Goal: Task Accomplishment & Management: Complete application form

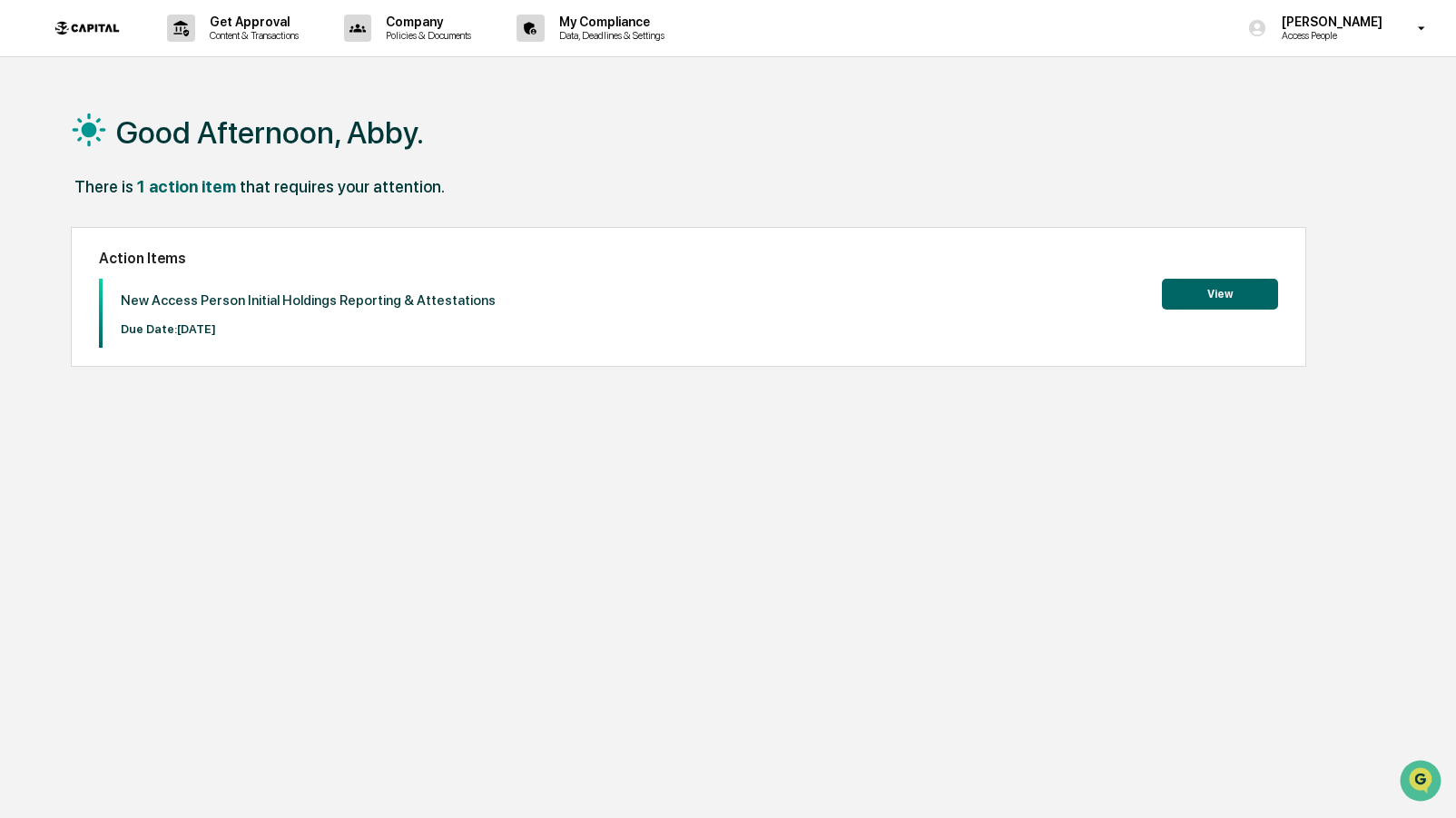
click at [1242, 302] on button "View" at bounding box center [1220, 294] width 117 height 31
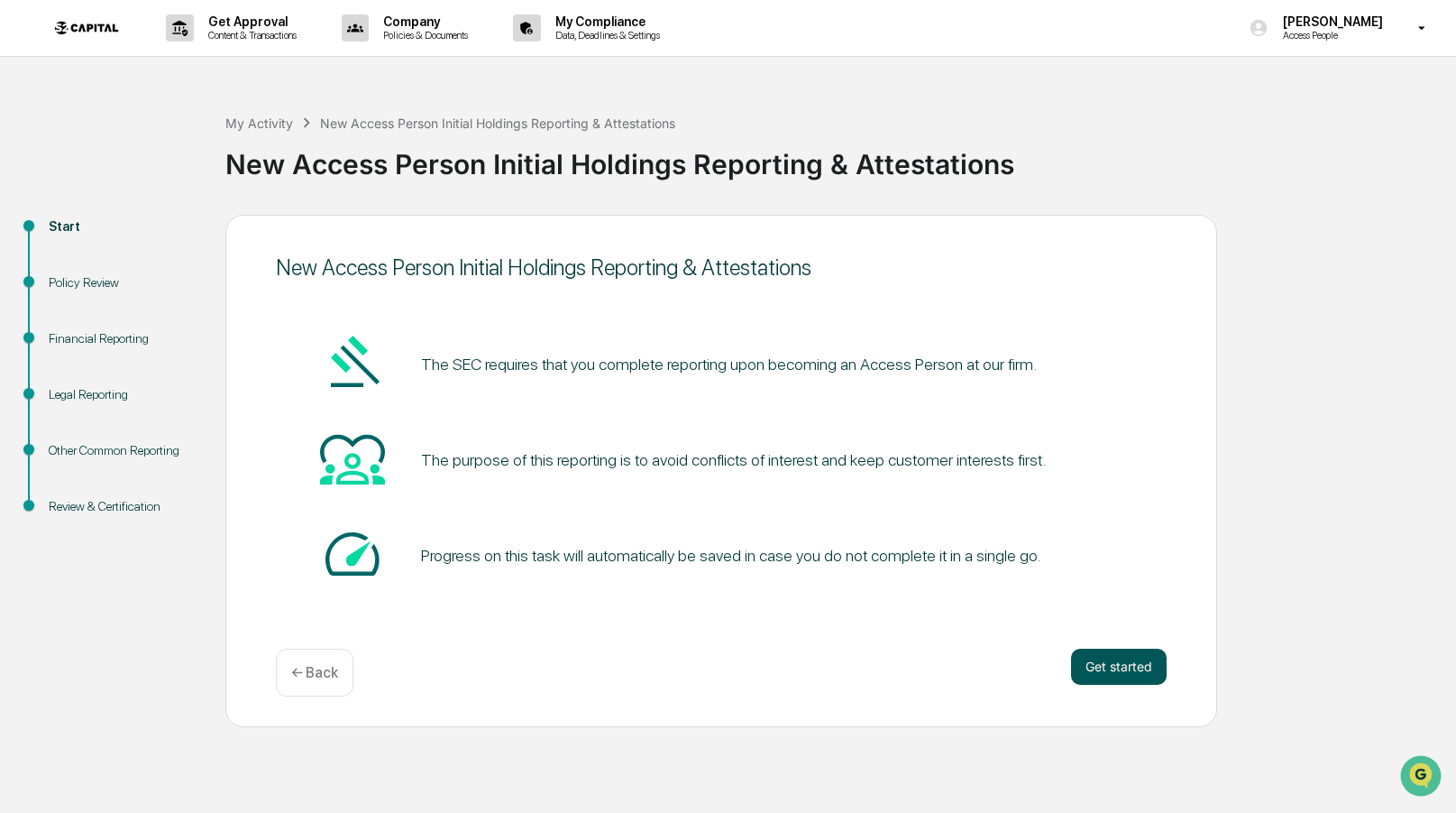
click at [1124, 671] on button "Get started" at bounding box center [1119, 666] width 96 height 36
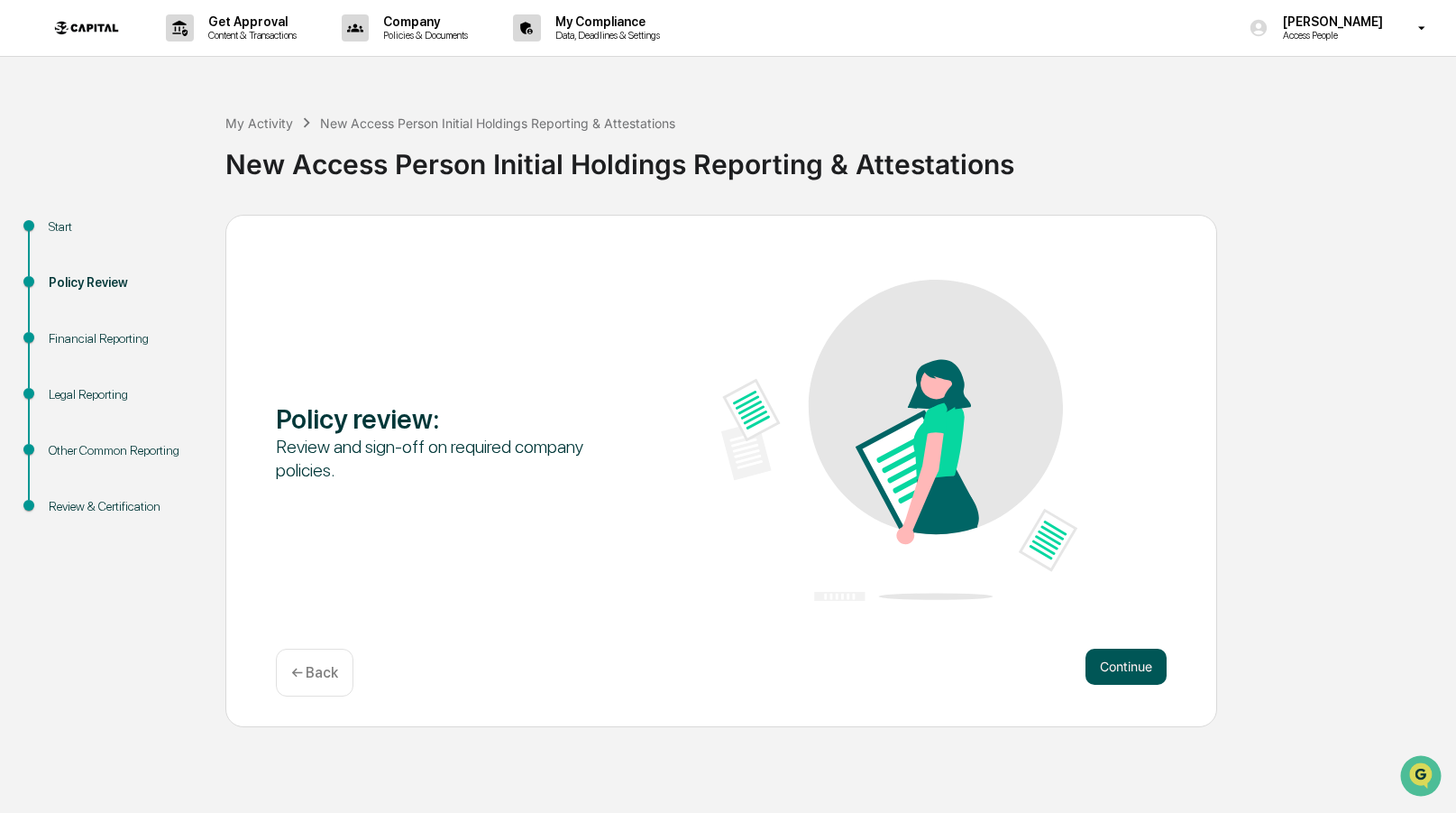
click at [1124, 670] on button "Continue" at bounding box center [1126, 666] width 81 height 36
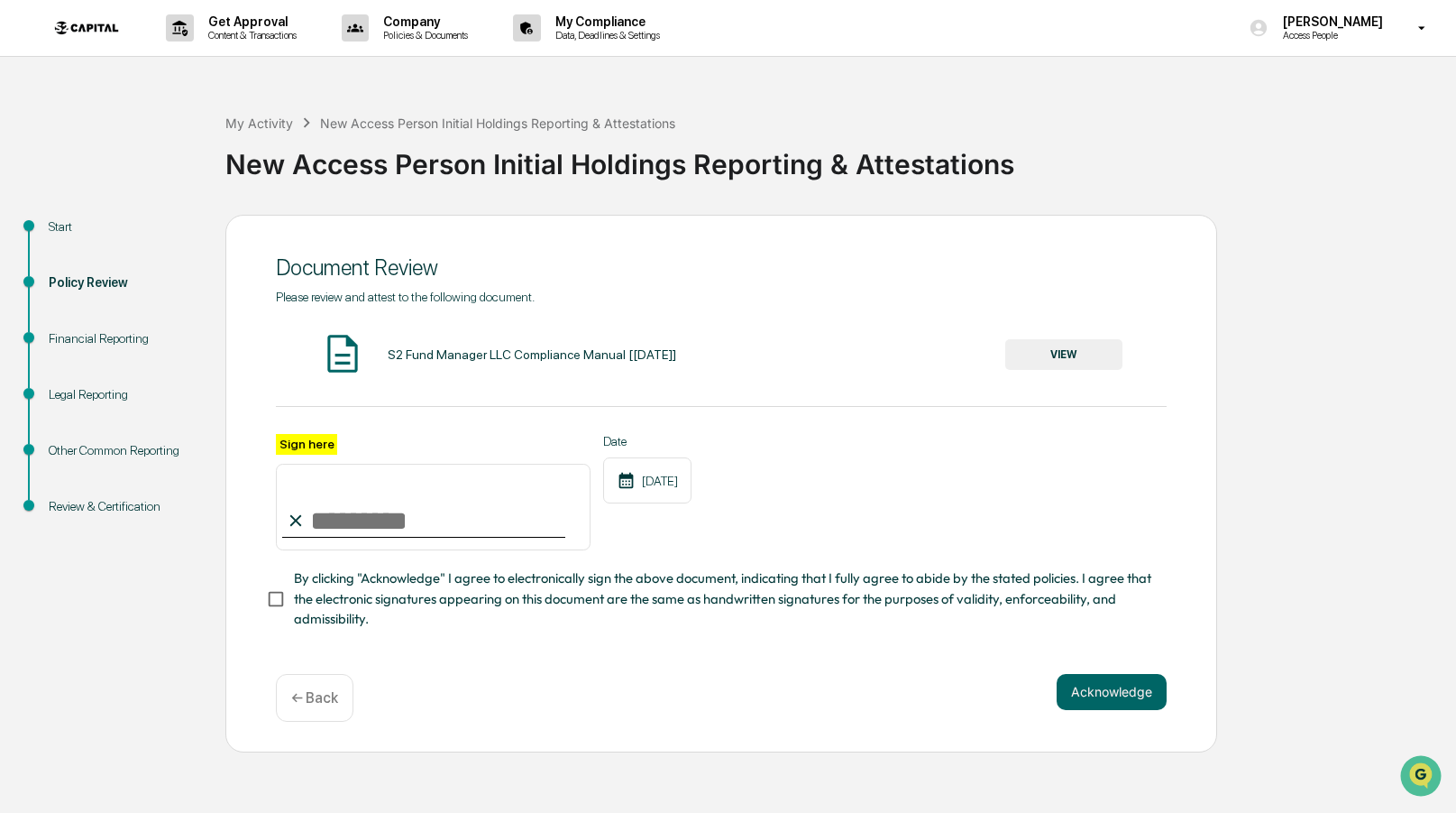
drag, startPoint x: 455, startPoint y: 356, endPoint x: 632, endPoint y: 343, distance: 177.5
click at [455, 356] on div "S2 Fund Manager LLC Compliance Manual [[DATE]]" at bounding box center [531, 354] width 288 height 14
click at [1063, 357] on button "VIEW" at bounding box center [1064, 354] width 117 height 31
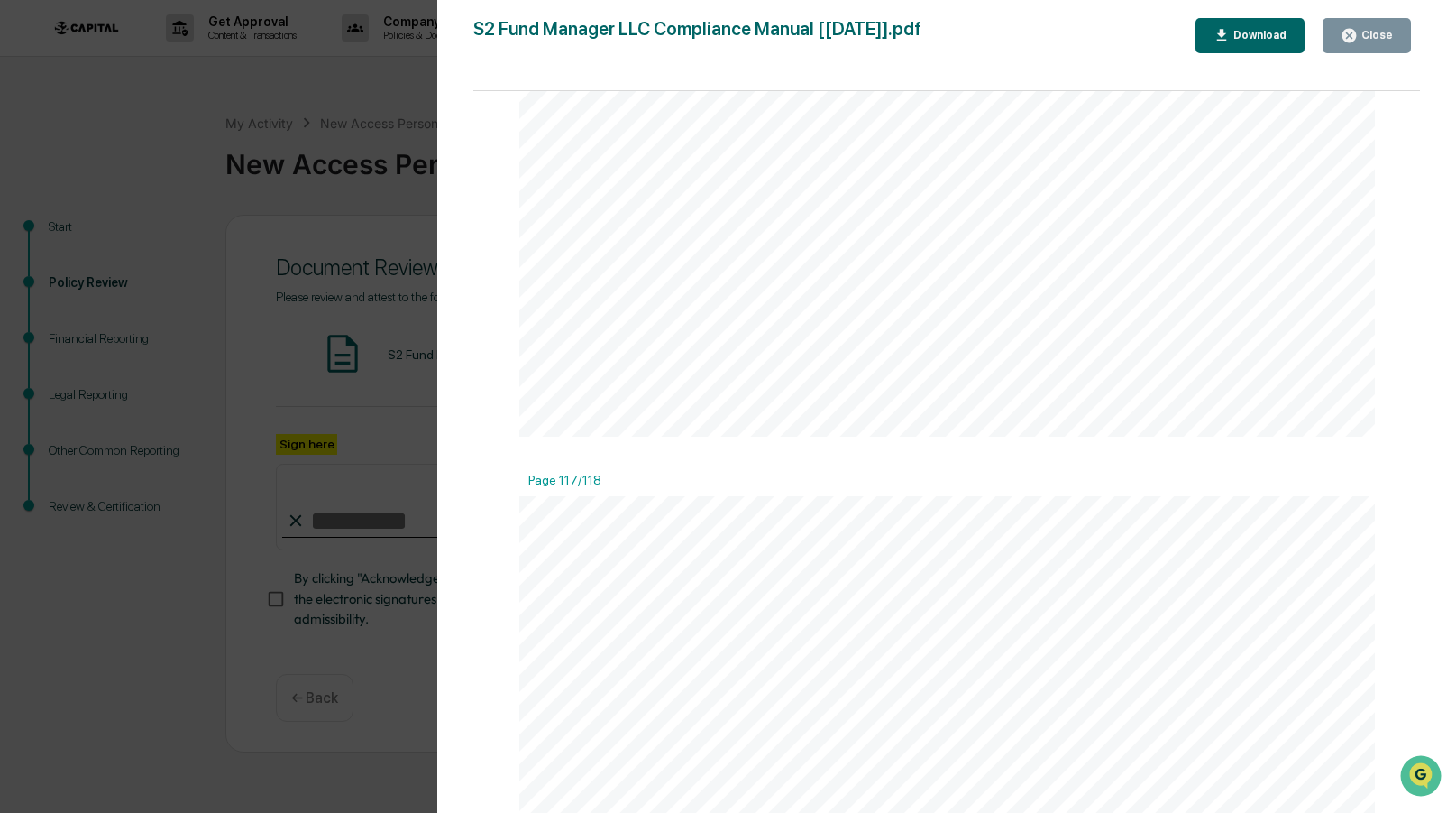
scroll to position [137187, 0]
click at [1345, 32] on icon "button" at bounding box center [1349, 35] width 13 height 13
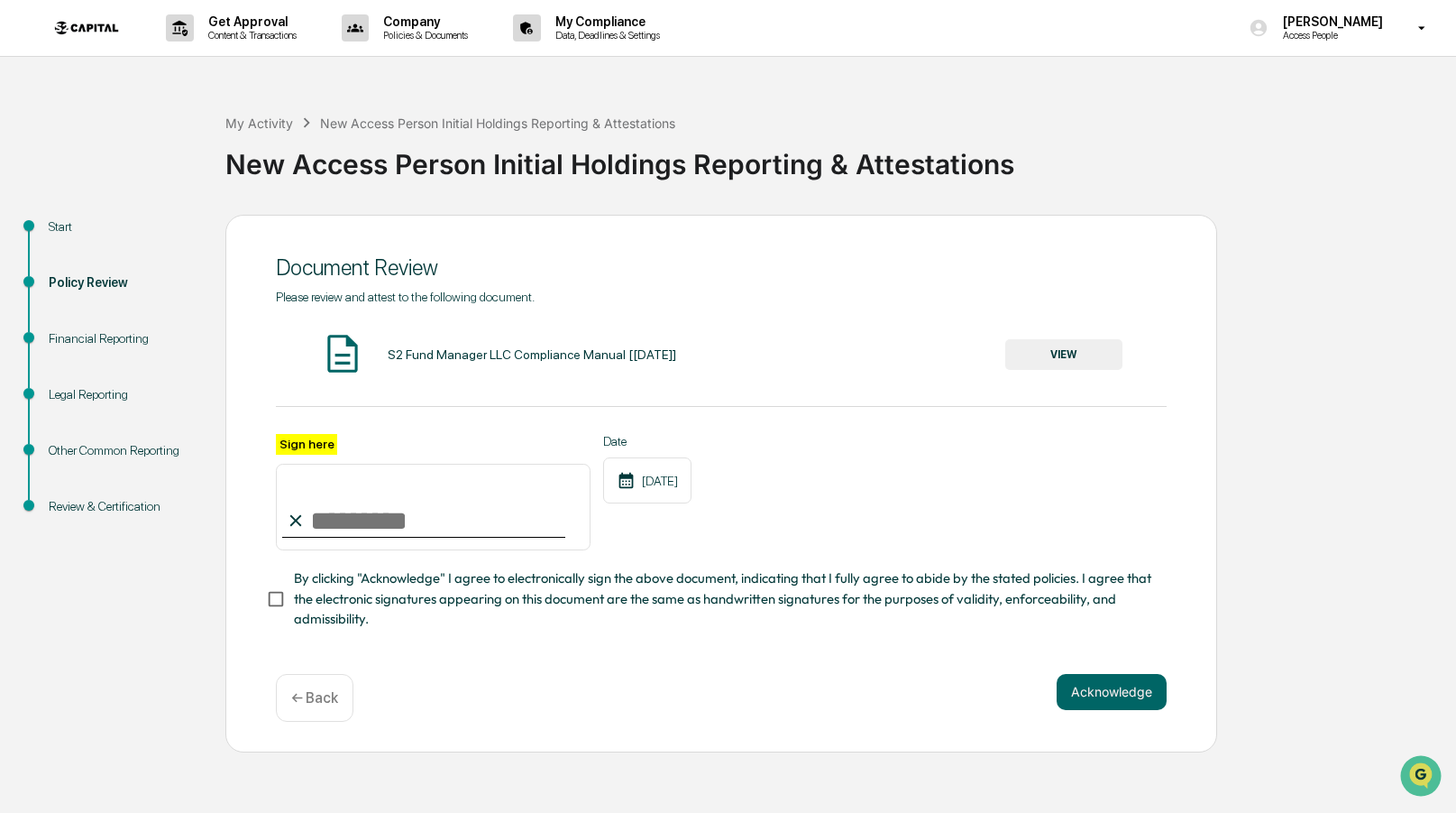
click at [341, 515] on input "Sign here" at bounding box center [433, 507] width 315 height 86
type input "**********"
click at [1144, 694] on button "Acknowledge" at bounding box center [1111, 692] width 110 height 36
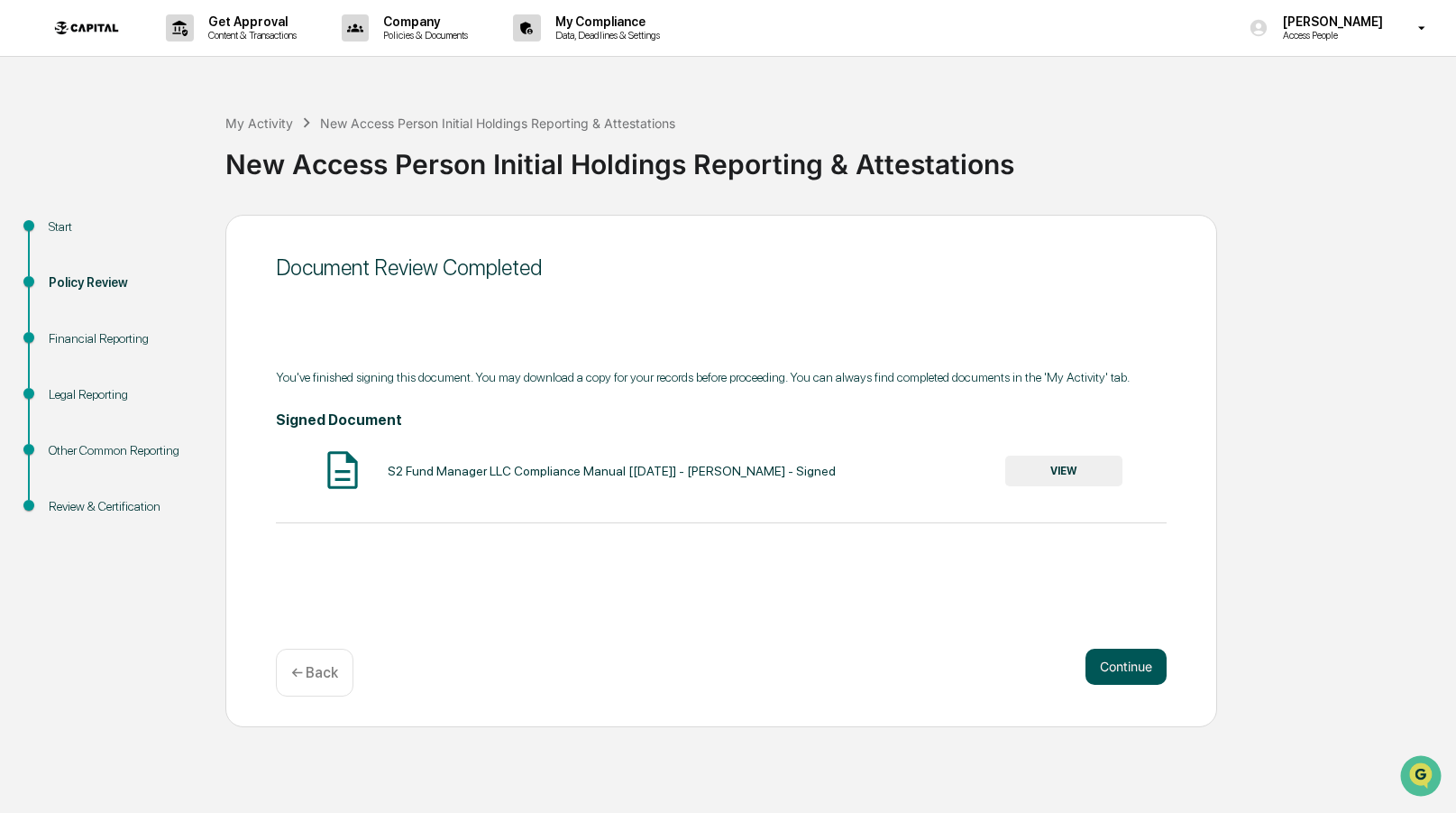
click at [1132, 669] on button "Continue" at bounding box center [1126, 666] width 81 height 36
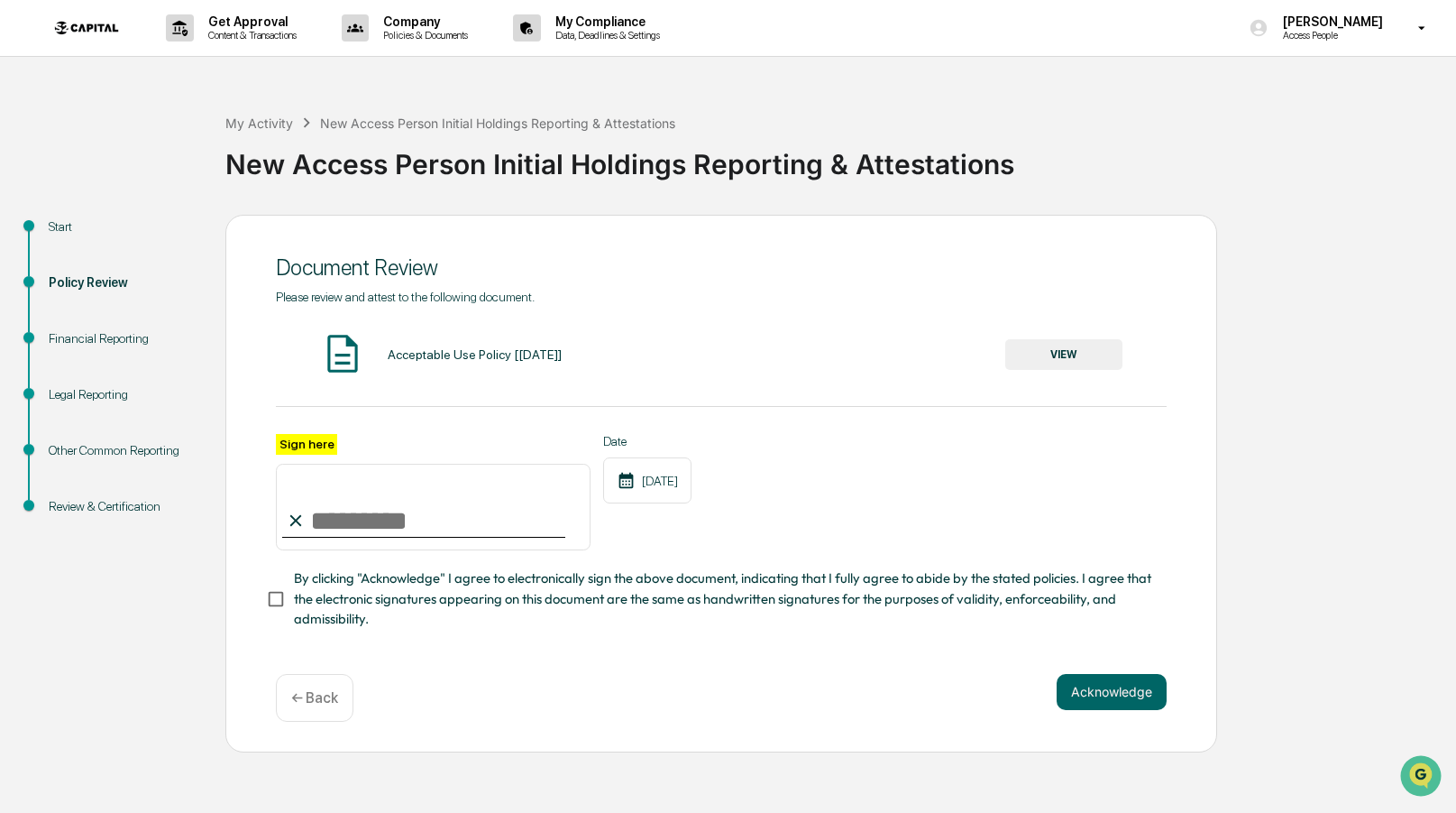
click at [1080, 344] on button "VIEW" at bounding box center [1064, 354] width 117 height 31
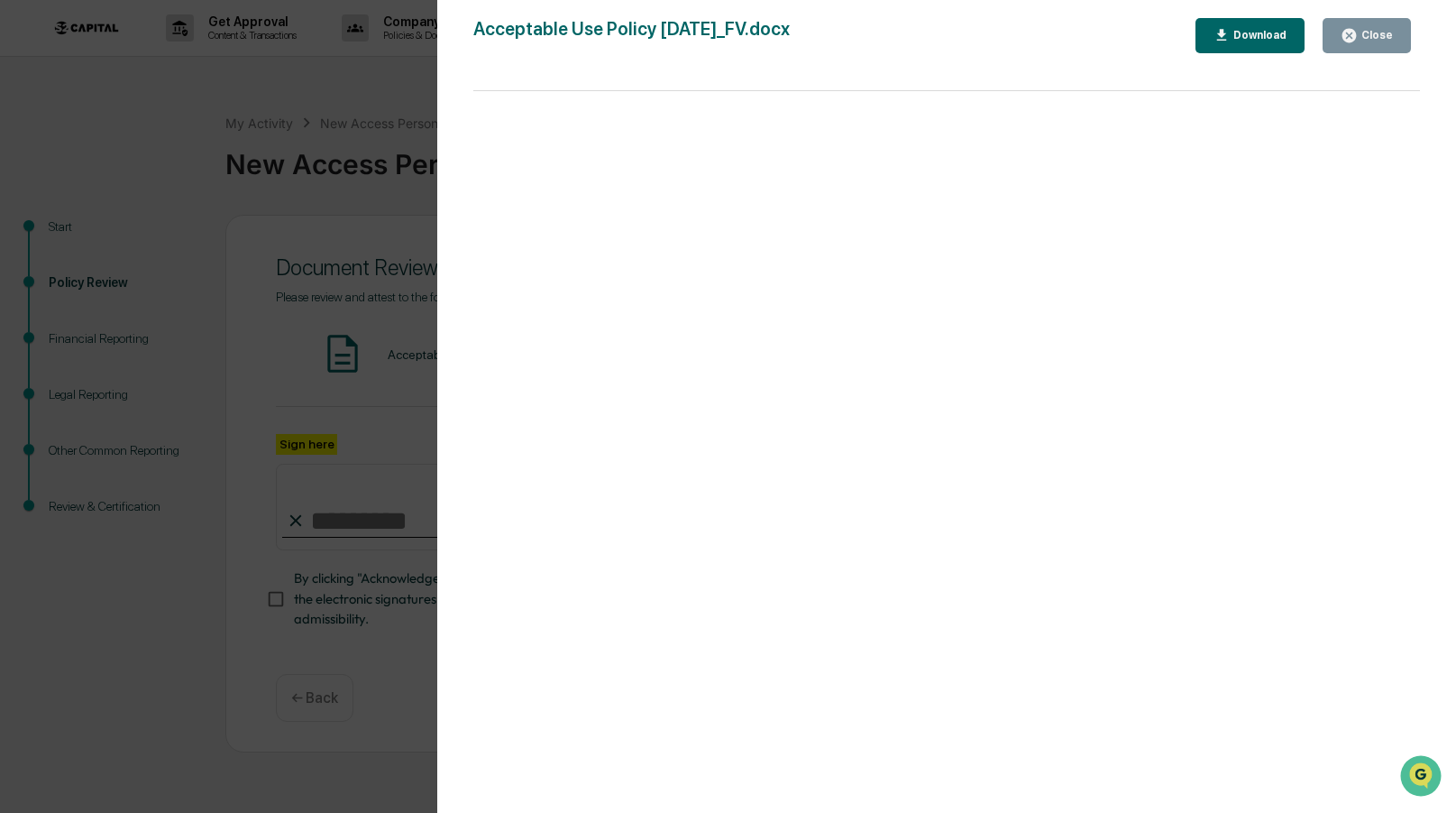
click at [1360, 38] on div "Close" at bounding box center [1375, 34] width 35 height 12
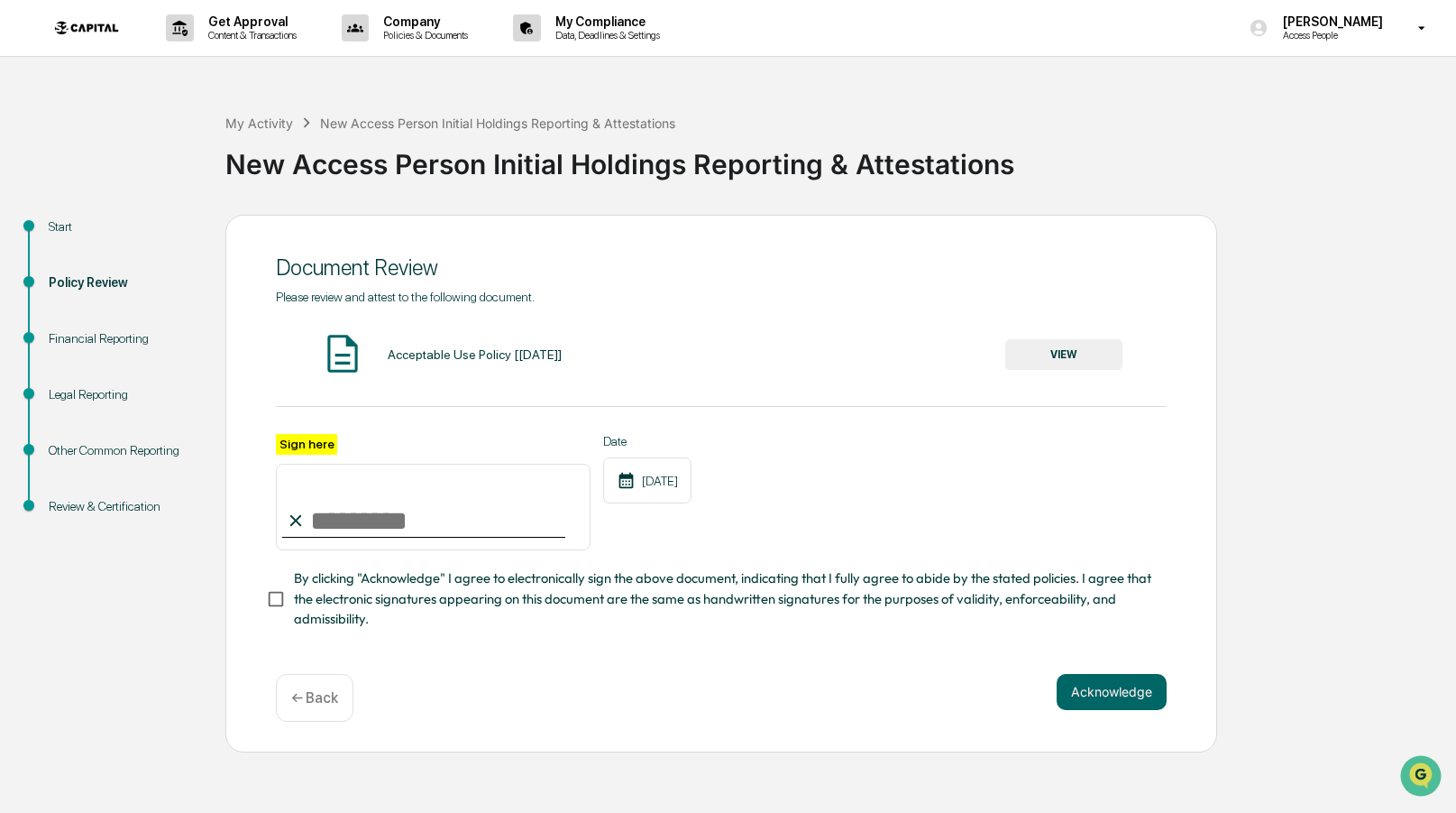
click at [429, 521] on input "Sign here" at bounding box center [433, 507] width 315 height 86
type input "**********"
click at [298, 596] on span "By clicking "Acknowledge" I agree to electronically sign the above document, in…" at bounding box center [723, 598] width 859 height 60
click at [1088, 689] on button "Acknowledge" at bounding box center [1111, 692] width 110 height 36
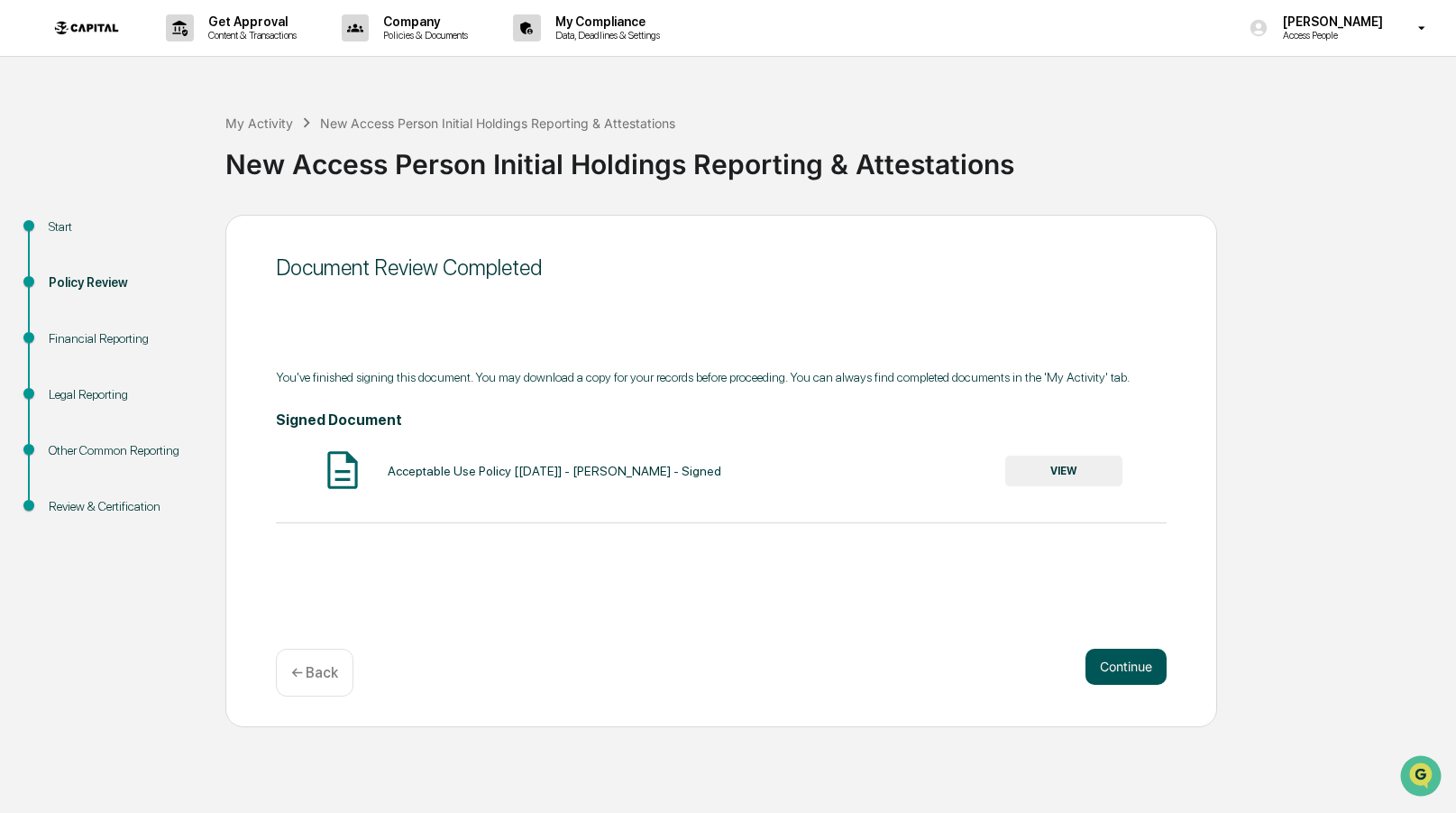
click at [1109, 671] on button "Continue" at bounding box center [1126, 666] width 81 height 36
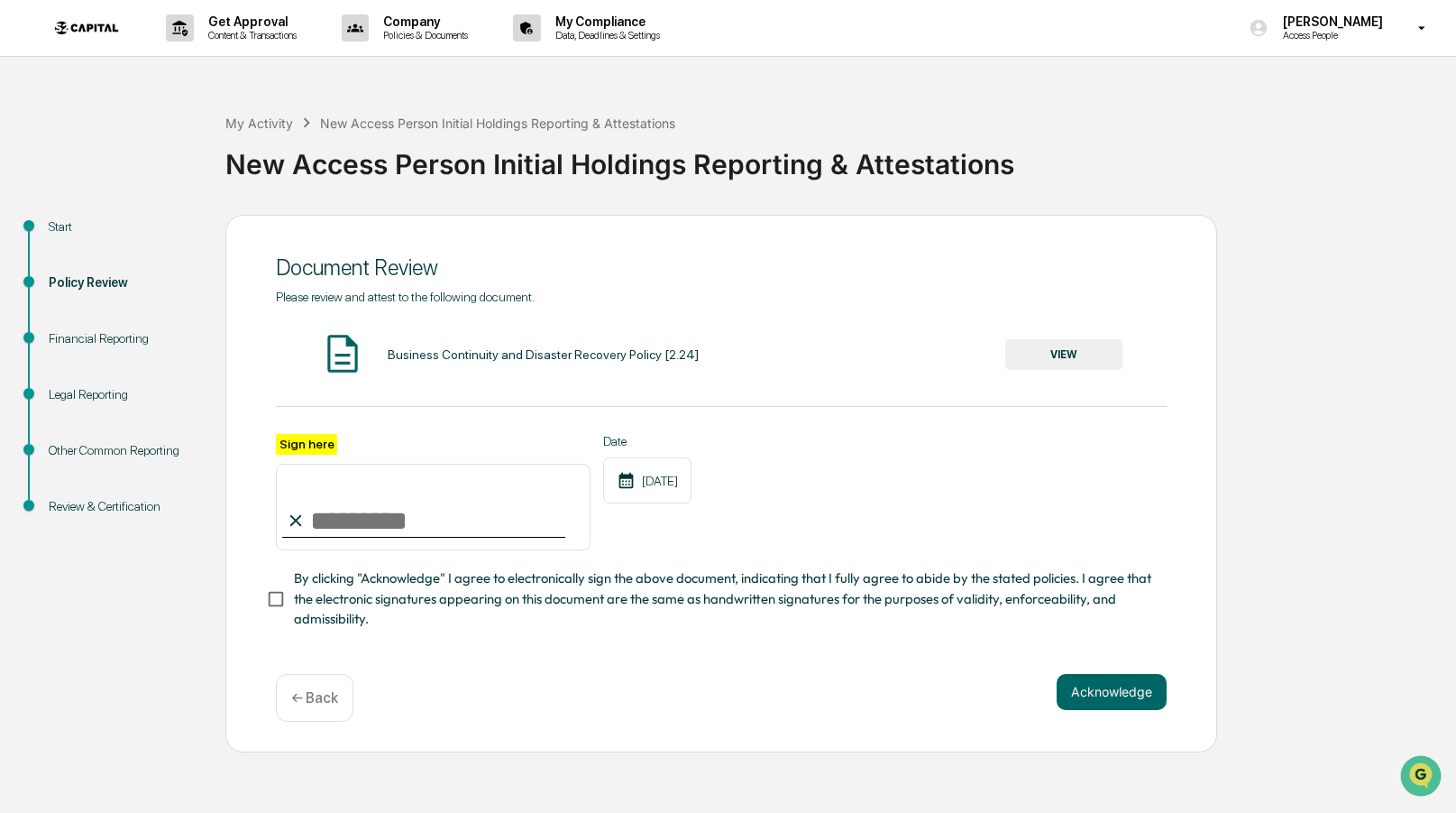
click at [348, 515] on input "Sign here" at bounding box center [433, 507] width 315 height 86
click at [1054, 360] on button "VIEW" at bounding box center [1064, 354] width 117 height 31
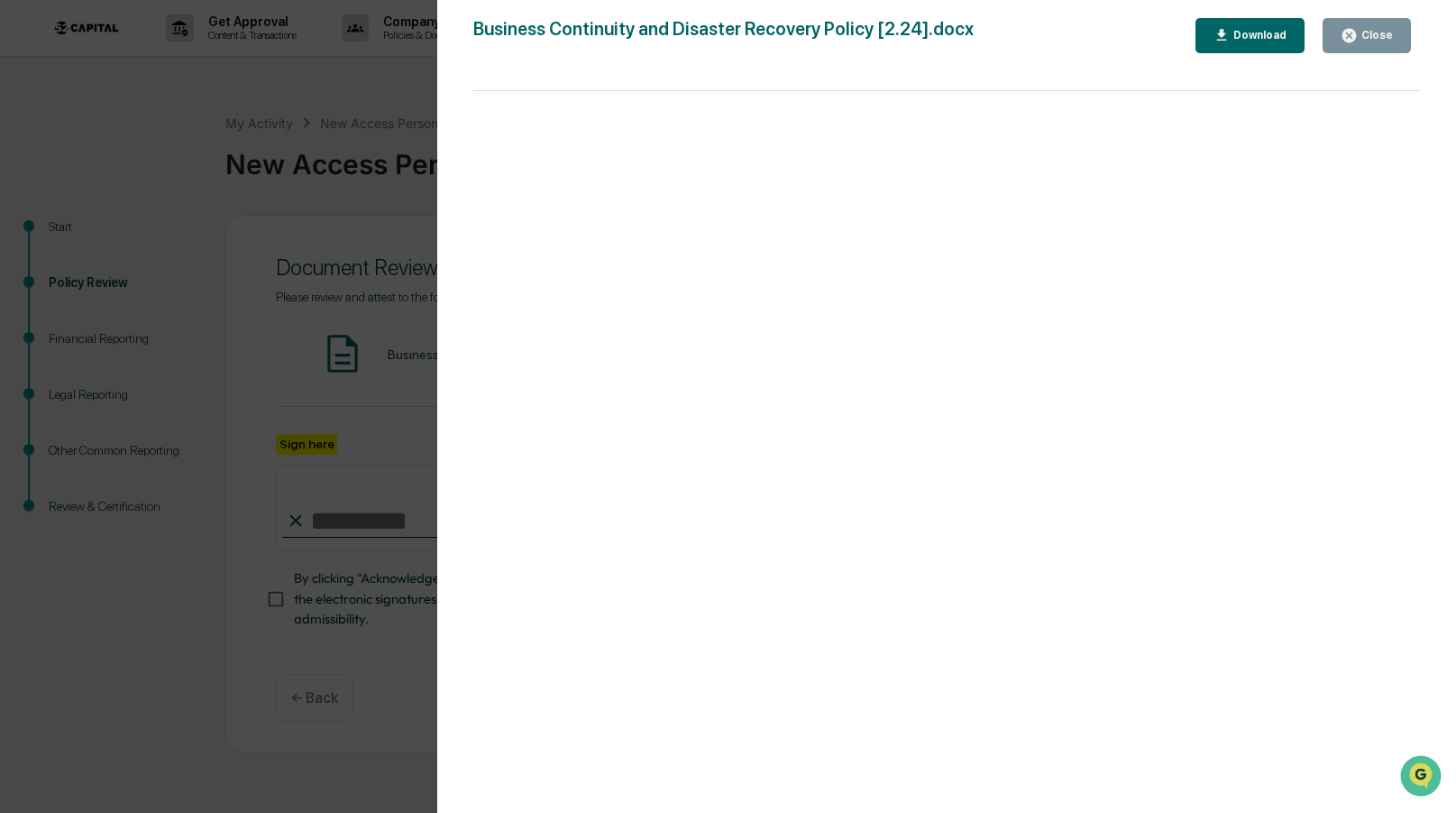
click at [1354, 31] on icon "button" at bounding box center [1349, 35] width 13 height 13
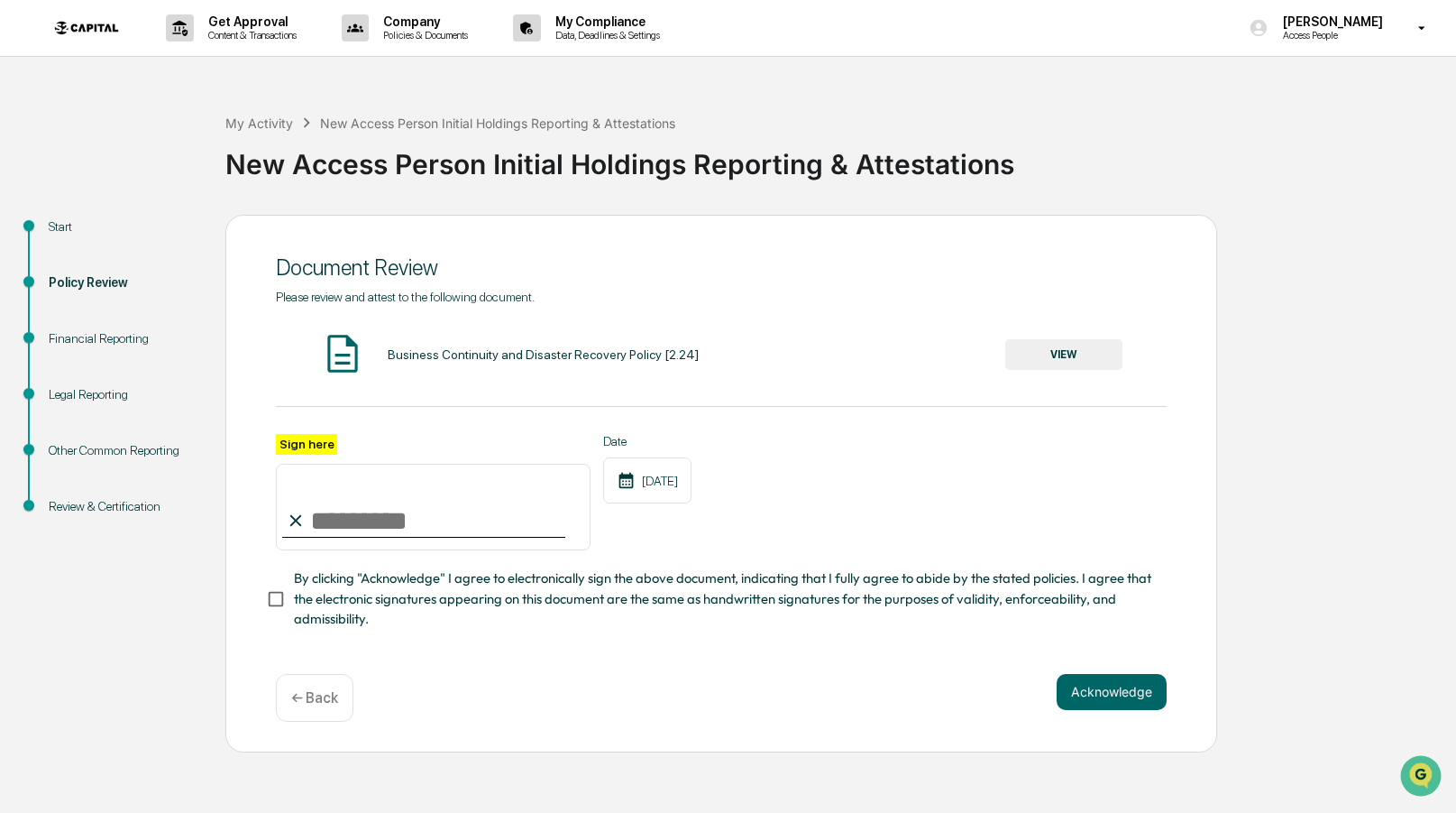
click at [414, 488] on input "Sign here" at bounding box center [433, 507] width 315 height 86
type input "**********"
click at [1123, 700] on button "Acknowledge" at bounding box center [1111, 692] width 110 height 36
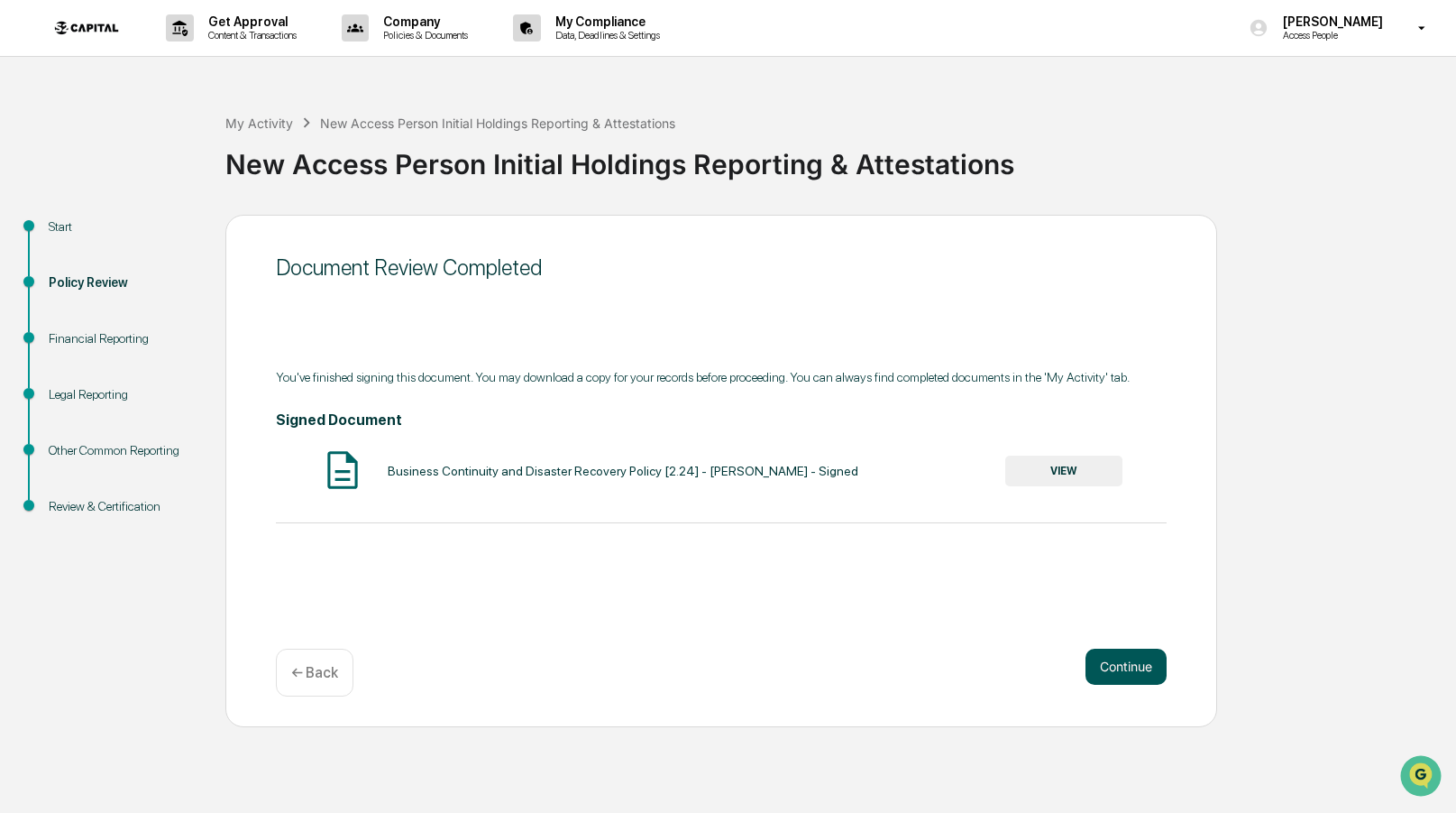
click at [1135, 668] on button "Continue" at bounding box center [1126, 666] width 81 height 36
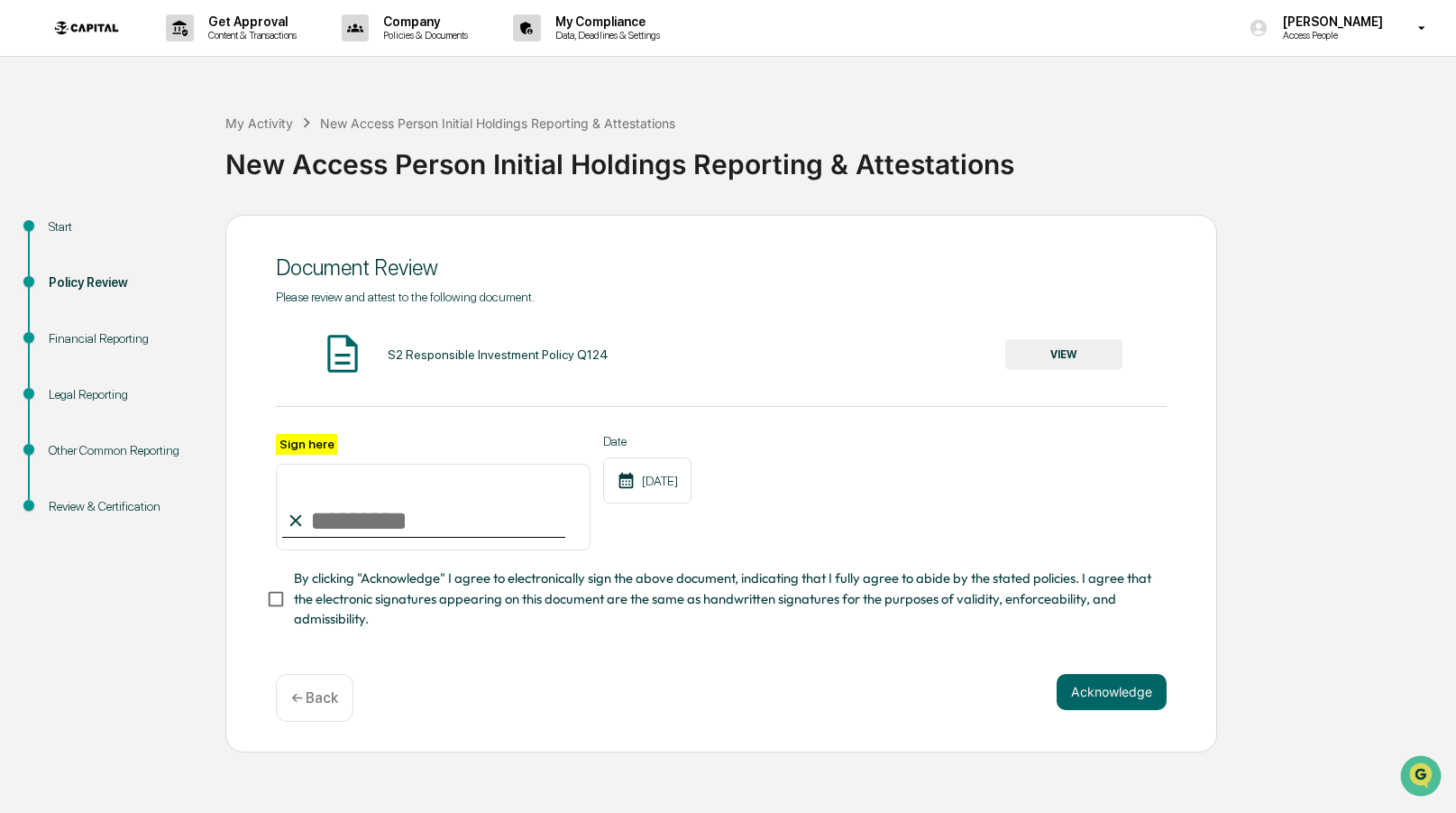
click at [1064, 333] on div "S2 Responsible Investment Policy Q124 VIEW" at bounding box center [721, 355] width 891 height 48
click at [1067, 356] on button "VIEW" at bounding box center [1064, 354] width 117 height 31
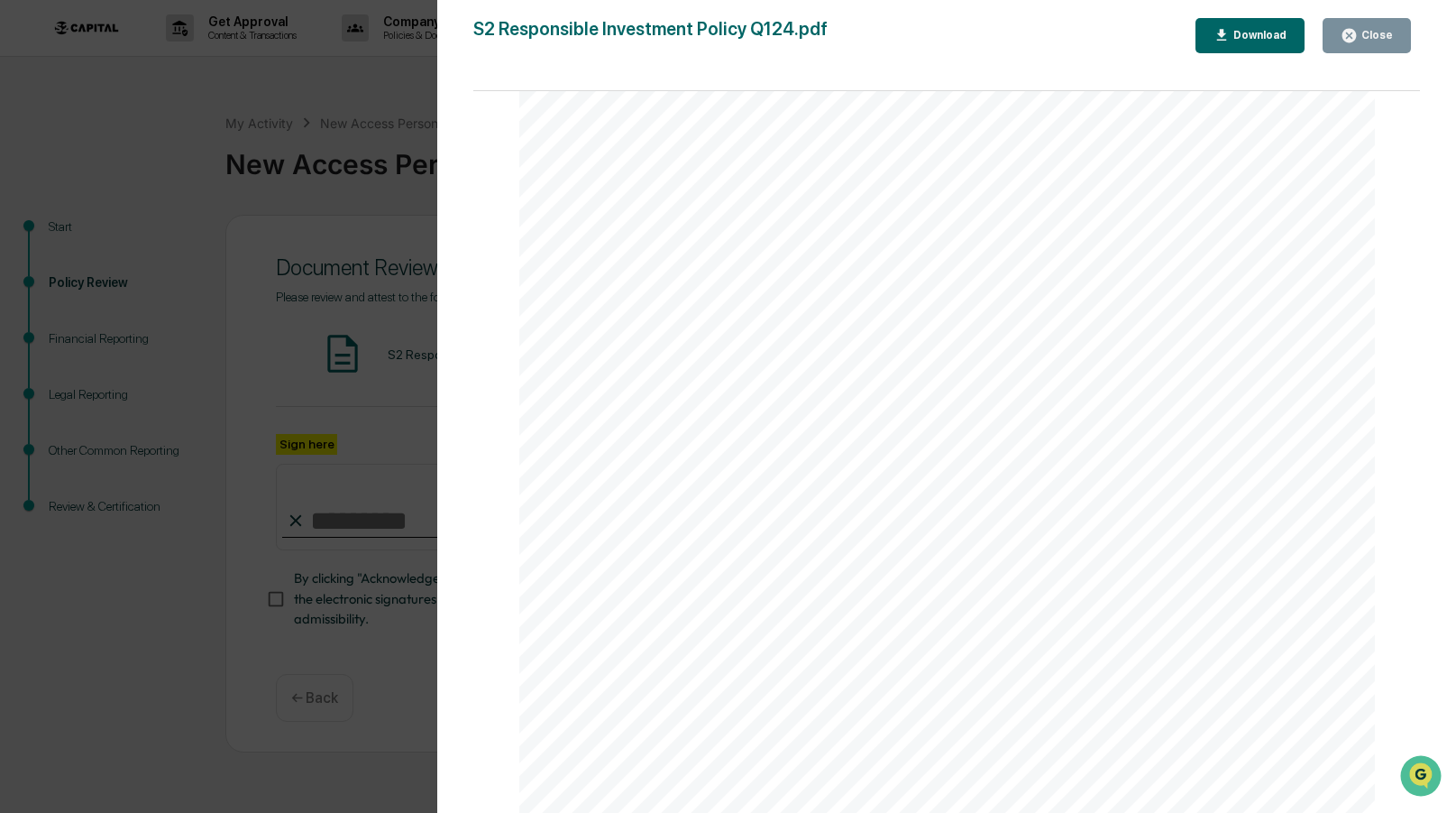
scroll to position [2766, 0]
click at [1397, 36] on button "Close" at bounding box center [1367, 35] width 88 height 35
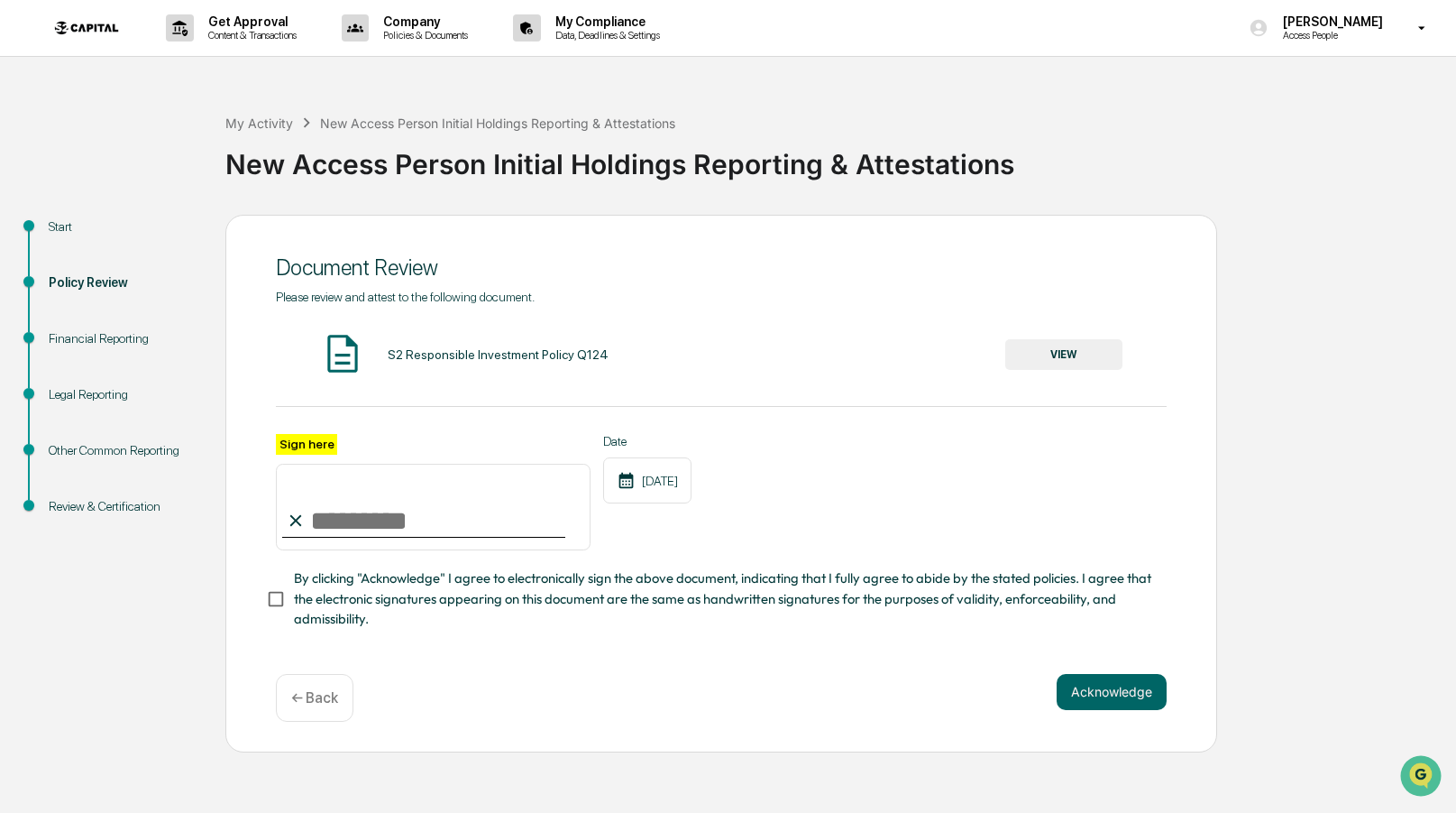
click at [436, 518] on input "Sign here" at bounding box center [433, 507] width 315 height 86
type input "**********"
click at [1086, 666] on div "**********" at bounding box center [721, 483] width 992 height 537
click at [1090, 689] on button "Acknowledge" at bounding box center [1111, 692] width 110 height 36
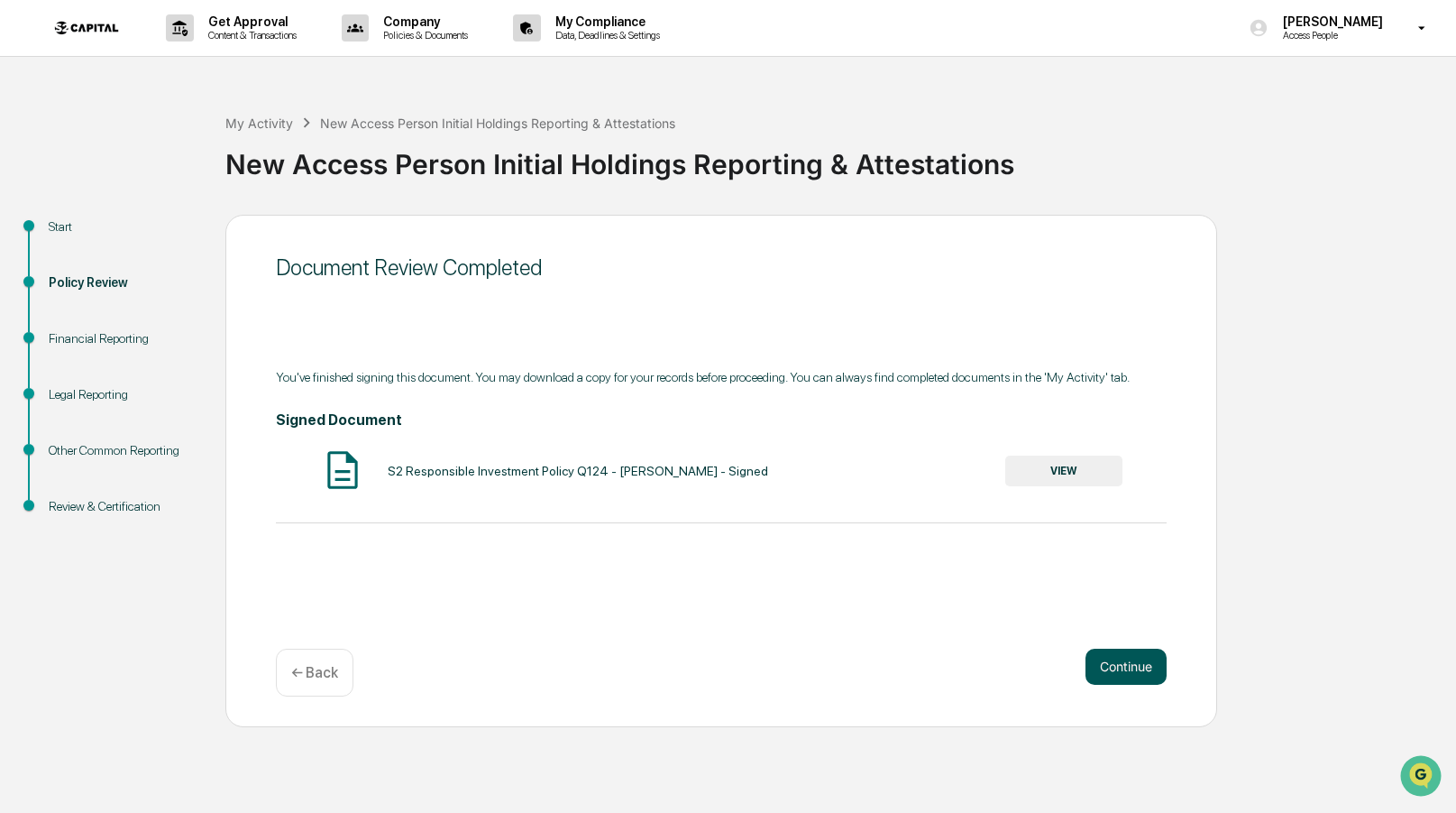
click at [1118, 676] on button "Continue" at bounding box center [1126, 666] width 81 height 36
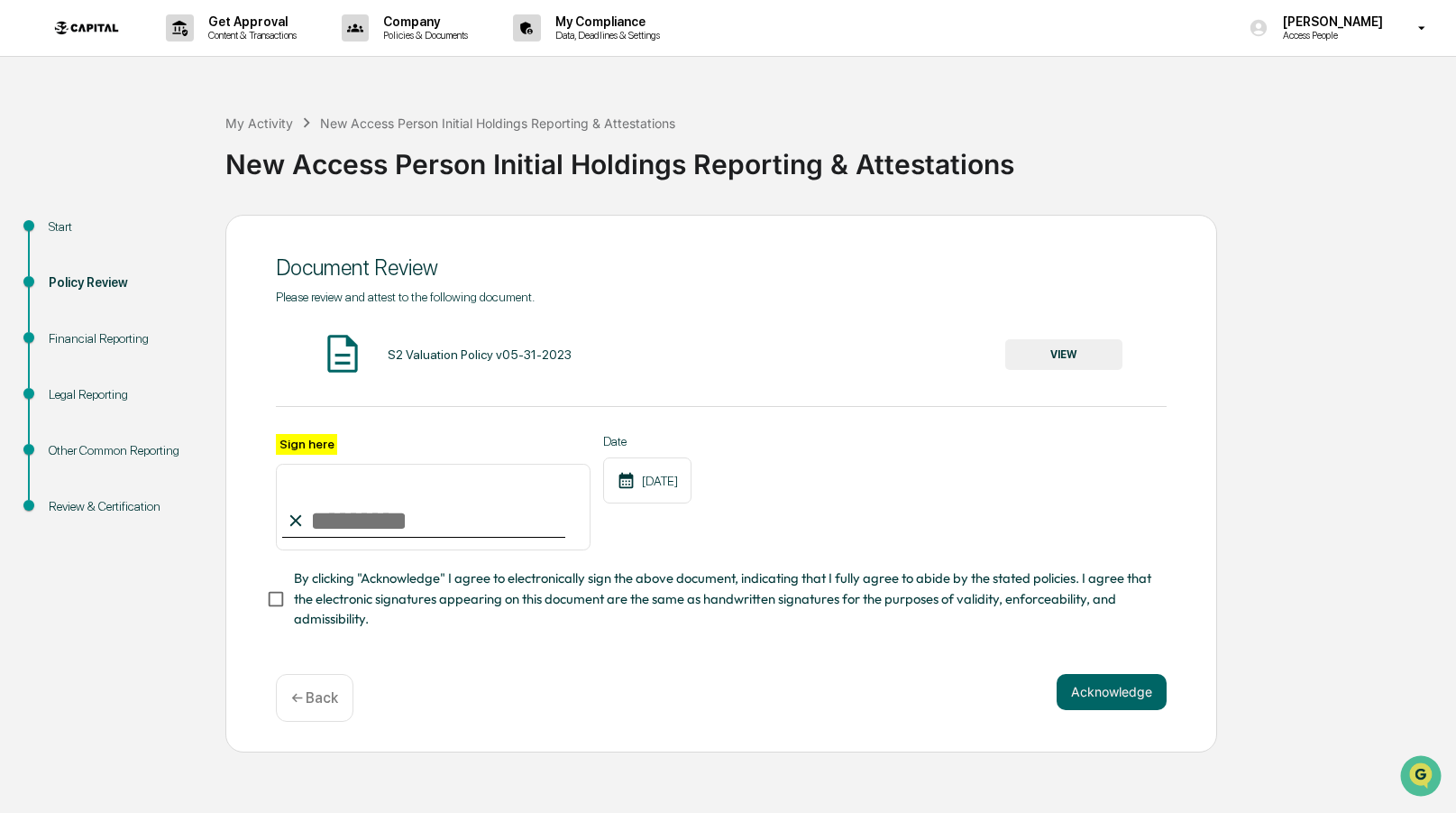
click at [1079, 351] on button "VIEW" at bounding box center [1064, 354] width 117 height 31
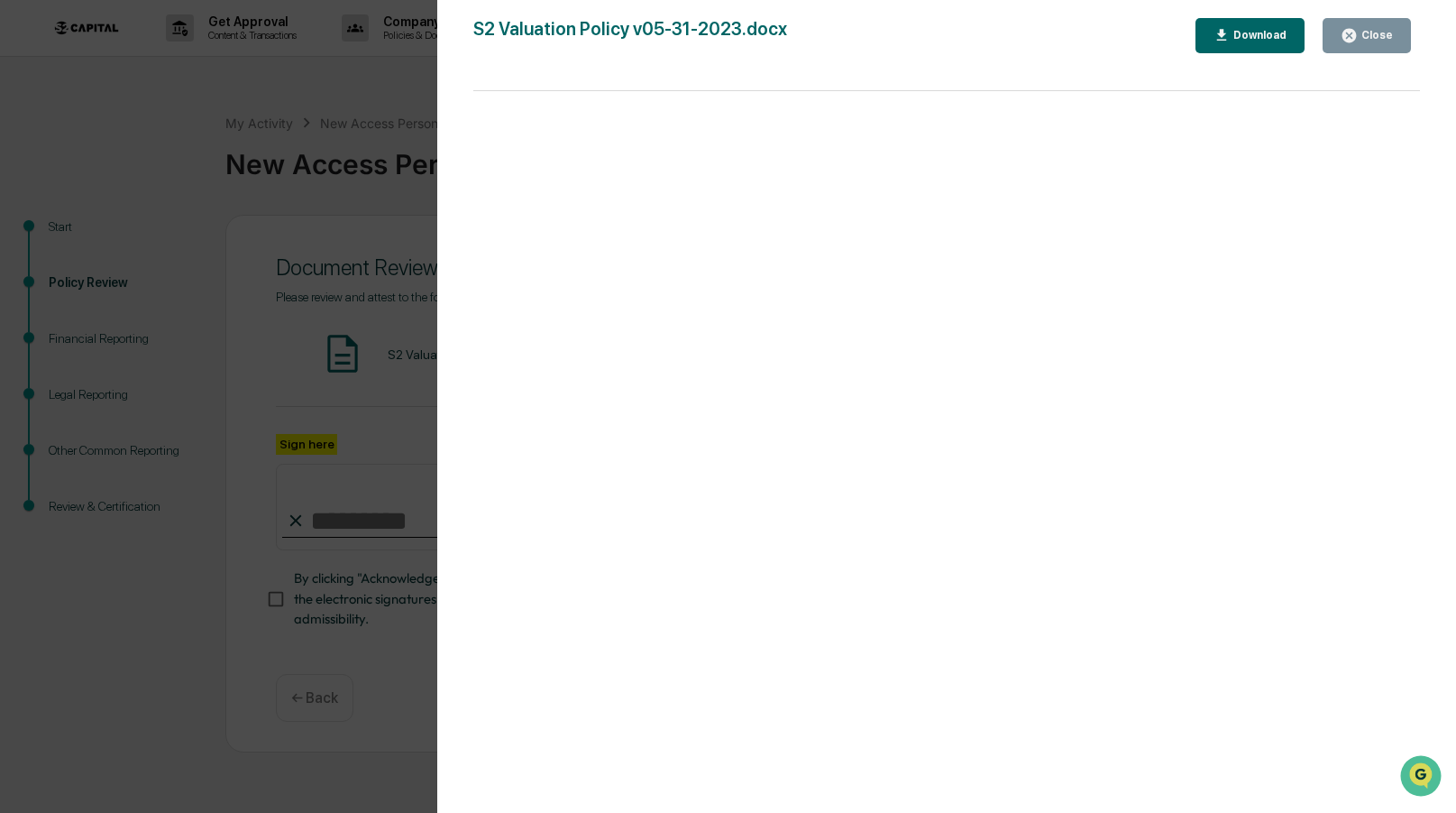
click at [1374, 47] on button "Close" at bounding box center [1367, 35] width 88 height 35
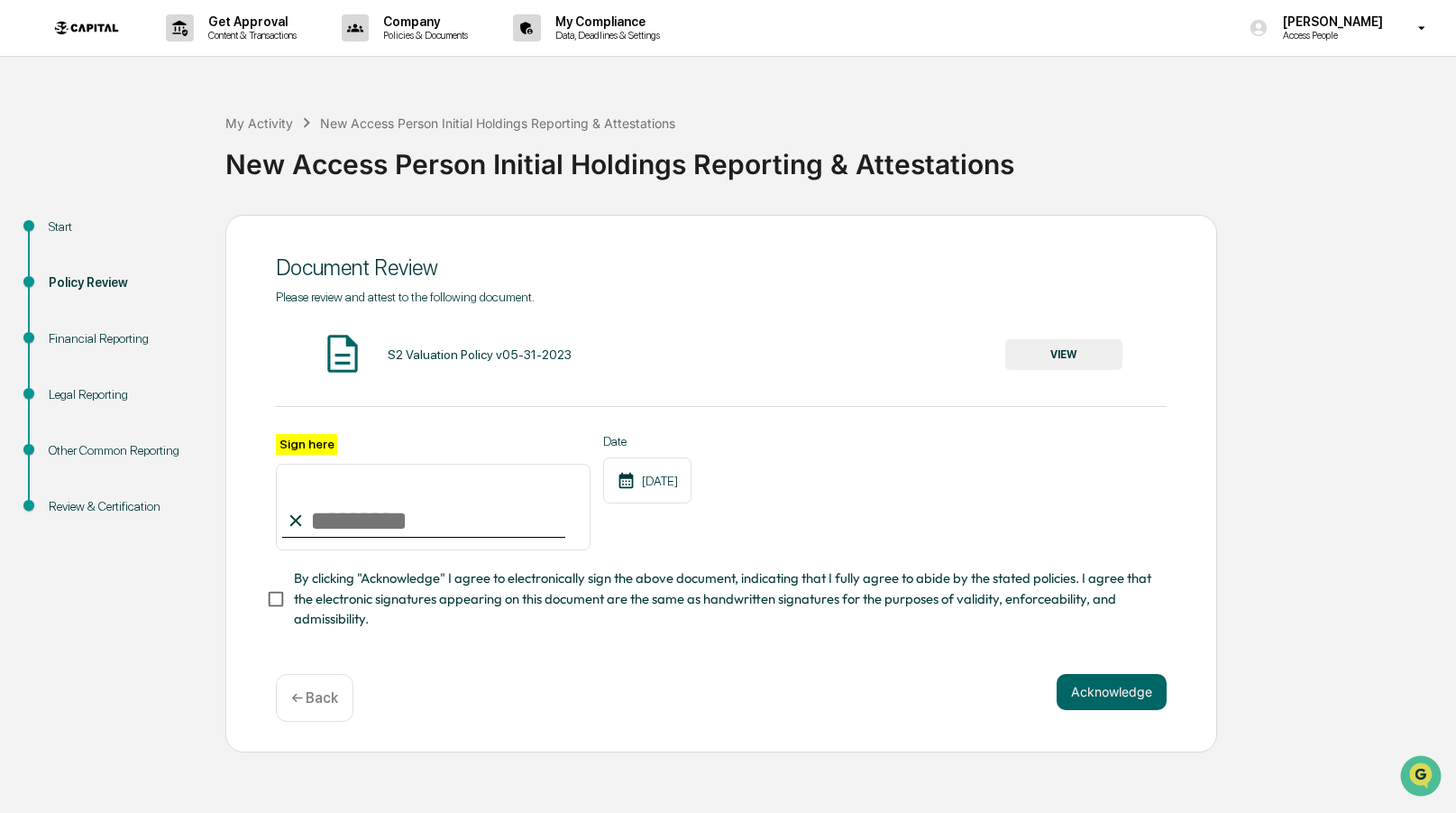
click at [525, 493] on input "Sign here" at bounding box center [433, 507] width 315 height 86
type input "**********"
drag, startPoint x: 352, startPoint y: 604, endPoint x: 463, endPoint y: 641, distance: 117.0
click at [352, 604] on span "By clicking "Acknowledge" I agree to electronically sign the above document, in…" at bounding box center [723, 598] width 859 height 60
click at [1149, 702] on button "Acknowledge" at bounding box center [1111, 692] width 110 height 36
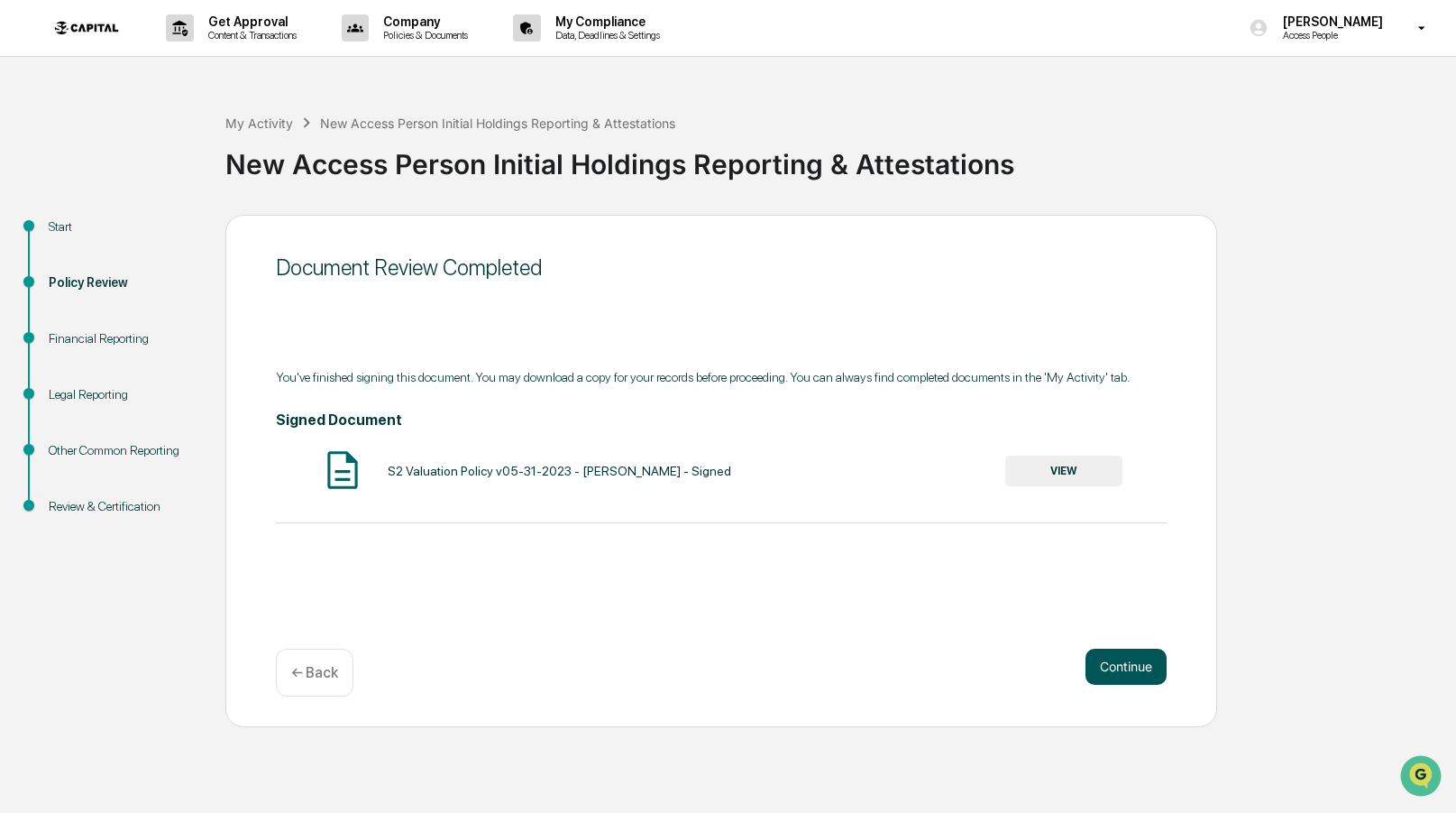
click at [1143, 674] on button "Continue" at bounding box center [1126, 666] width 81 height 36
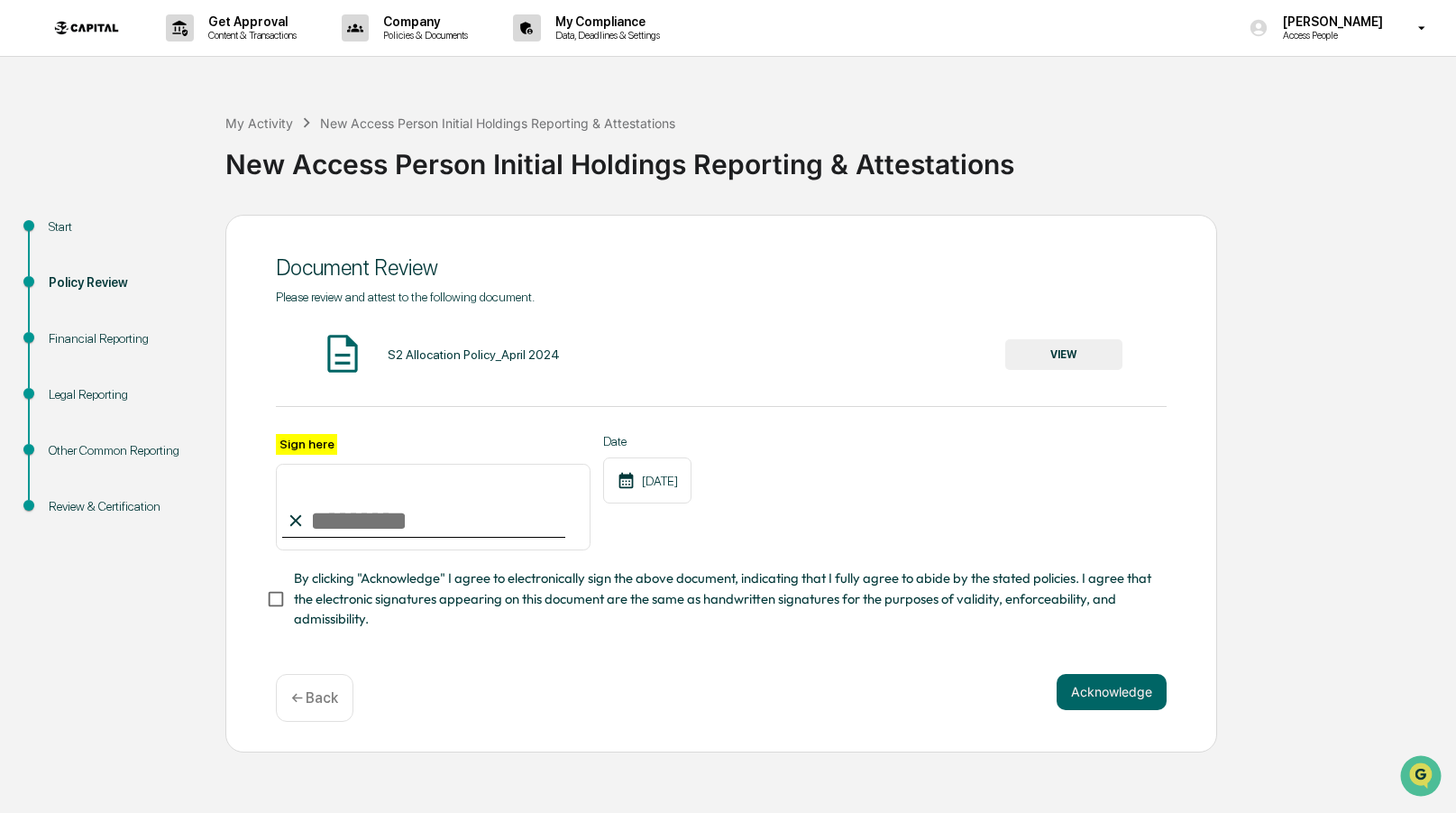
click at [1090, 337] on div "S2 Allocation Policy_April 2024 VIEW" at bounding box center [721, 355] width 891 height 48
click at [1069, 359] on button "VIEW" at bounding box center [1064, 354] width 117 height 31
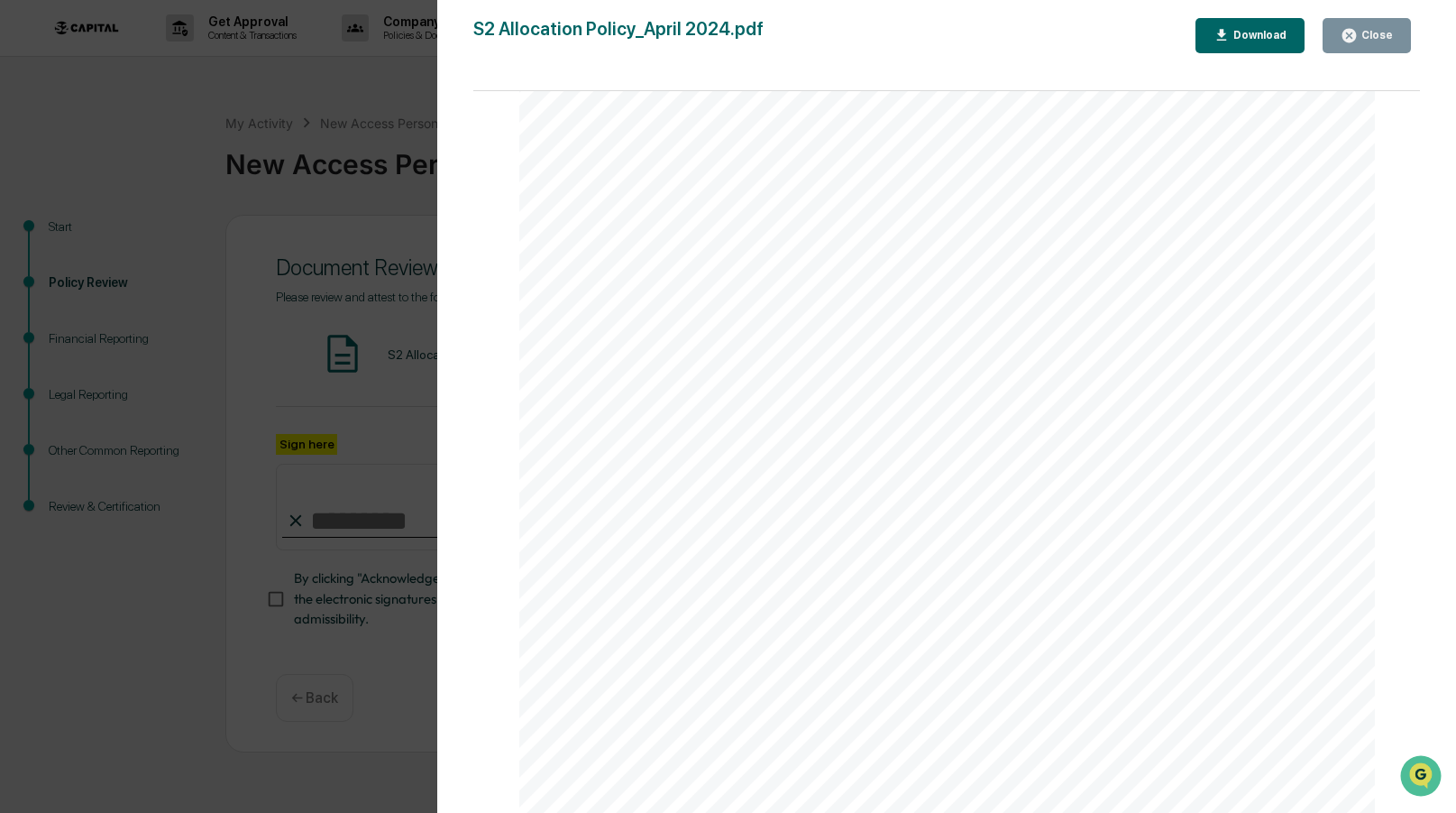
scroll to position [1597, 0]
click at [1358, 36] on div "Close" at bounding box center [1375, 34] width 35 height 12
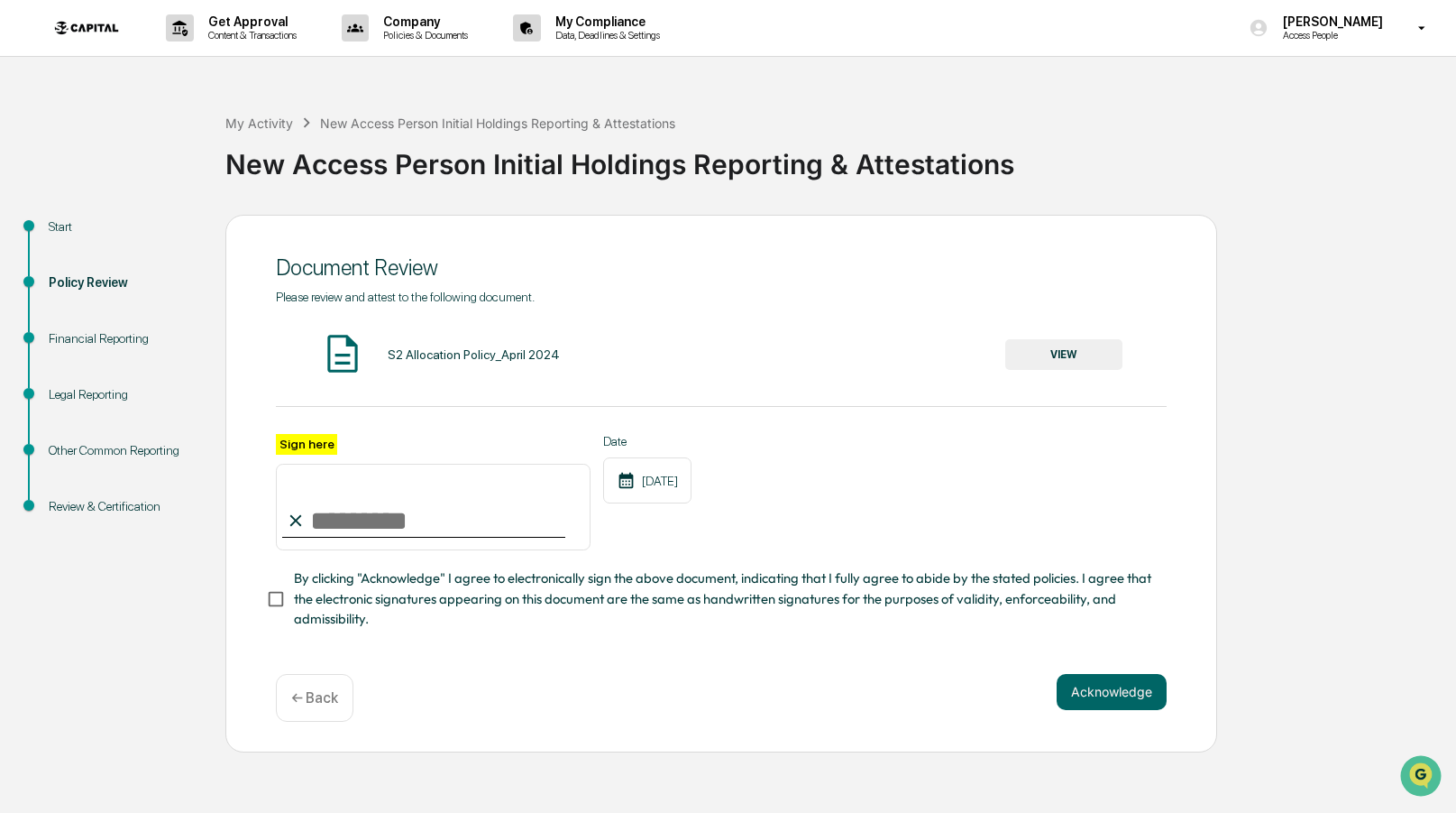
drag, startPoint x: 341, startPoint y: 518, endPoint x: 342, endPoint y: 542, distance: 24.0
click at [341, 517] on input "Sign here" at bounding box center [433, 507] width 315 height 86
type input "**********"
click at [1094, 690] on button "Acknowledge" at bounding box center [1111, 692] width 110 height 36
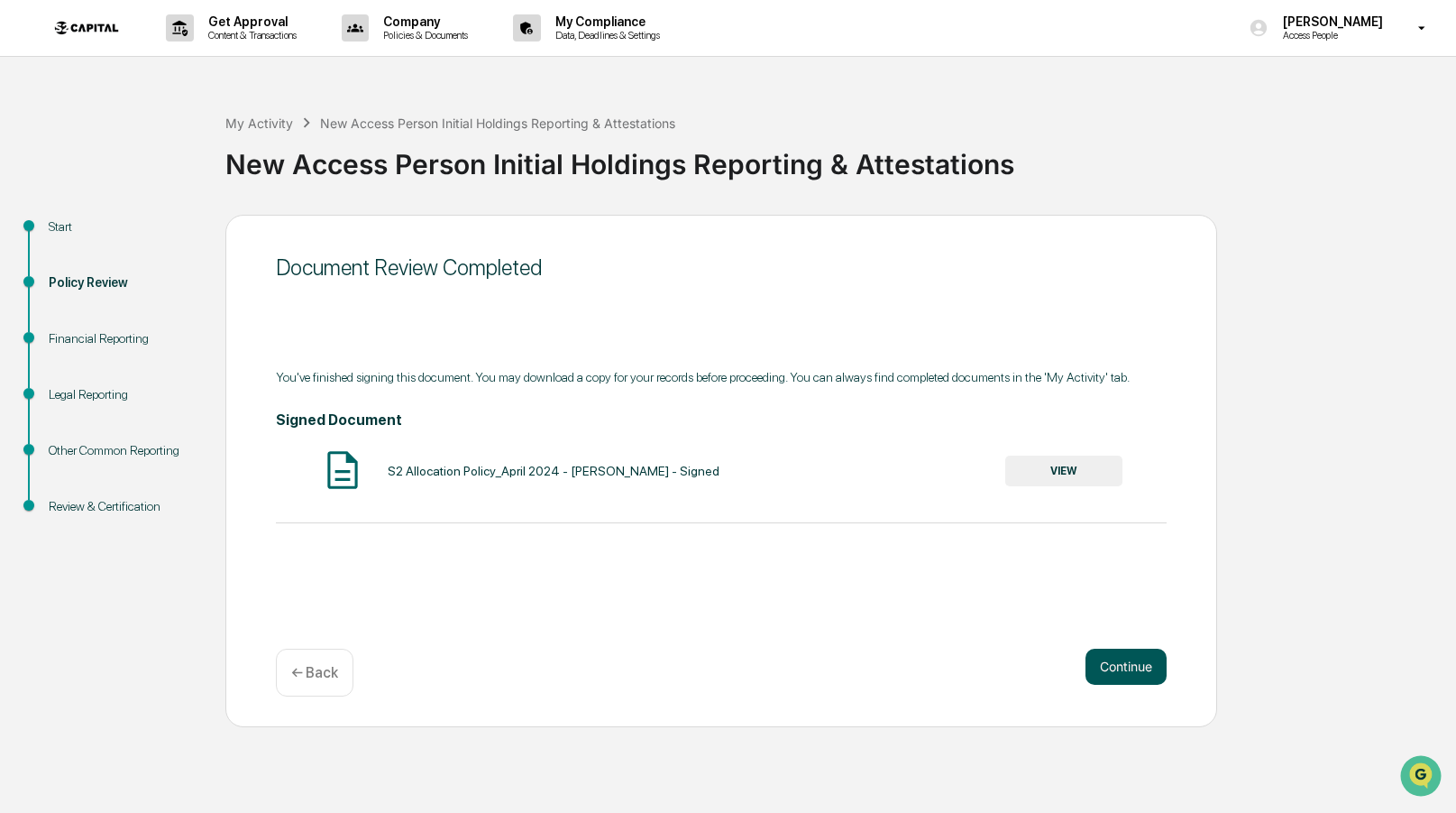
click at [1142, 666] on button "Continue" at bounding box center [1126, 666] width 81 height 36
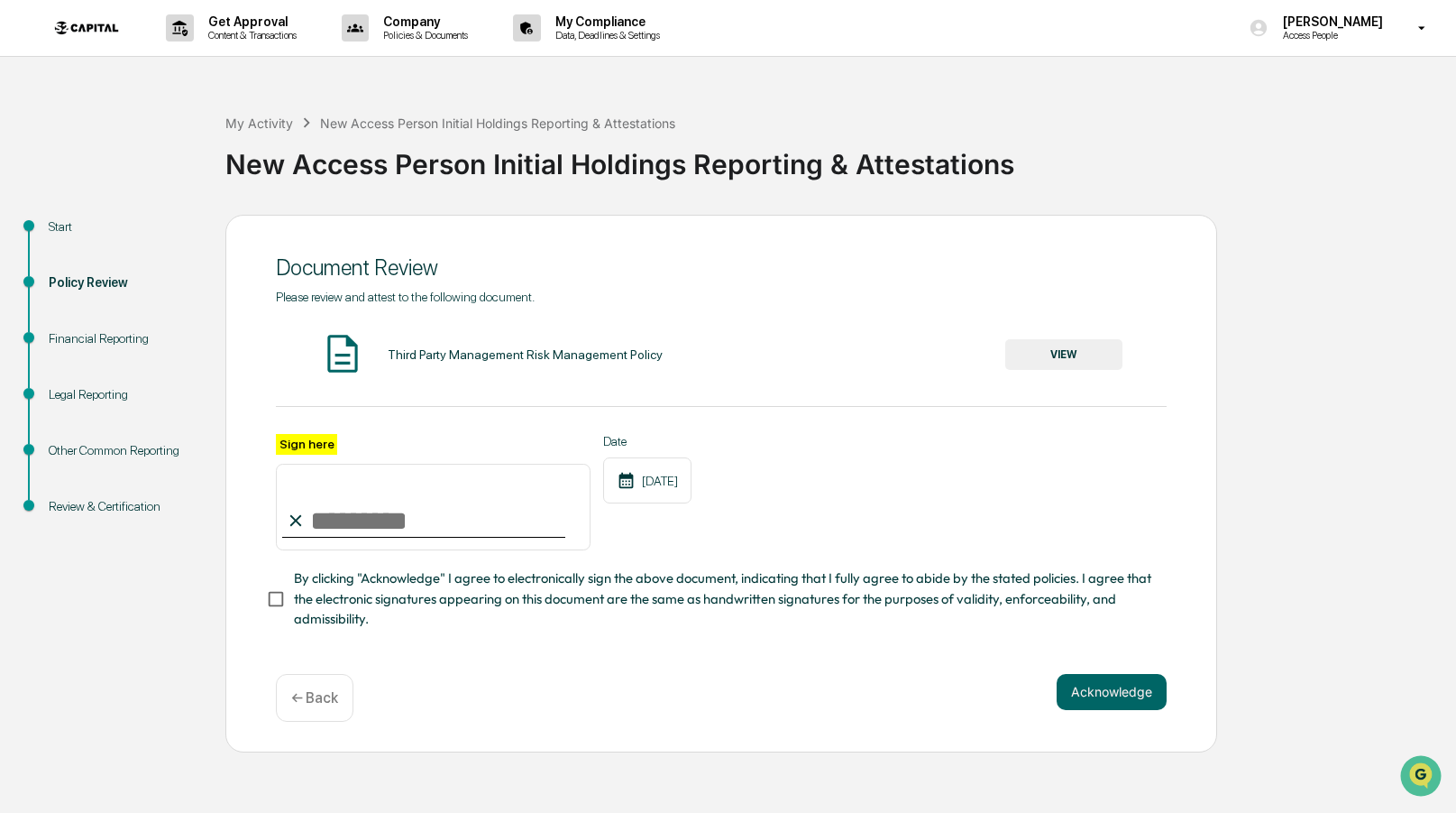
click at [1084, 352] on button "VIEW" at bounding box center [1064, 354] width 117 height 31
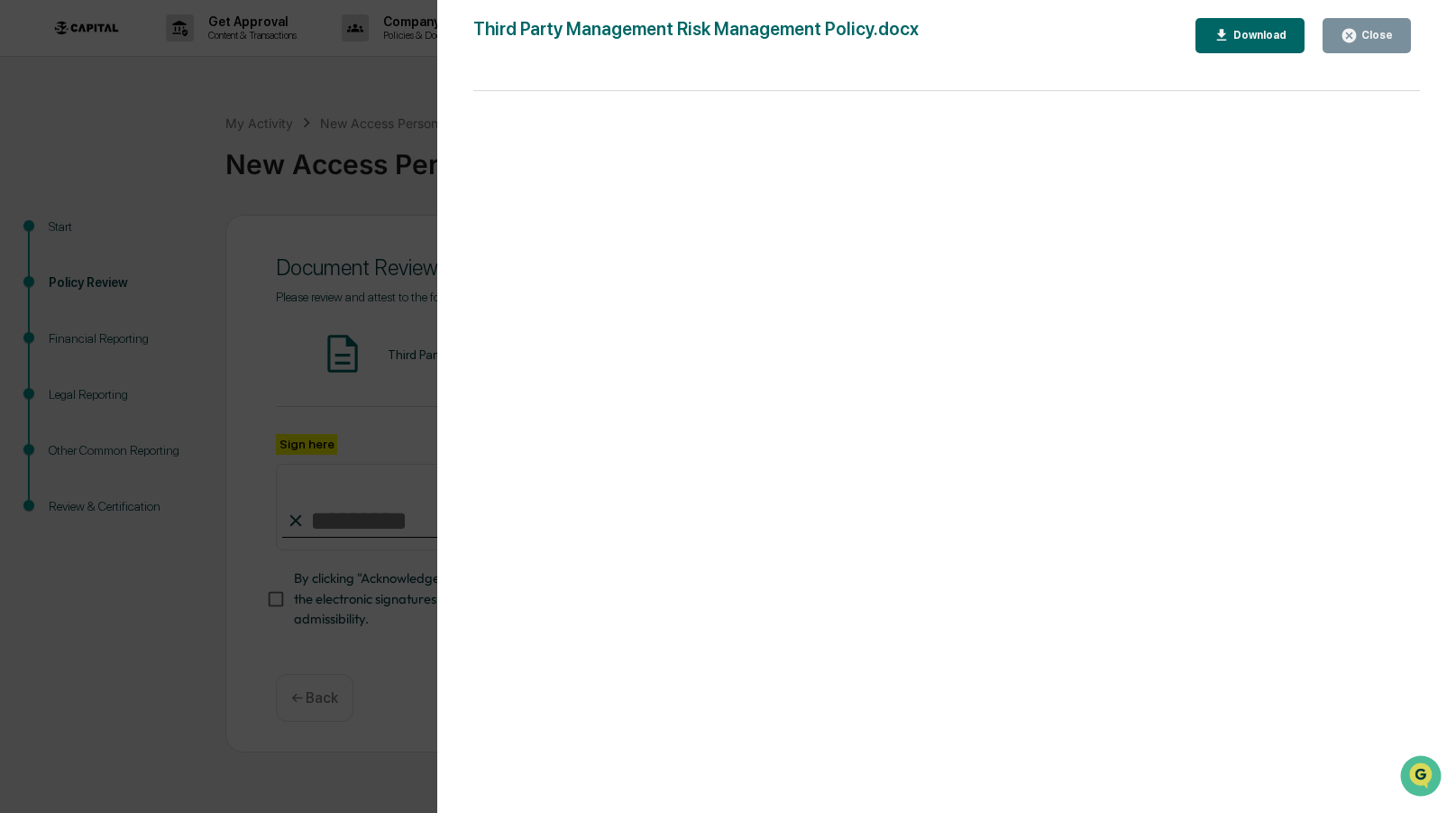
click at [1371, 39] on div "Close" at bounding box center [1375, 34] width 35 height 12
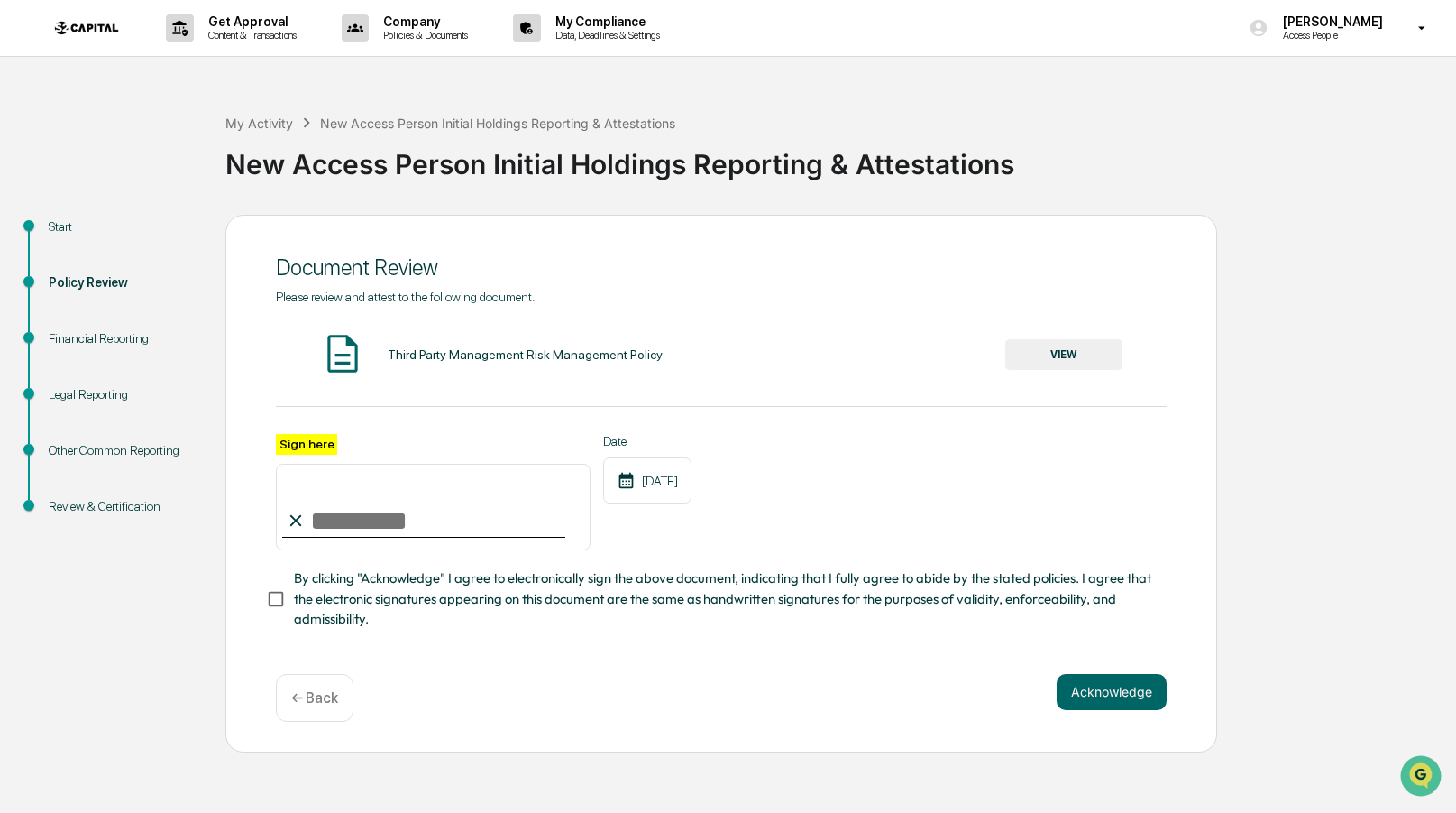
click at [317, 524] on input "Sign here" at bounding box center [433, 507] width 315 height 86
type input "**********"
click at [1112, 681] on button "Acknowledge" at bounding box center [1111, 692] width 110 height 36
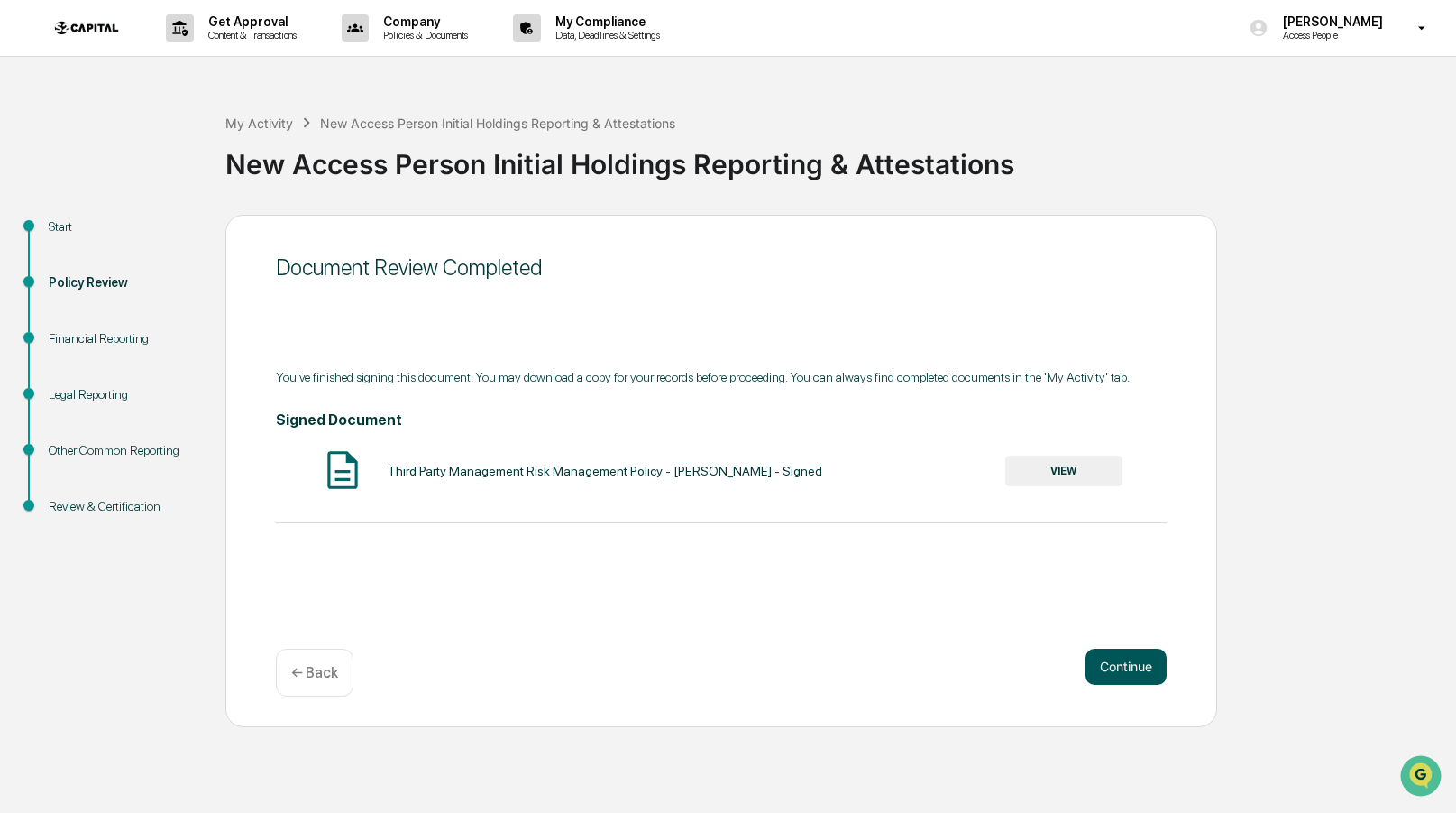
click at [1140, 666] on button "Continue" at bounding box center [1126, 666] width 81 height 36
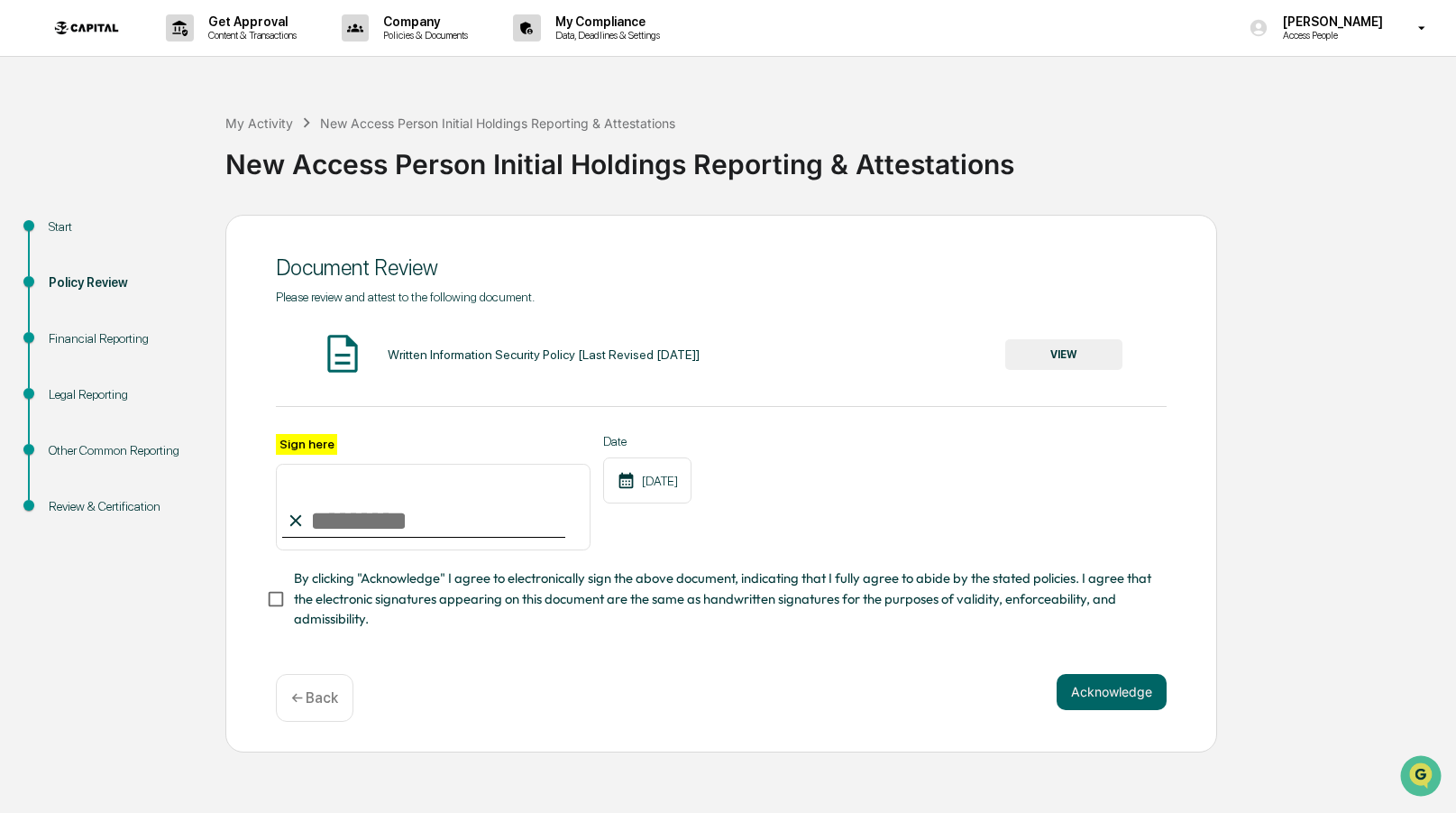
click at [1078, 358] on button "VIEW" at bounding box center [1064, 354] width 117 height 31
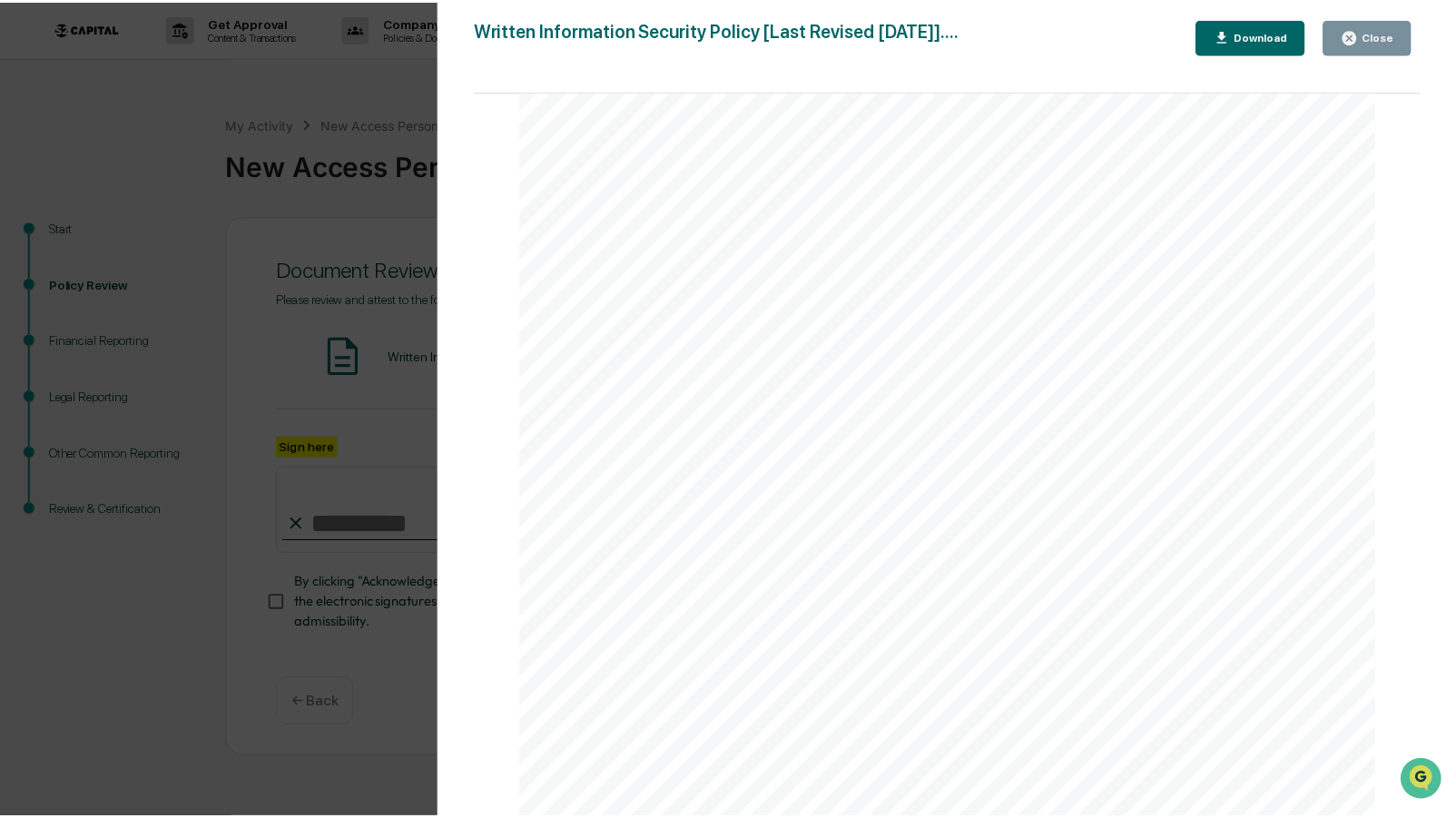
scroll to position [10745, 0]
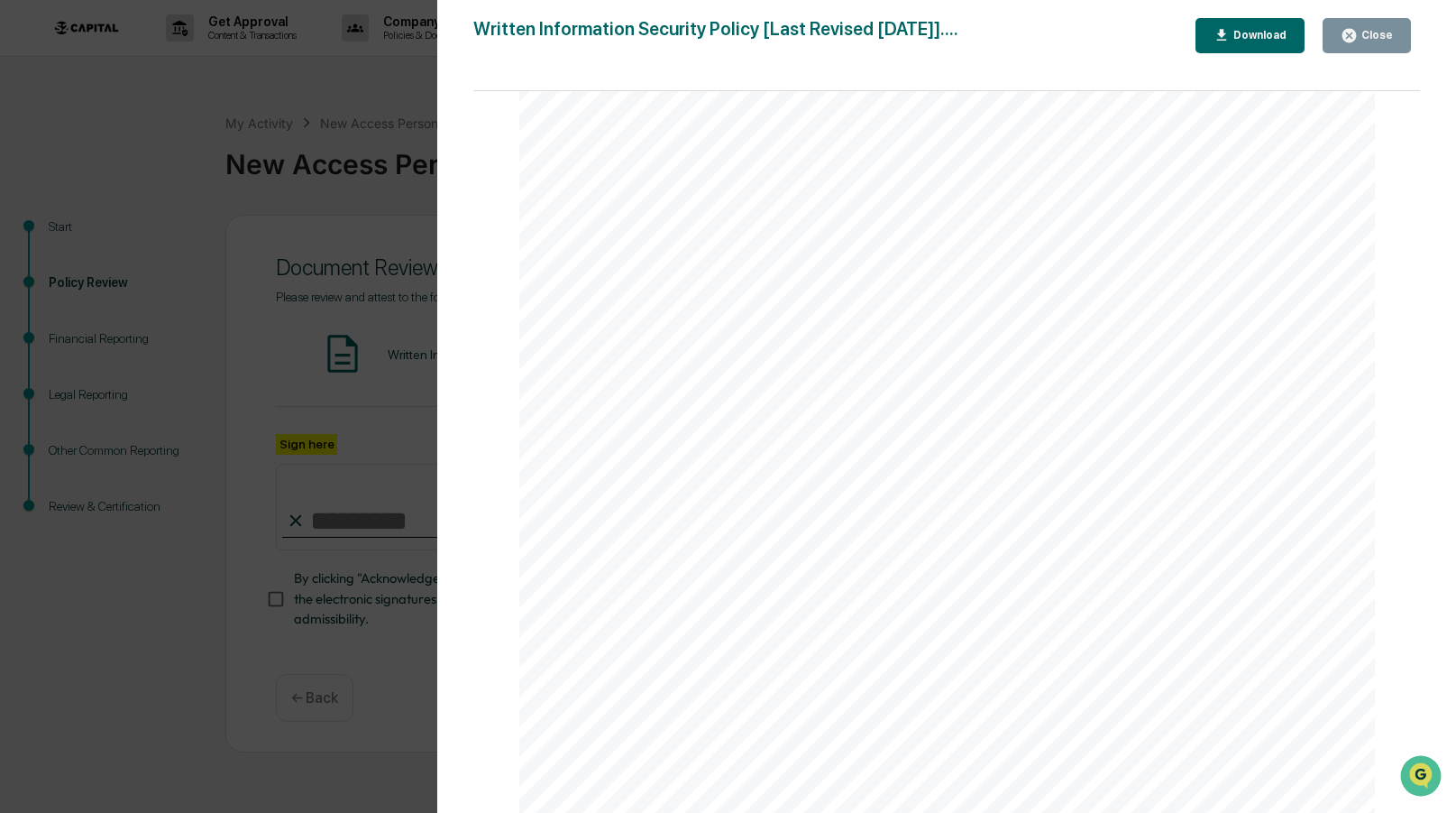
click at [1385, 29] on div "Close" at bounding box center [1375, 34] width 35 height 12
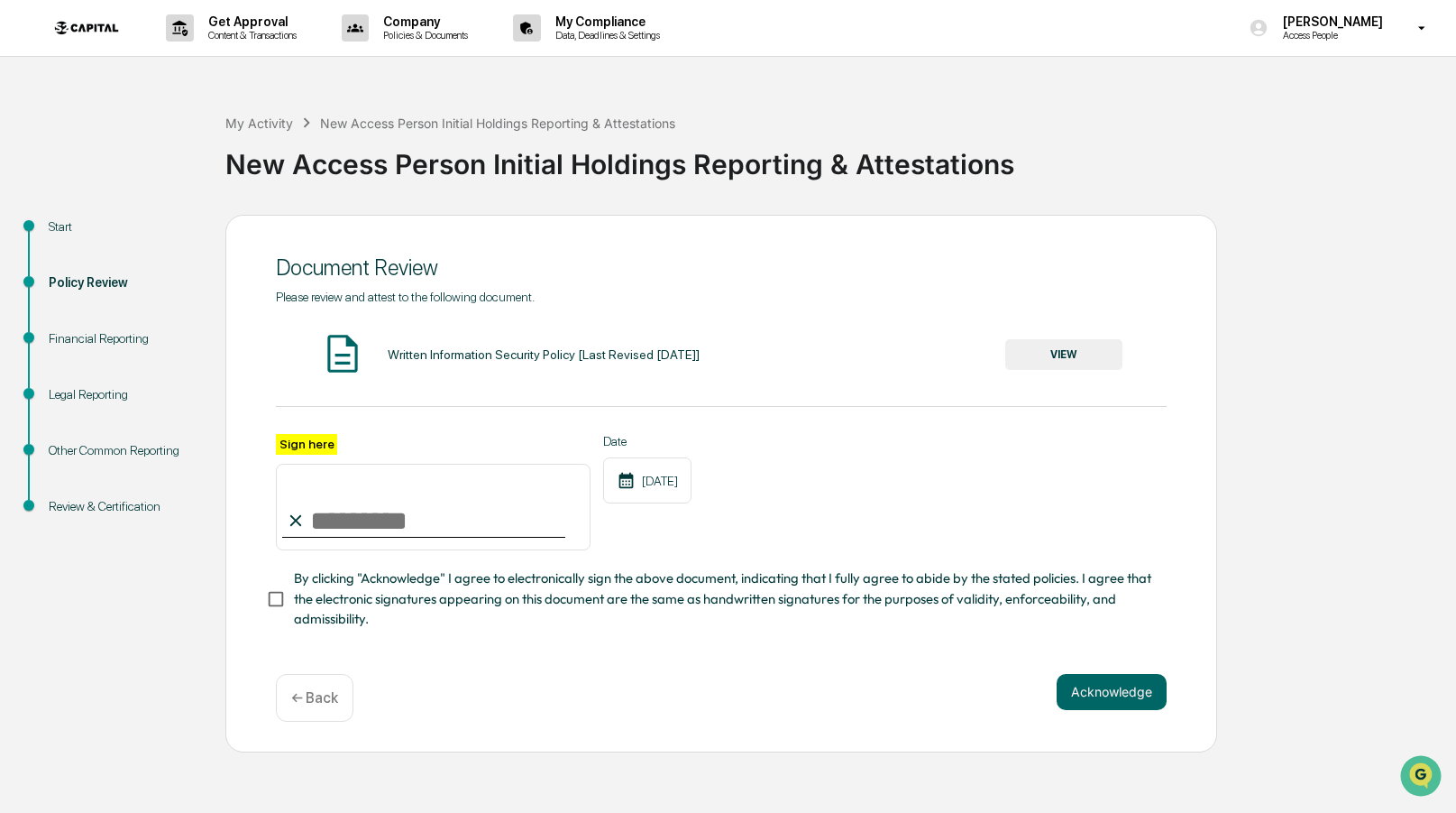
click at [351, 507] on input "Sign here" at bounding box center [433, 507] width 315 height 86
type input "**********"
click at [1150, 696] on button "Acknowledge" at bounding box center [1111, 692] width 110 height 36
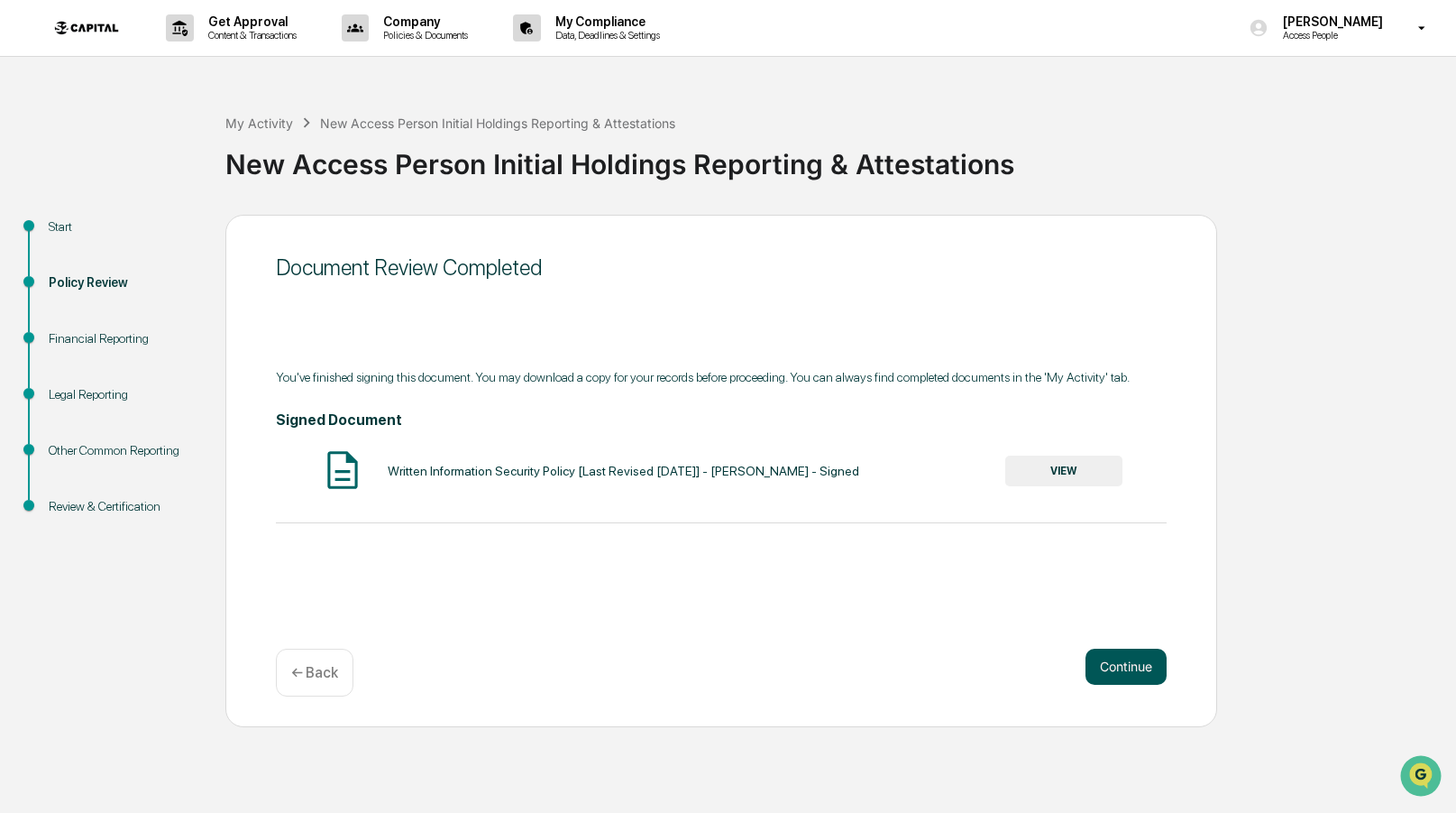
click at [1131, 670] on button "Continue" at bounding box center [1126, 666] width 81 height 36
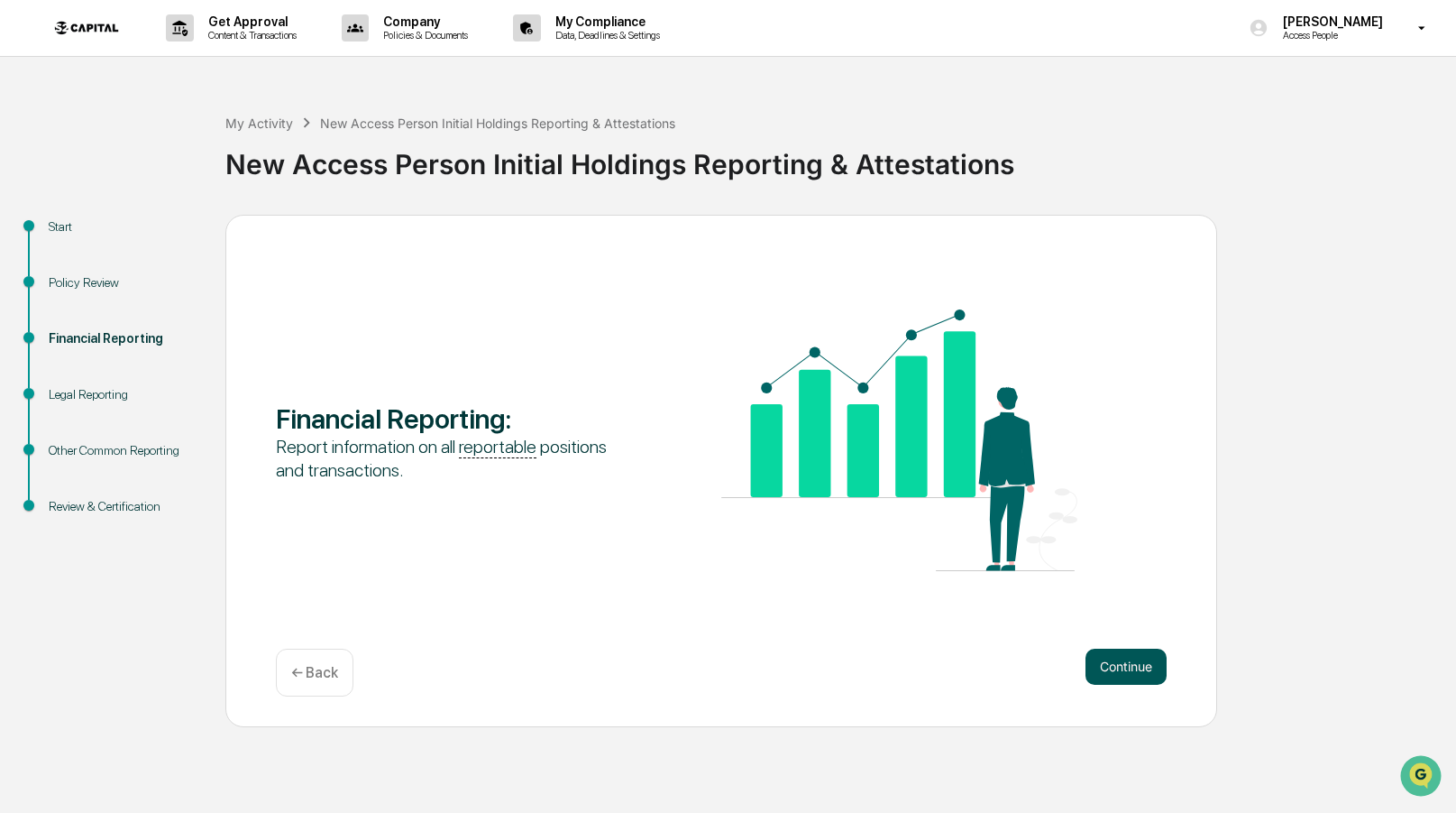
click at [1137, 668] on button "Continue" at bounding box center [1126, 666] width 81 height 36
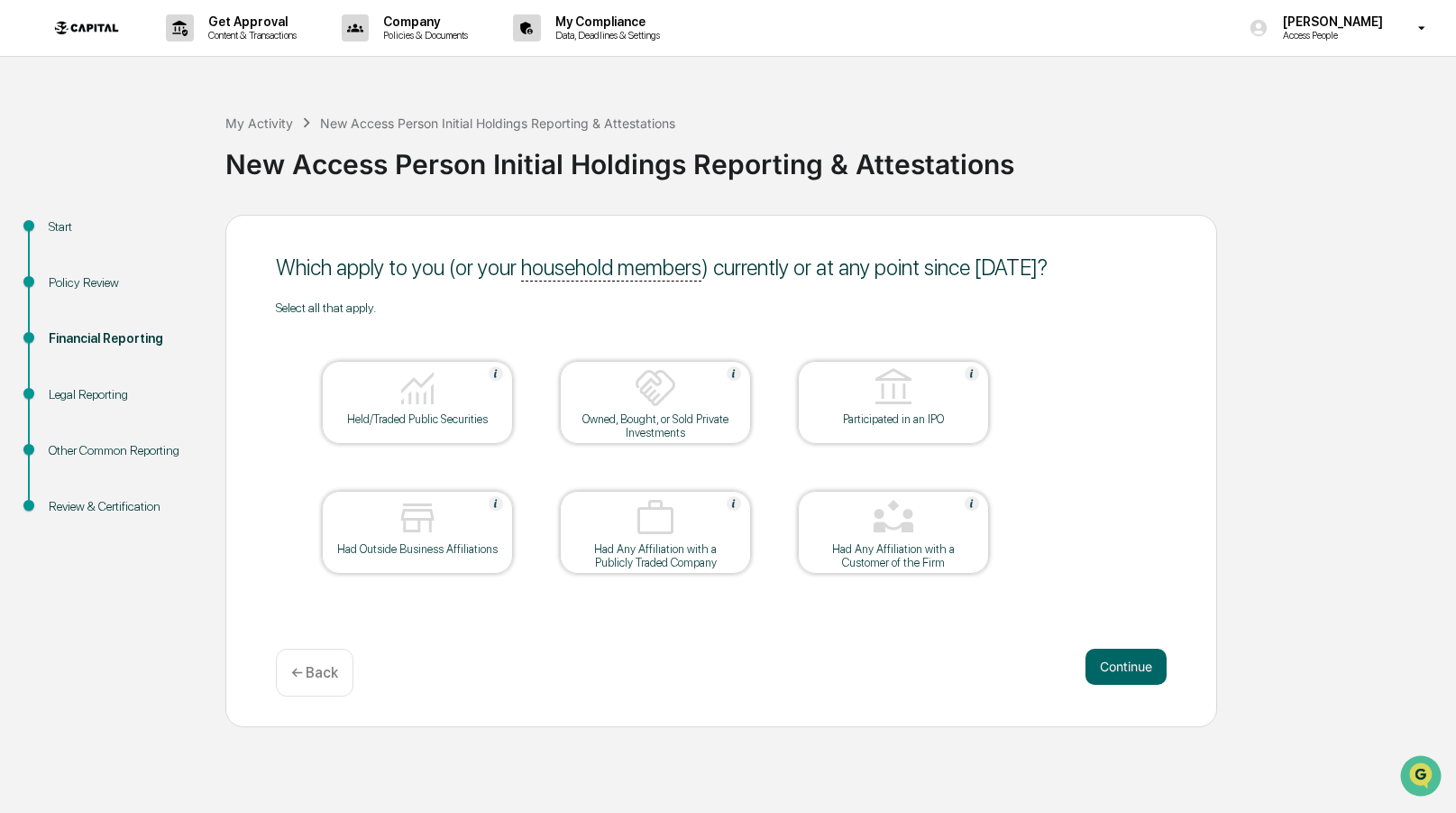
click at [641, 404] on img at bounding box center [655, 387] width 43 height 43
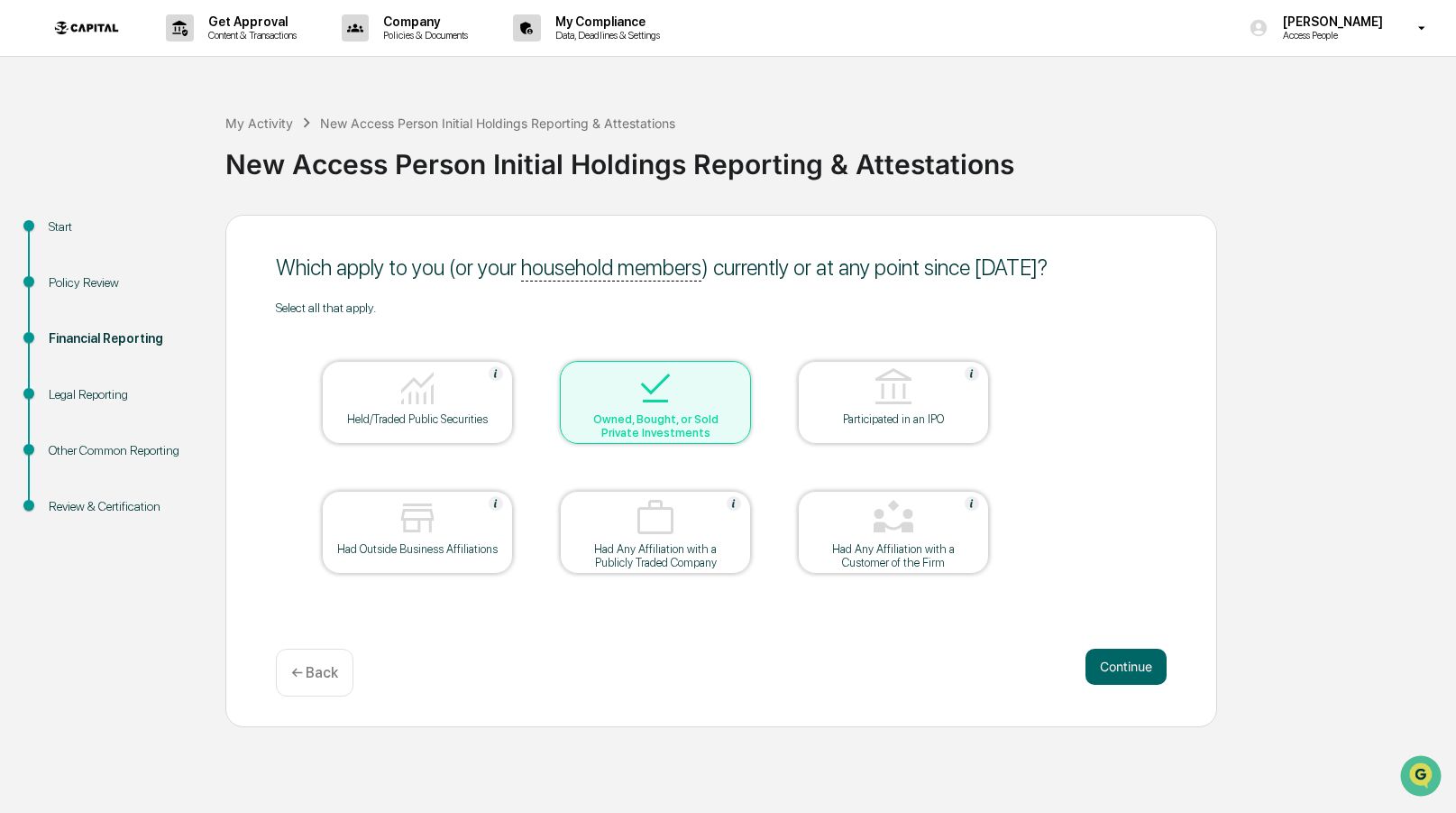
click at [371, 408] on div at bounding box center [417, 389] width 180 height 46
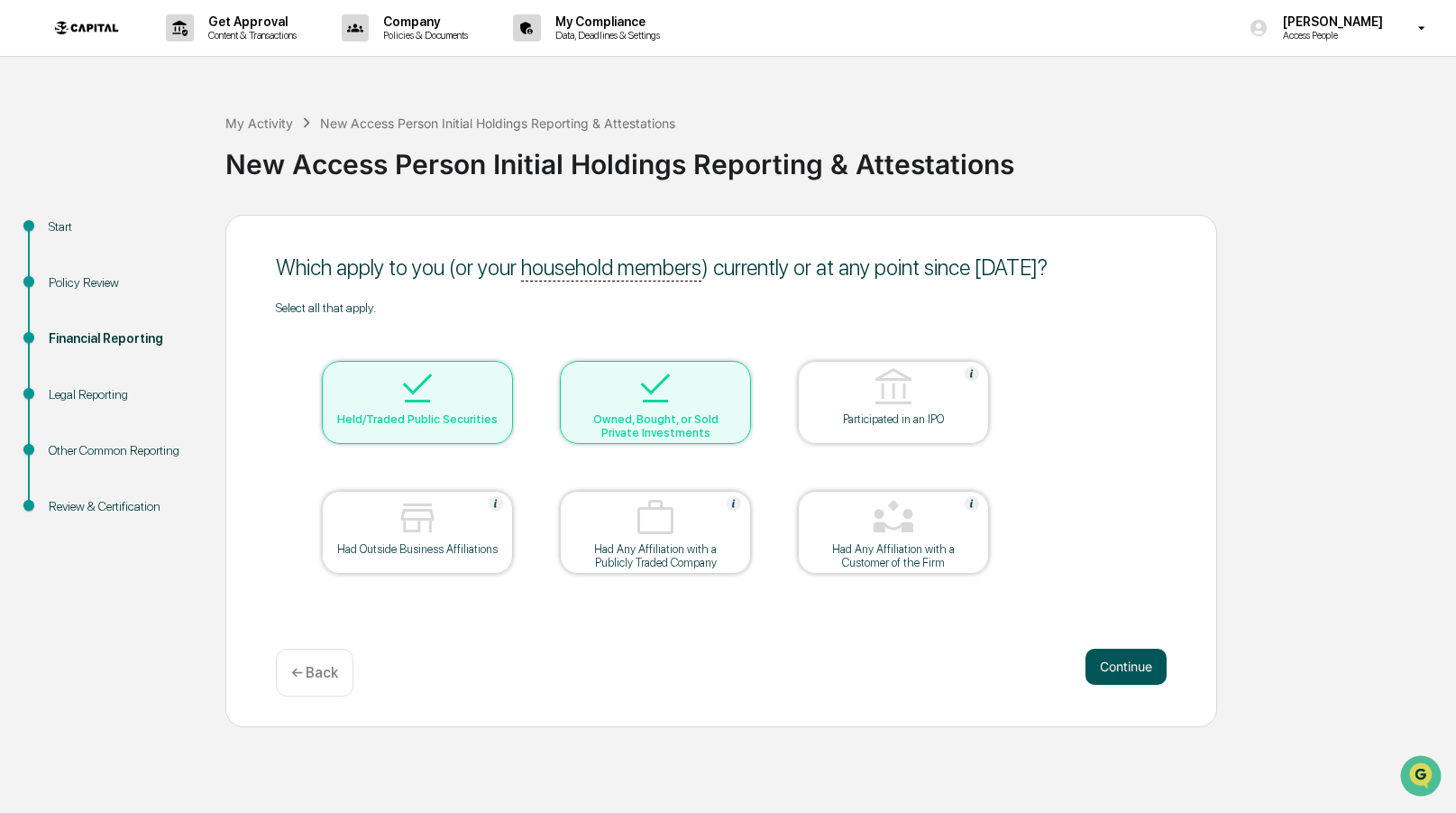
click at [1115, 664] on button "Continue" at bounding box center [1126, 666] width 81 height 36
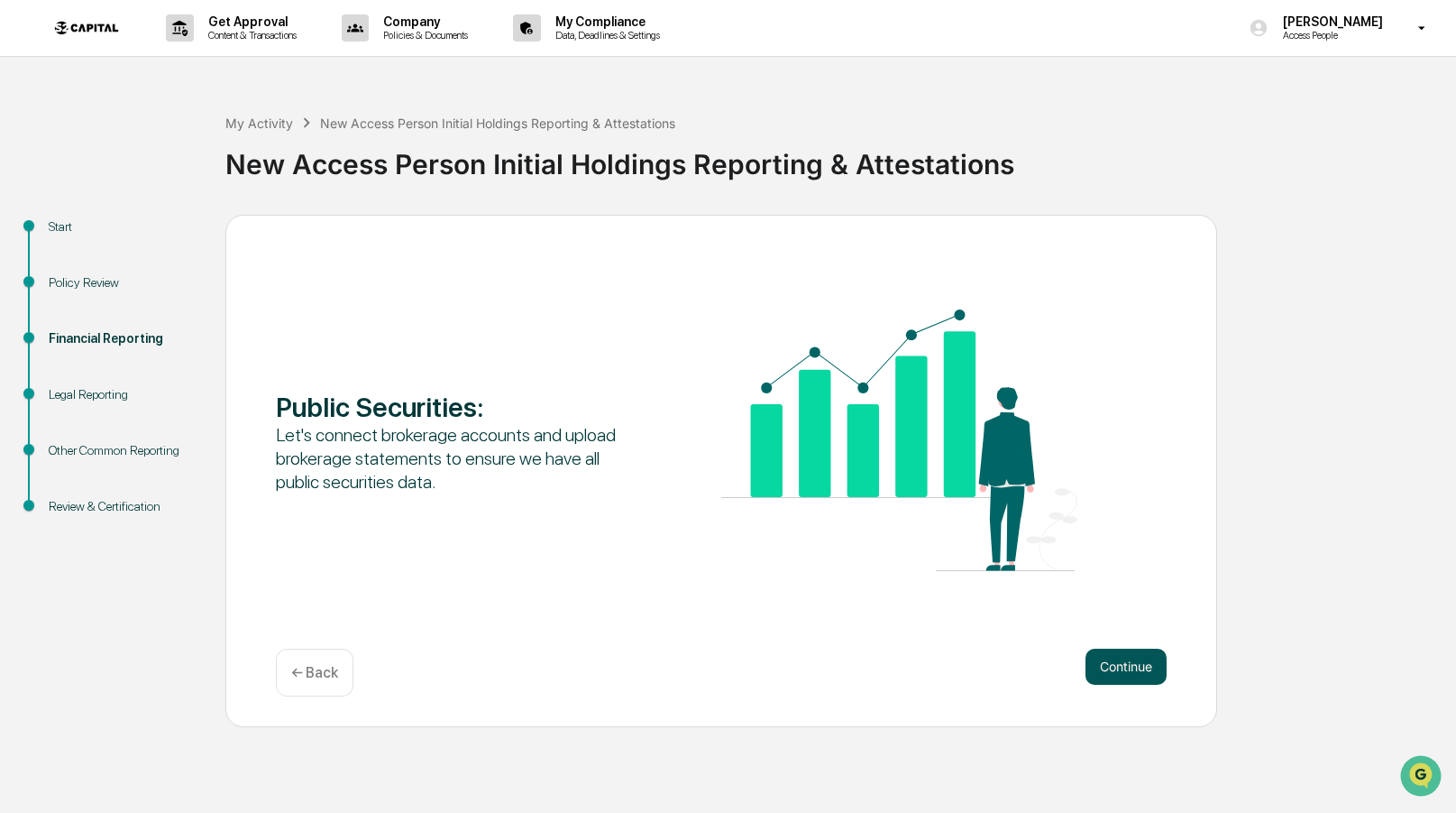
click at [1137, 673] on button "Continue" at bounding box center [1126, 666] width 81 height 36
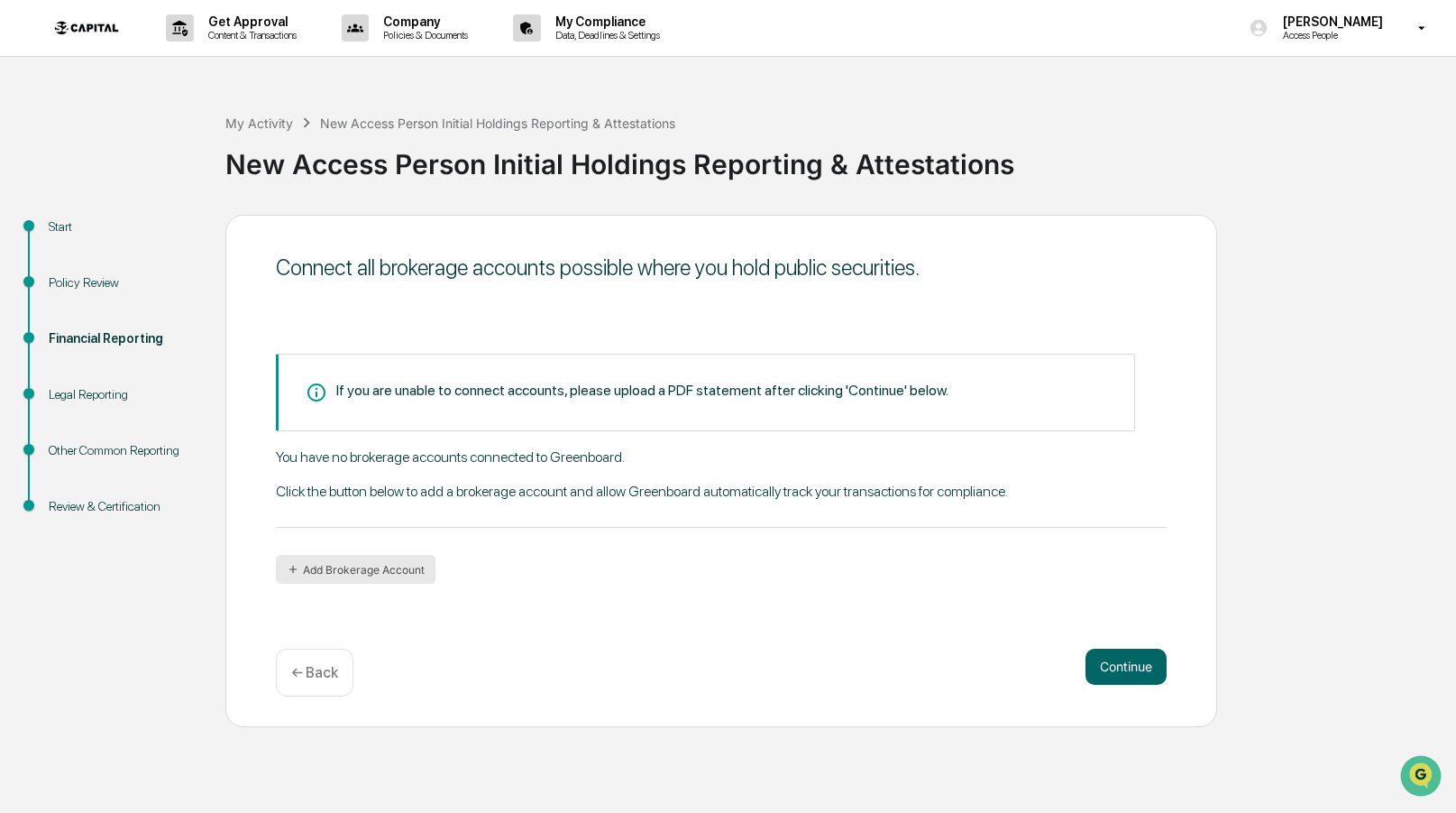
click at [369, 566] on button "Add Brokerage Account" at bounding box center [355, 569] width 160 height 29
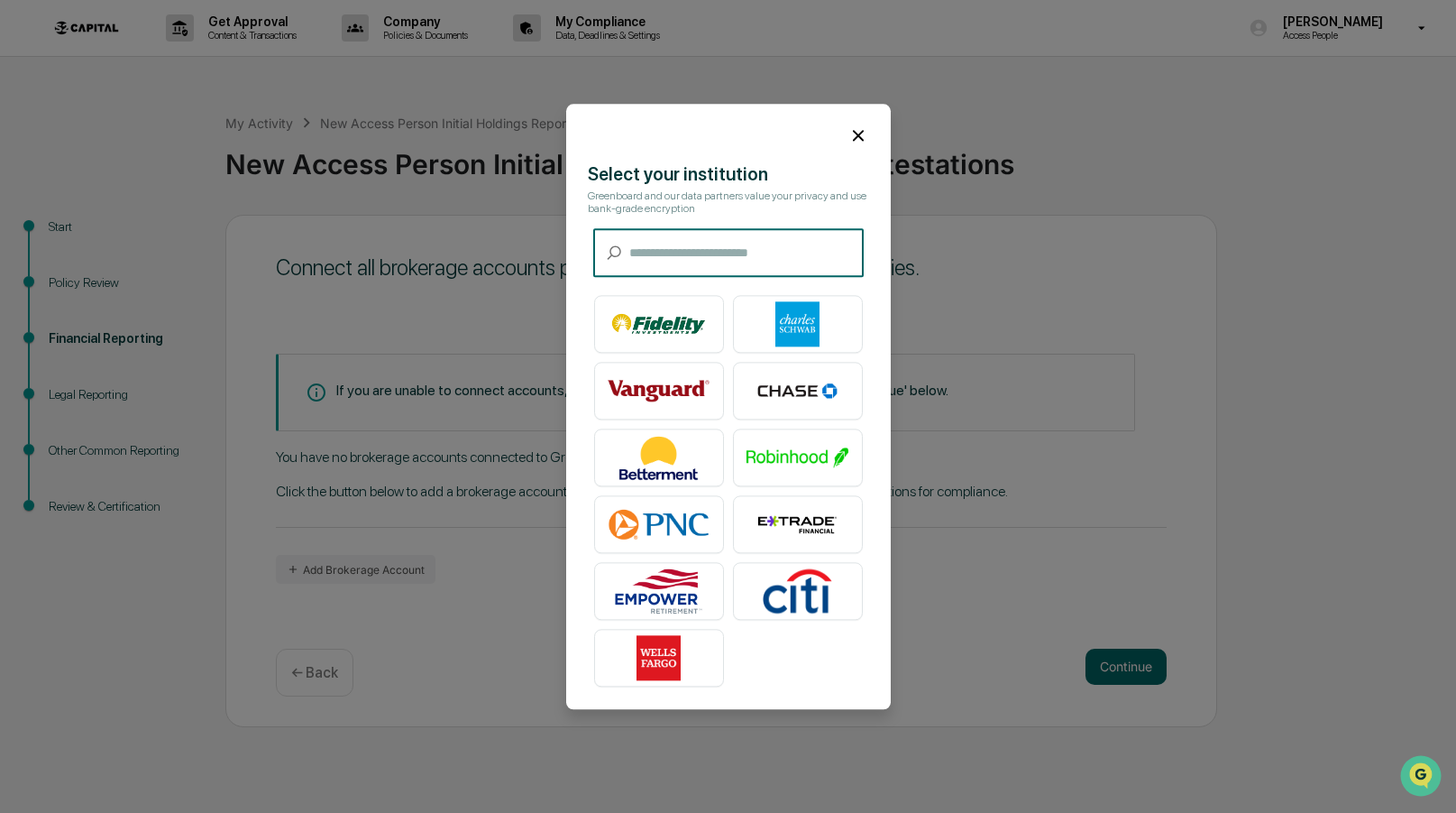
click at [865, 133] on icon at bounding box center [858, 135] width 20 height 20
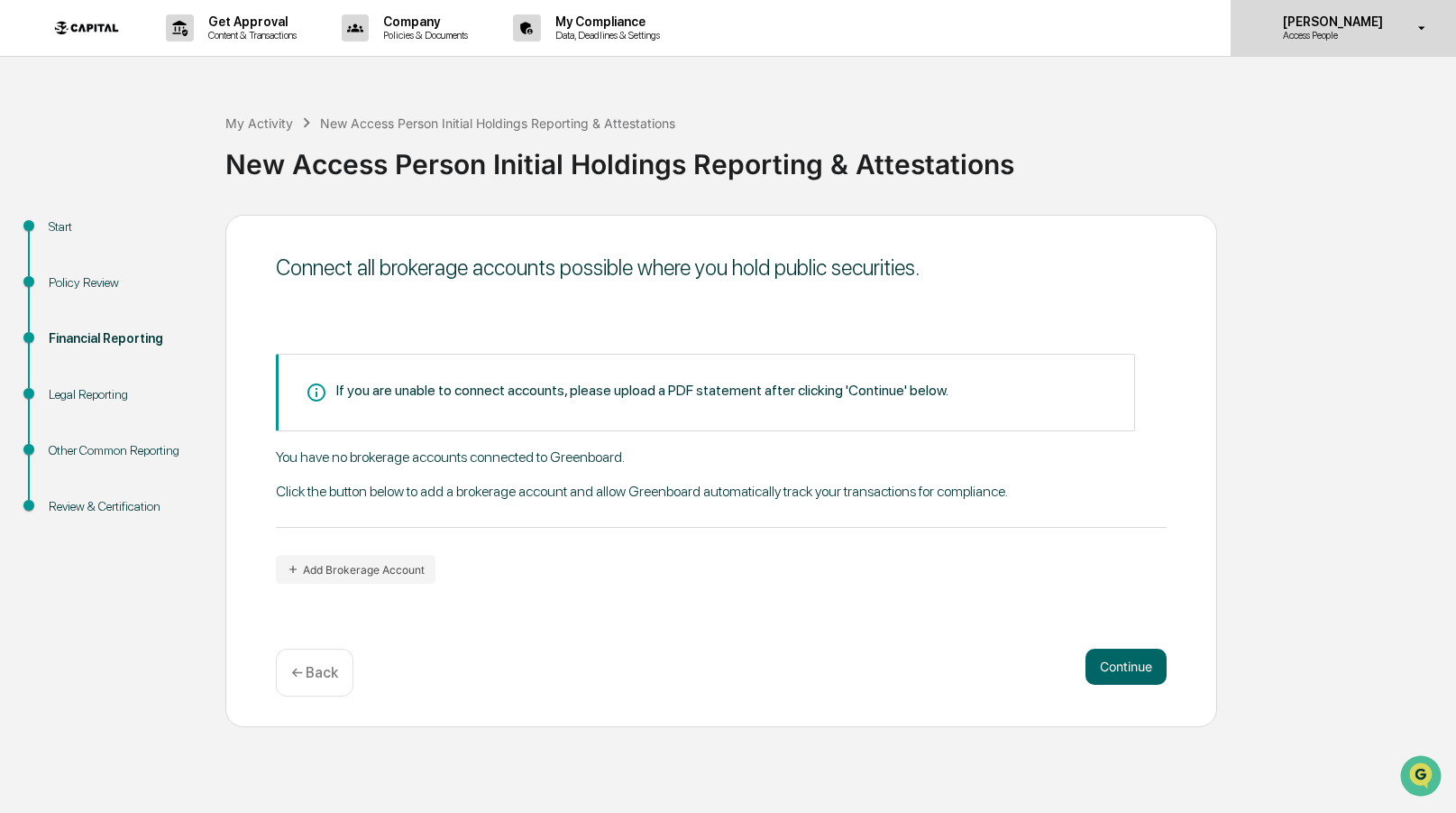
click at [1361, 44] on div "[PERSON_NAME] Access People" at bounding box center [1343, 28] width 225 height 56
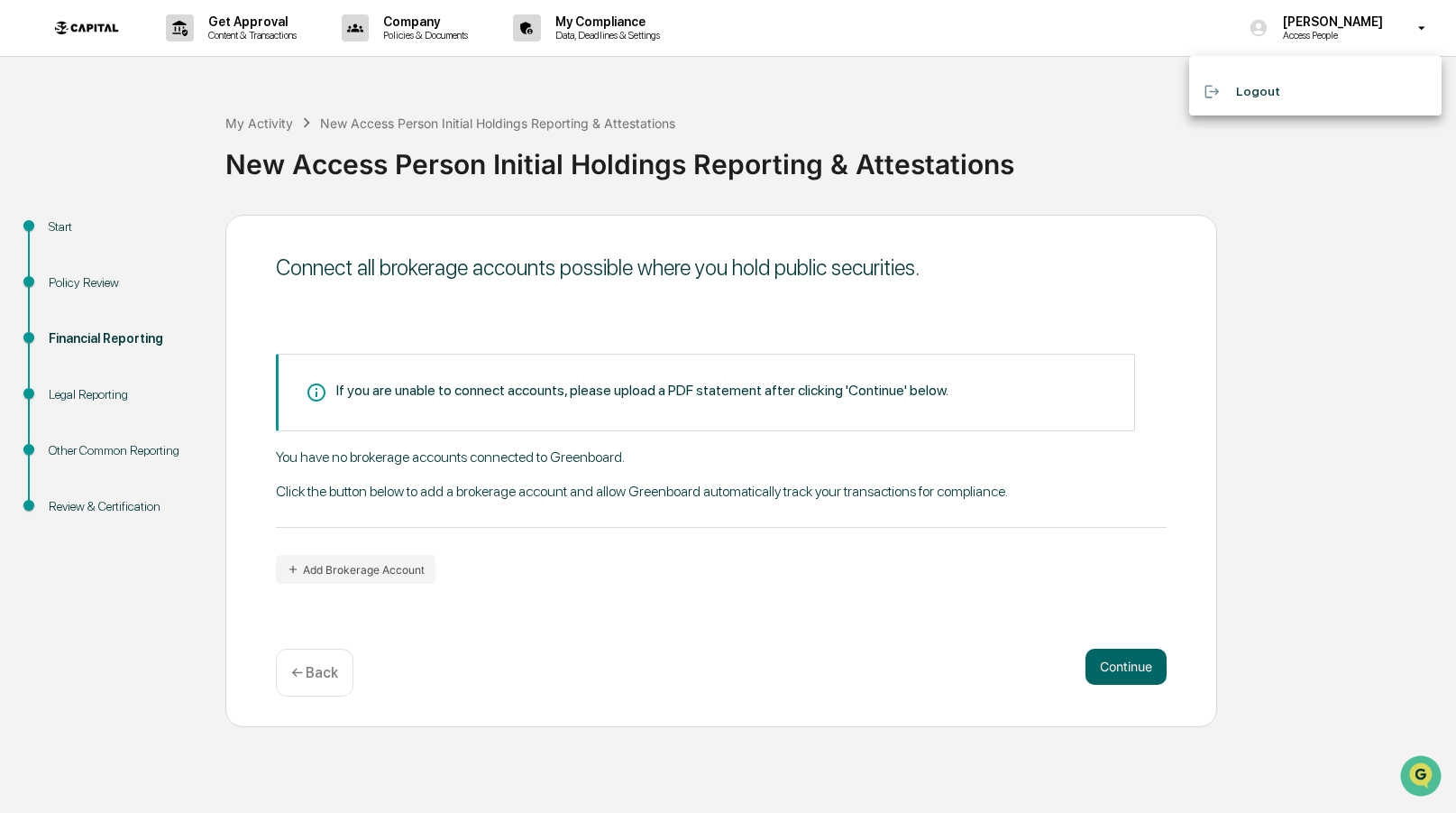
click at [1370, 34] on div at bounding box center [728, 406] width 1456 height 813
click at [503, 113] on div "My Activity New Access Person Initial Holdings Reporting & Attestations" at bounding box center [450, 123] width 450 height 20
click at [412, 576] on button "Add Brokerage Account" at bounding box center [355, 569] width 160 height 29
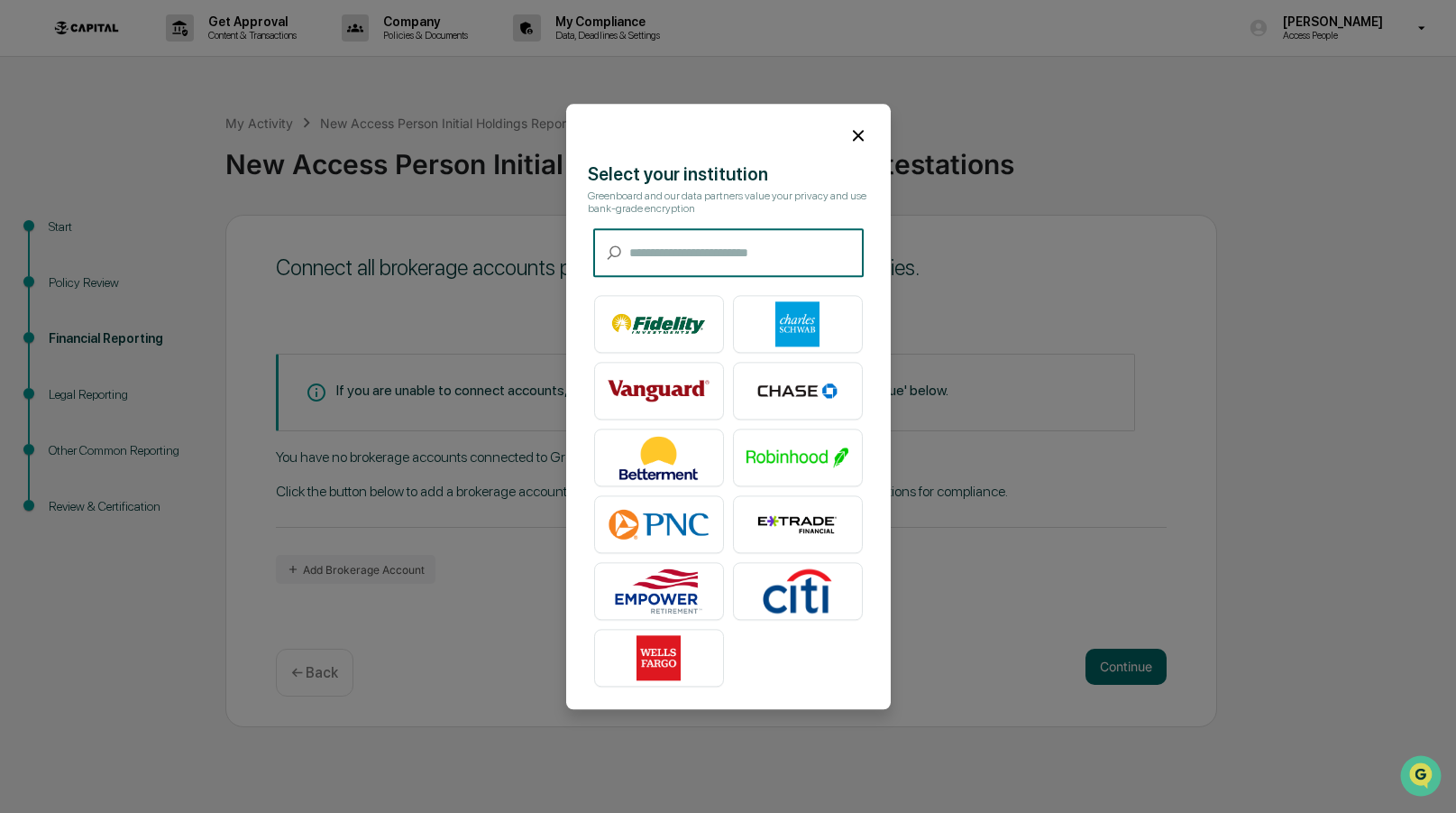
click at [690, 248] on input "text" at bounding box center [746, 253] width 235 height 48
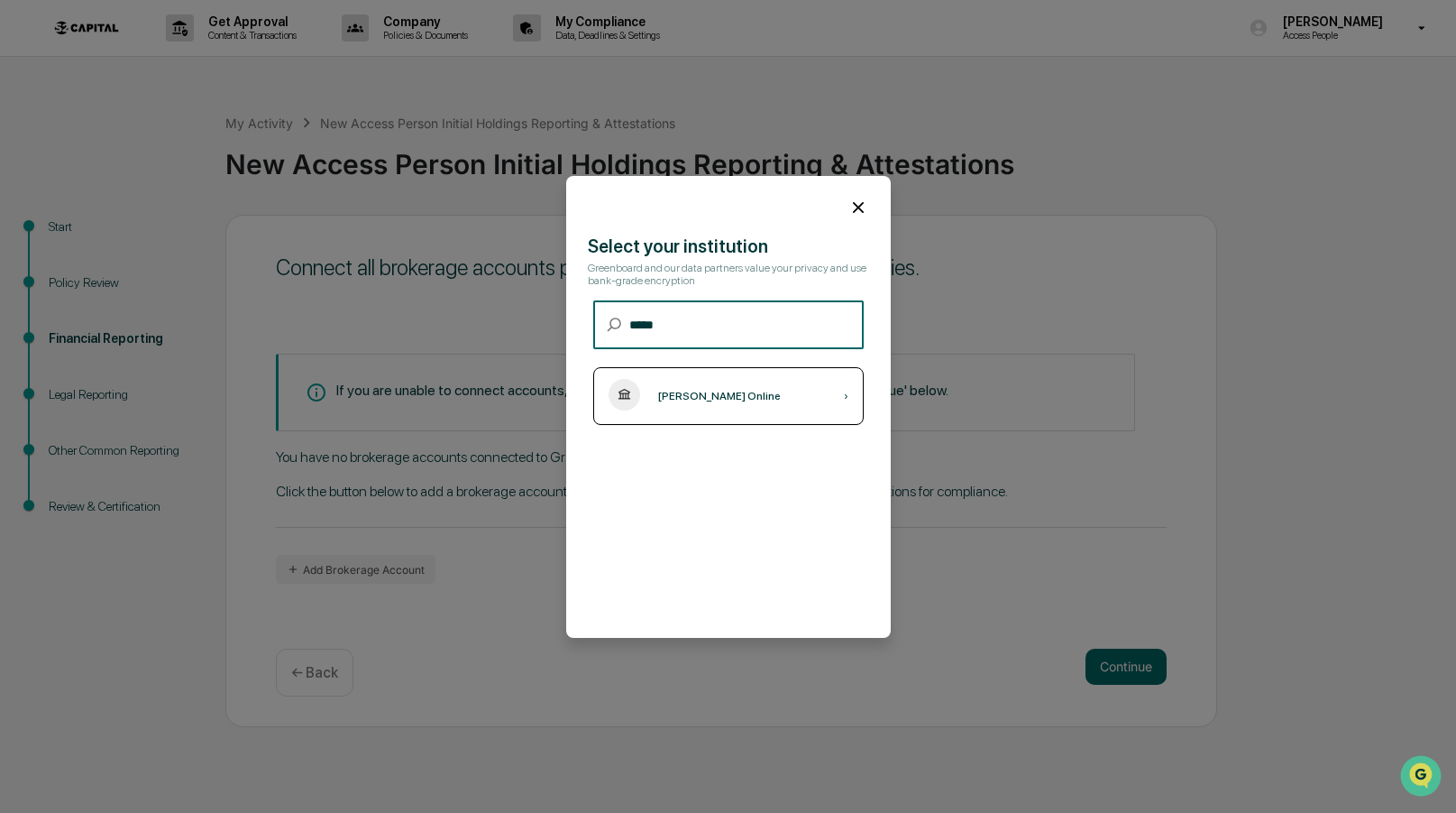
type input "*****"
click at [690, 398] on div "[PERSON_NAME] Online" at bounding box center [720, 395] width 123 height 12
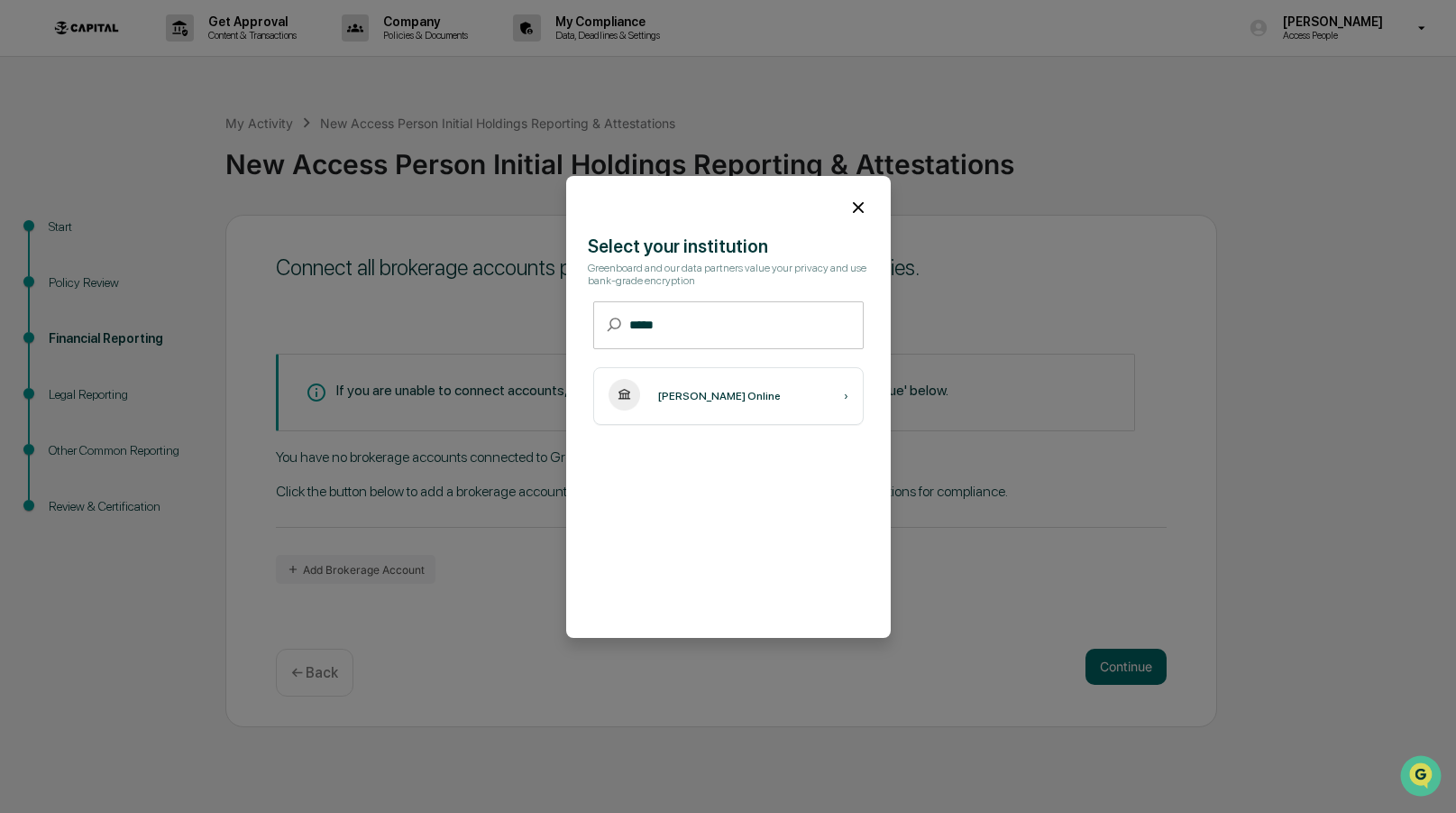
click at [866, 198] on icon at bounding box center [858, 207] width 20 height 20
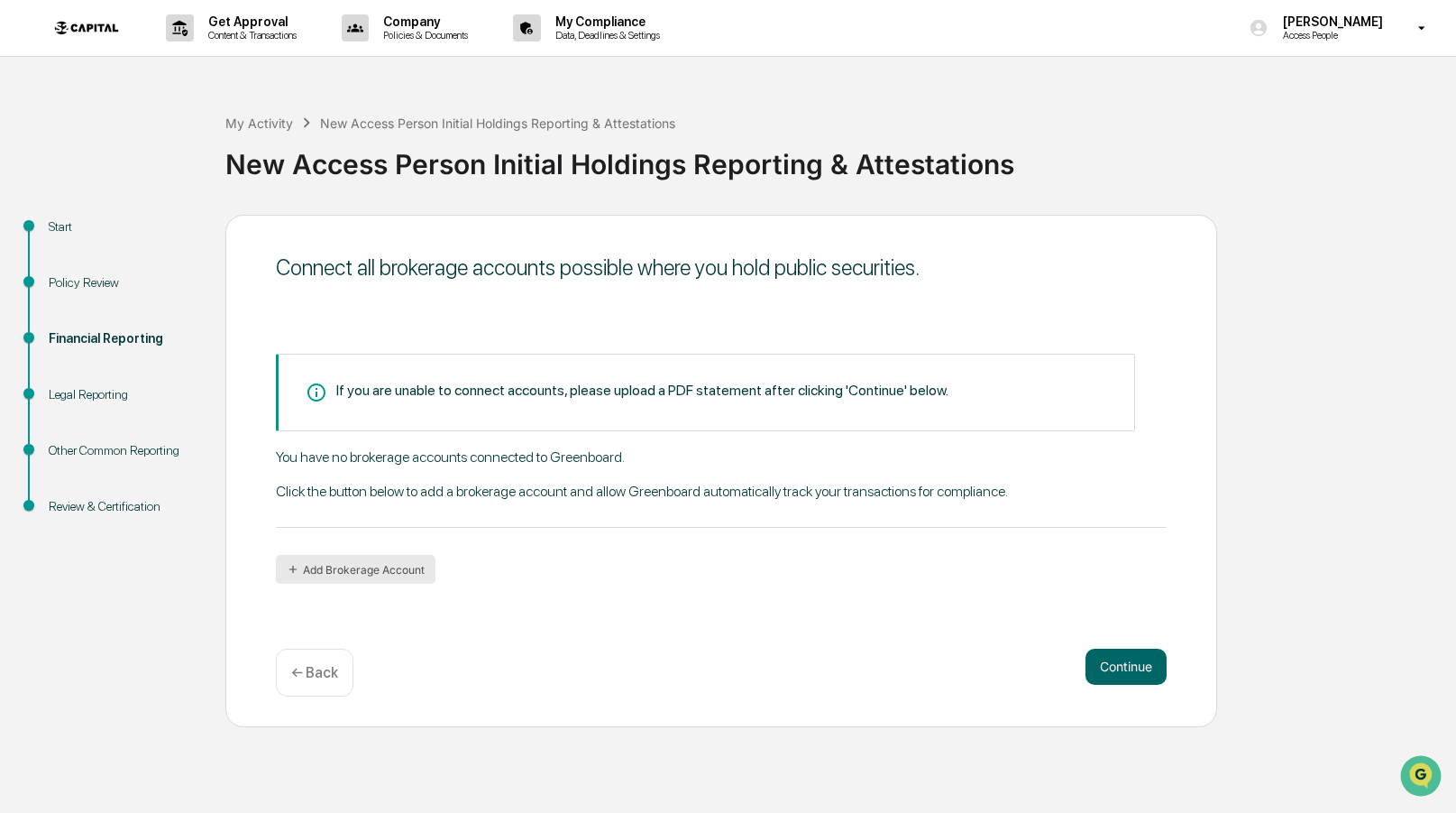
click at [414, 560] on button "Add Brokerage Account" at bounding box center [355, 569] width 160 height 29
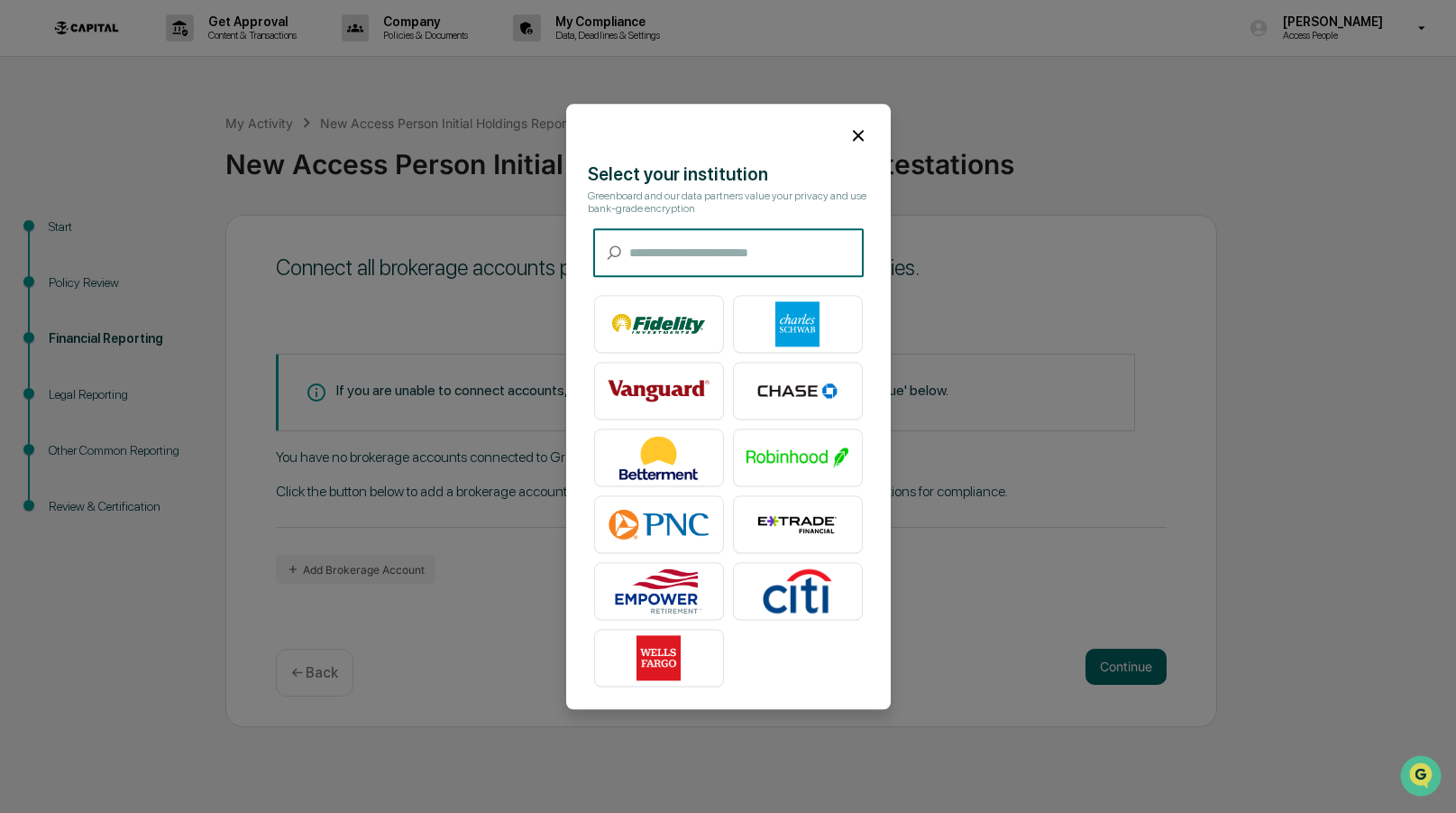
click at [704, 254] on input "text" at bounding box center [746, 253] width 235 height 48
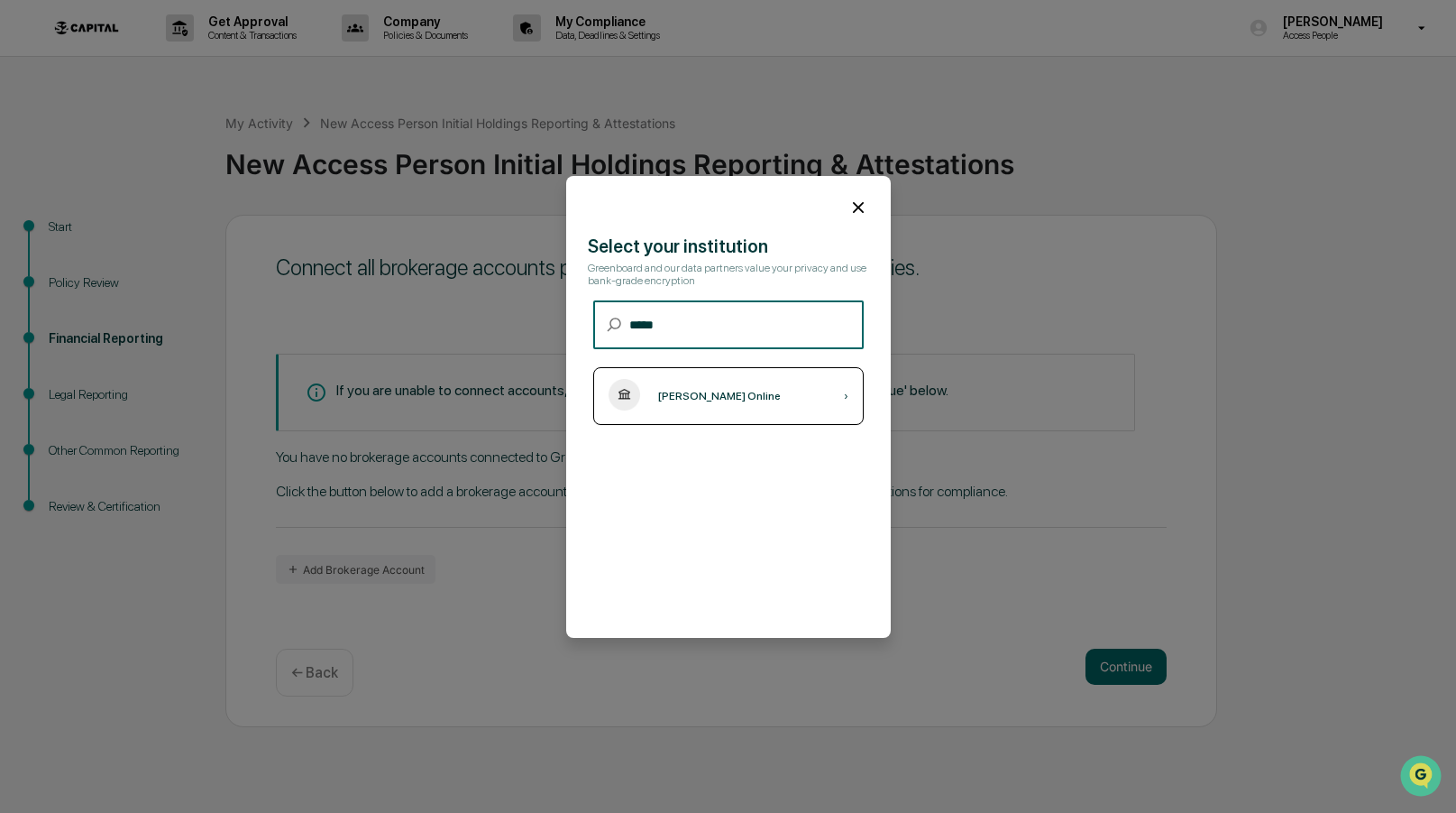
type input "*****"
click at [760, 383] on div "[PERSON_NAME] Online ›" at bounding box center [728, 395] width 271 height 57
click at [701, 421] on div "[PERSON_NAME] Online ›" at bounding box center [728, 395] width 271 height 57
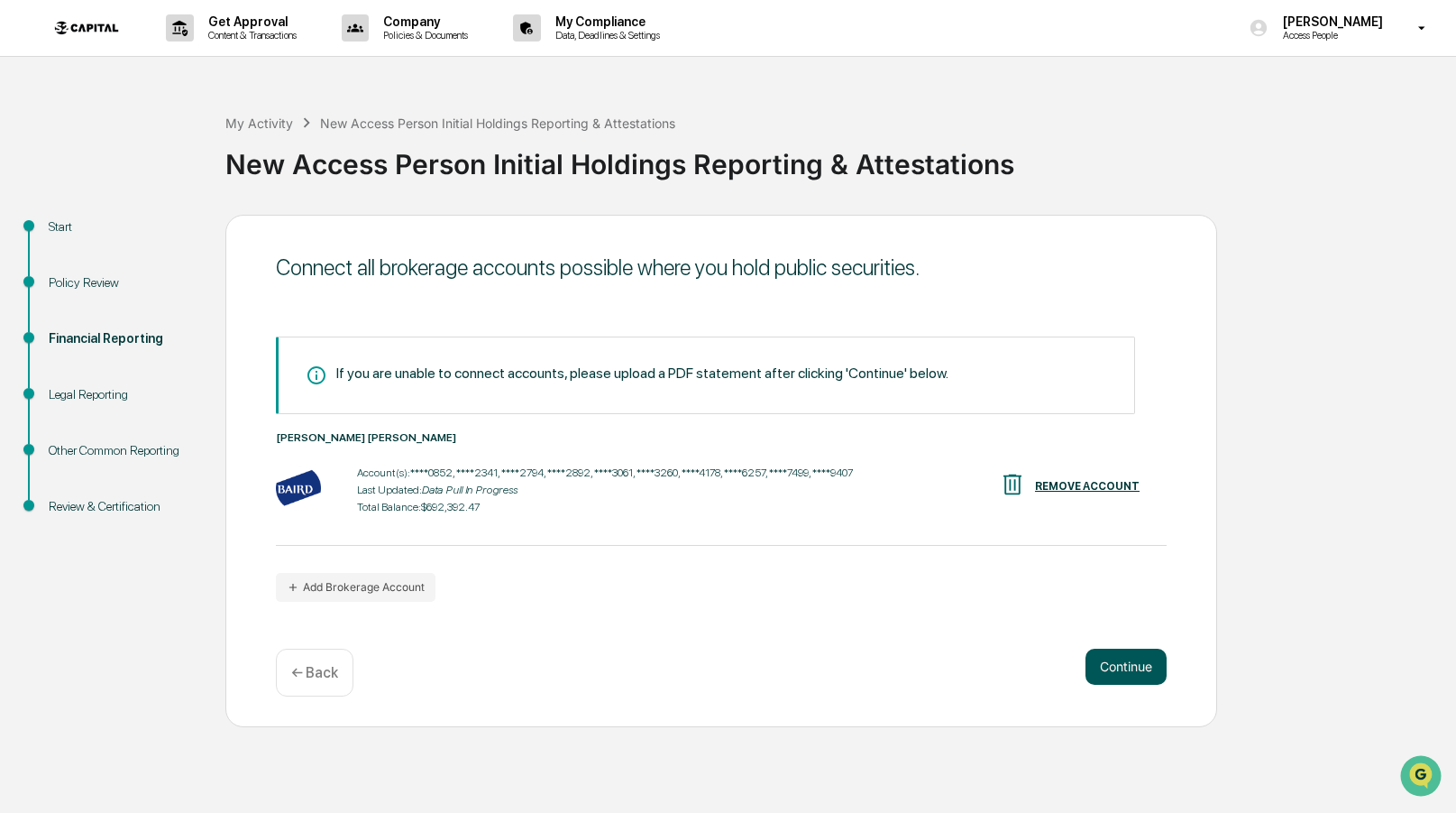
click at [1148, 682] on button "Continue" at bounding box center [1126, 666] width 81 height 36
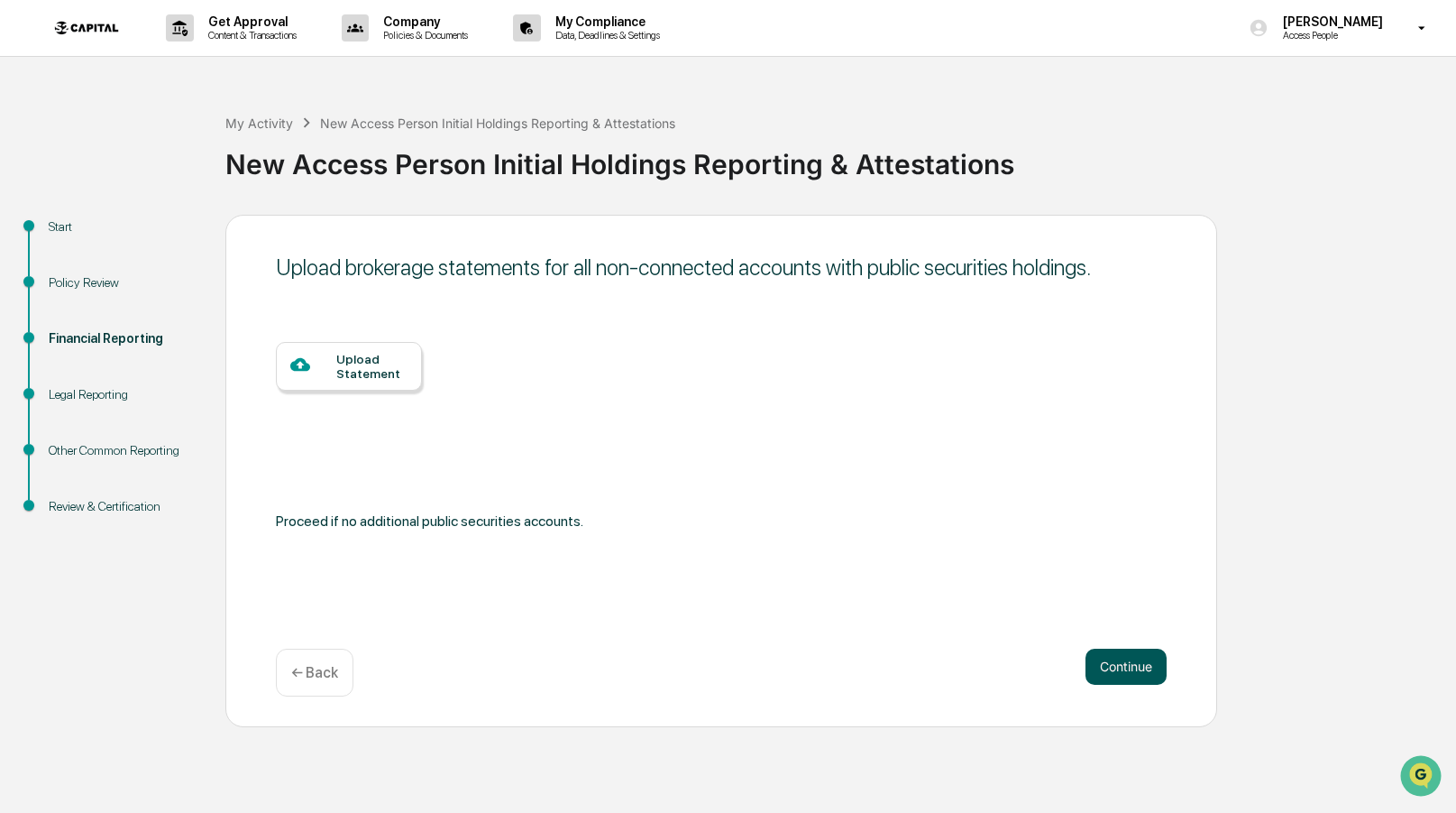
click at [1118, 670] on button "Continue" at bounding box center [1126, 666] width 81 height 36
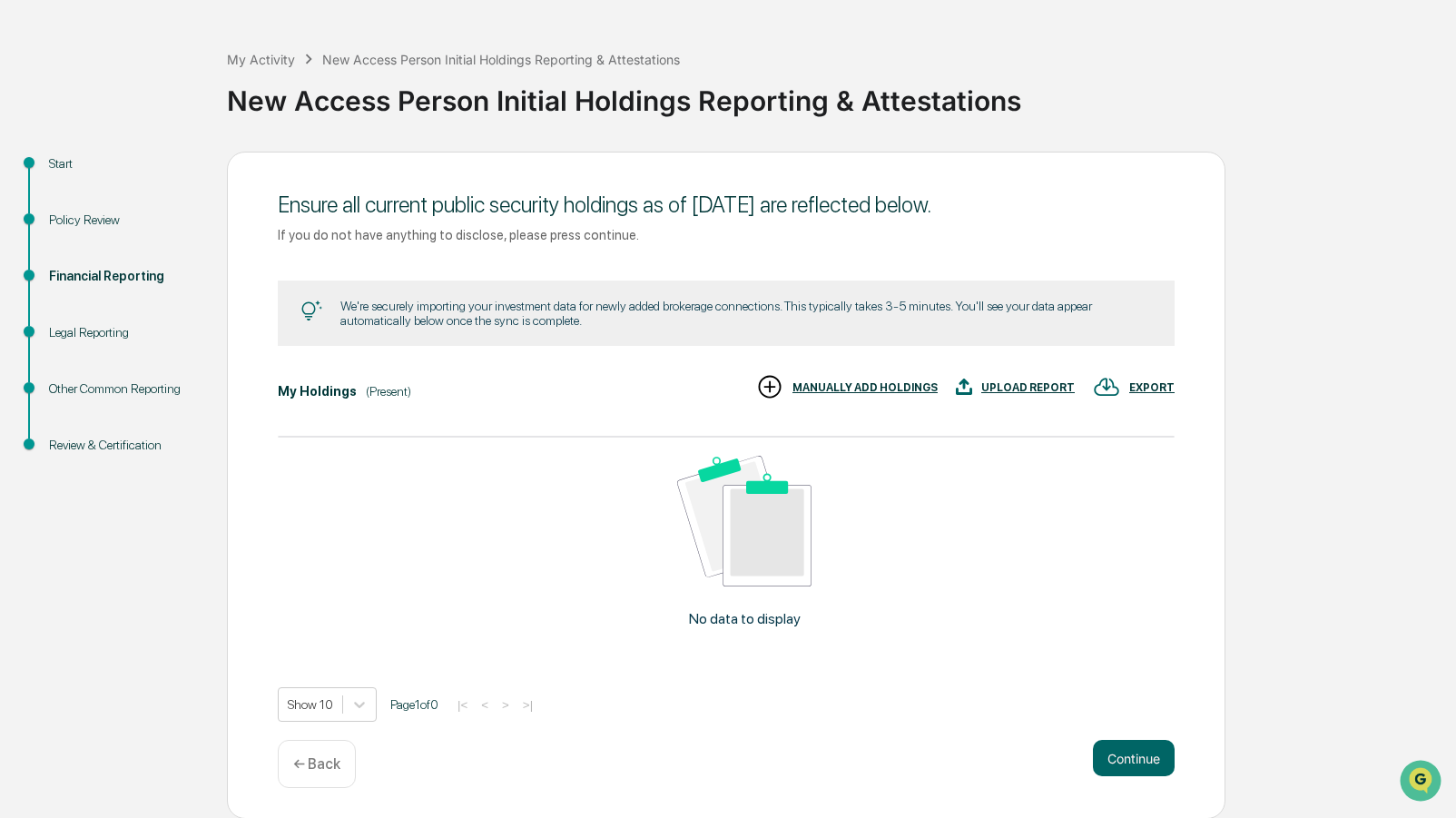
scroll to position [0, 0]
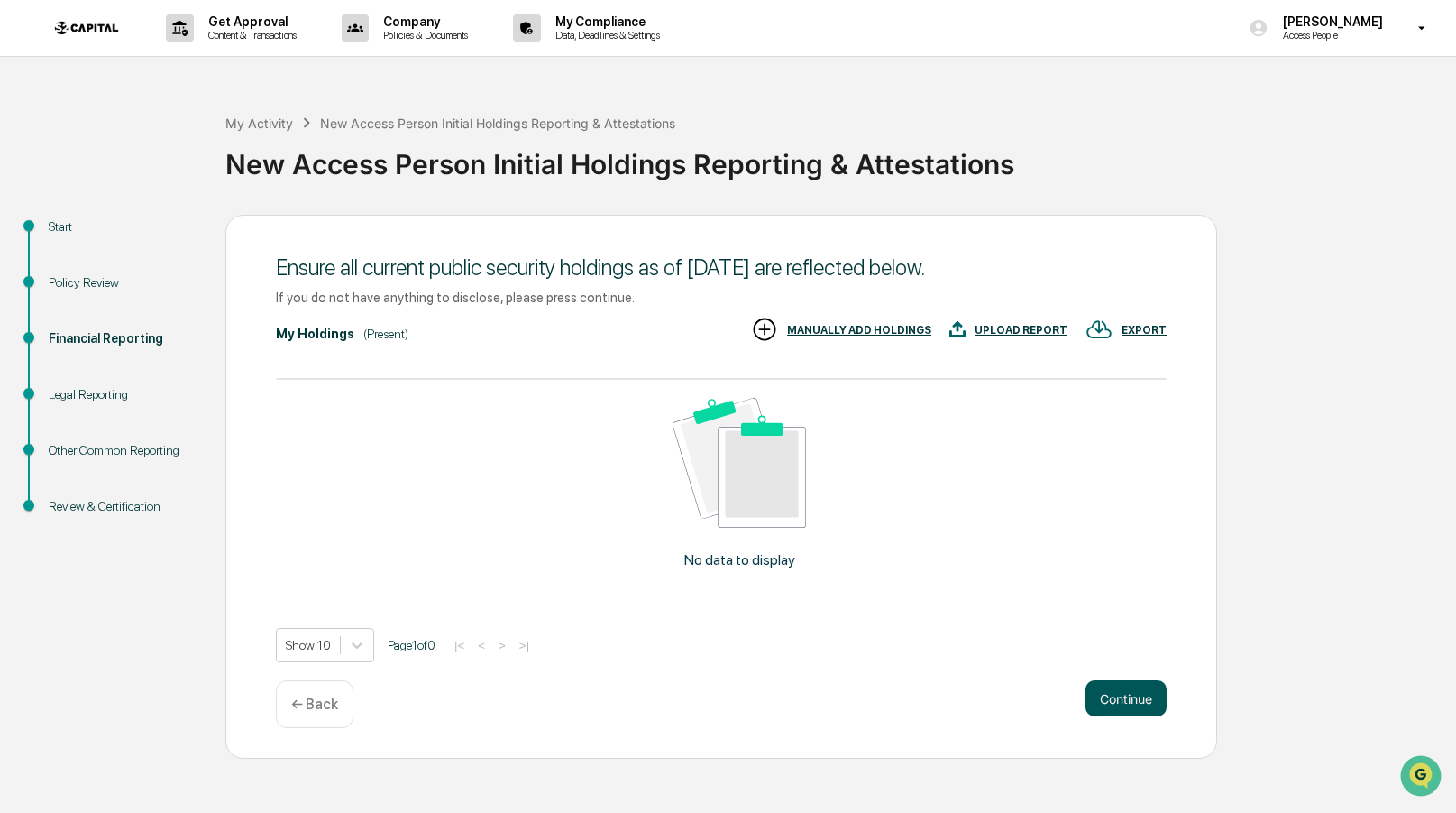
click at [1120, 697] on button "Continue" at bounding box center [1126, 698] width 81 height 36
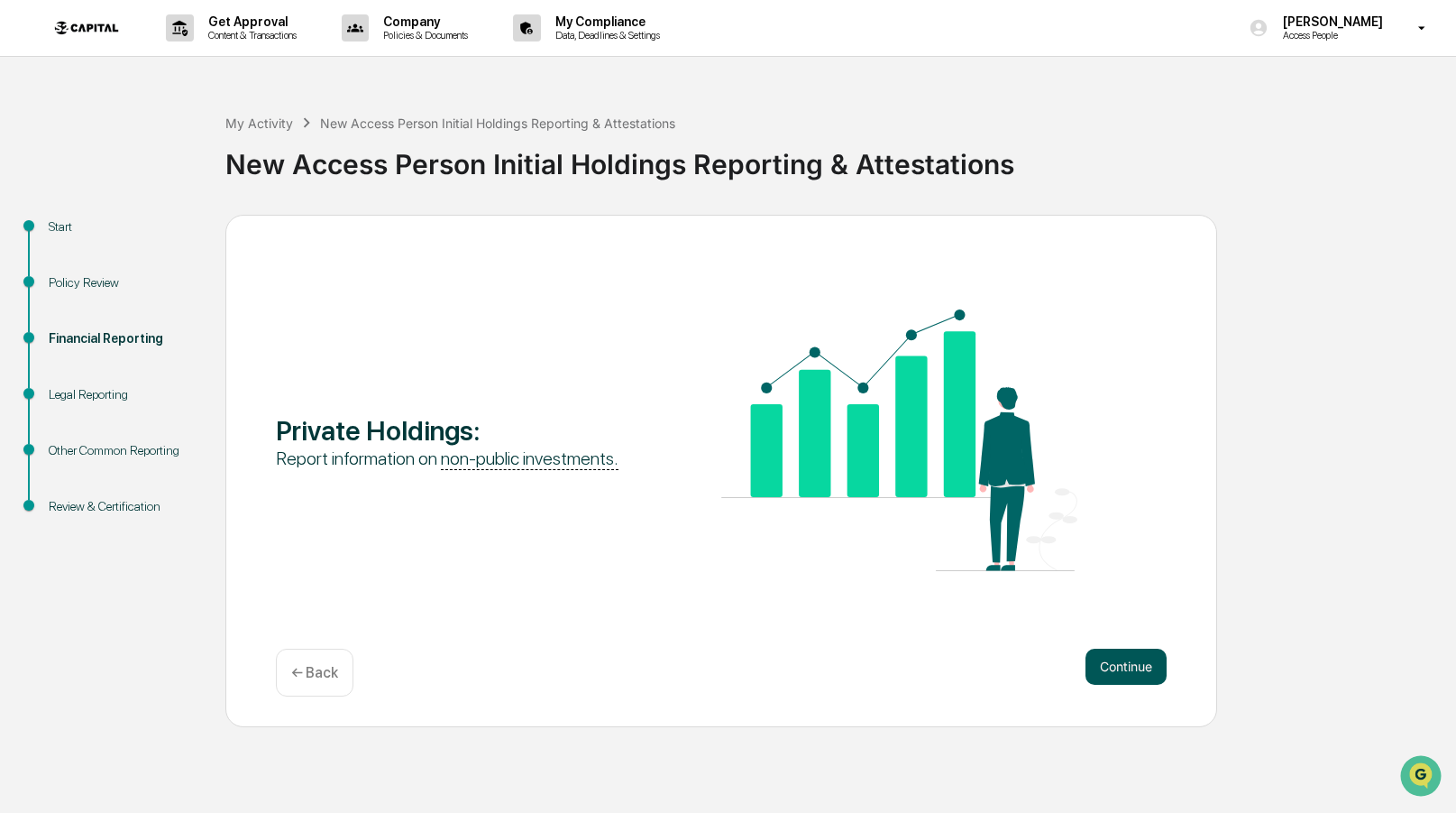
click at [1139, 663] on button "Continue" at bounding box center [1126, 666] width 81 height 36
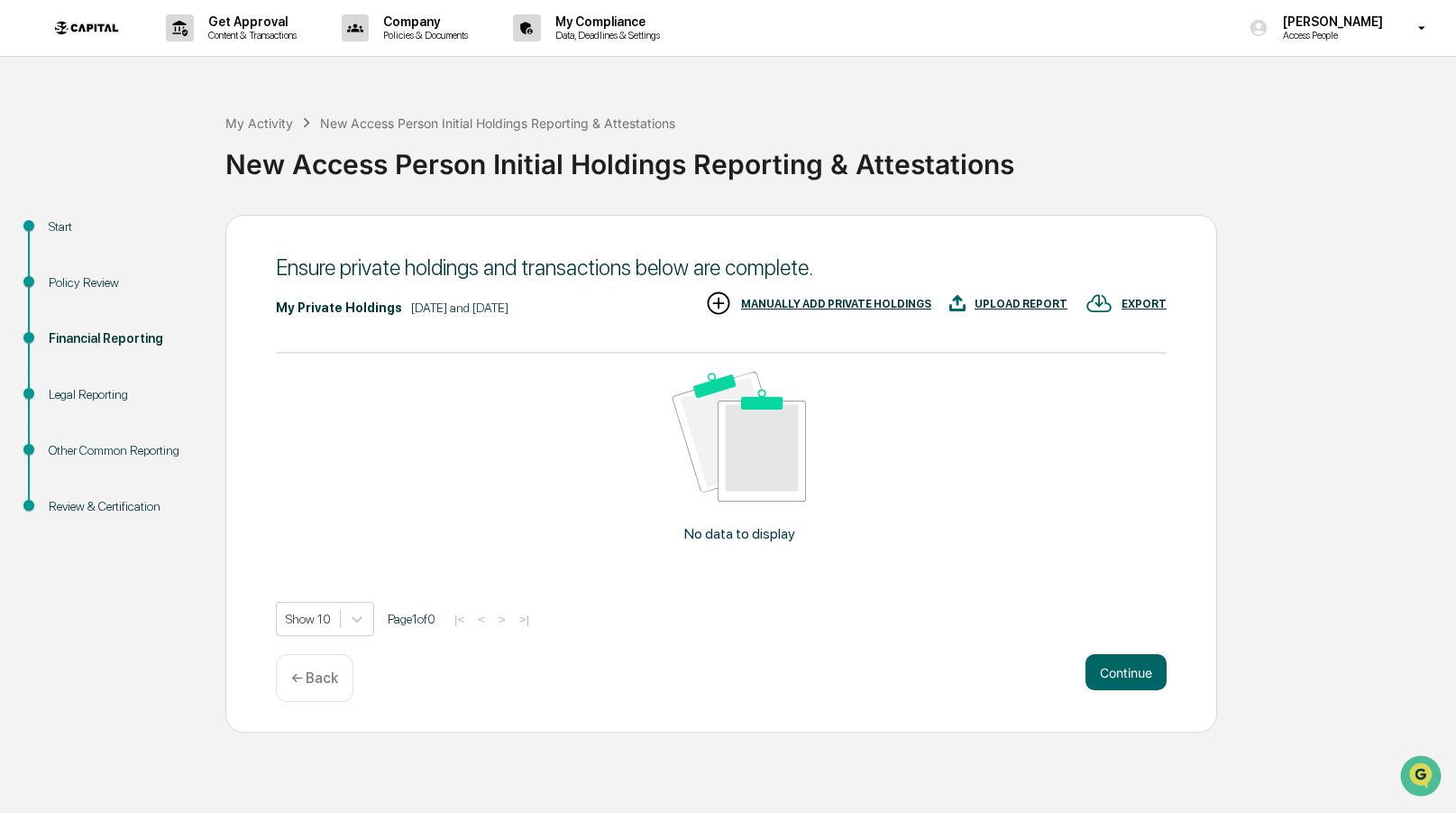
click at [905, 298] on div "MANUALLY ADD PRIVATE HOLDINGS" at bounding box center [836, 304] width 190 height 12
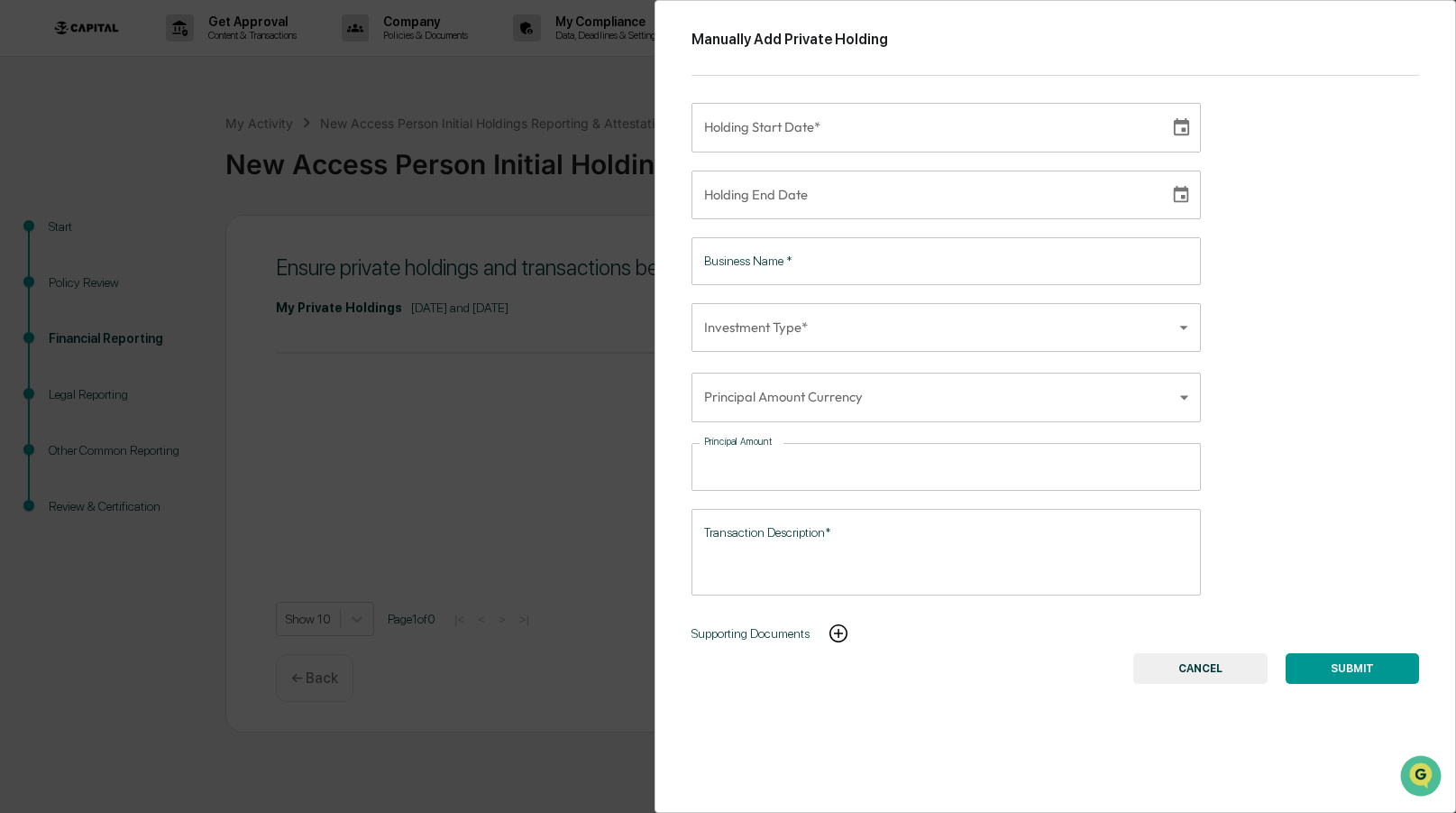
click at [798, 383] on body "Get Approval Content & Transactions Company Policies & Documents My Compliance …" at bounding box center [728, 406] width 1456 height 813
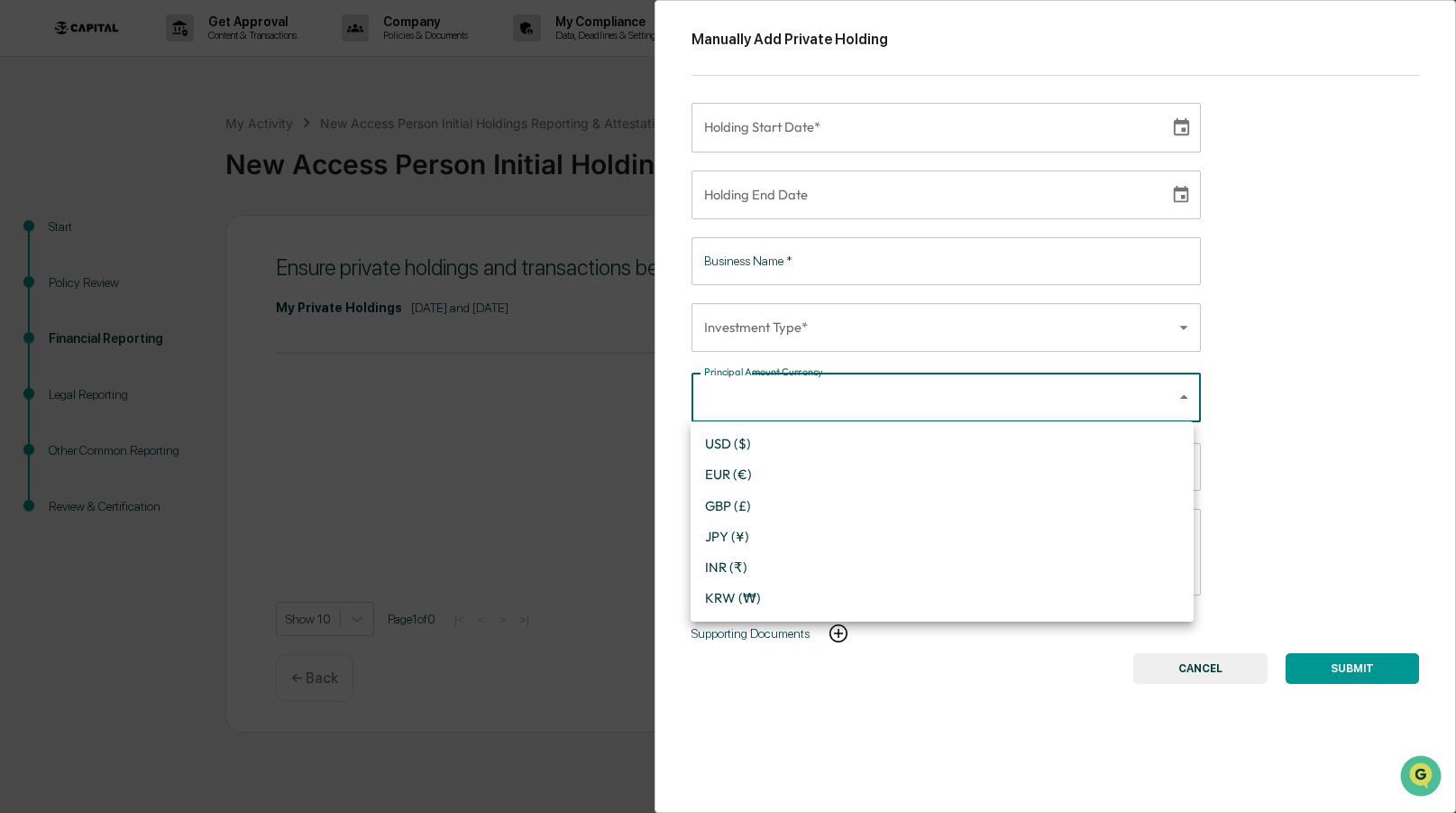
click at [1270, 395] on div at bounding box center [728, 406] width 1456 height 813
click at [944, 483] on input "Principal Amount" at bounding box center [955, 466] width 489 height 48
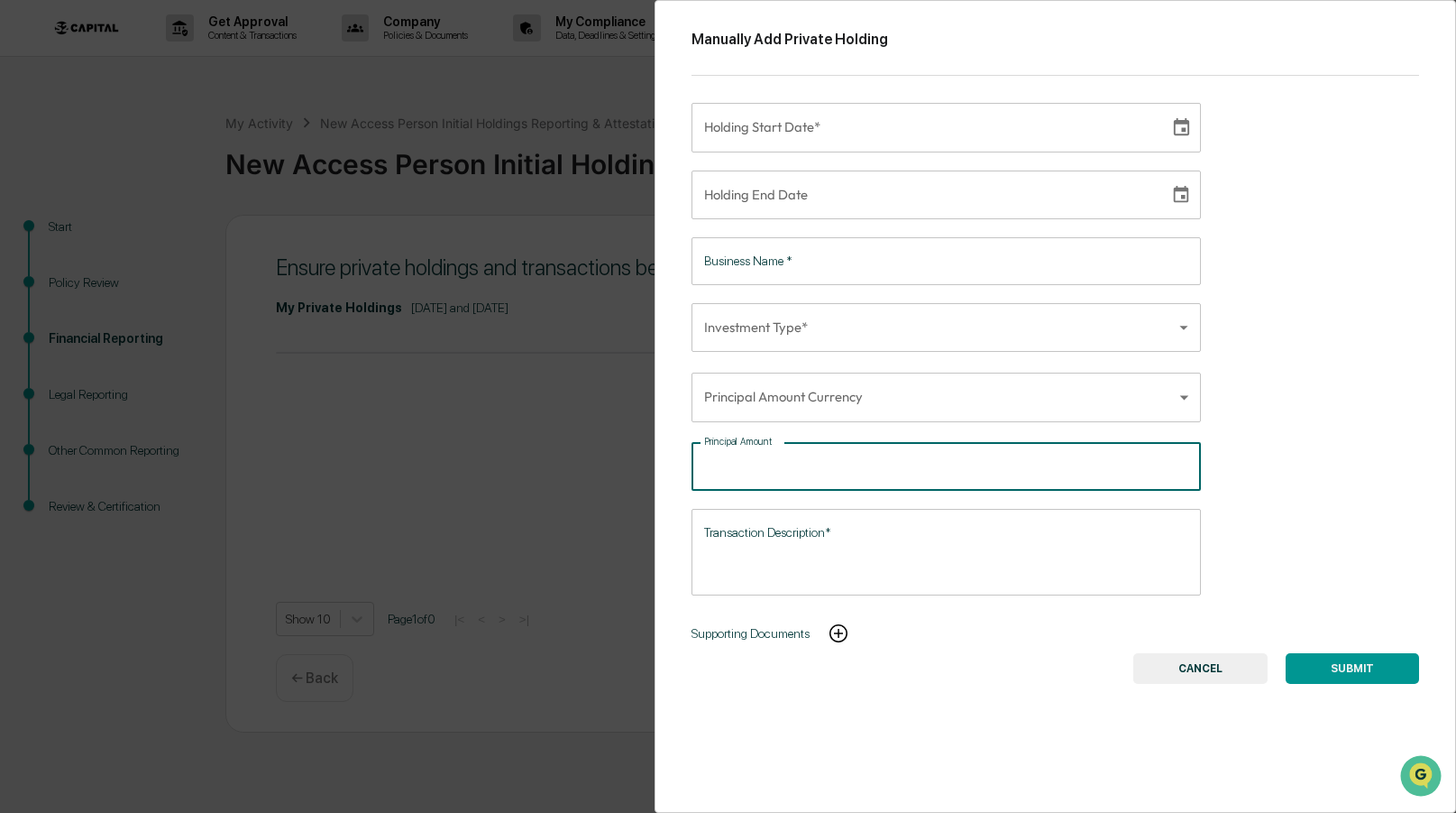
click at [1286, 535] on div "Manually Add Private Holding Holding Start Date* Holding Start Date* Holding En…" at bounding box center [1056, 406] width 802 height 813
click at [1046, 546] on textarea "Transaction Description*" at bounding box center [947, 551] width 484 height 56
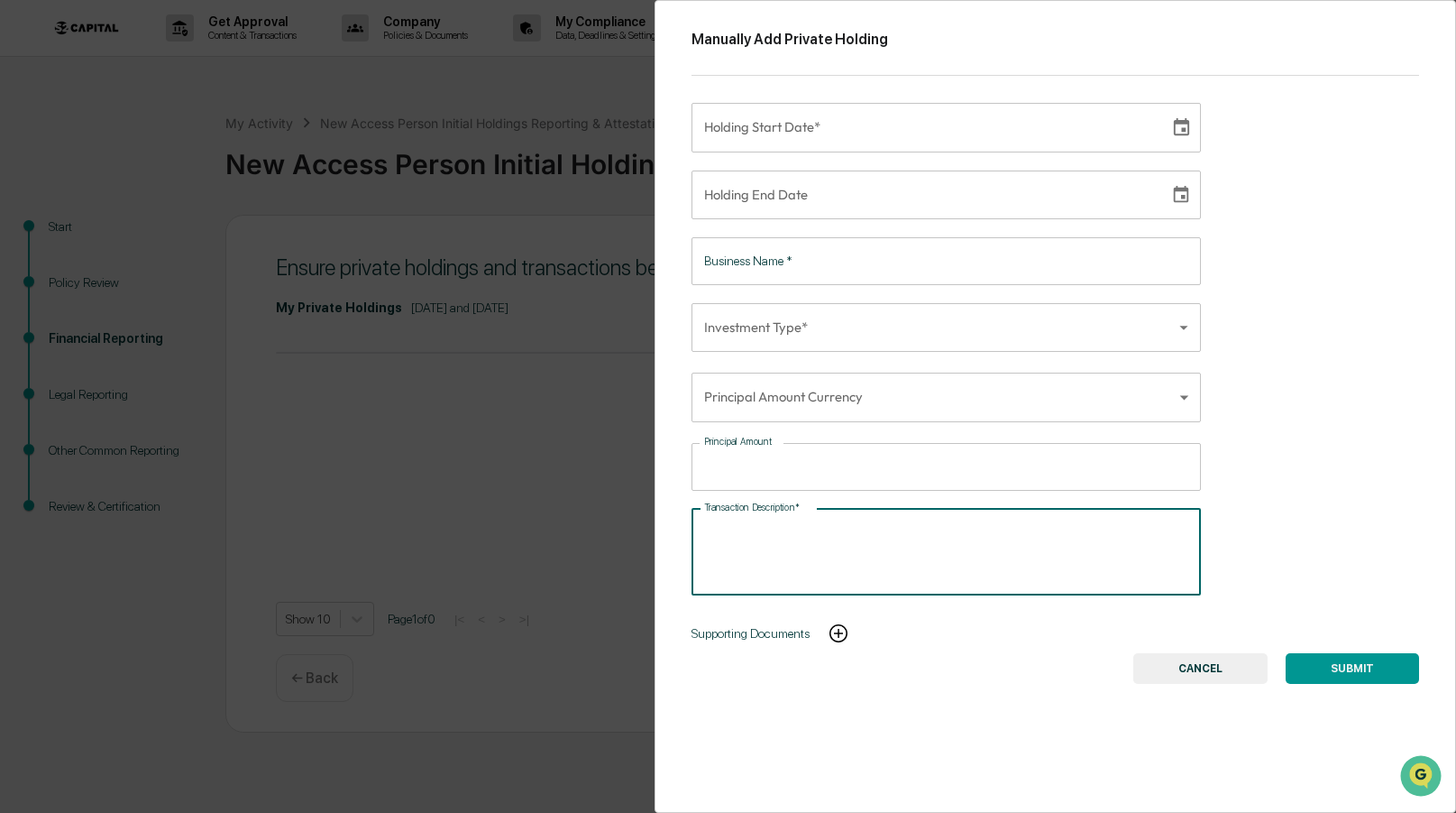
click at [1204, 662] on button "CANCEL" at bounding box center [1200, 668] width 134 height 31
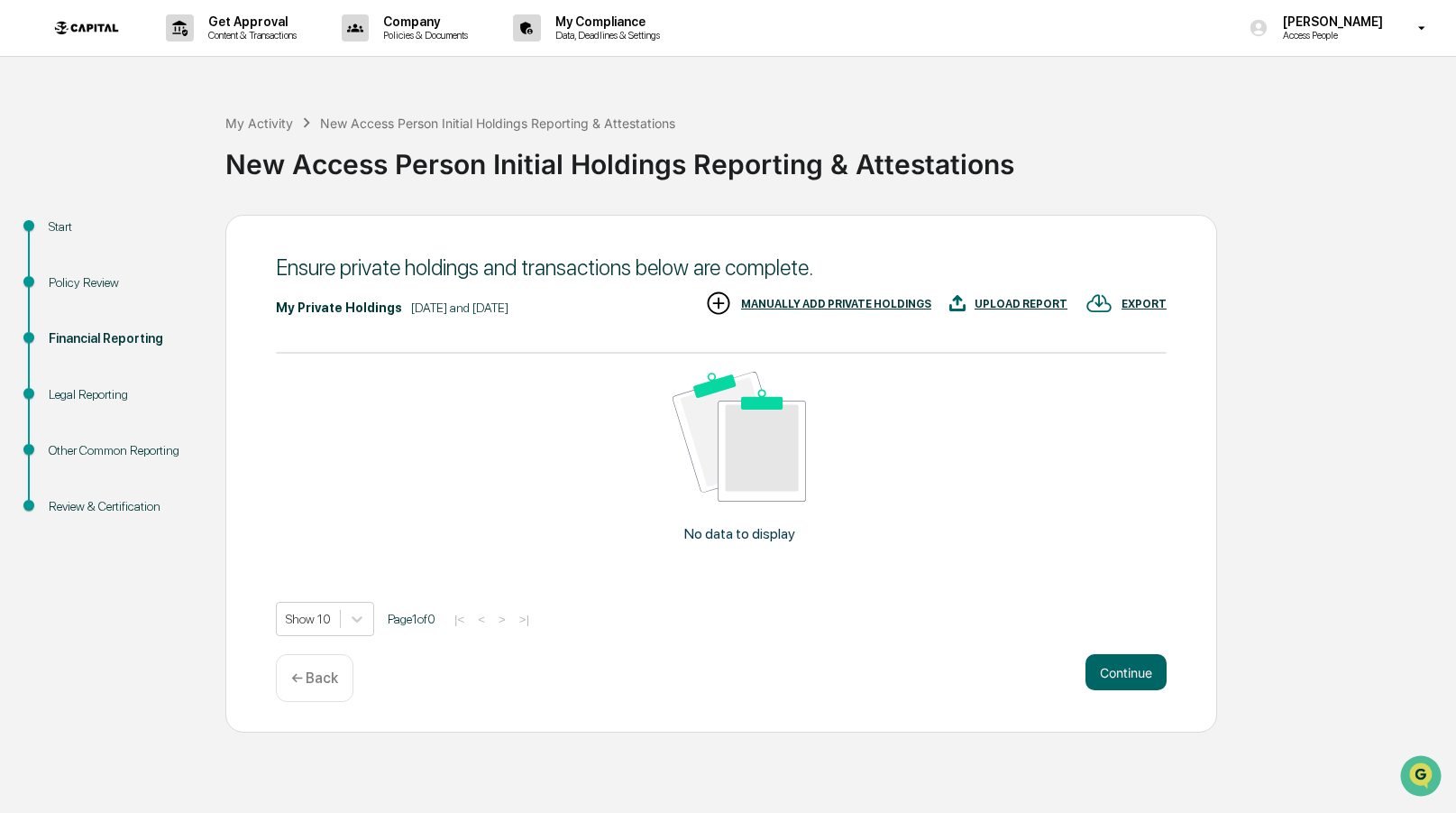
click at [93, 276] on div "Policy Review" at bounding box center [123, 282] width 147 height 19
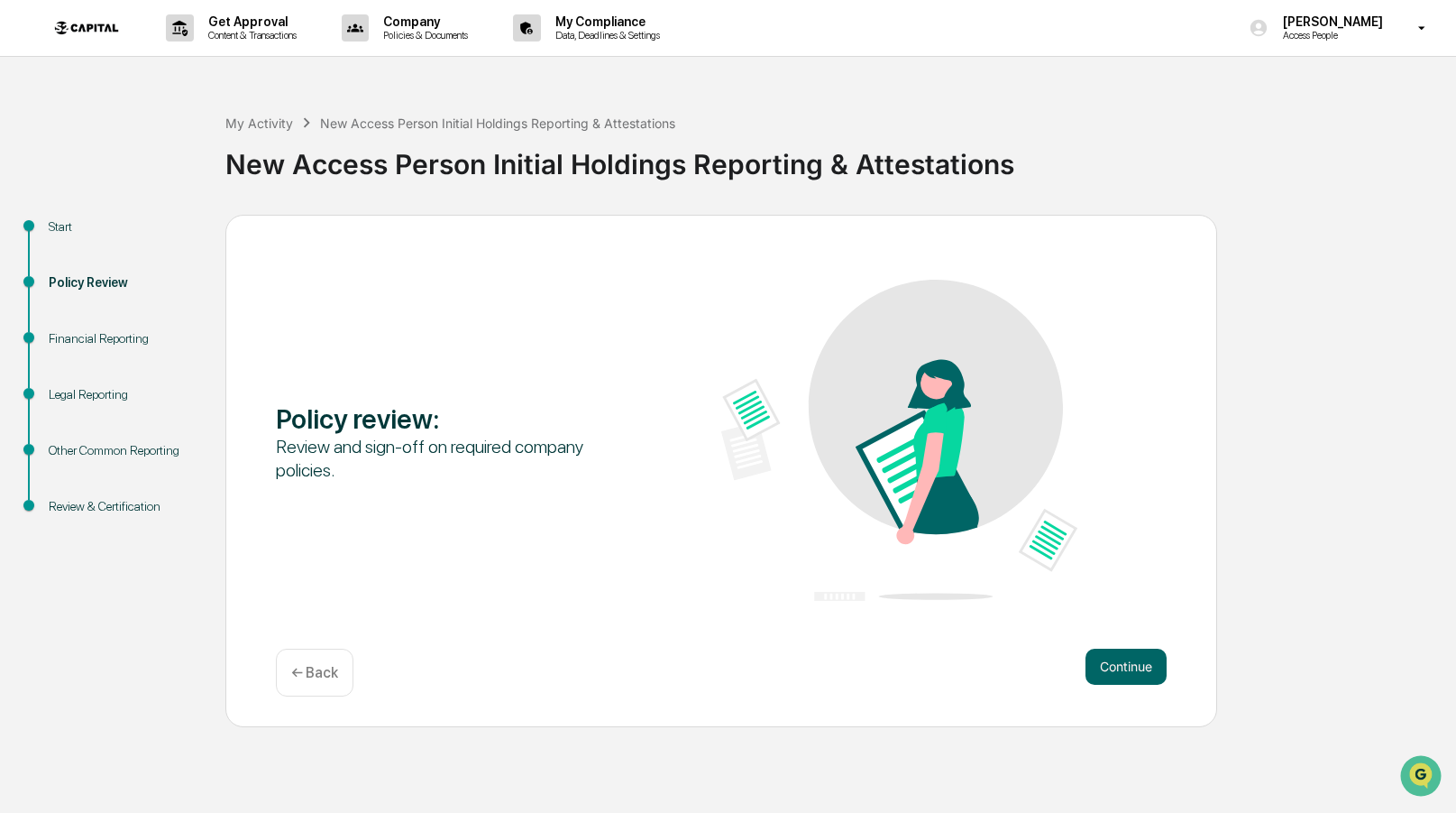
click at [104, 344] on div "Financial Reporting" at bounding box center [123, 339] width 147 height 19
click at [99, 334] on div "Financial Reporting" at bounding box center [123, 339] width 147 height 19
click at [82, 333] on div "Financial Reporting" at bounding box center [123, 339] width 147 height 19
click at [1124, 671] on button "Continue" at bounding box center [1126, 666] width 81 height 36
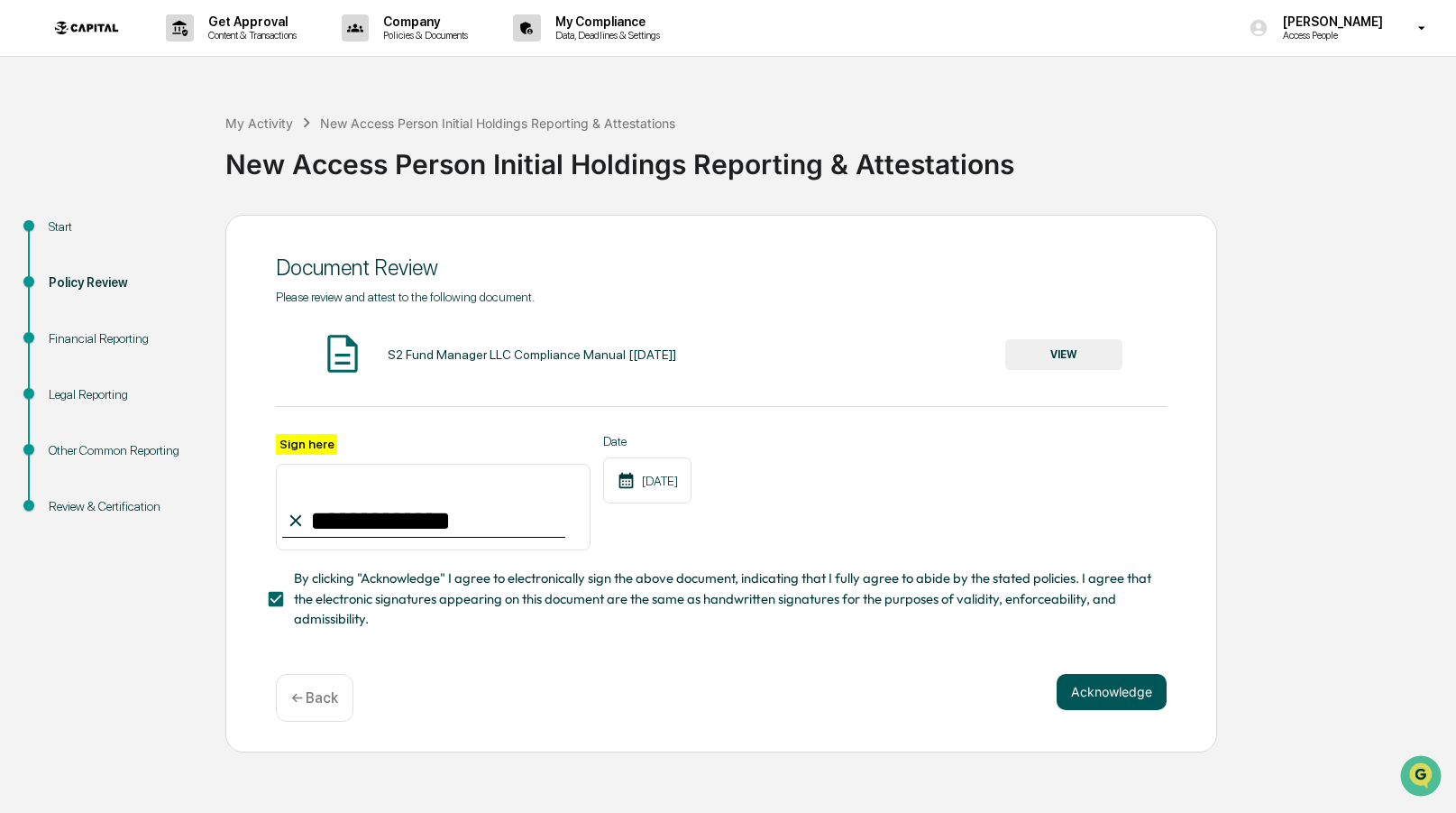
click at [1146, 689] on button "Acknowledge" at bounding box center [1111, 692] width 110 height 36
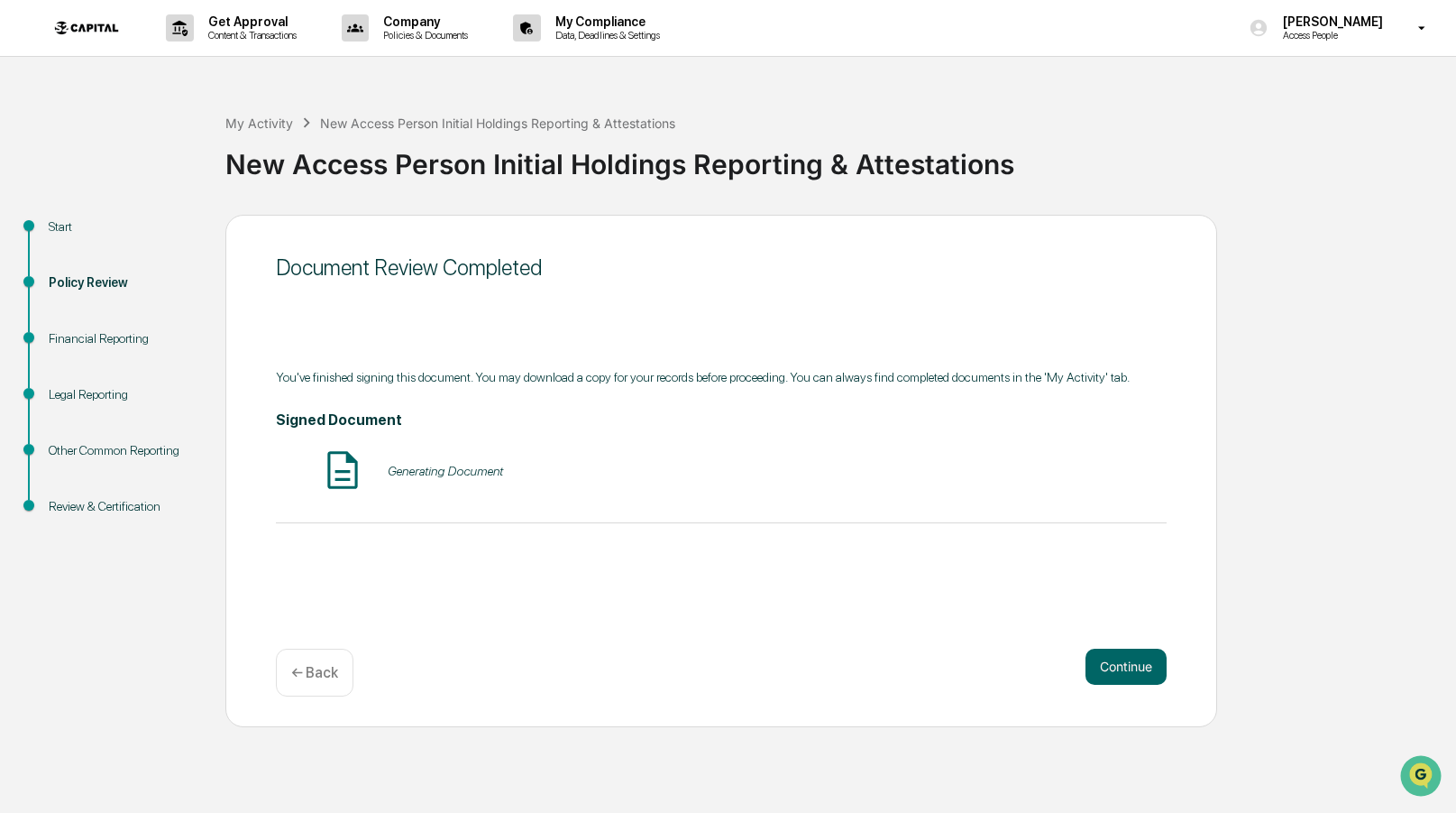
click at [55, 341] on div "Financial Reporting" at bounding box center [123, 339] width 147 height 19
drag, startPoint x: 73, startPoint y: 341, endPoint x: 139, endPoint y: 326, distance: 67.7
click at [73, 341] on div "Financial Reporting" at bounding box center [123, 339] width 147 height 19
click at [1155, 659] on button "Continue" at bounding box center [1126, 666] width 81 height 36
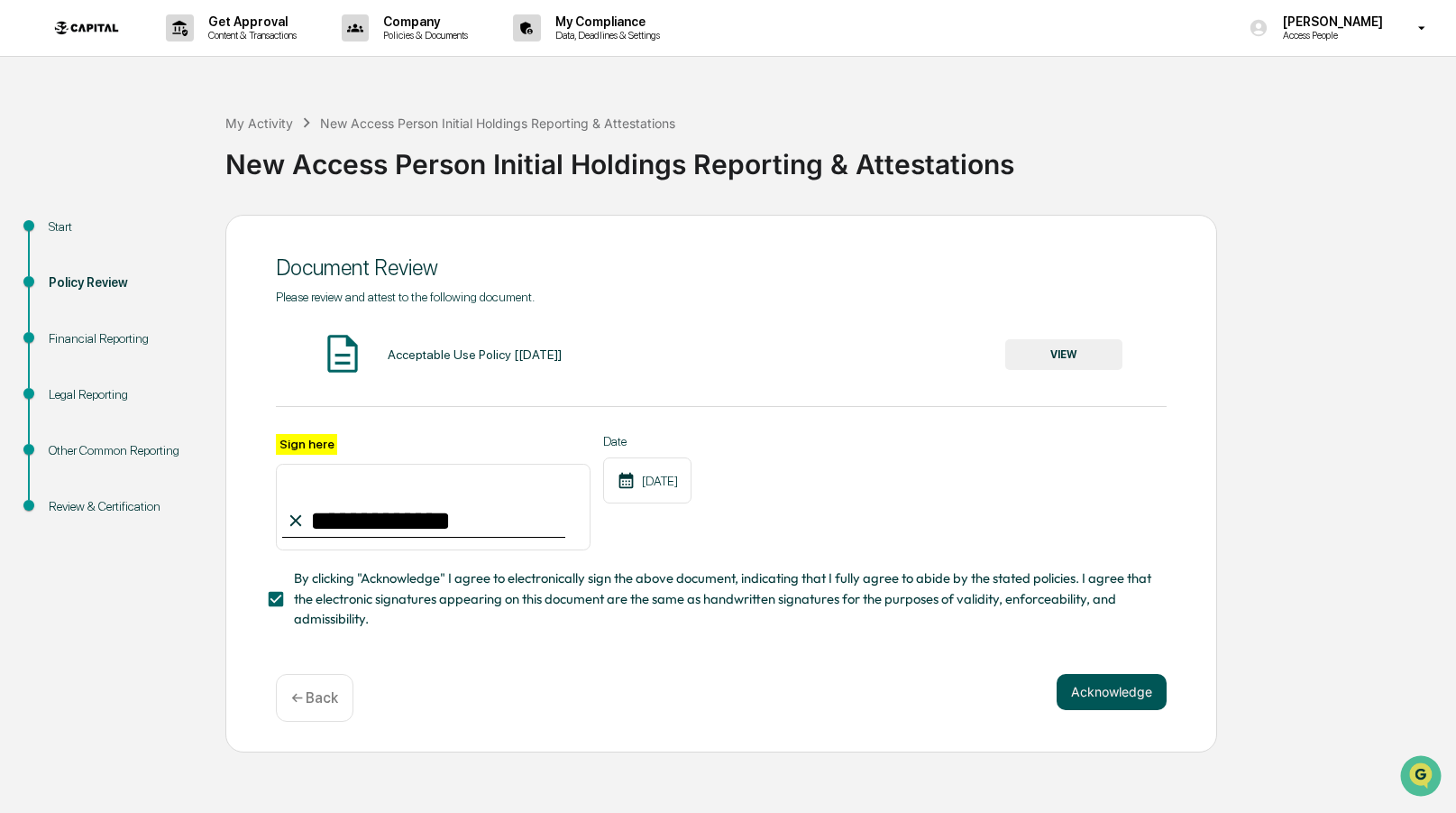
click at [1131, 687] on button "Acknowledge" at bounding box center [1111, 692] width 110 height 36
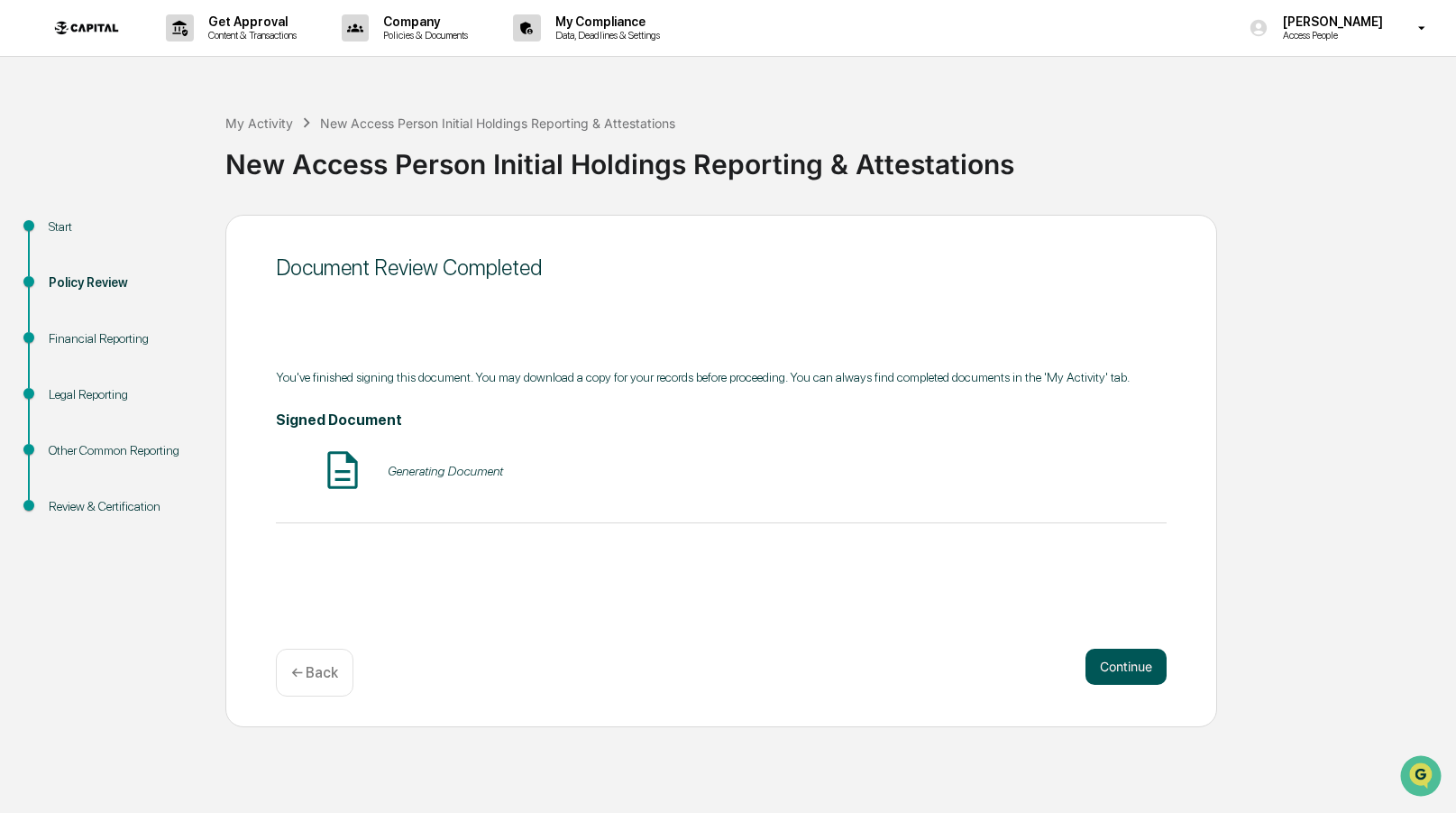
click at [1132, 675] on button "Continue" at bounding box center [1126, 666] width 81 height 36
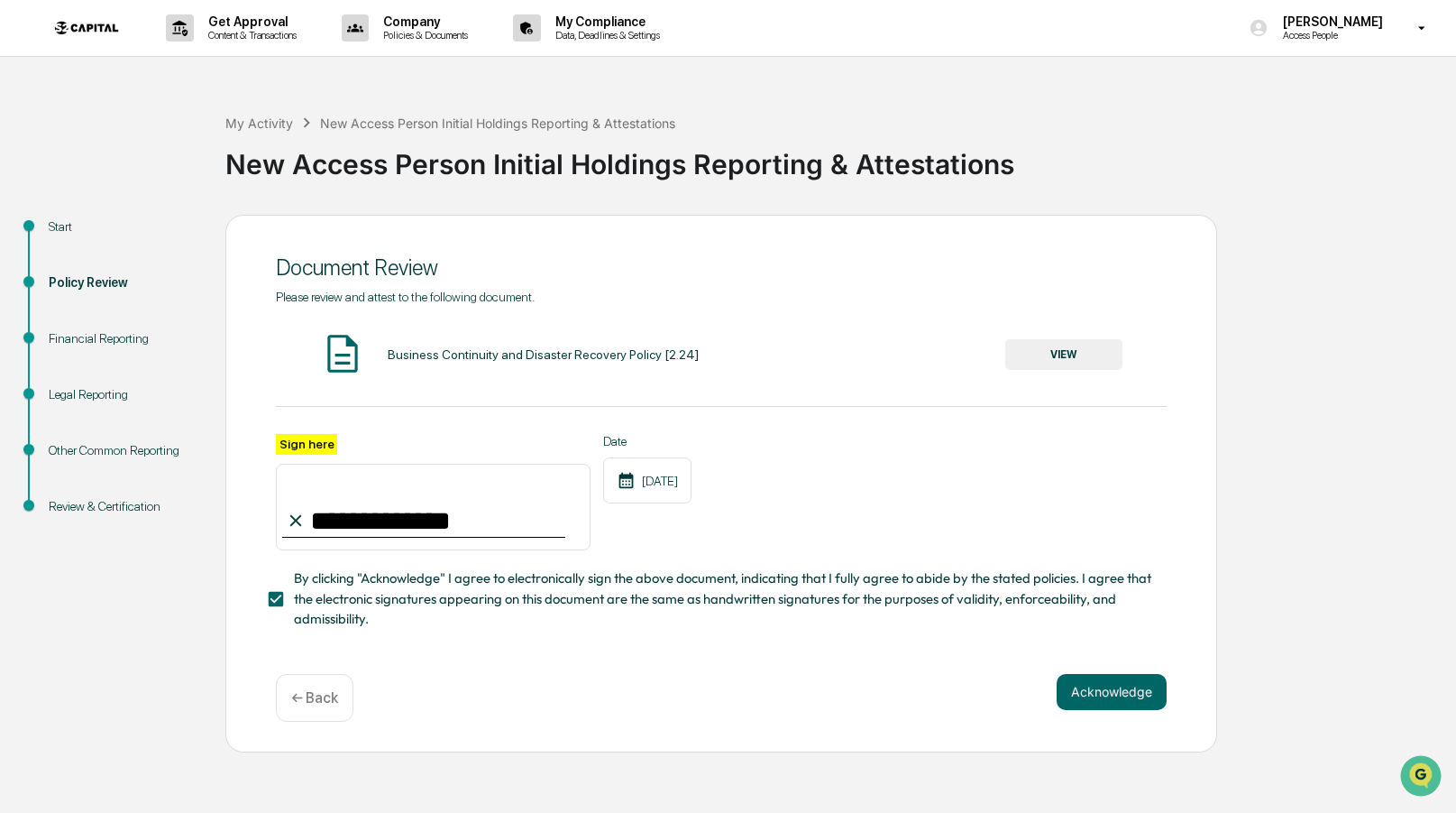
click at [1132, 675] on button "Acknowledge" at bounding box center [1111, 692] width 110 height 36
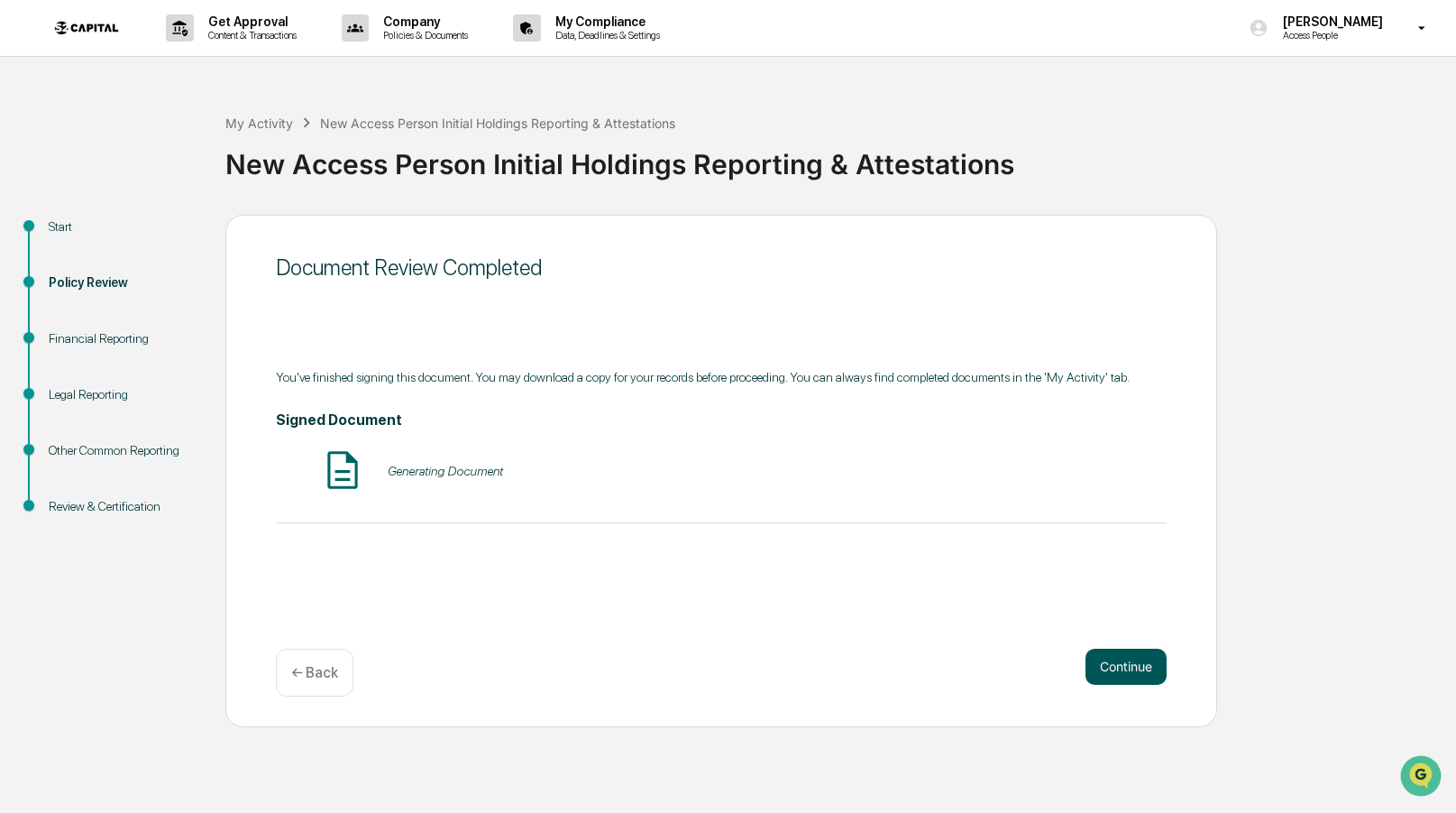
click at [1135, 678] on button "Continue" at bounding box center [1126, 666] width 81 height 36
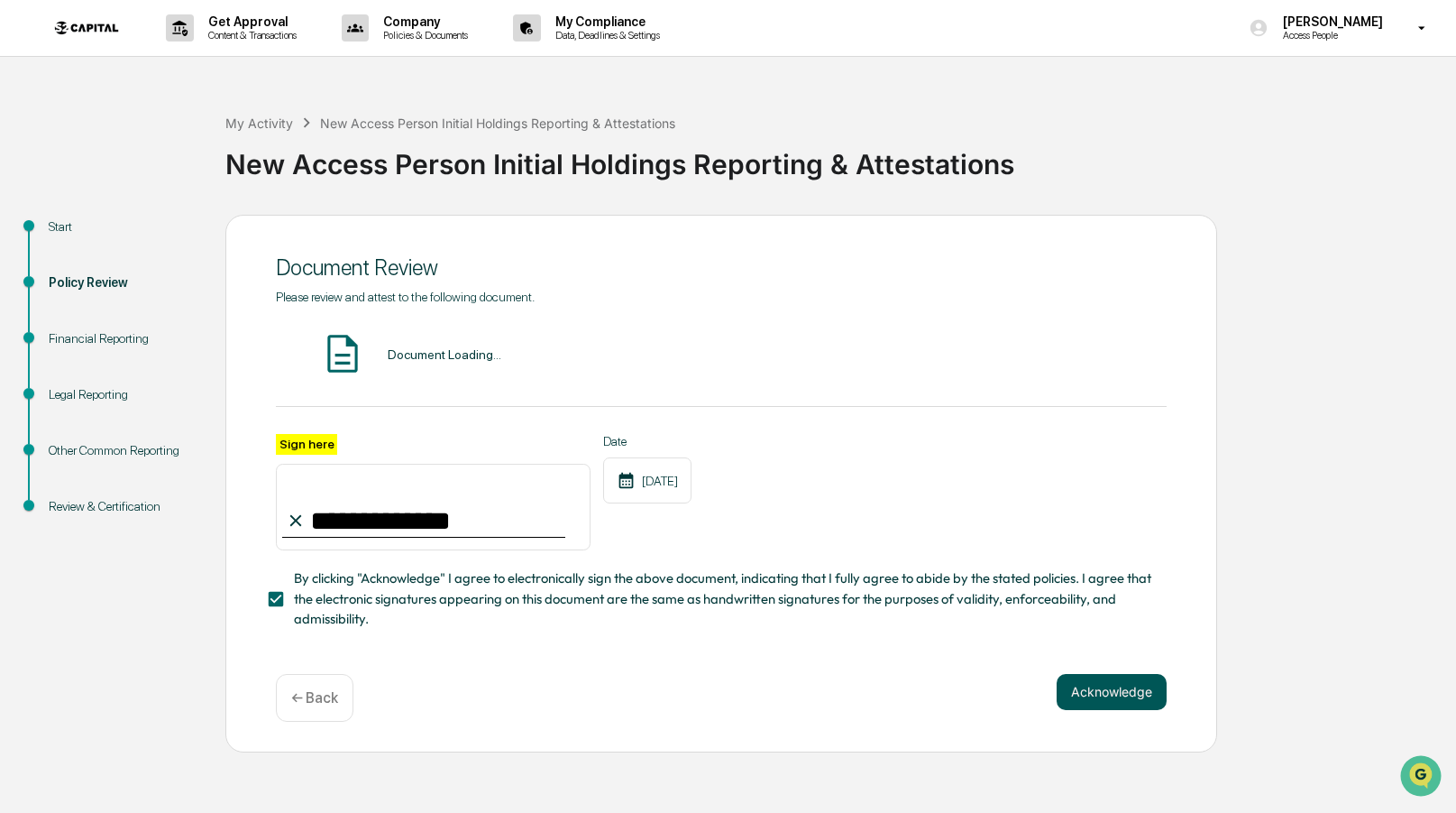
click at [1135, 677] on button "Acknowledge" at bounding box center [1111, 692] width 110 height 36
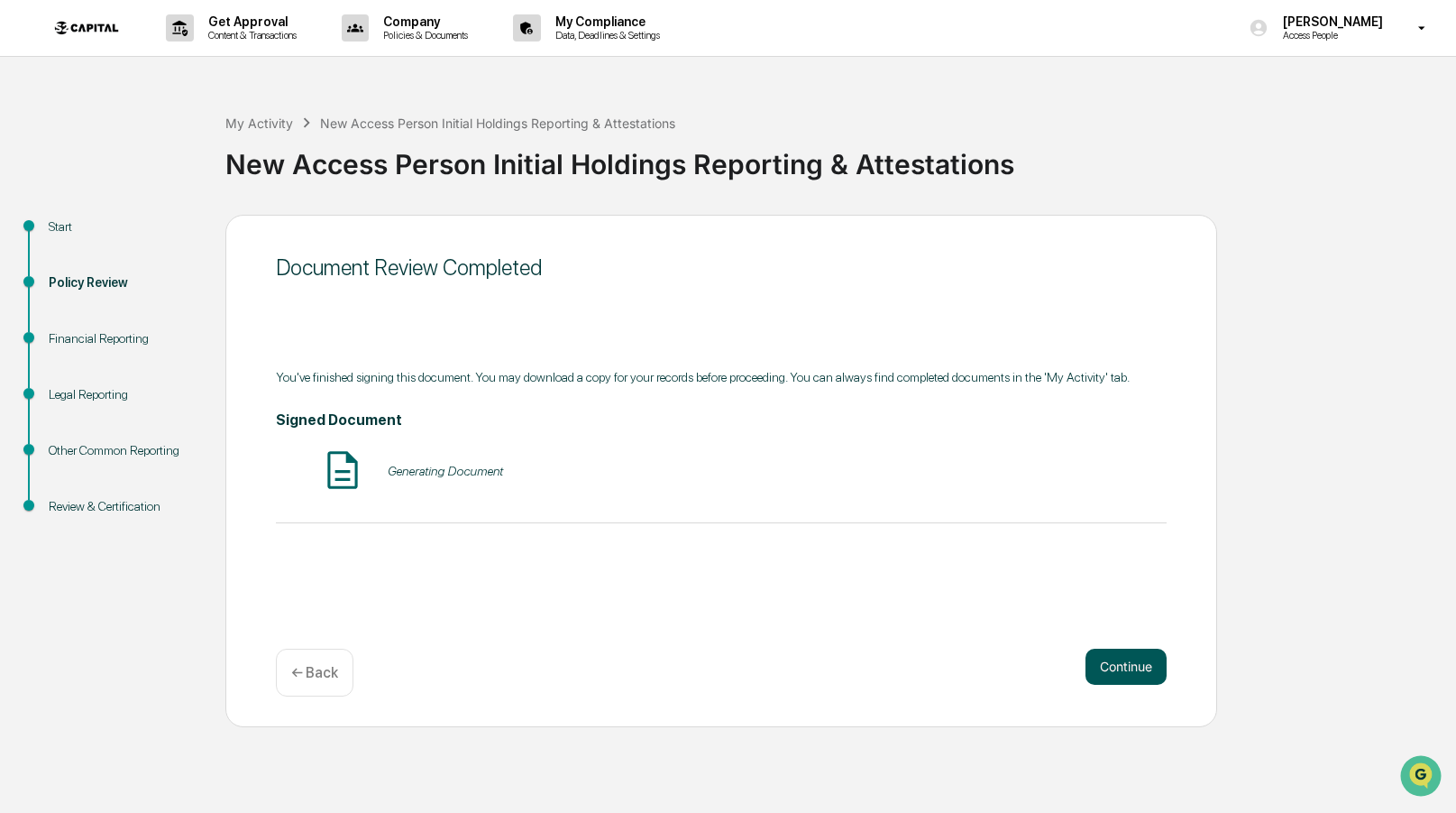
click at [1136, 677] on button "Continue" at bounding box center [1126, 666] width 81 height 36
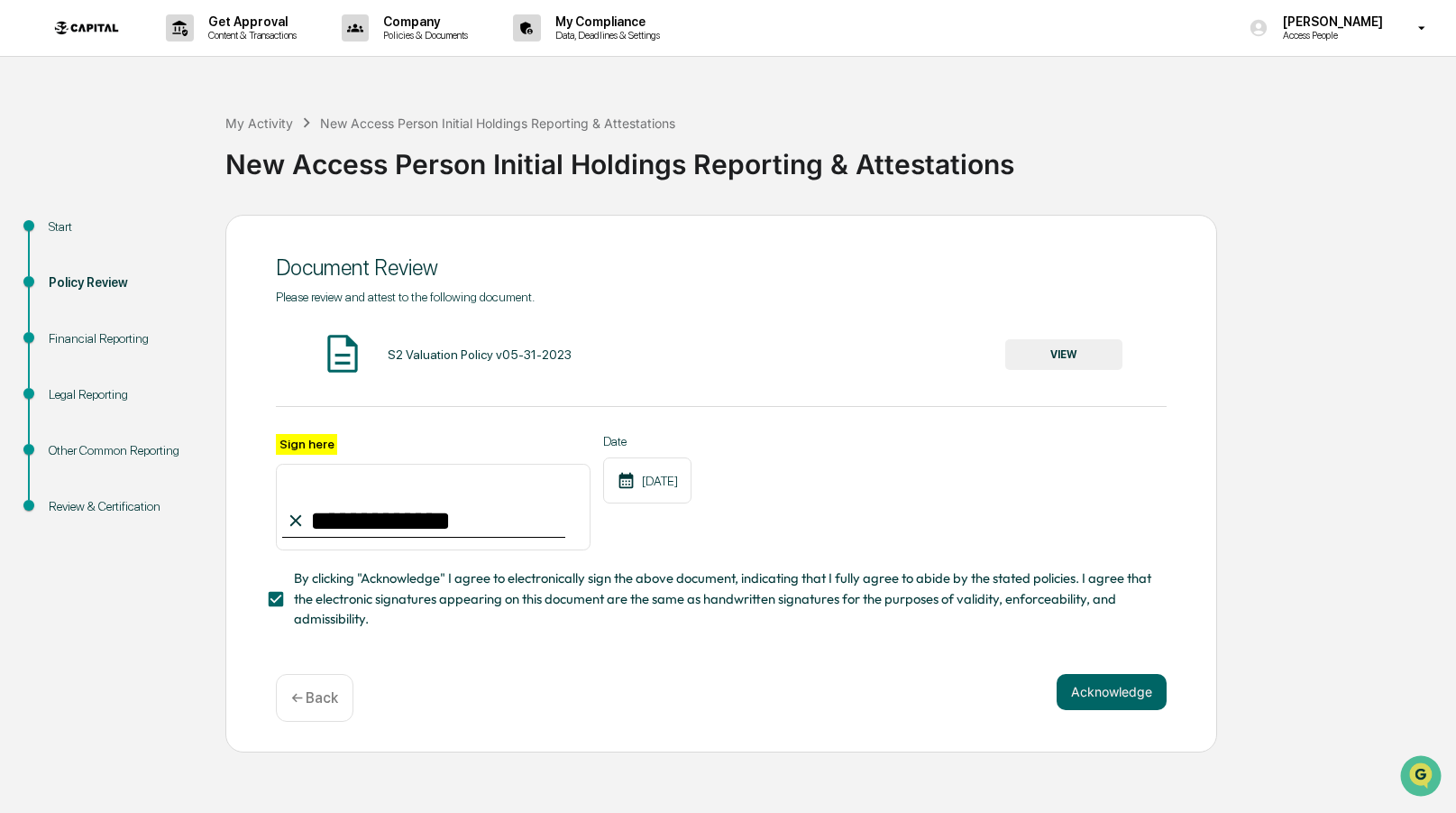
click at [1136, 677] on button "Acknowledge" at bounding box center [1111, 692] width 110 height 36
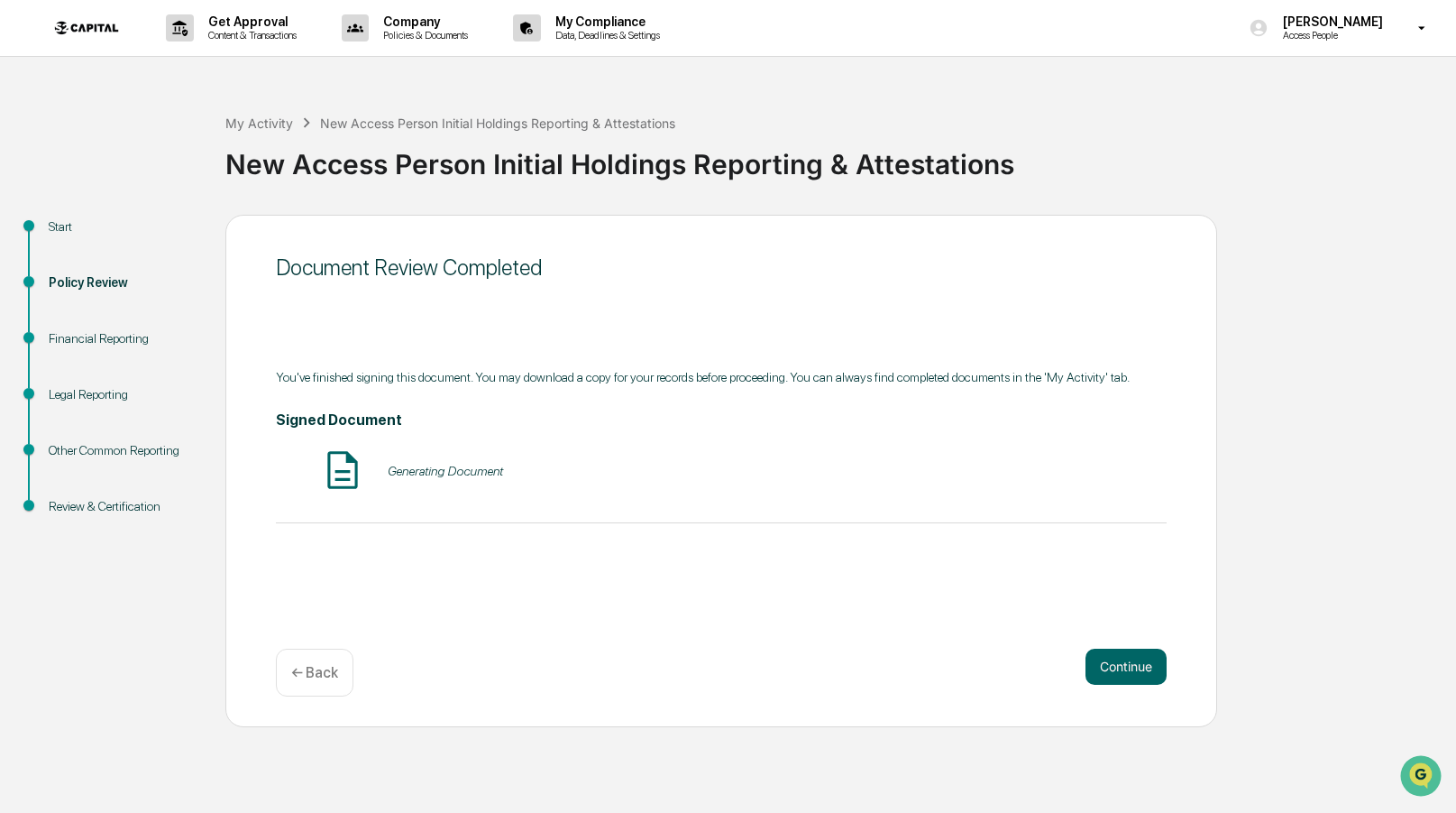
click at [1136, 677] on button "Continue" at bounding box center [1126, 666] width 81 height 36
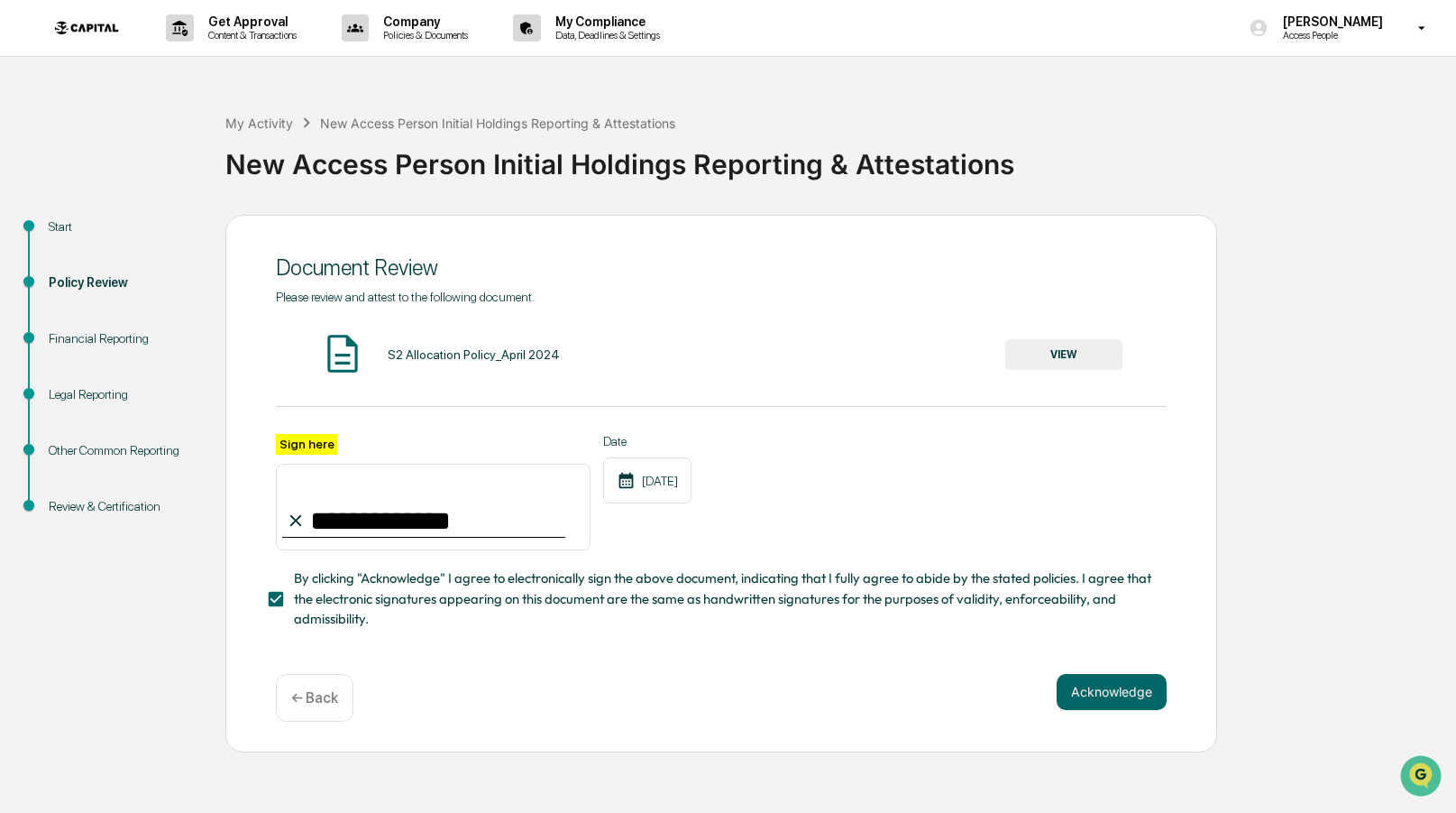
click at [1136, 677] on button "Acknowledge" at bounding box center [1111, 692] width 110 height 36
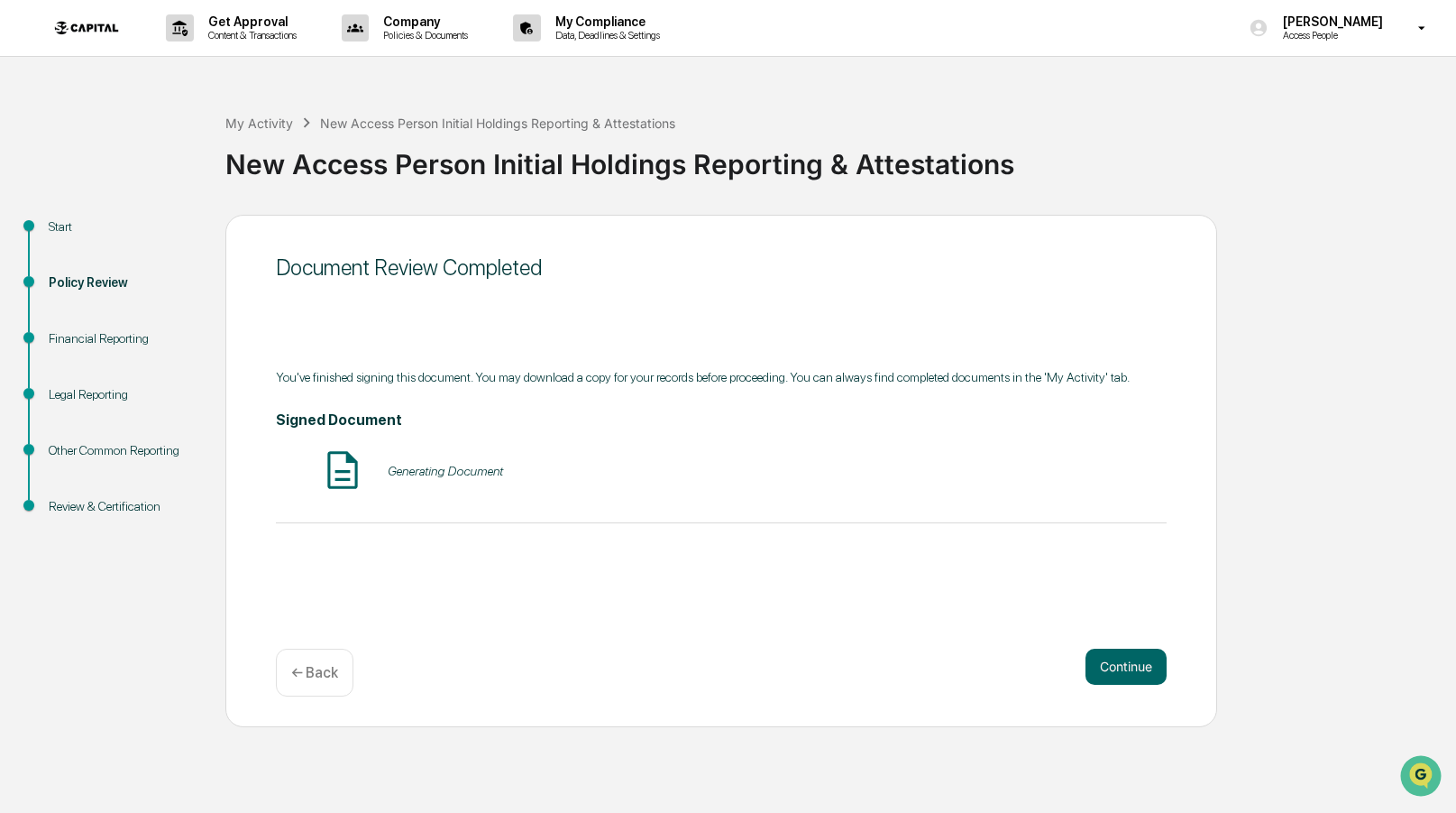
click at [1136, 677] on button "Continue" at bounding box center [1126, 666] width 81 height 36
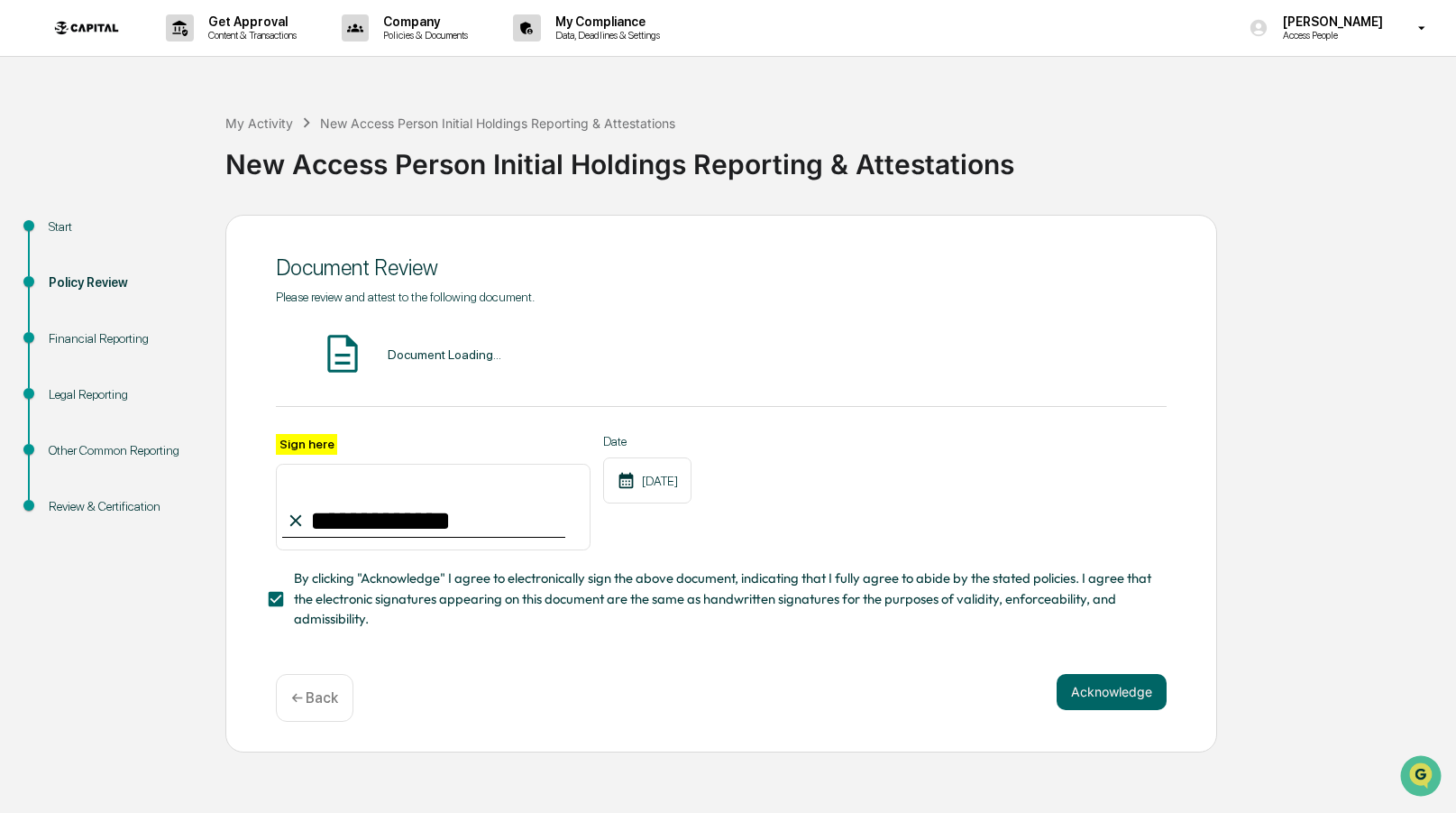
click at [1136, 677] on button "Acknowledge" at bounding box center [1111, 692] width 110 height 36
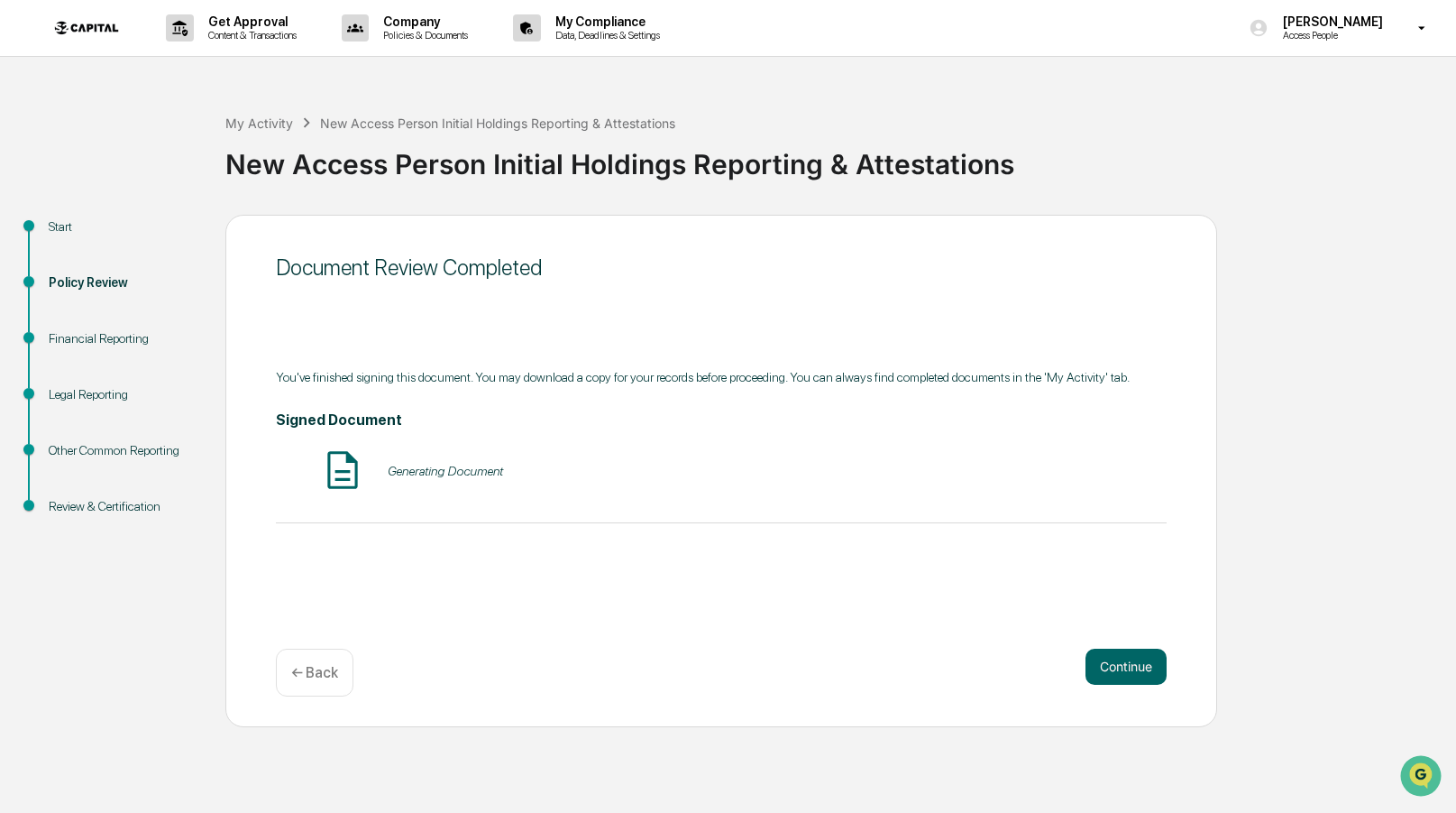
click at [1136, 677] on button "Continue" at bounding box center [1126, 666] width 81 height 36
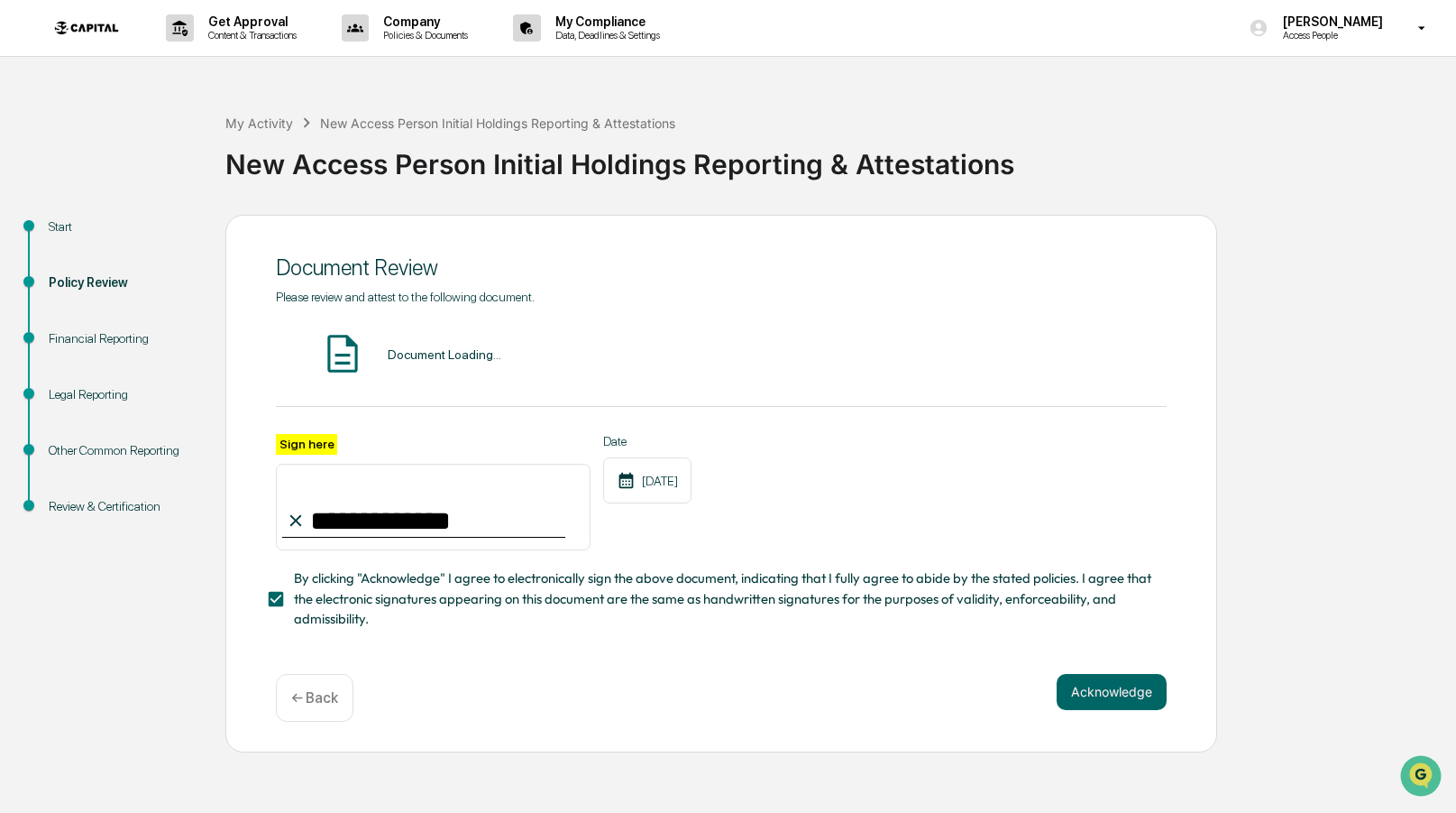
click at [1136, 677] on button "Acknowledge" at bounding box center [1111, 692] width 110 height 36
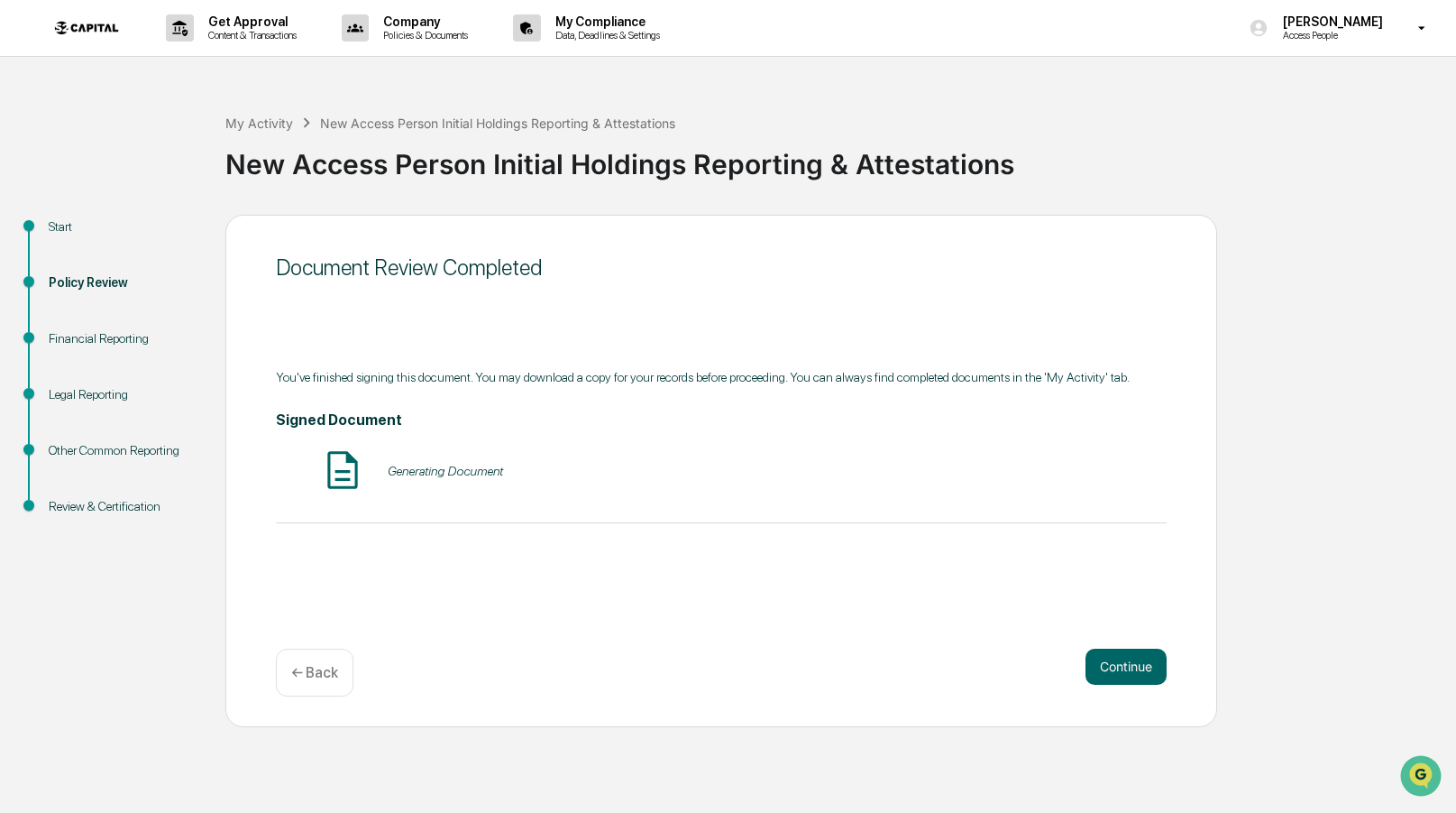
click at [1136, 677] on button "Continue" at bounding box center [1126, 666] width 81 height 36
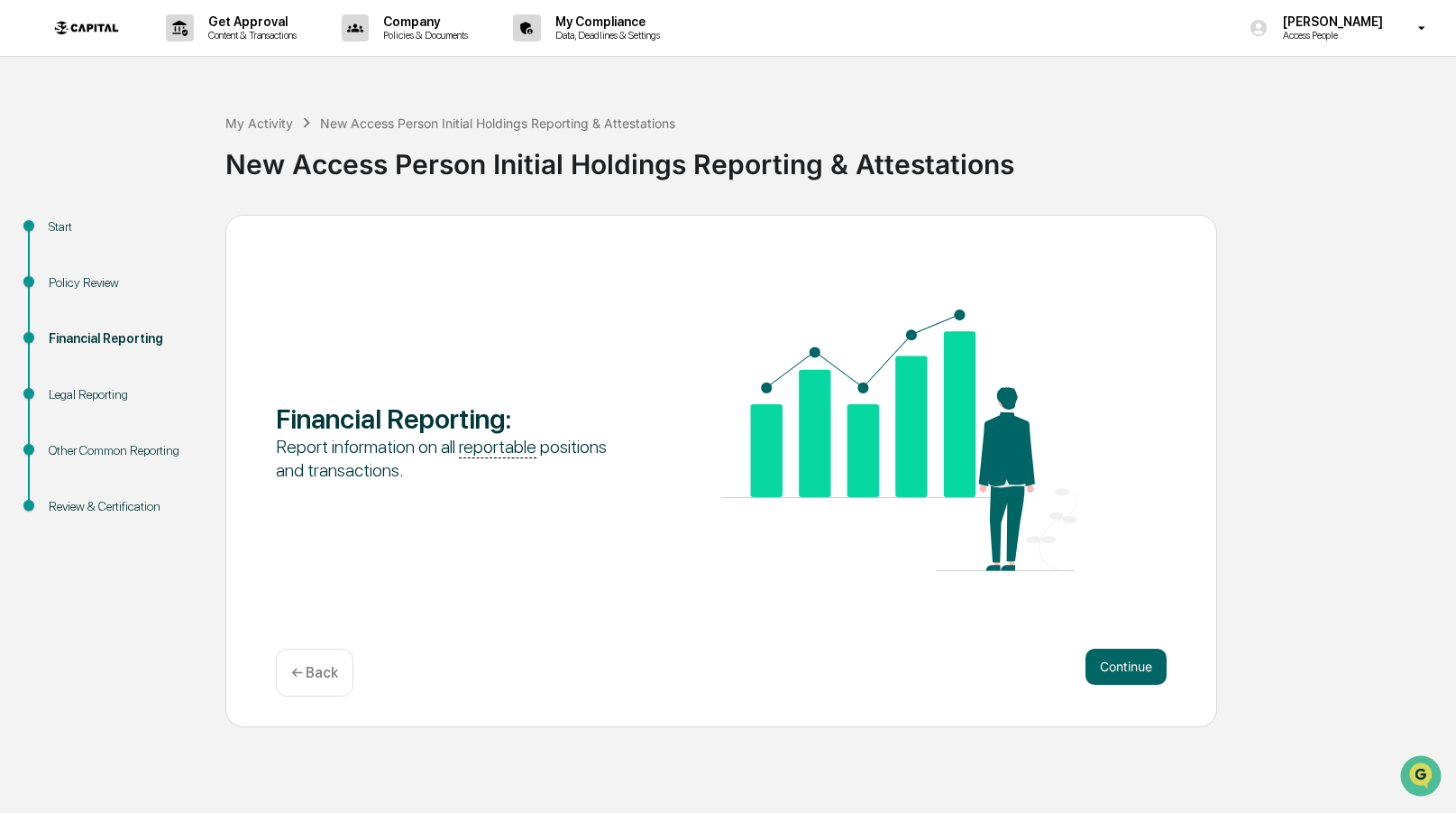
click at [1136, 677] on button "Continue" at bounding box center [1126, 666] width 81 height 36
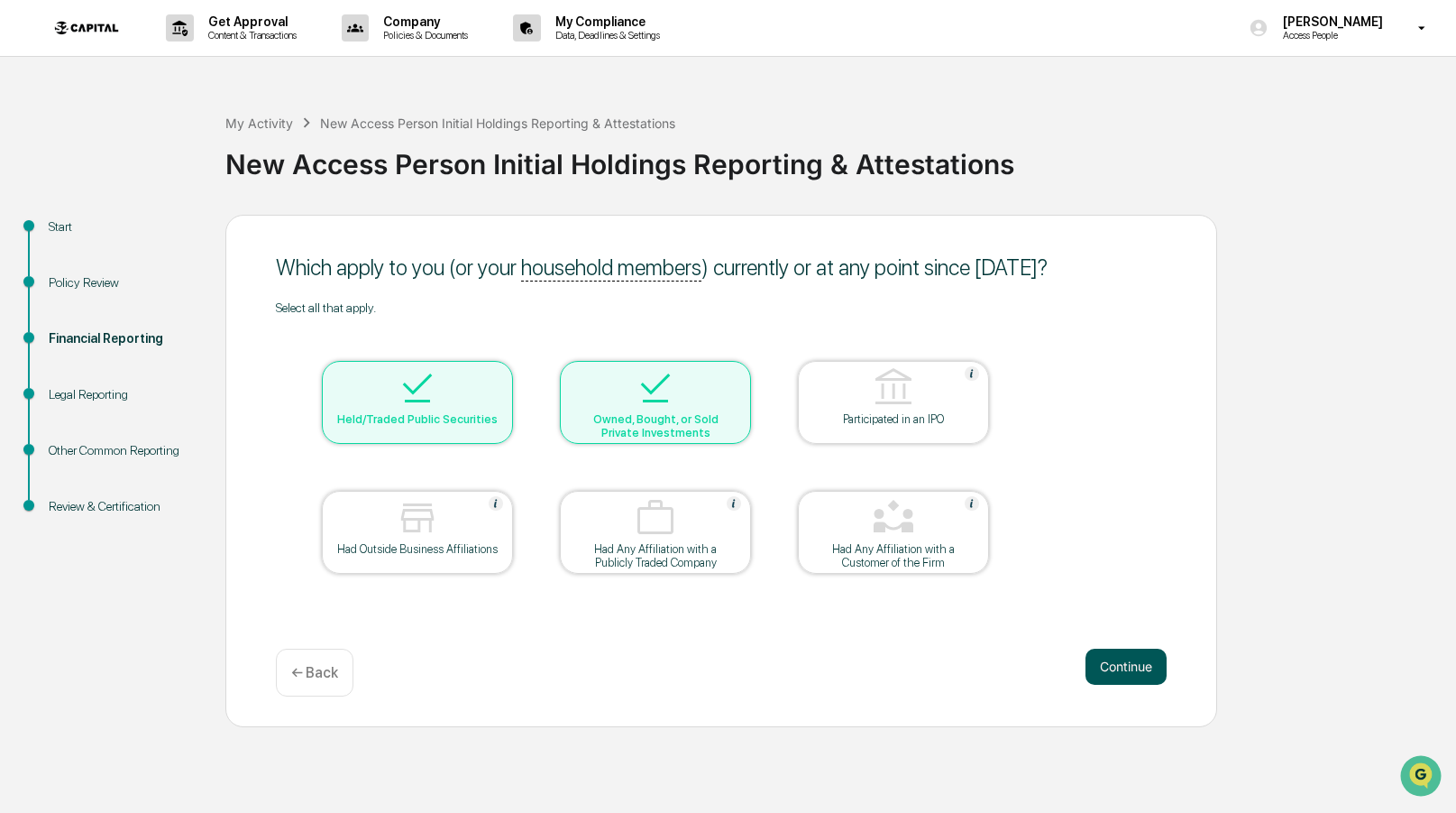
click at [1140, 676] on button "Continue" at bounding box center [1126, 666] width 81 height 36
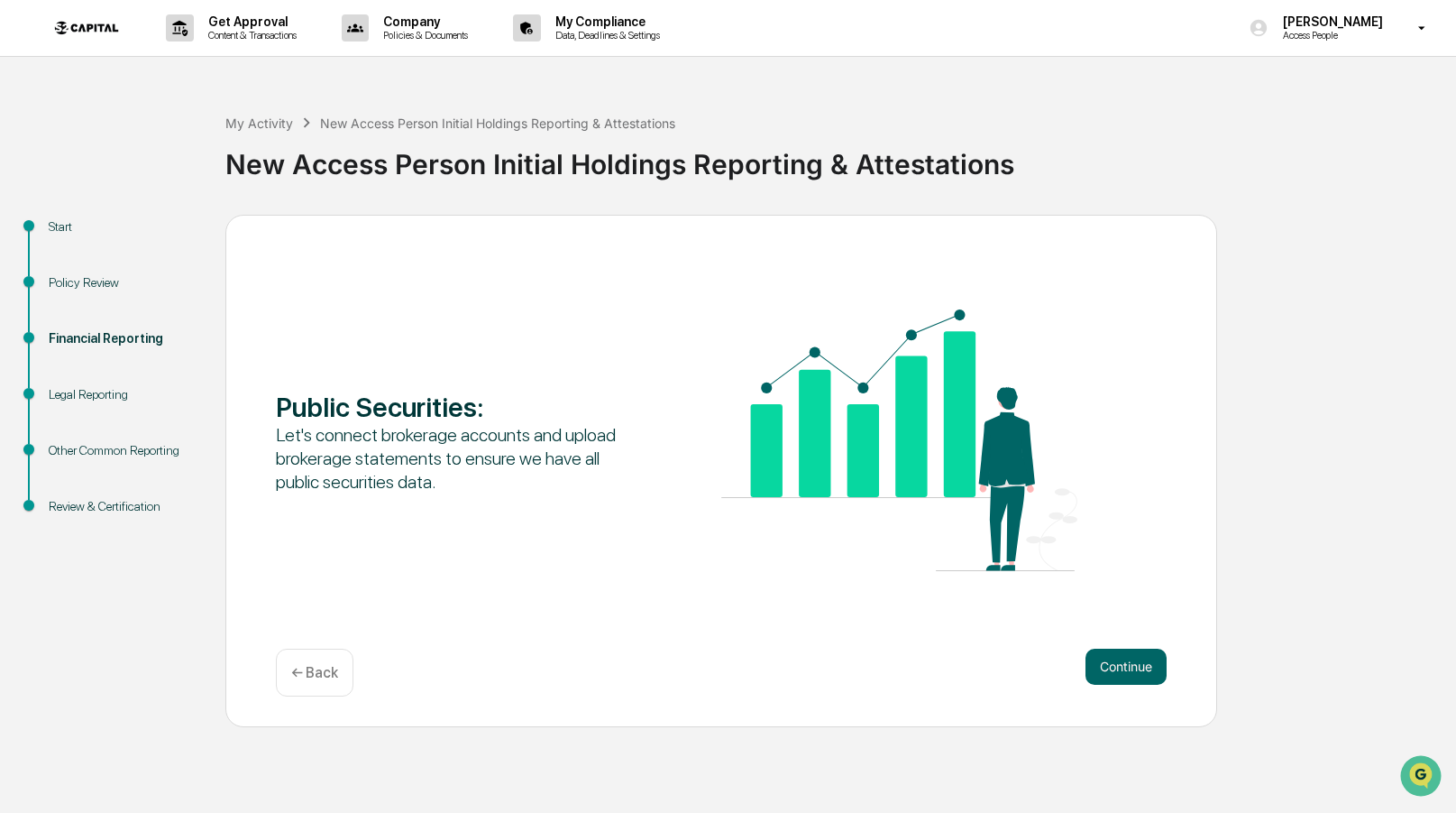
click at [1140, 676] on button "Continue" at bounding box center [1126, 666] width 81 height 36
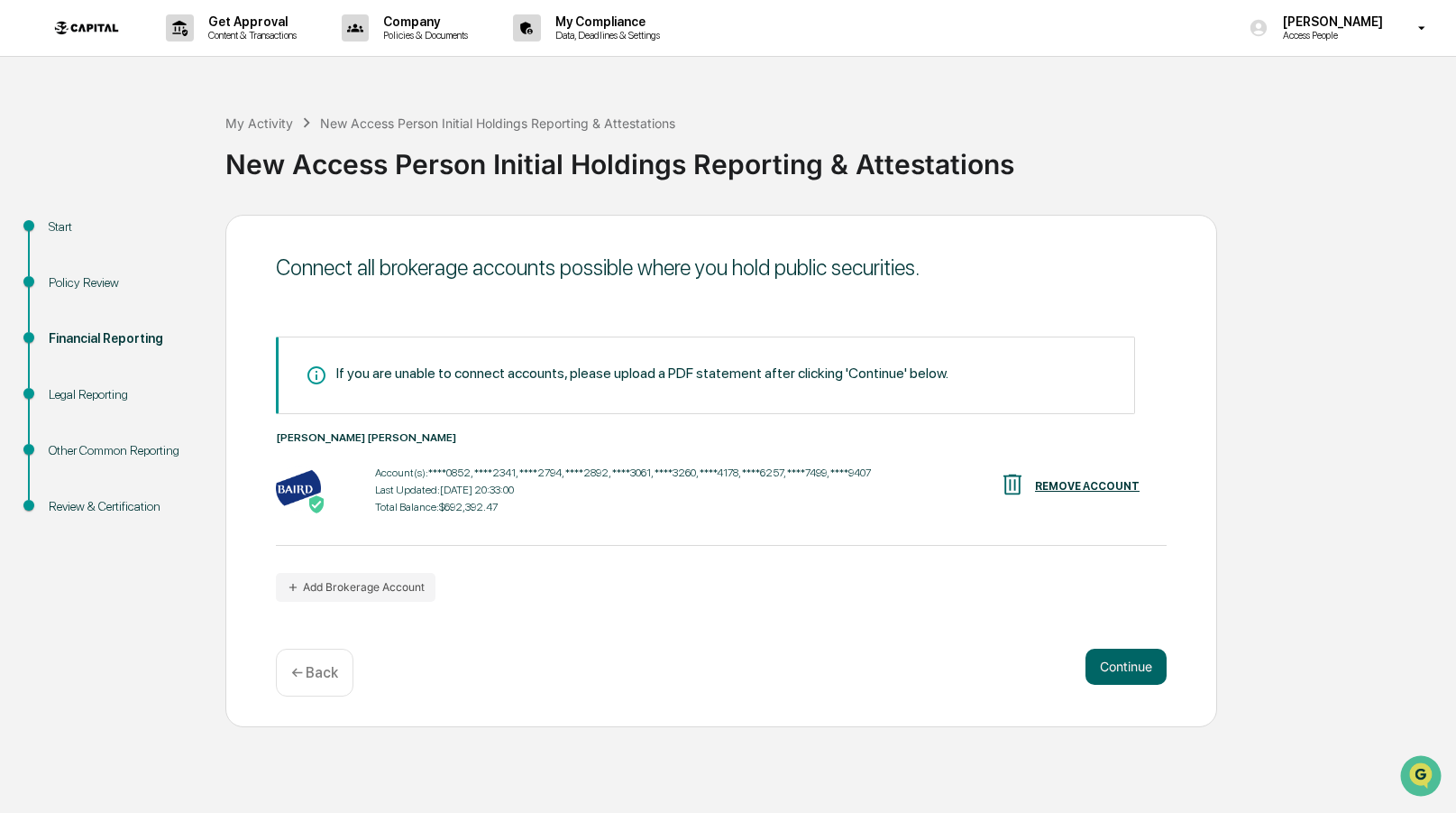
click at [380, 435] on div "[PERSON_NAME] [PERSON_NAME]" at bounding box center [721, 437] width 891 height 12
click at [437, 440] on div "[PERSON_NAME] [PERSON_NAME]" at bounding box center [721, 437] width 891 height 12
drag, startPoint x: 454, startPoint y: 437, endPoint x: 266, endPoint y: 440, distance: 188.0
click at [266, 440] on div "Connect all brokerage accounts possible where you hold public securities. If yo…" at bounding box center [721, 470] width 992 height 512
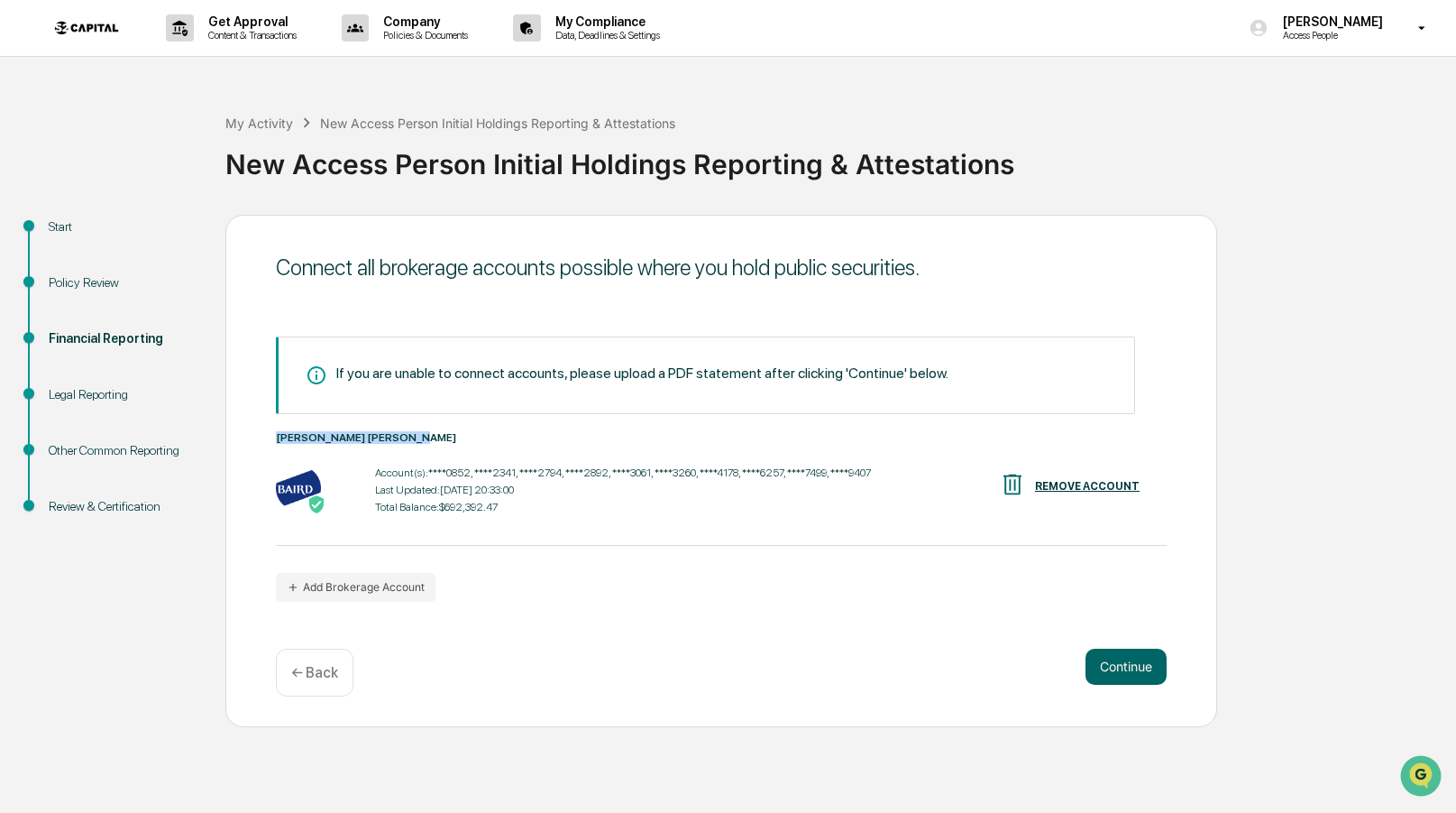
click at [267, 437] on div "Connect all brokerage accounts possible where you hold public securities. If yo…" at bounding box center [721, 470] width 992 height 512
drag, startPoint x: 276, startPoint y: 430, endPoint x: 499, endPoint y: 430, distance: 223.0
click at [499, 431] on div "[PERSON_NAME] [PERSON_NAME]" at bounding box center [721, 437] width 891 height 12
drag, startPoint x: 627, startPoint y: 426, endPoint x: 643, endPoint y: 426, distance: 16.0
click at [628, 426] on div "If you are unable to connect accounts, please upload a PDF statement after clic…" at bounding box center [721, 468] width 891 height 265
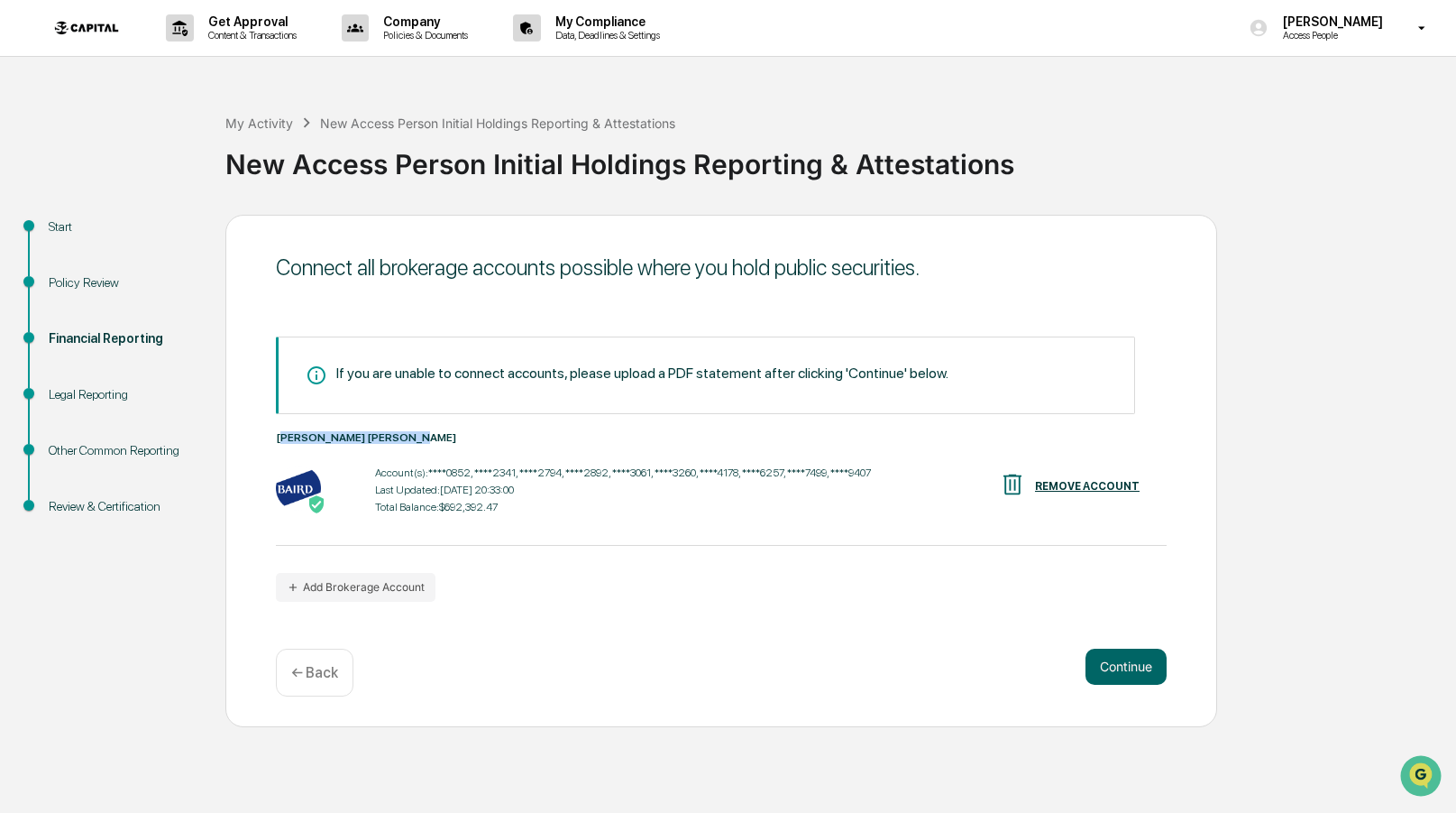
drag, startPoint x: 281, startPoint y: 436, endPoint x: 526, endPoint y: 439, distance: 245.0
click at [526, 439] on div "[PERSON_NAME] [PERSON_NAME]" at bounding box center [721, 437] width 891 height 12
click at [489, 446] on div "[PERSON_NAME] [PERSON_NAME] Account(s): ****0852, ****2341, ****2794, ****2892,…" at bounding box center [721, 474] width 891 height 86
click at [484, 435] on div "[PERSON_NAME] [PERSON_NAME]" at bounding box center [721, 437] width 891 height 12
click at [308, 435] on div "[PERSON_NAME] [PERSON_NAME]" at bounding box center [721, 437] width 891 height 12
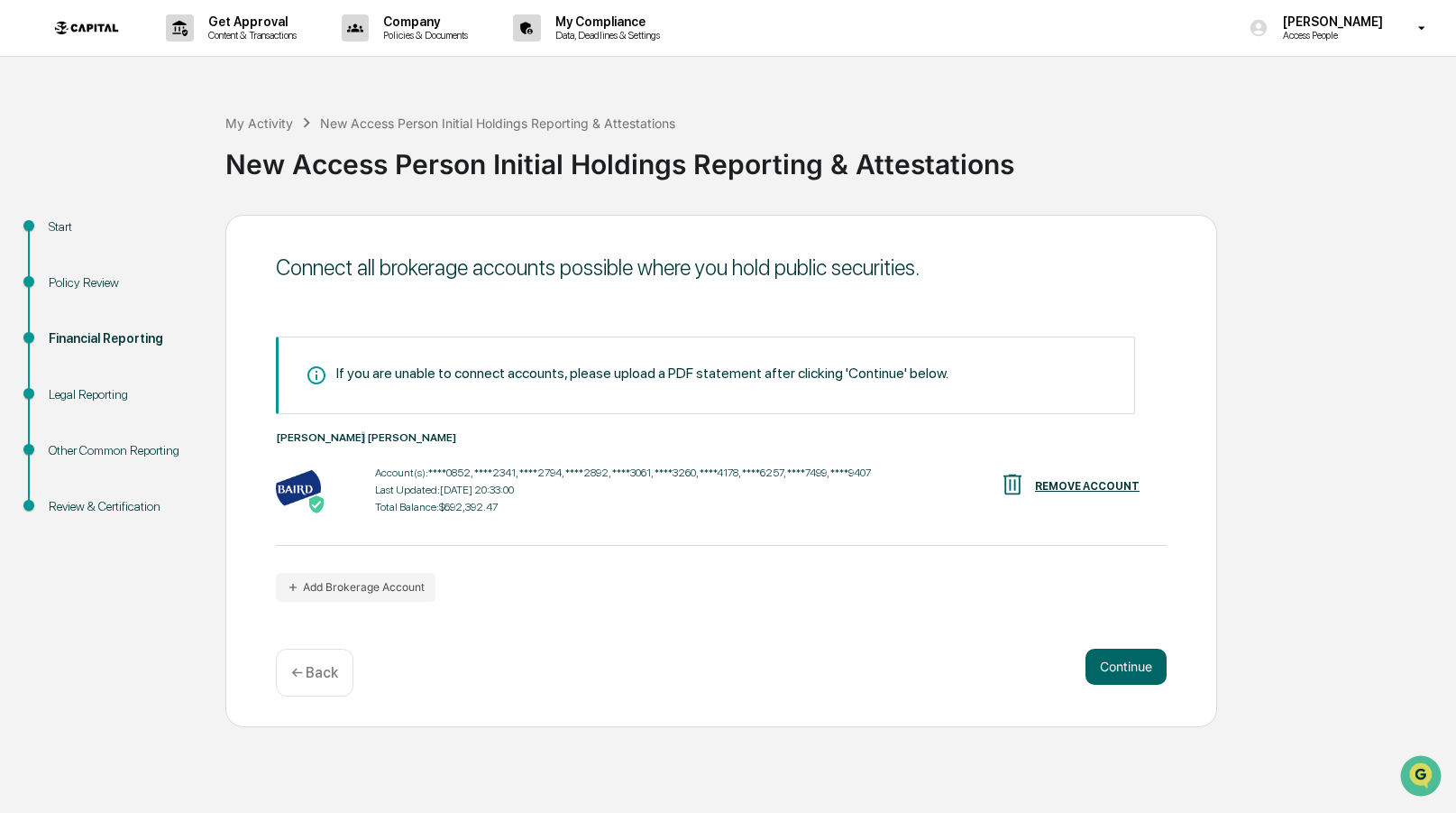
click at [356, 433] on div "[PERSON_NAME] [PERSON_NAME]" at bounding box center [721, 437] width 891 height 12
drag, startPoint x: 476, startPoint y: 430, endPoint x: 498, endPoint y: 430, distance: 22.0
click at [484, 431] on div "[PERSON_NAME] [PERSON_NAME]" at bounding box center [721, 437] width 891 height 12
click at [583, 433] on div "[PERSON_NAME] [PERSON_NAME]" at bounding box center [721, 437] width 891 height 12
click at [1110, 661] on button "Continue" at bounding box center [1126, 666] width 81 height 36
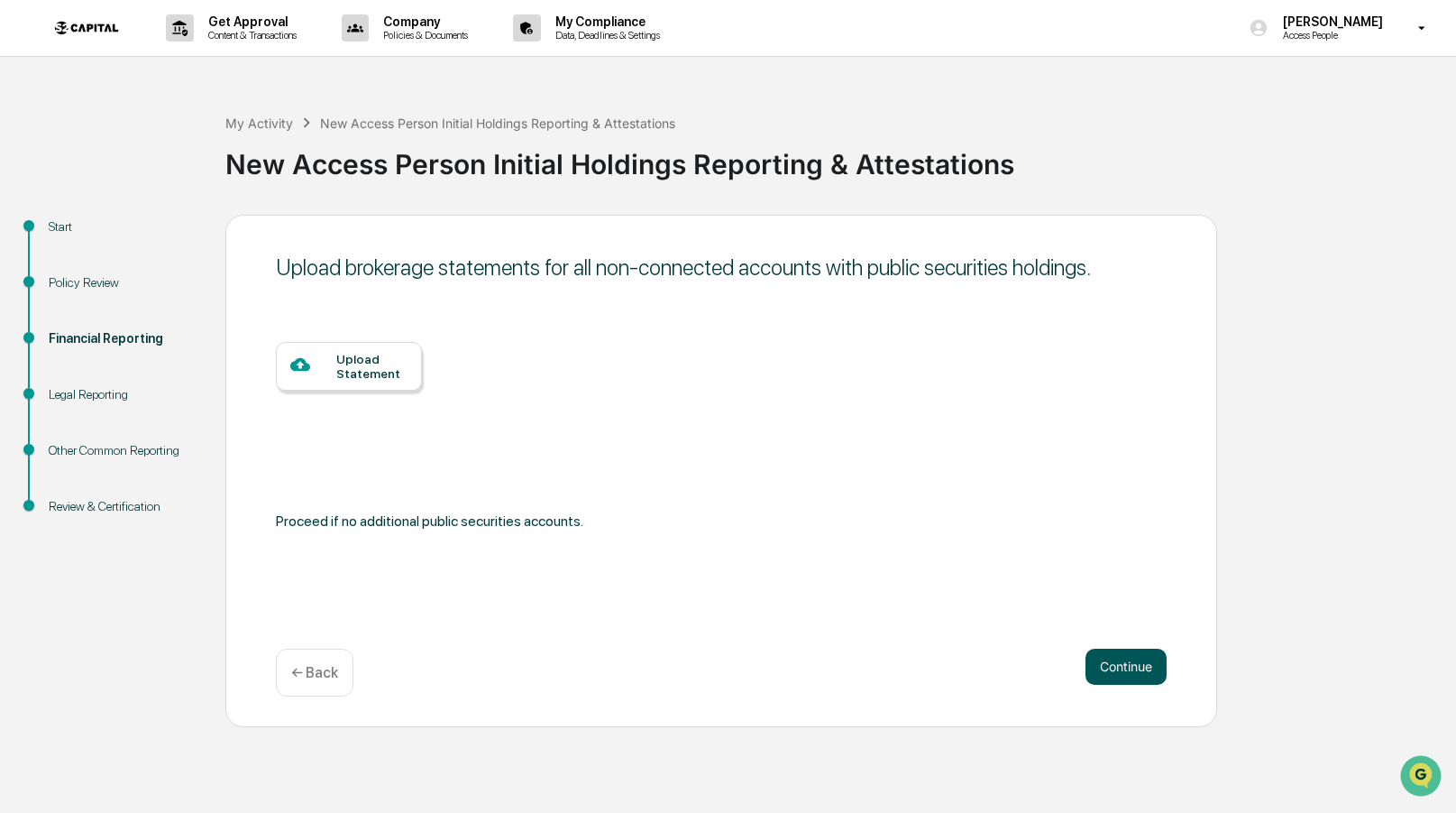
click at [1134, 679] on button "Continue" at bounding box center [1126, 666] width 81 height 36
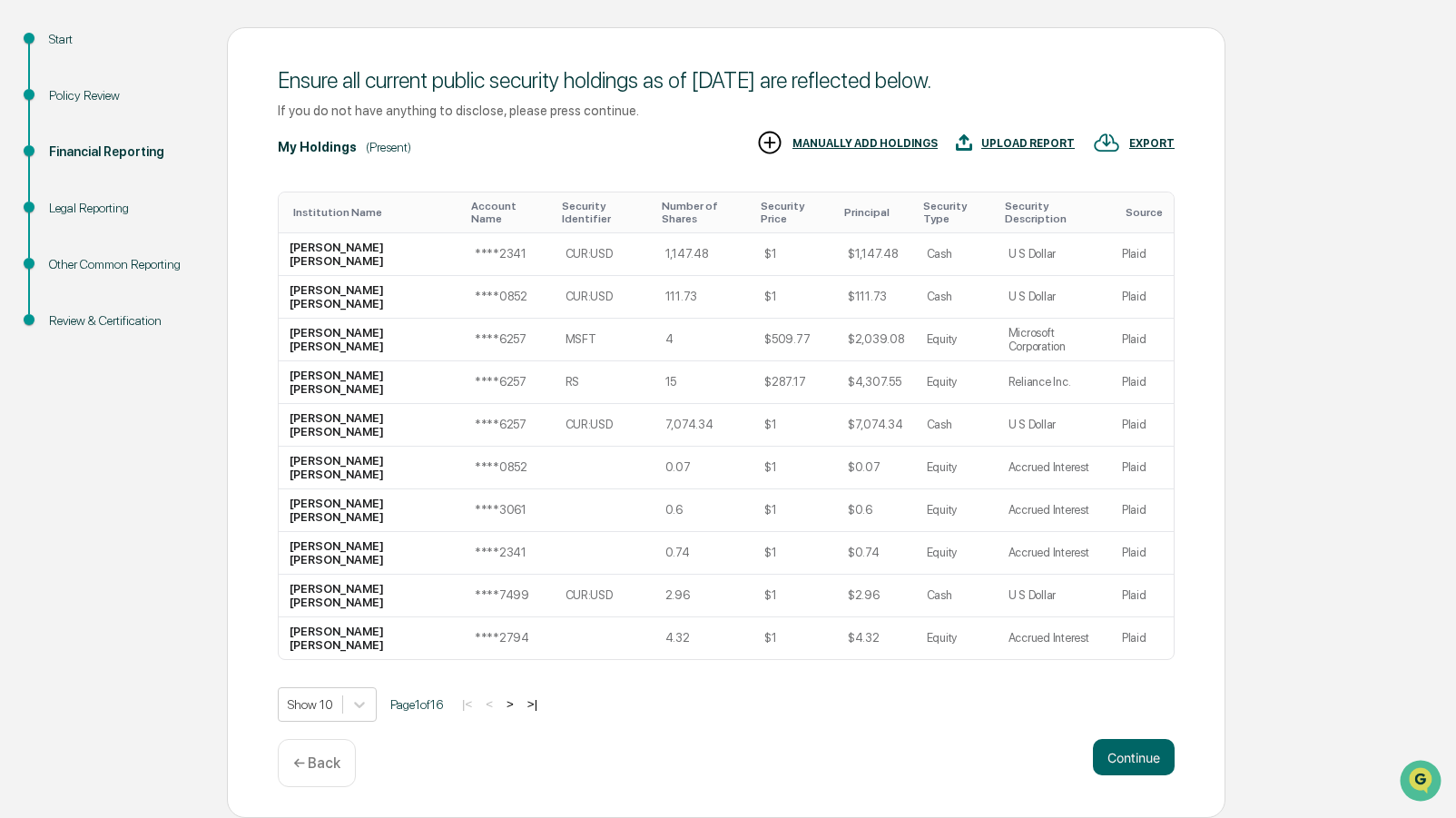
scroll to position [179, 0]
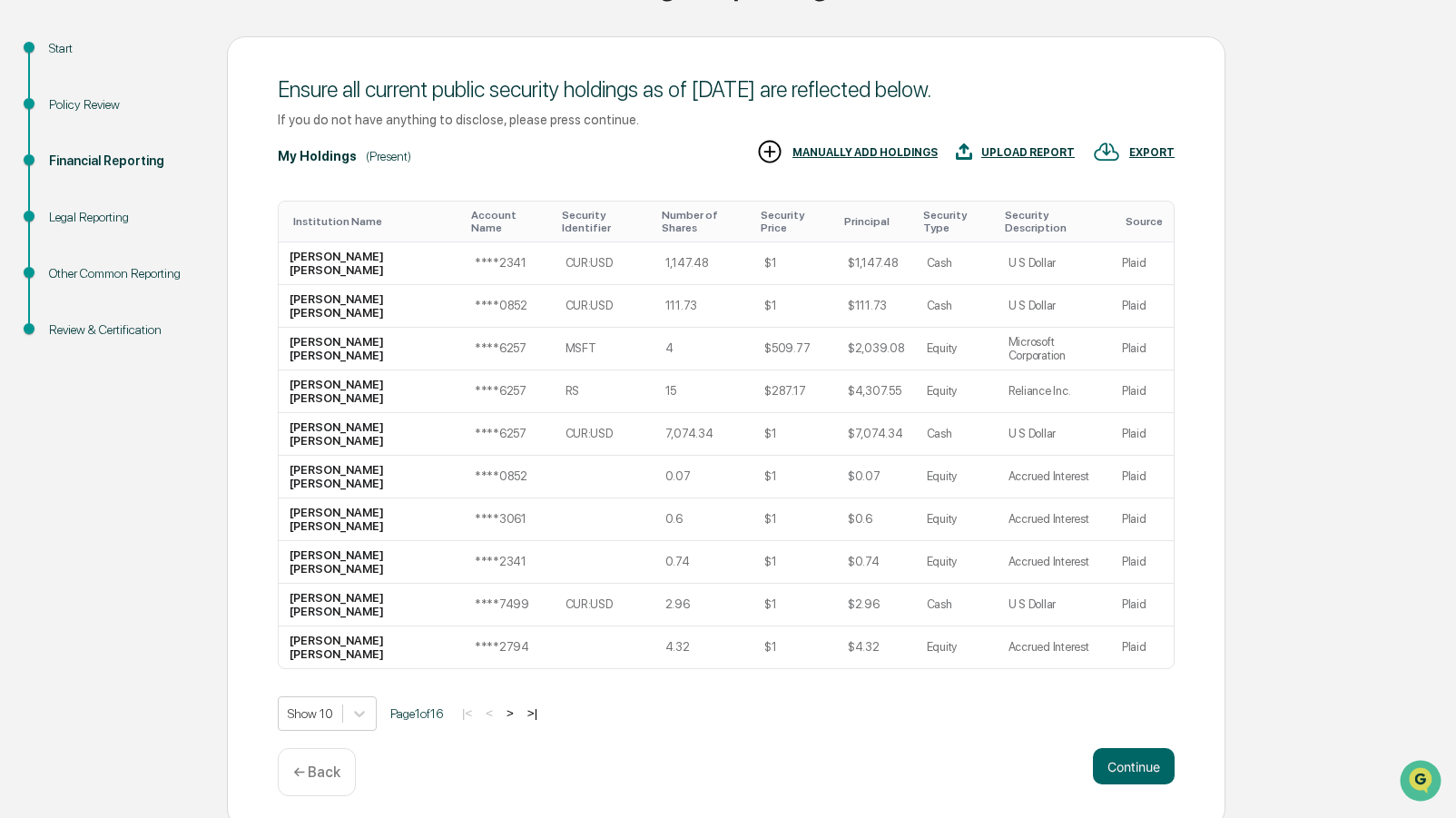
click at [519, 721] on button ">" at bounding box center [510, 713] width 18 height 15
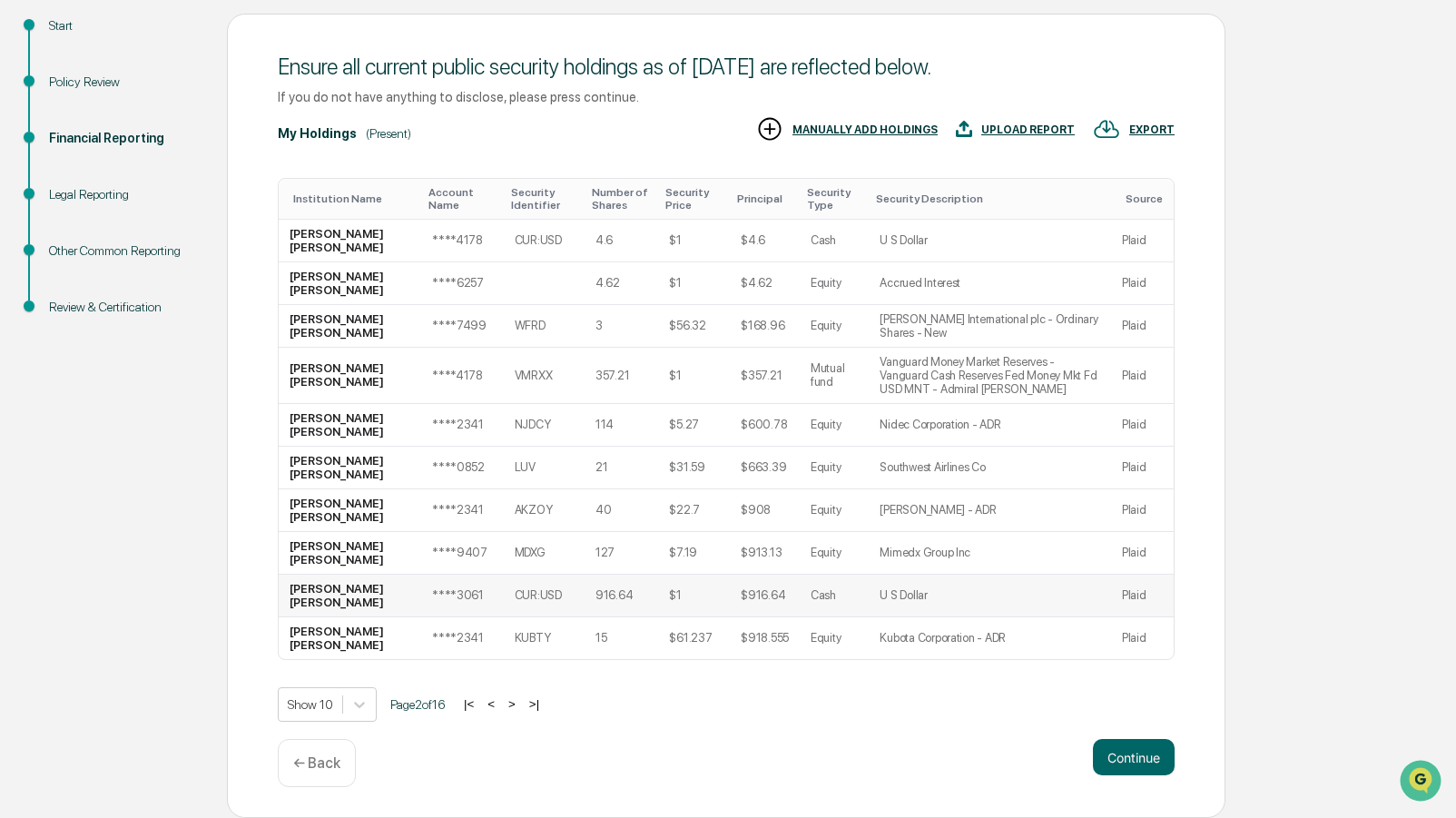
scroll to position [352, 0]
click at [521, 709] on button ">" at bounding box center [512, 703] width 18 height 15
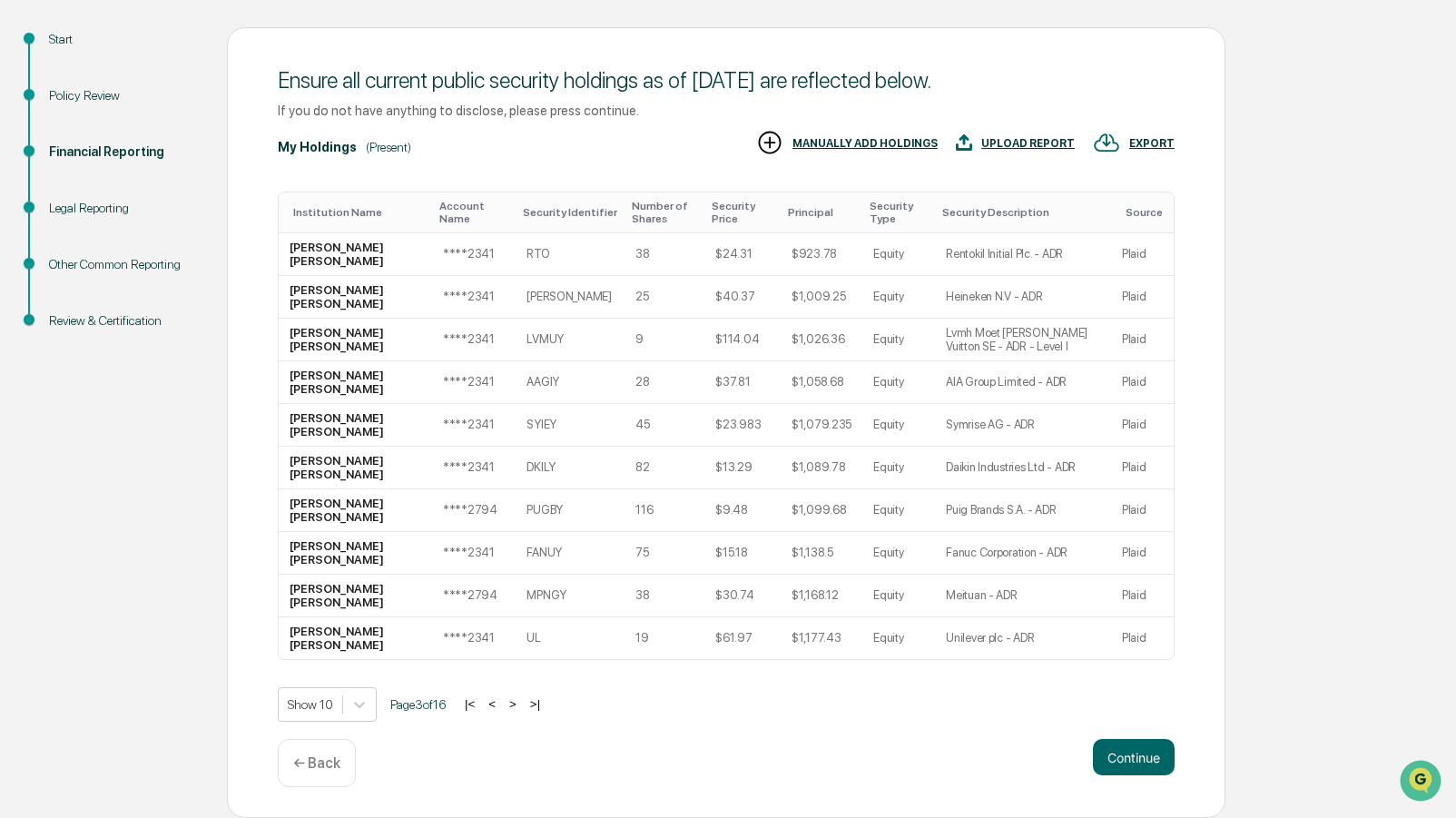
scroll to position [207, 0]
click at [522, 709] on button ">" at bounding box center [513, 703] width 18 height 15
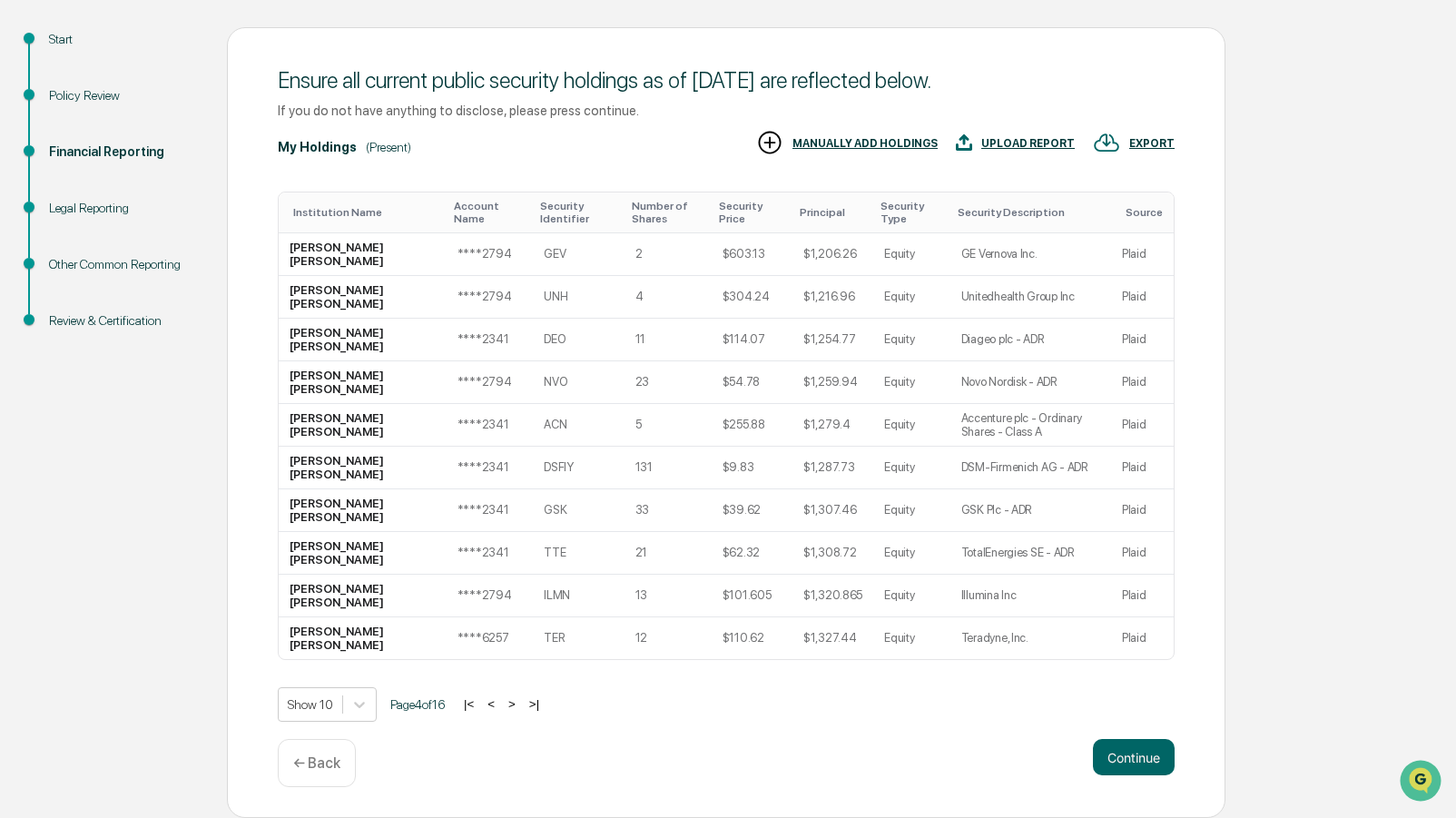
click at [521, 709] on button ">" at bounding box center [512, 703] width 18 height 15
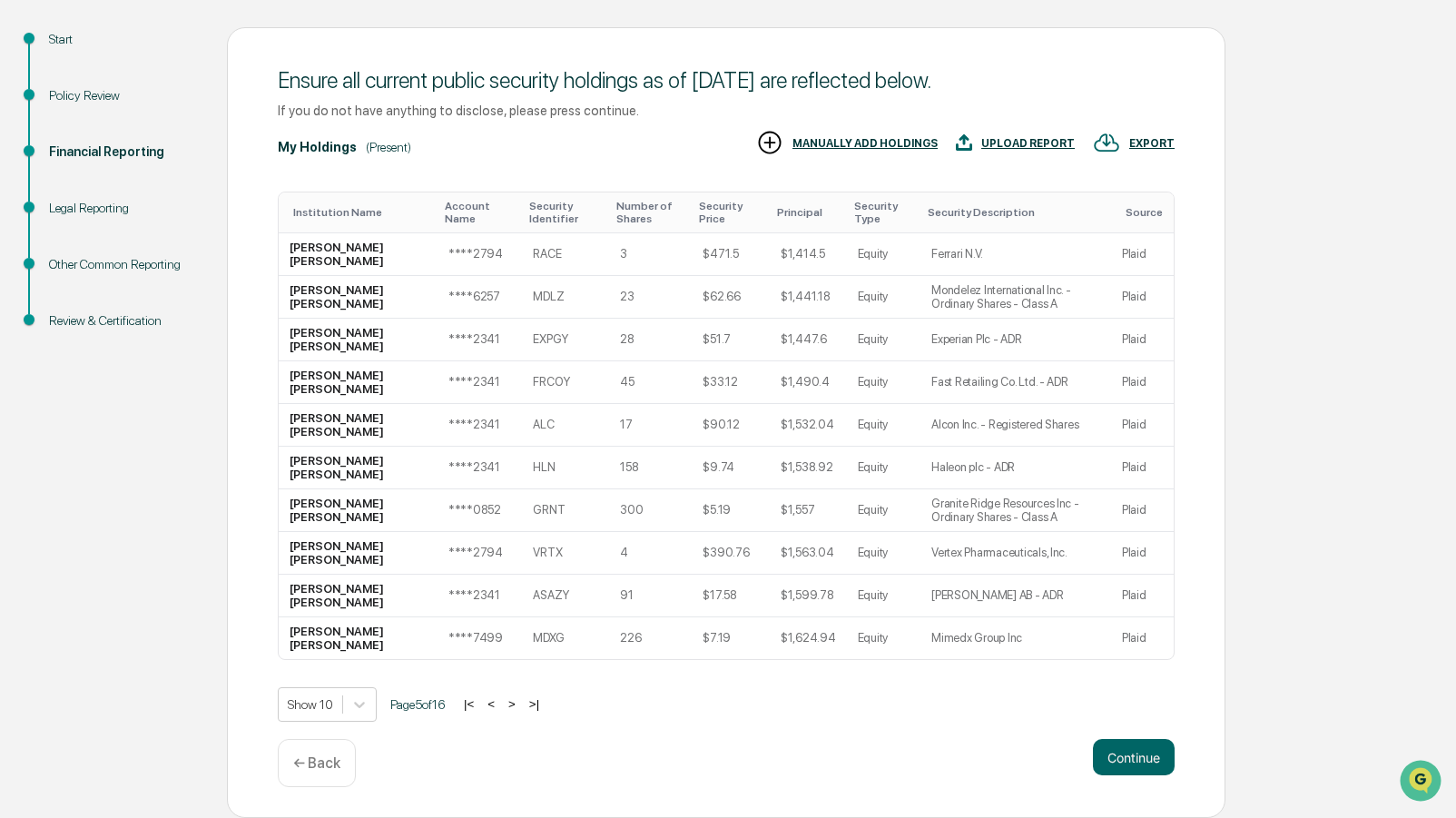
click at [521, 709] on button ">" at bounding box center [512, 703] width 18 height 15
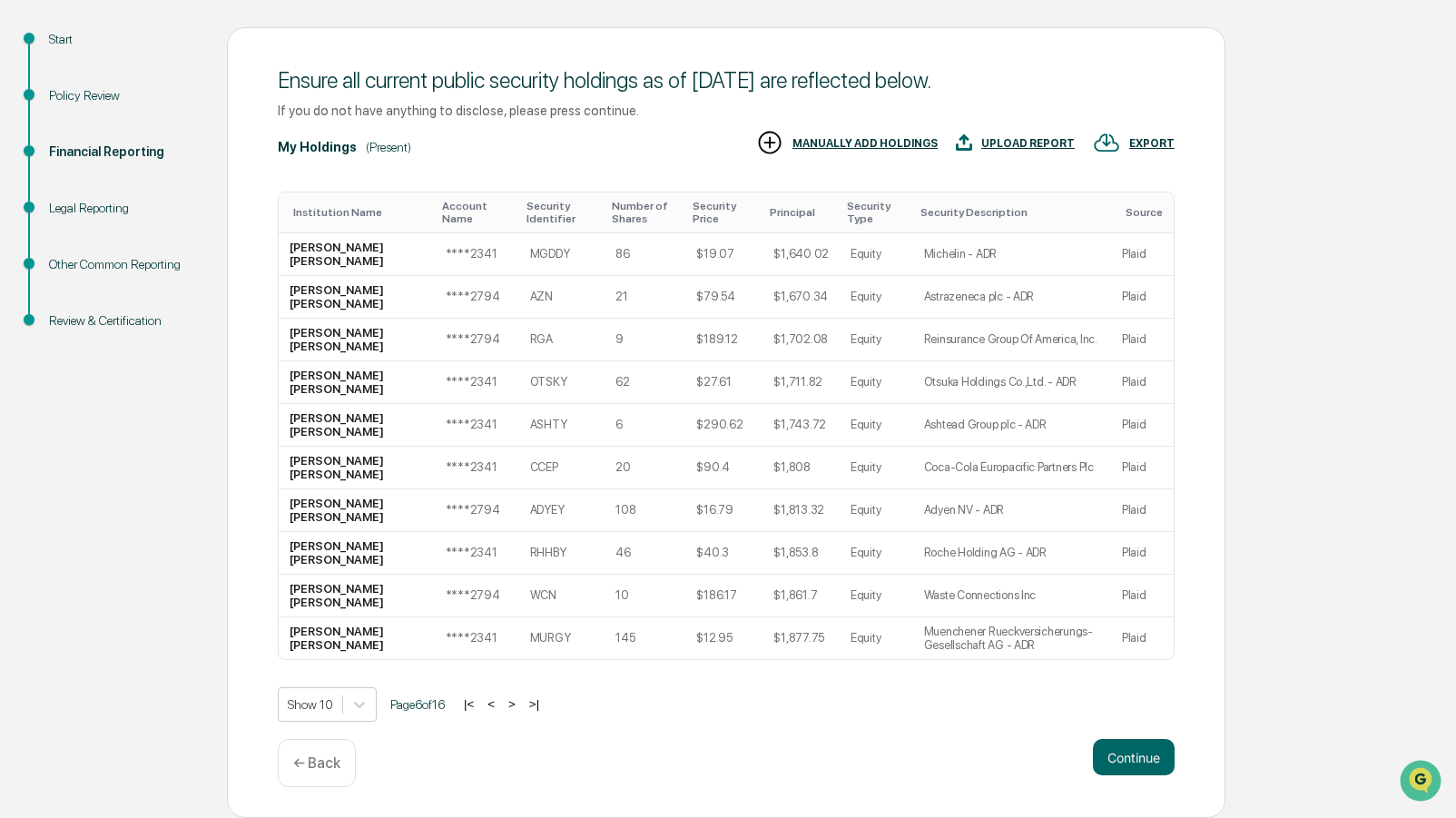
click at [521, 709] on button ">" at bounding box center [512, 703] width 18 height 15
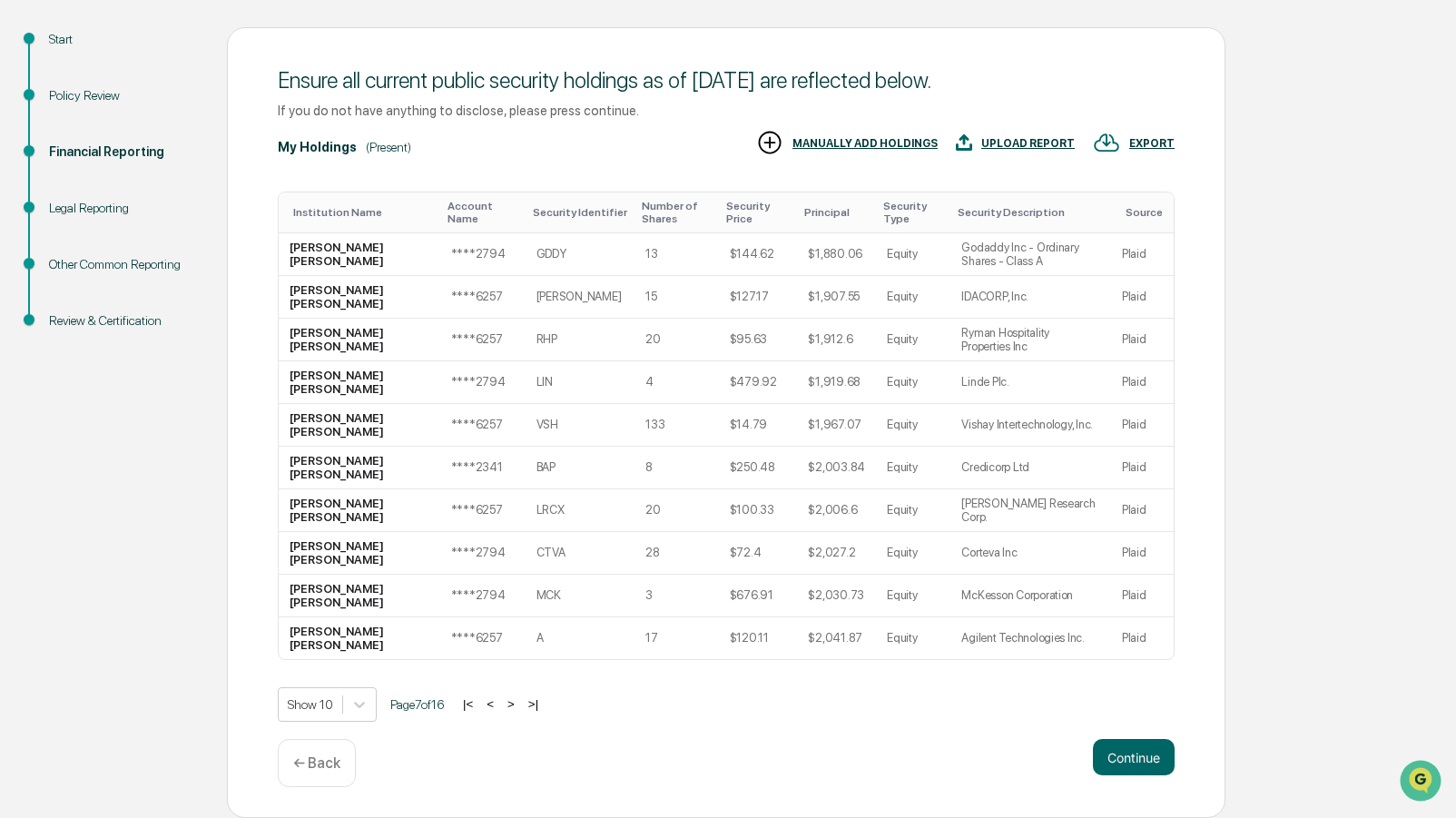
click at [520, 709] on button ">" at bounding box center [511, 703] width 18 height 15
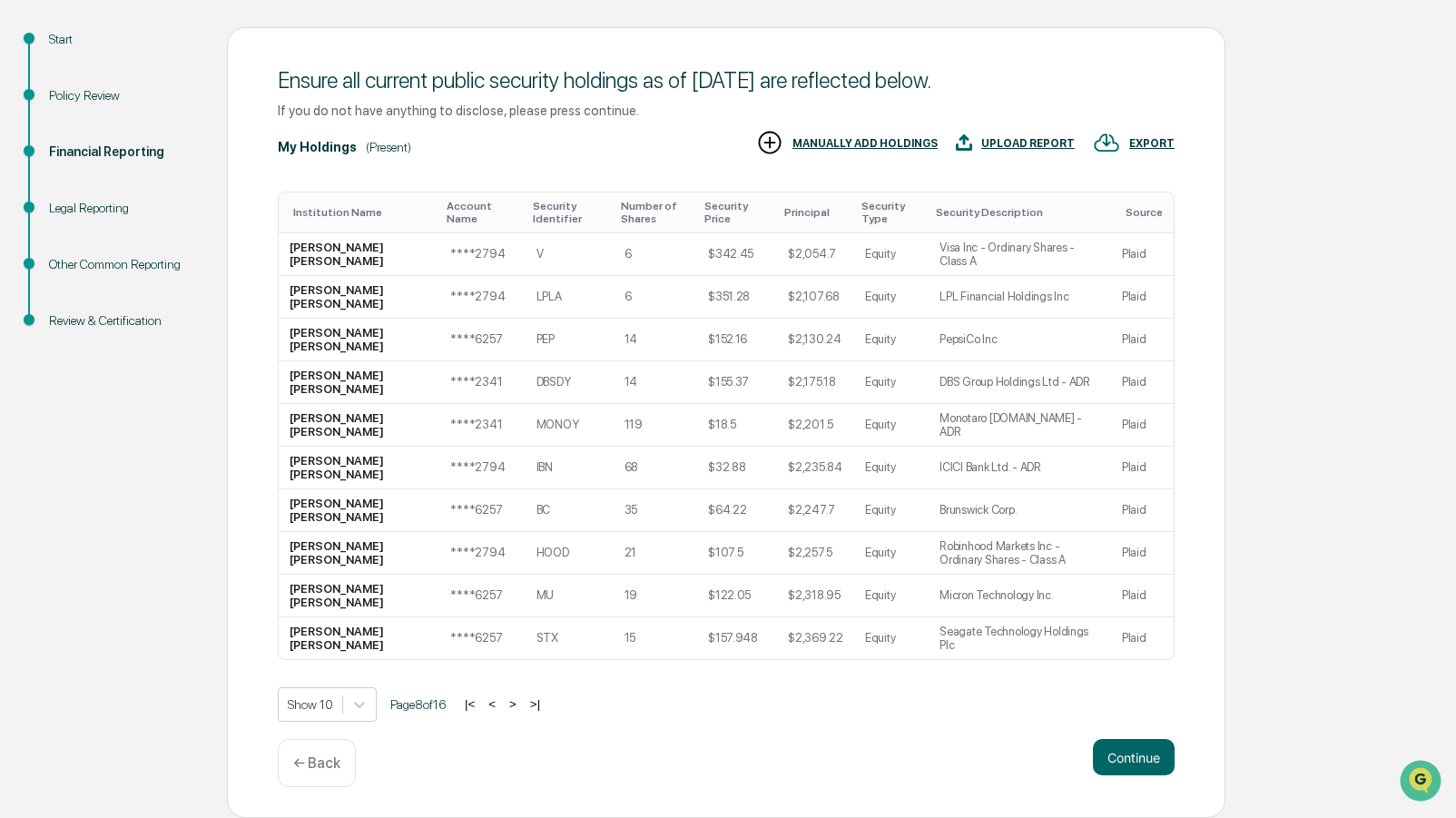
click at [522, 709] on button ">" at bounding box center [513, 703] width 18 height 15
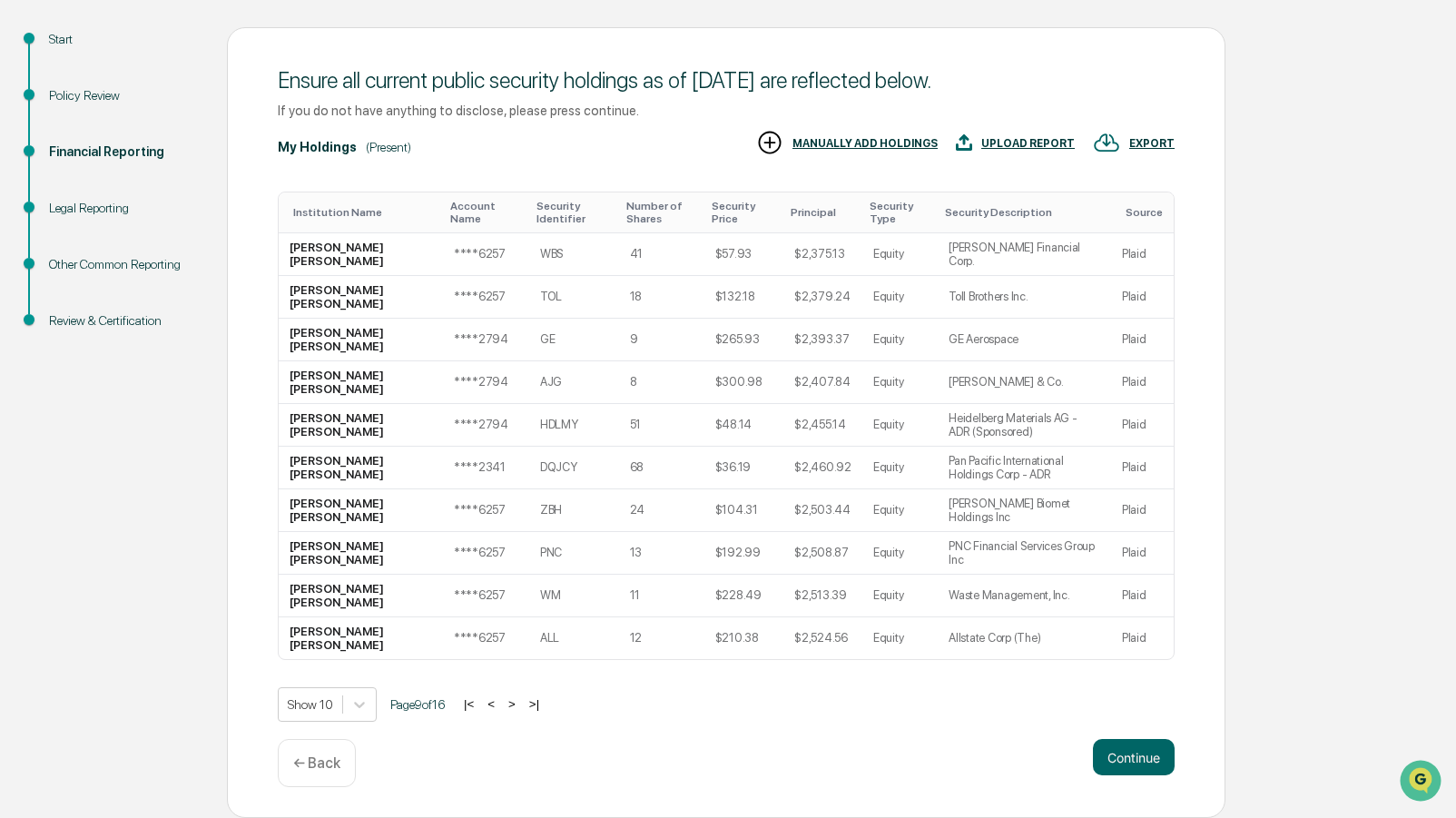
click at [521, 709] on button ">" at bounding box center [512, 703] width 18 height 15
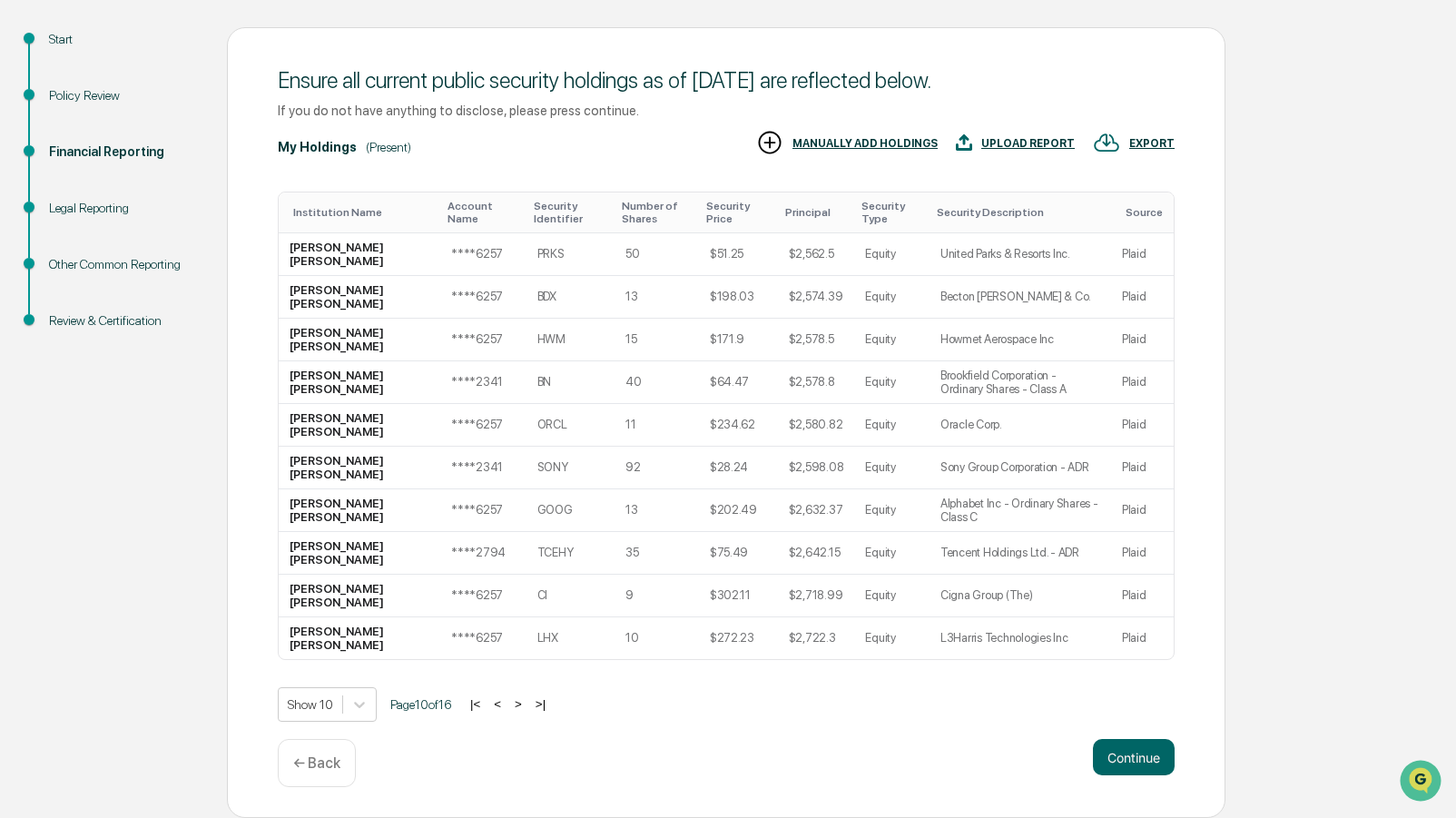
click at [527, 709] on button ">" at bounding box center [517, 703] width 18 height 15
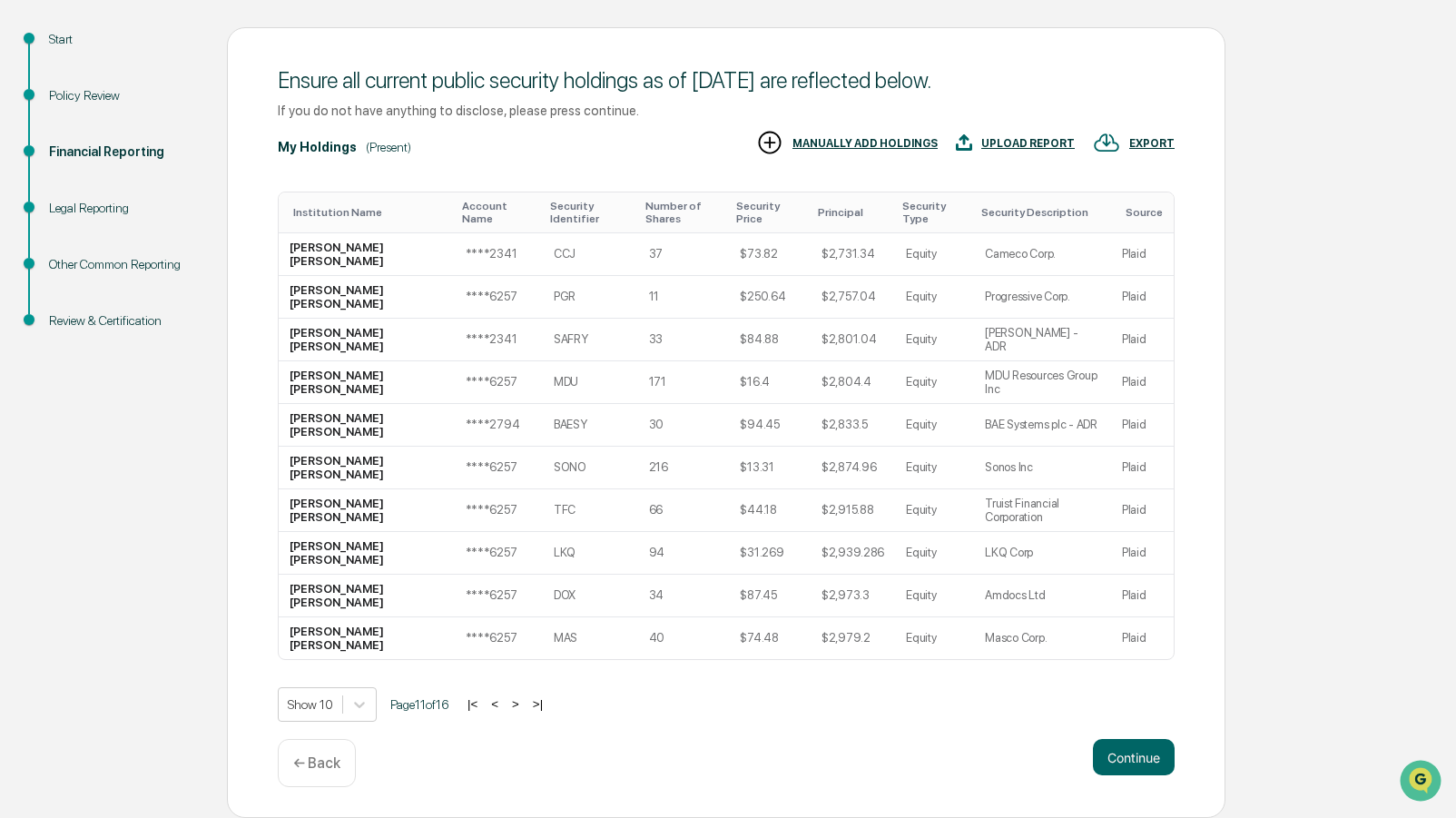
click at [524, 709] on button ">" at bounding box center [516, 703] width 18 height 15
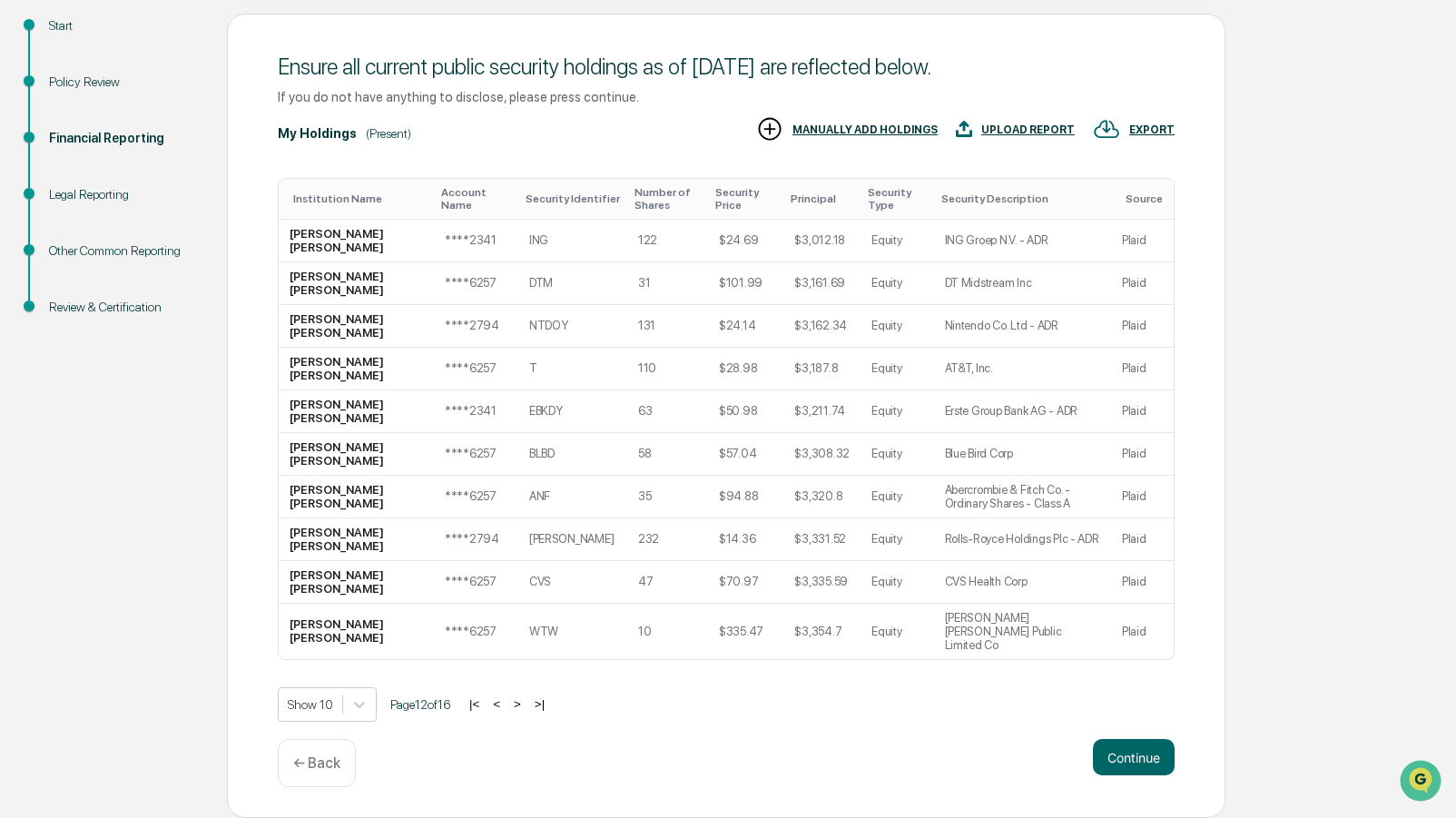
click at [526, 709] on button ">" at bounding box center [516, 703] width 18 height 15
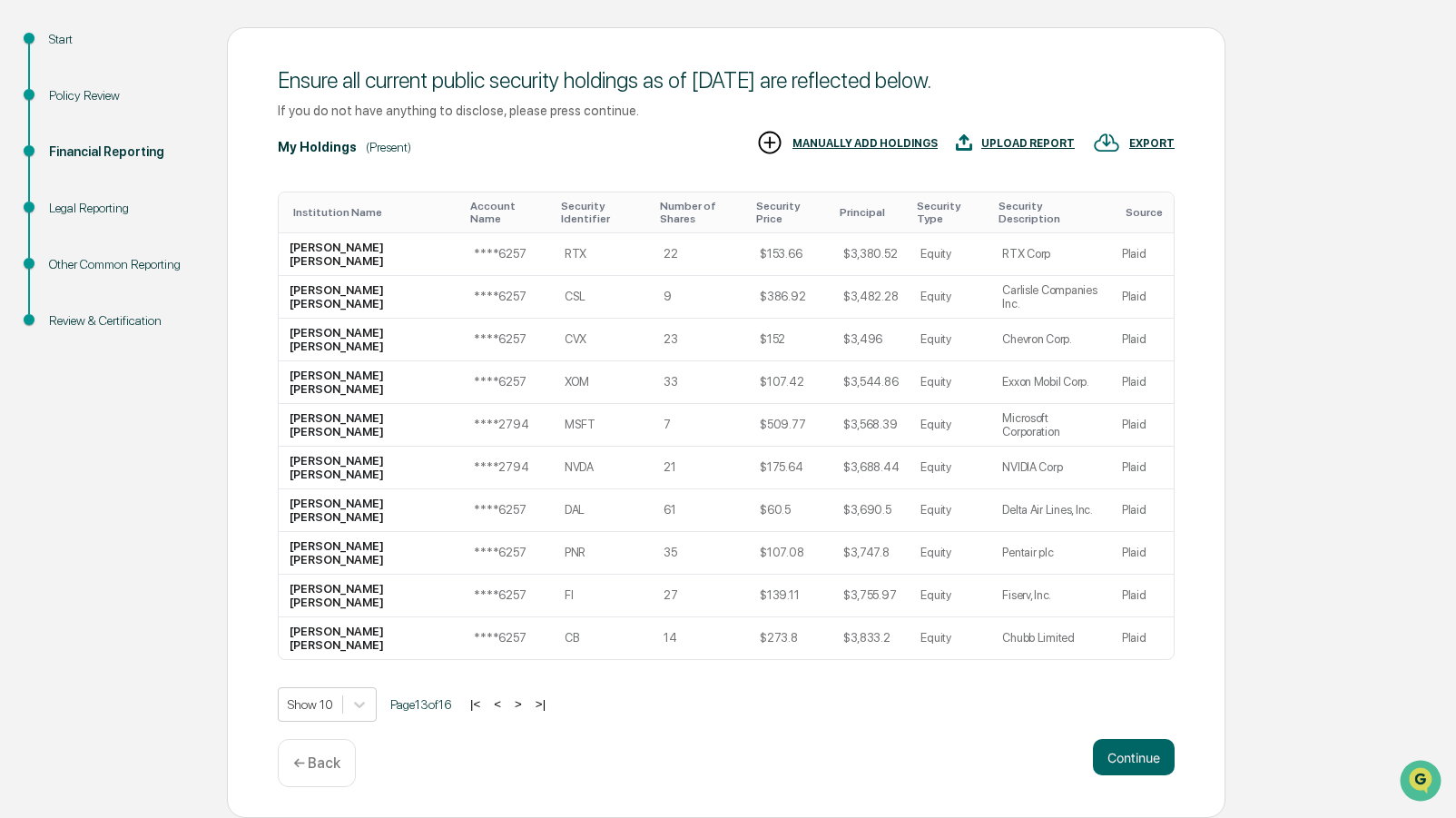
click at [527, 709] on button ">" at bounding box center [517, 703] width 18 height 15
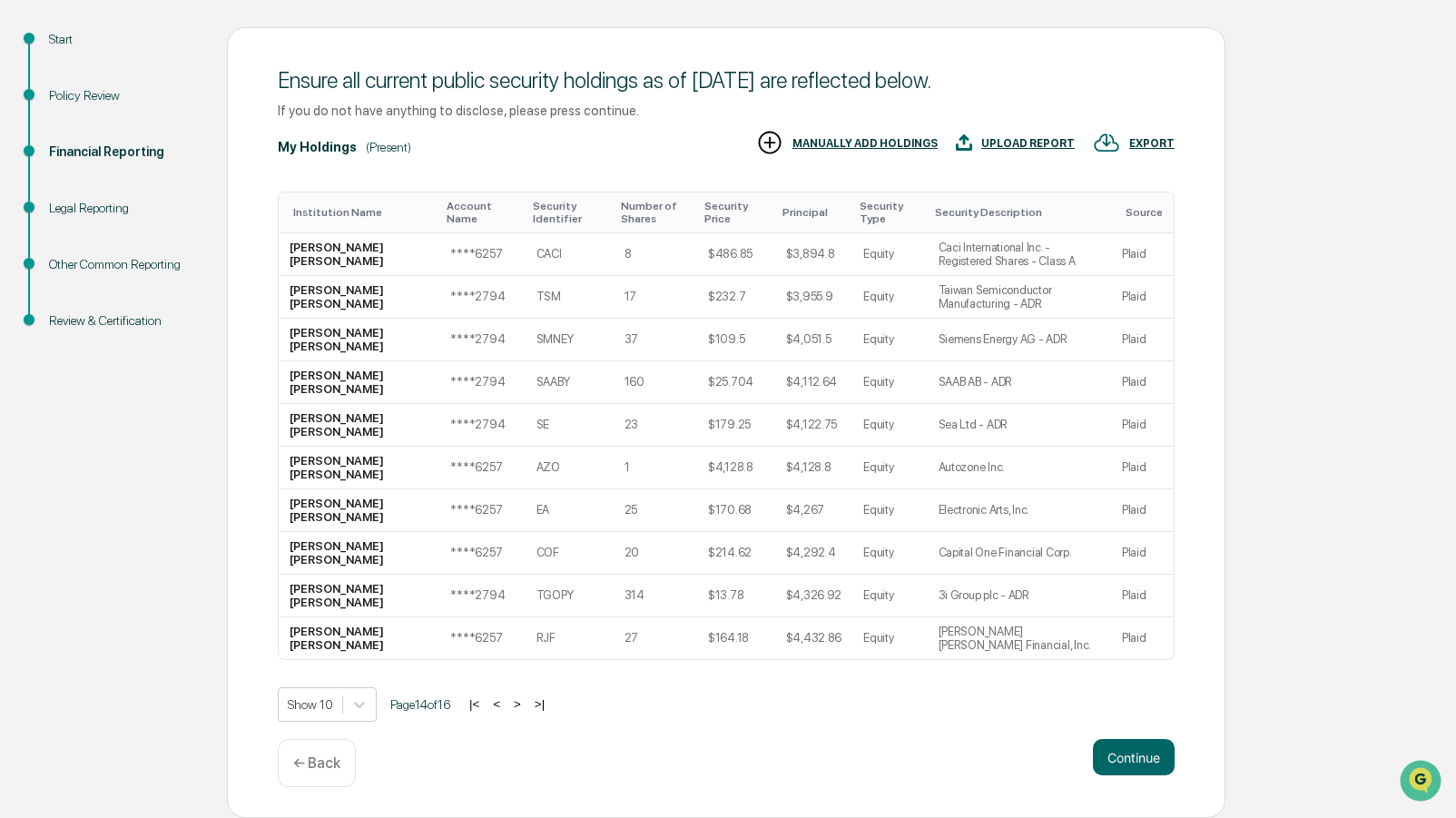
click at [526, 709] on button ">" at bounding box center [516, 703] width 18 height 15
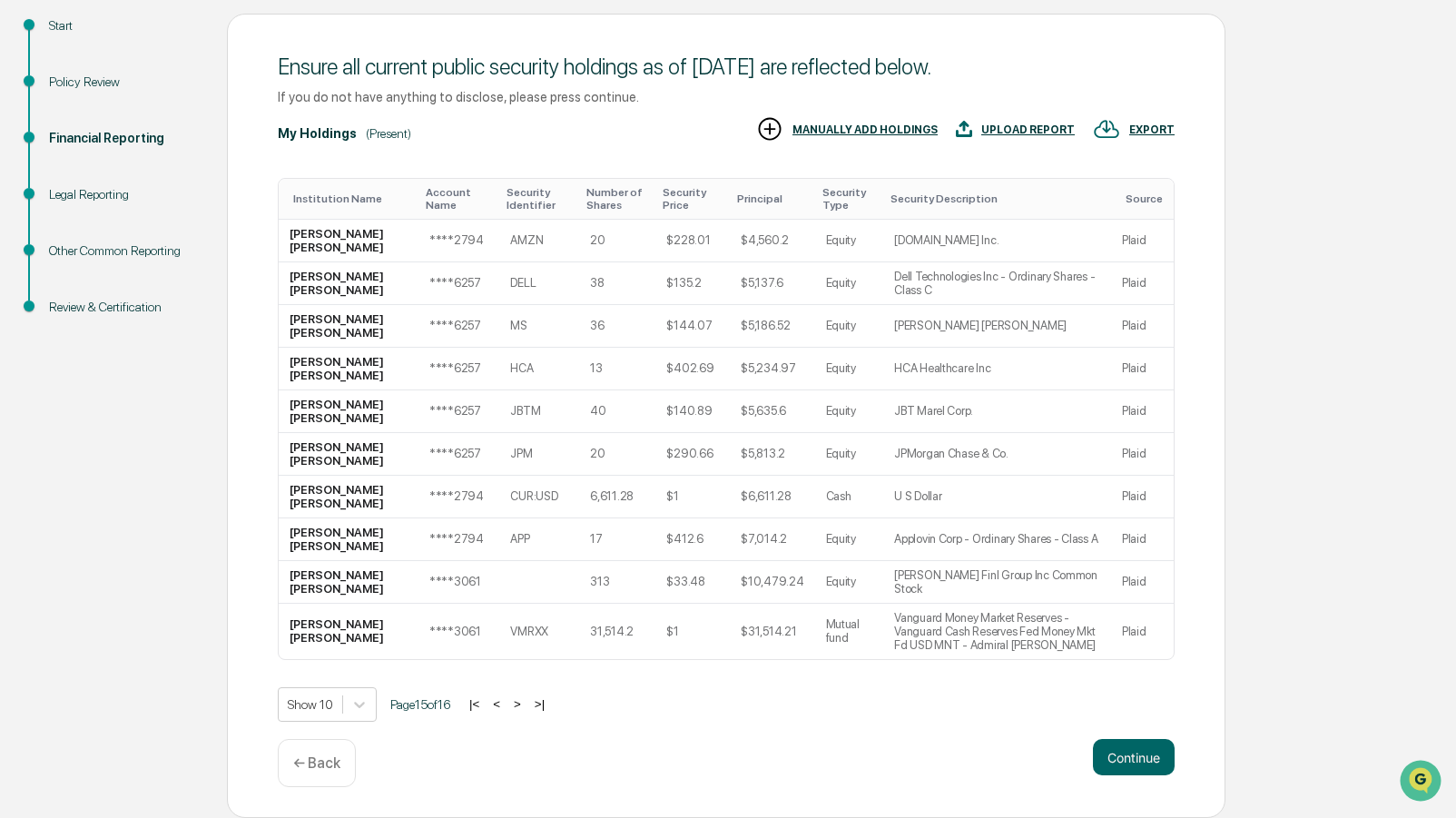
click at [526, 709] on button ">" at bounding box center [516, 703] width 18 height 15
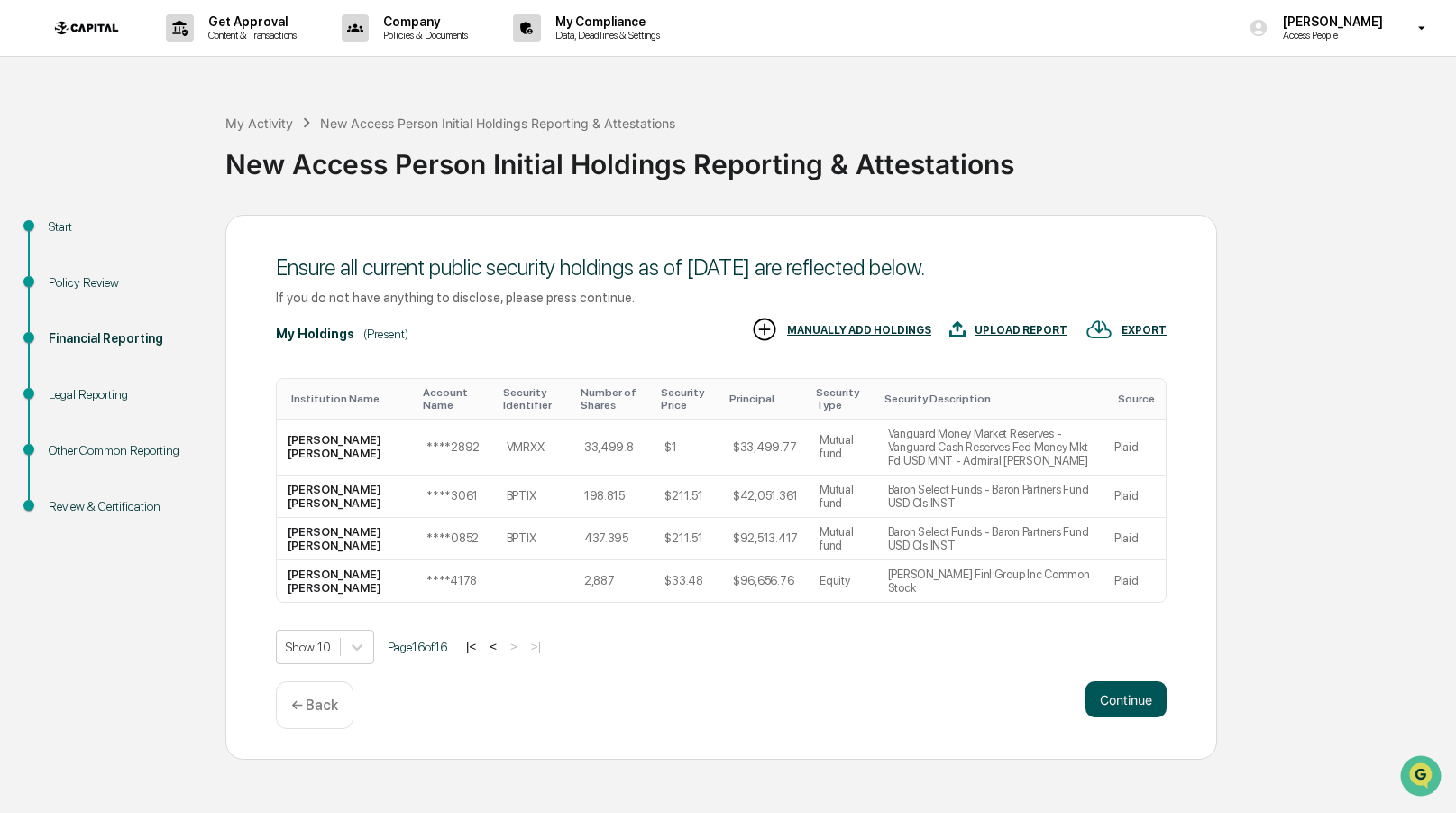
click at [1157, 717] on button "Continue" at bounding box center [1126, 699] width 81 height 36
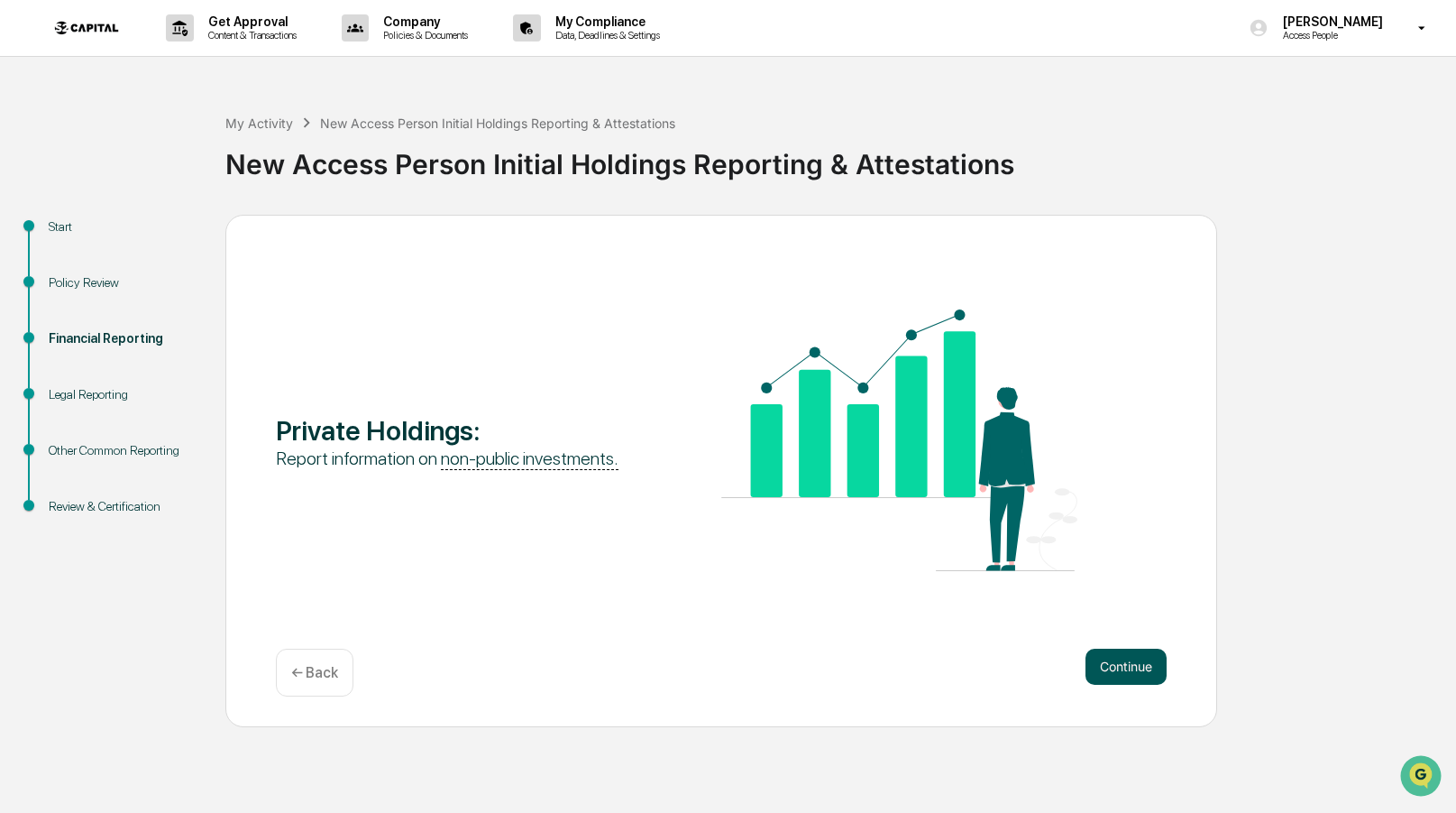
click at [1114, 668] on button "Continue" at bounding box center [1126, 666] width 81 height 36
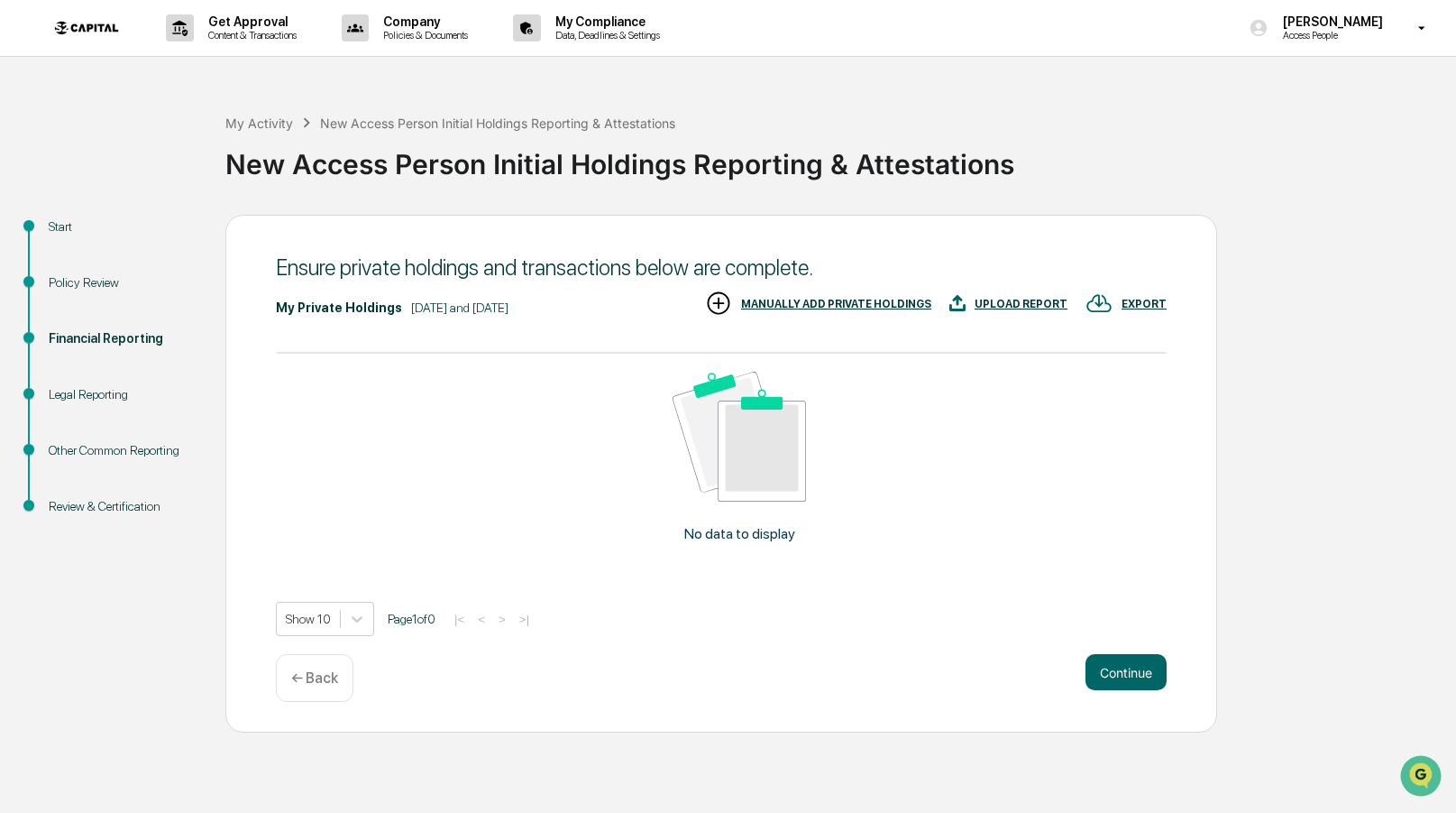
click at [338, 680] on p "← Back" at bounding box center [314, 678] width 47 height 17
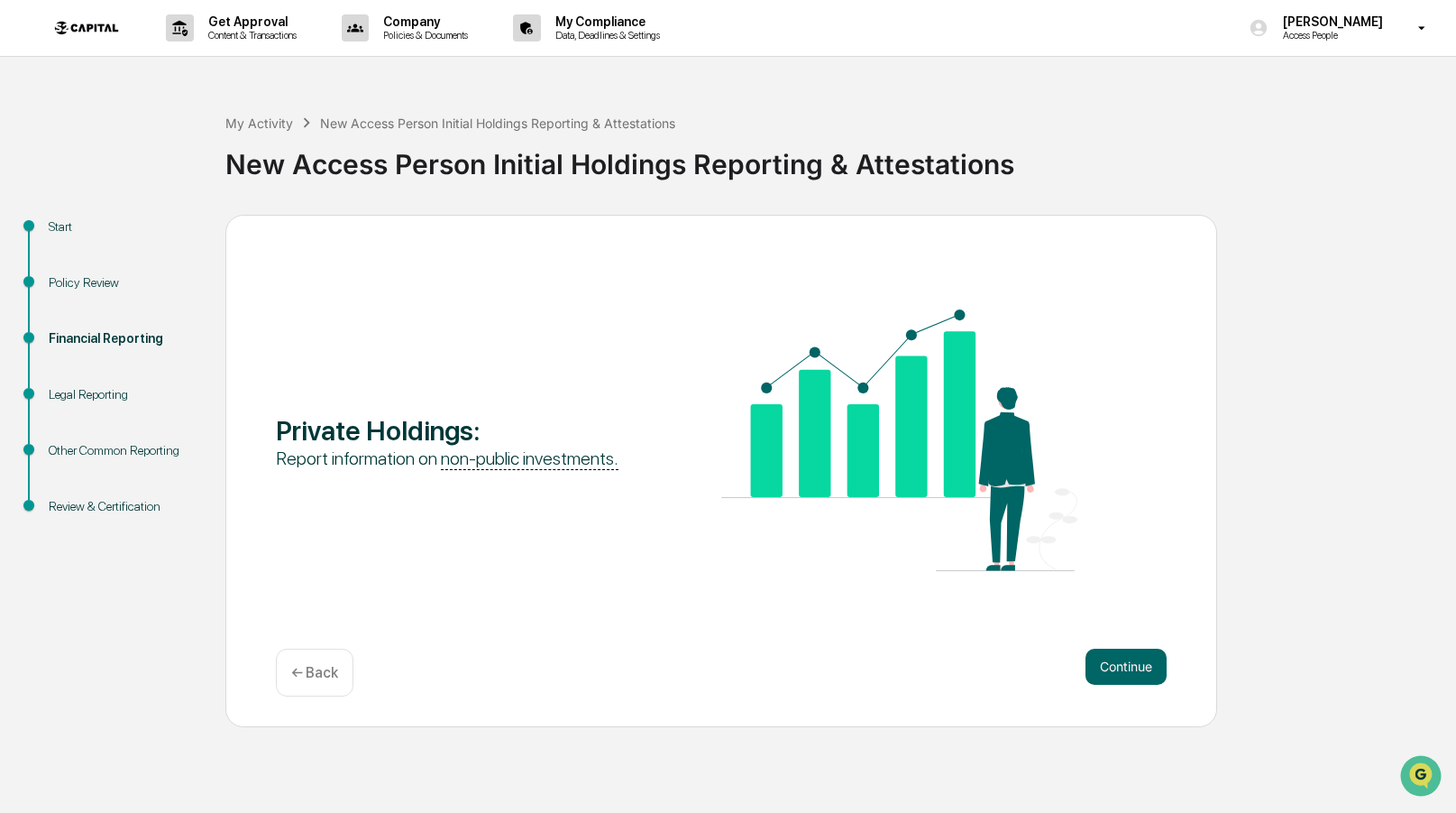
click at [348, 677] on div "← Back" at bounding box center [314, 672] width 78 height 48
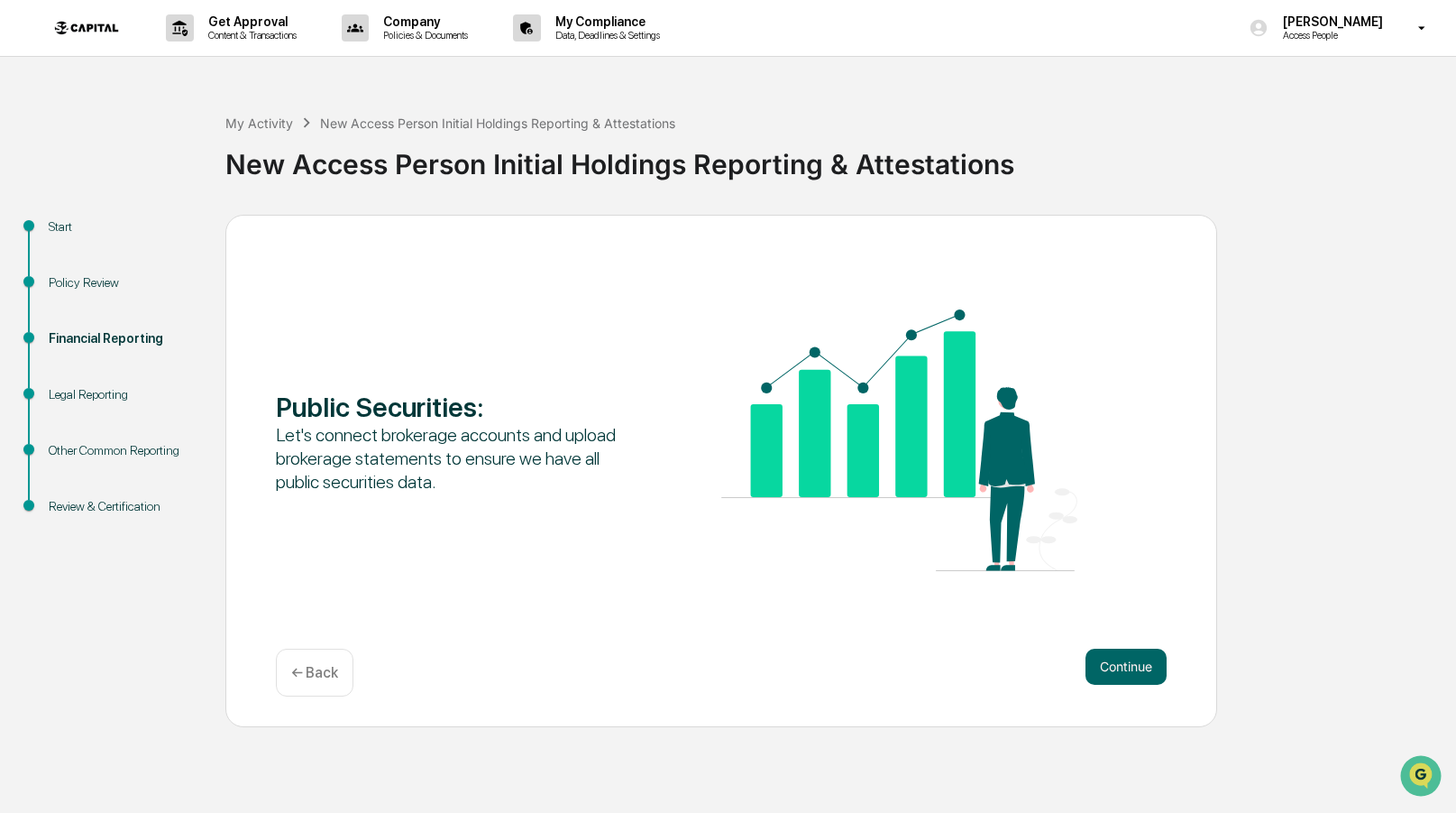
click at [348, 678] on div "← Back" at bounding box center [314, 672] width 78 height 48
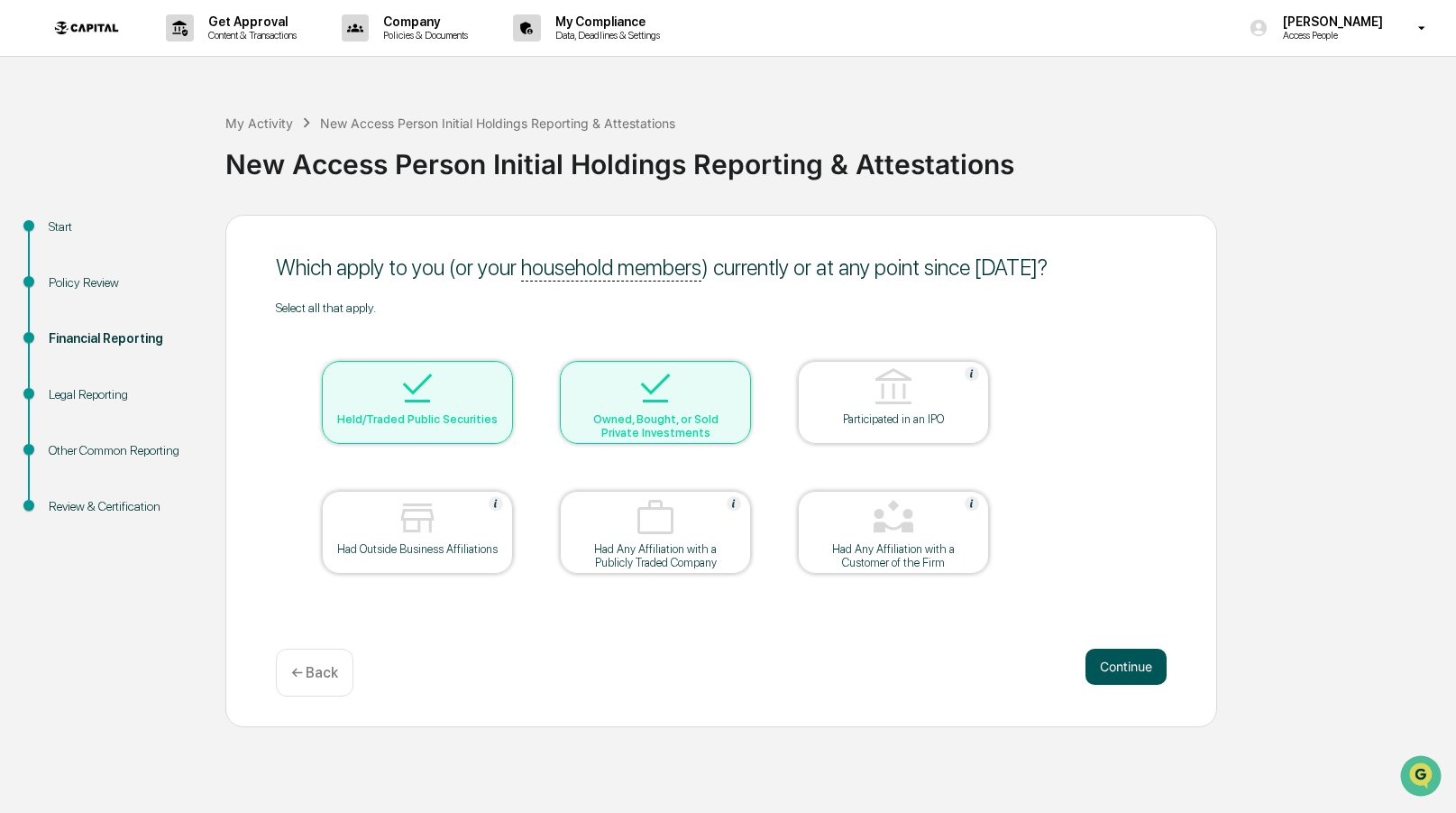
click at [1150, 668] on button "Continue" at bounding box center [1126, 666] width 81 height 36
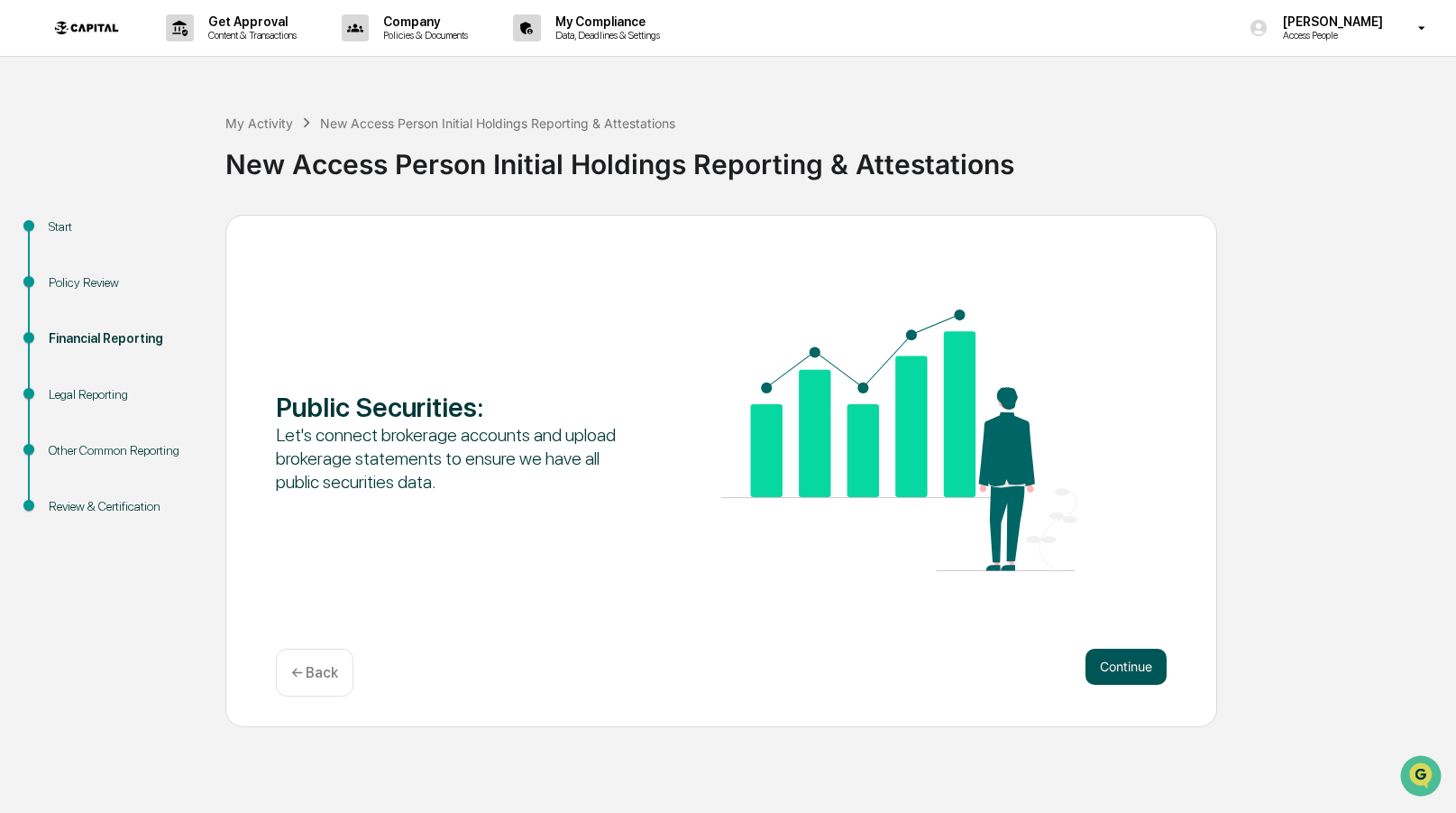
click at [1150, 668] on button "Continue" at bounding box center [1126, 666] width 81 height 36
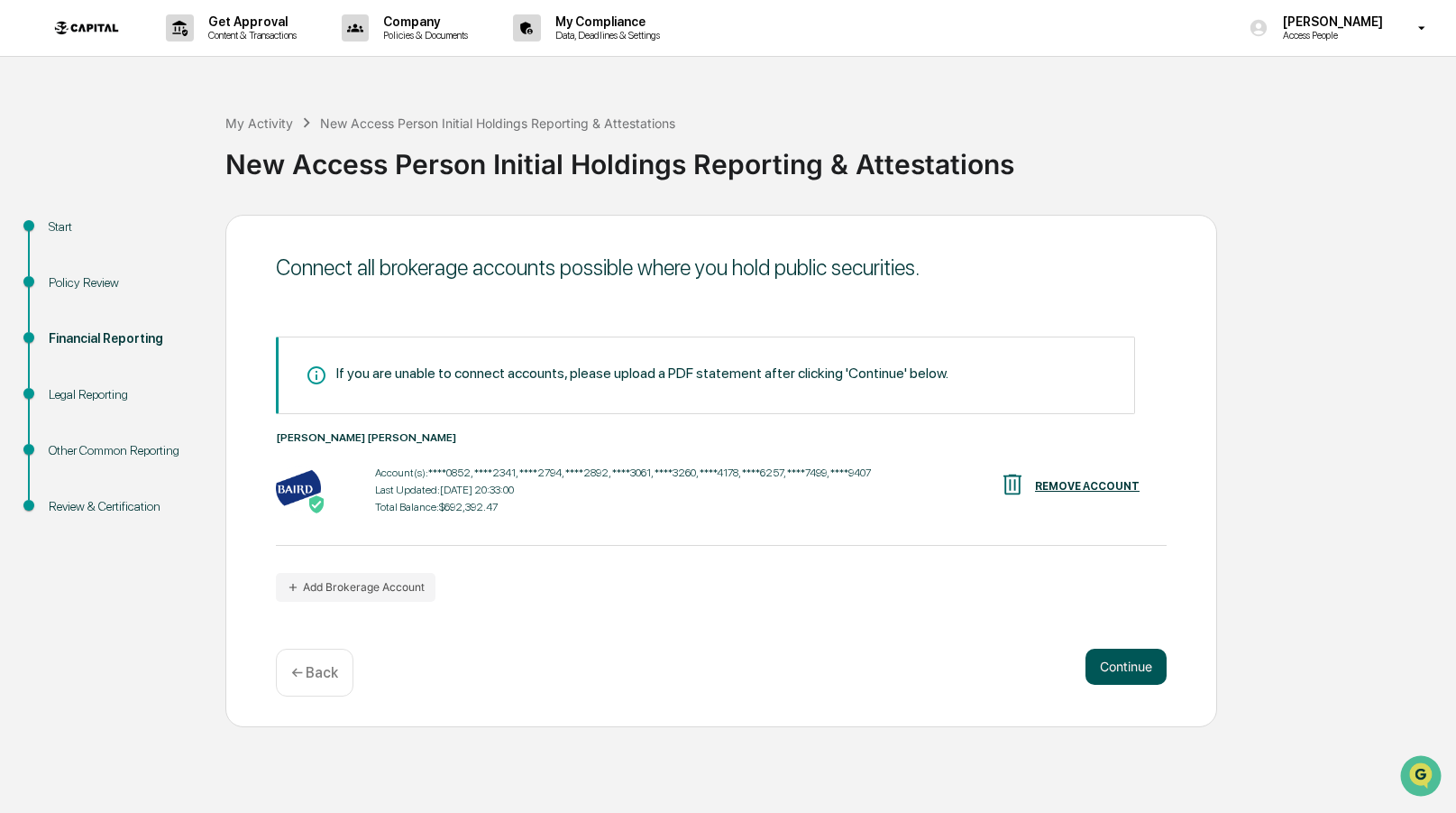
click at [1150, 668] on button "Continue" at bounding box center [1126, 666] width 81 height 36
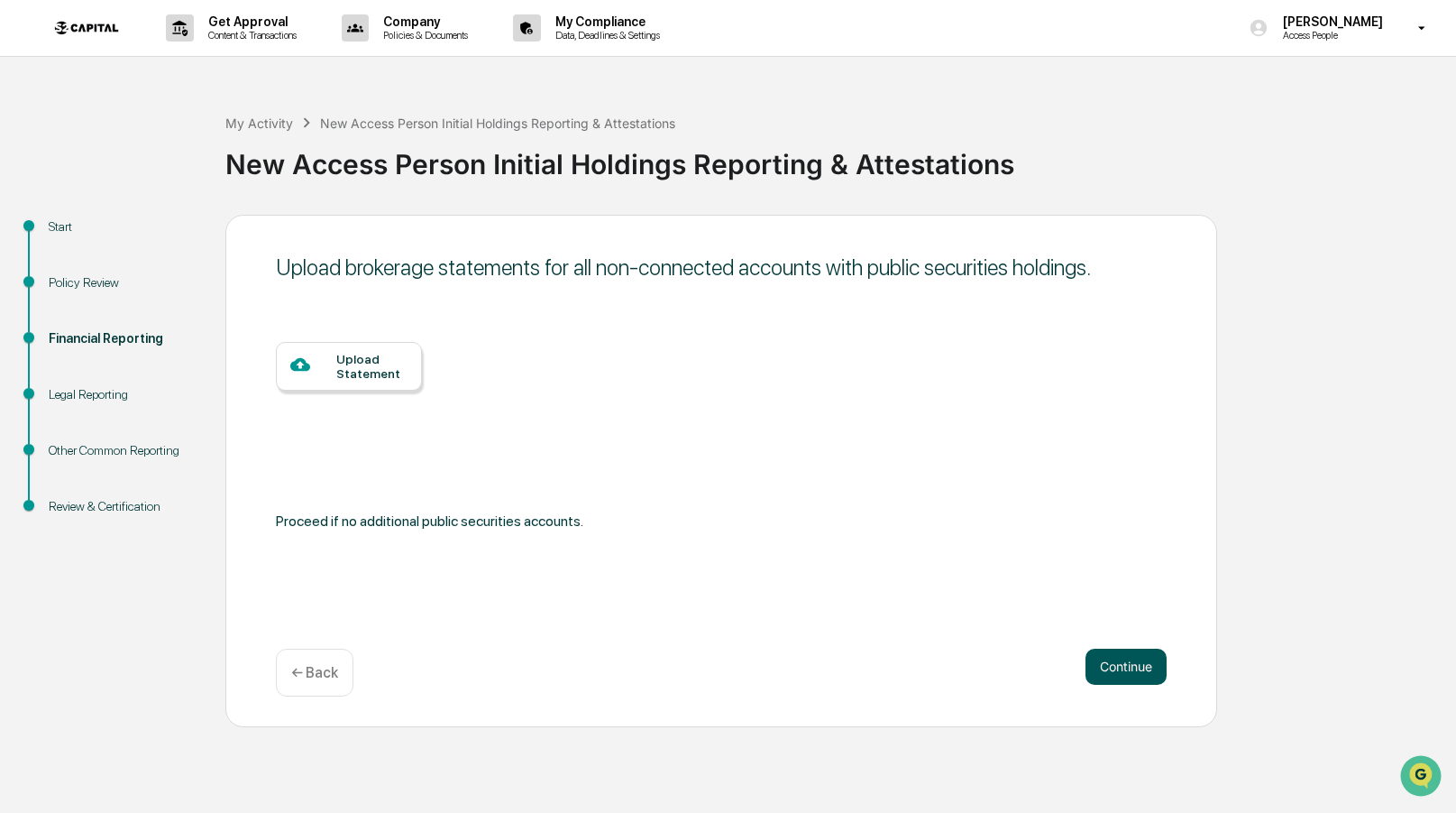
click at [1150, 668] on button "Continue" at bounding box center [1126, 666] width 81 height 36
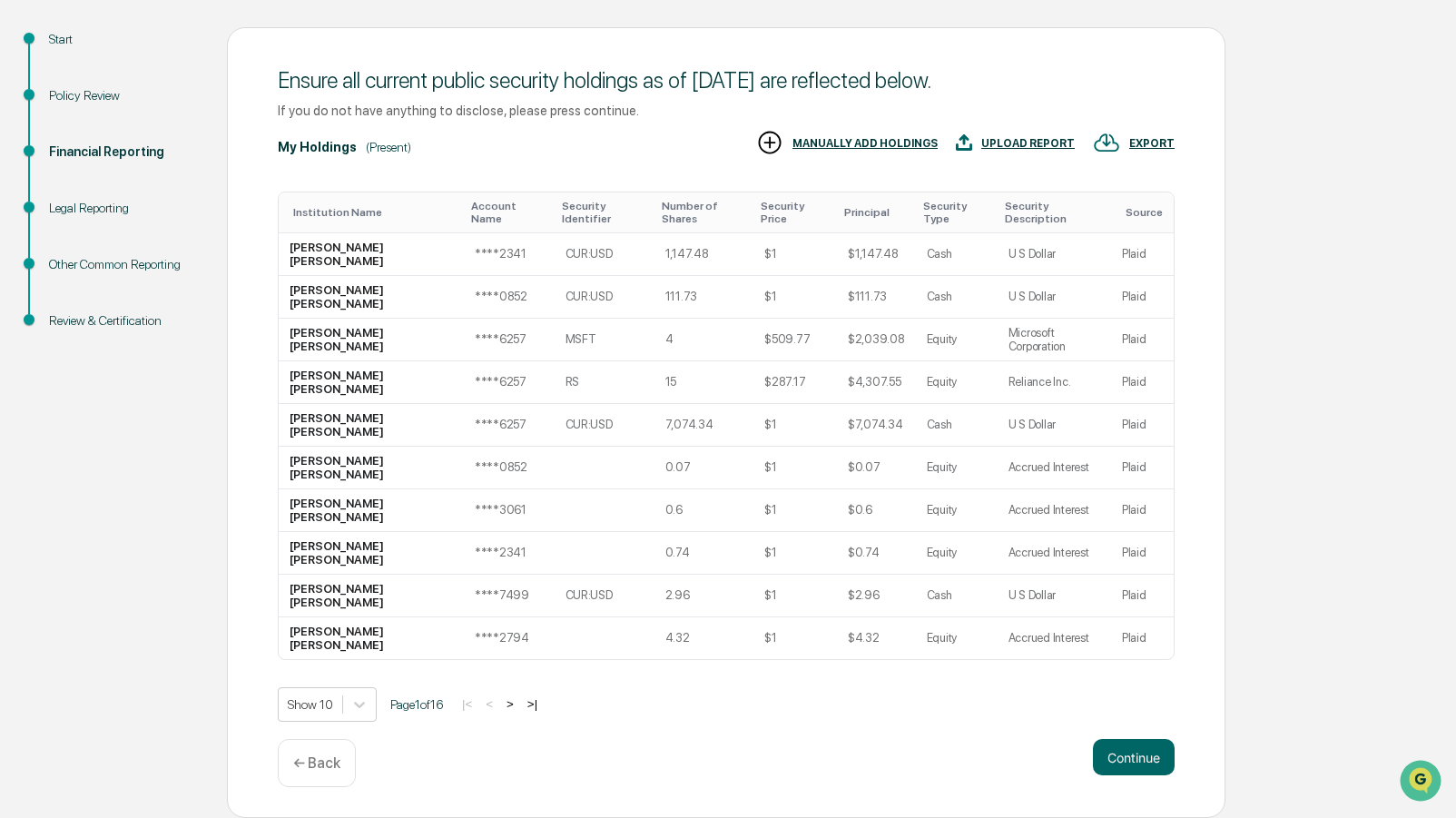
scroll to position [203, 0]
click at [519, 710] on button ">" at bounding box center [510, 703] width 18 height 15
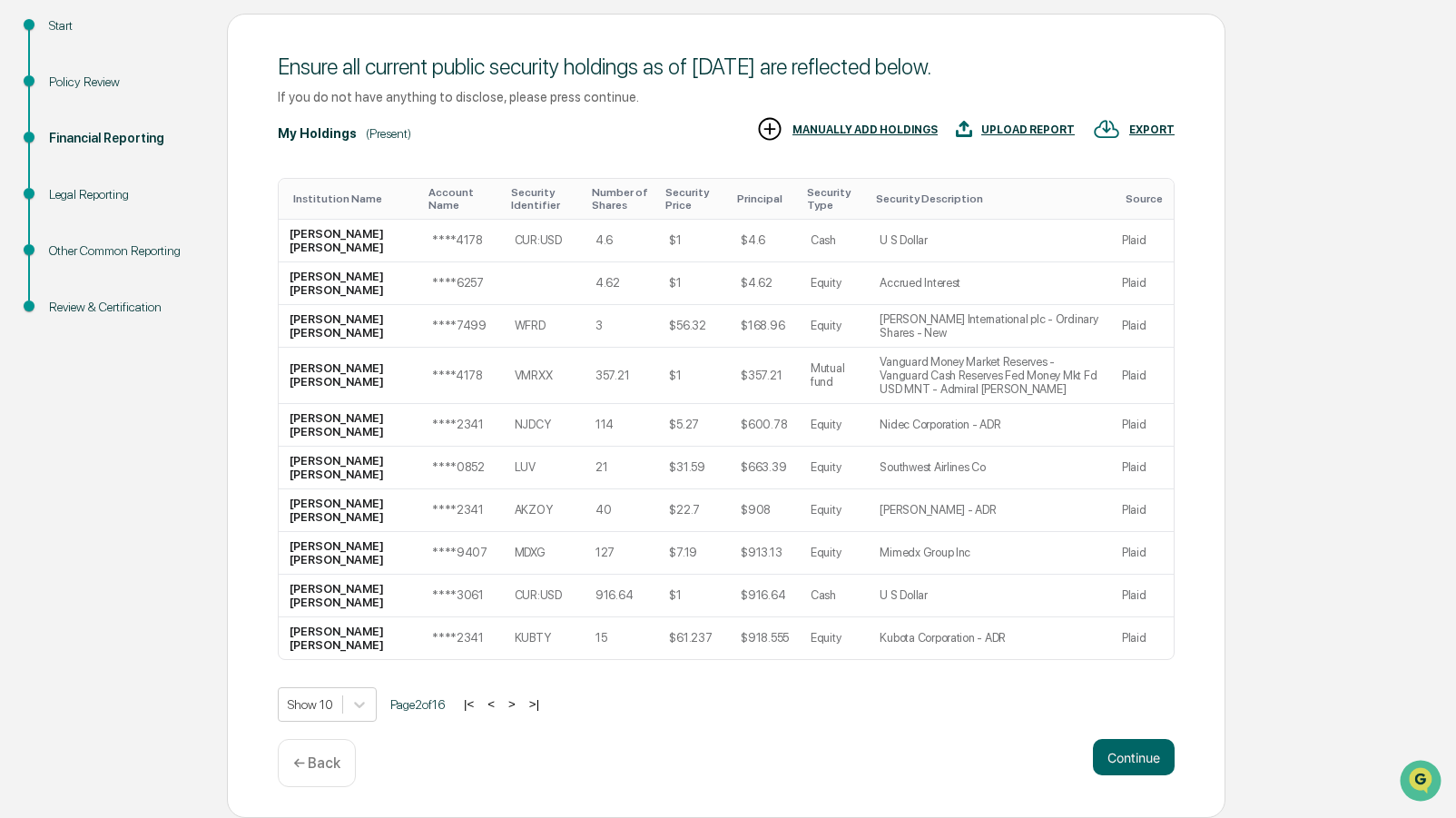
scroll to position [340, 0]
click at [521, 711] on button ">" at bounding box center [512, 703] width 18 height 15
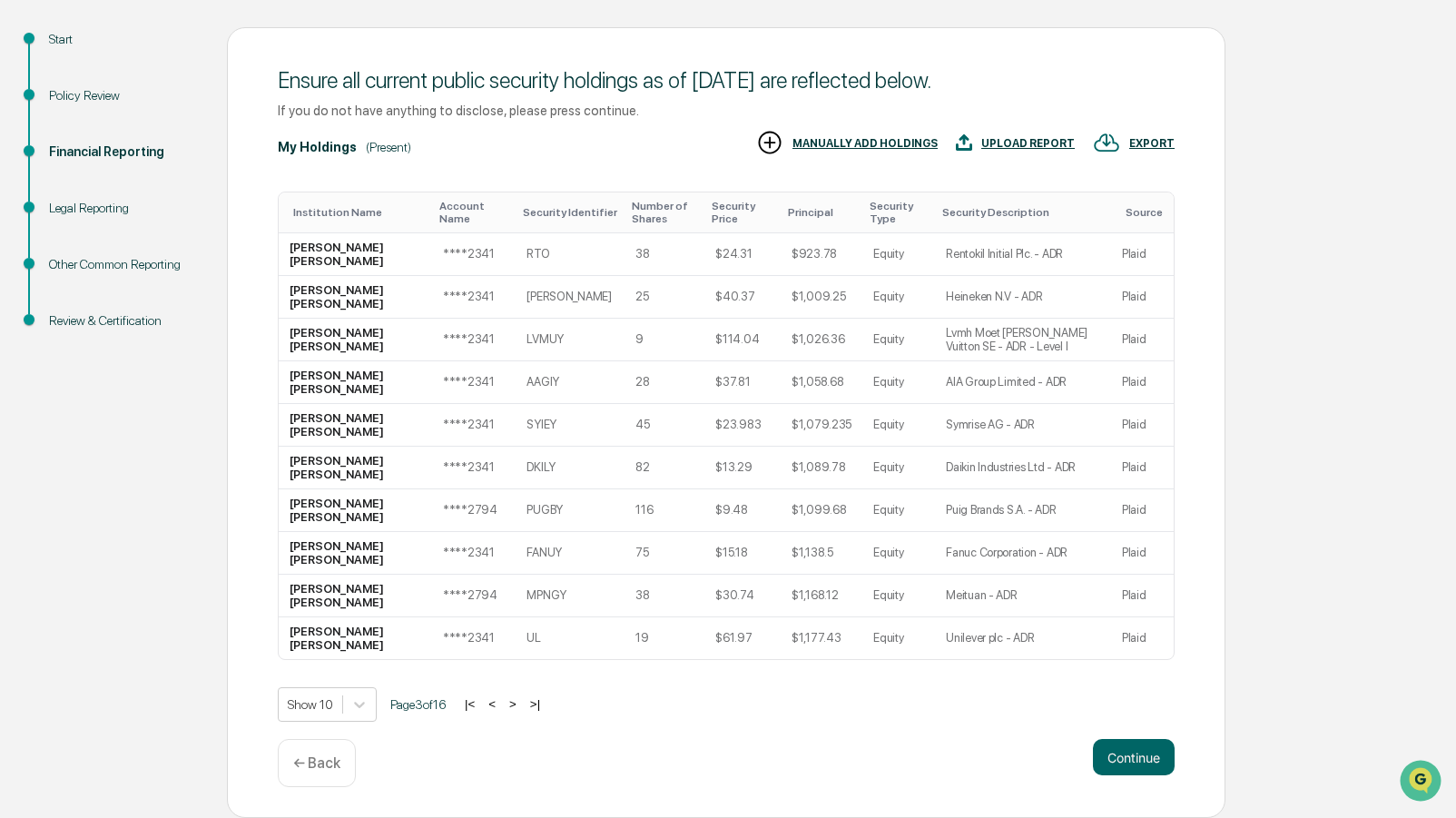
scroll to position [207, 0]
click at [522, 710] on button ">" at bounding box center [513, 703] width 18 height 15
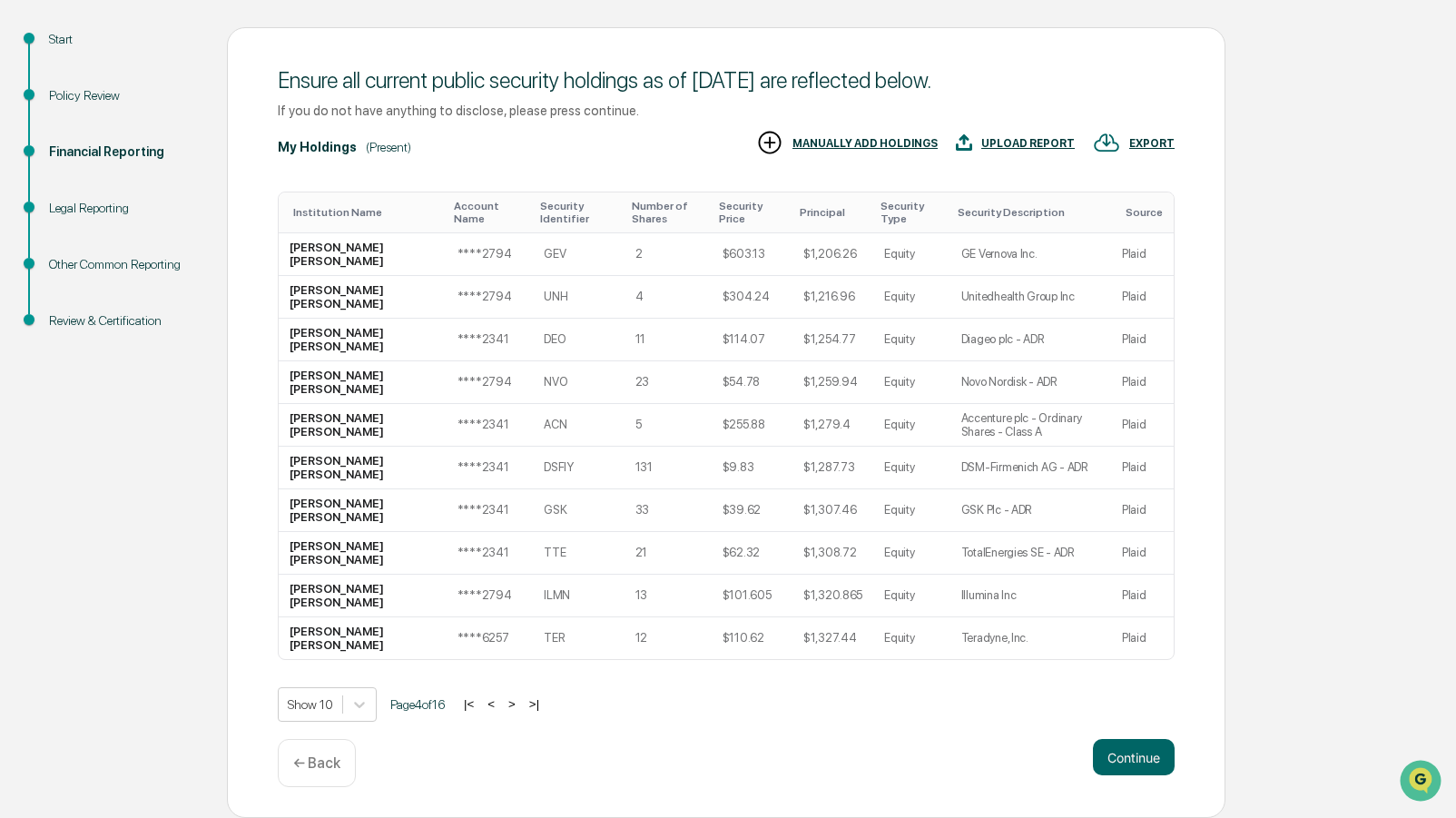
click at [521, 710] on button ">" at bounding box center [512, 703] width 18 height 15
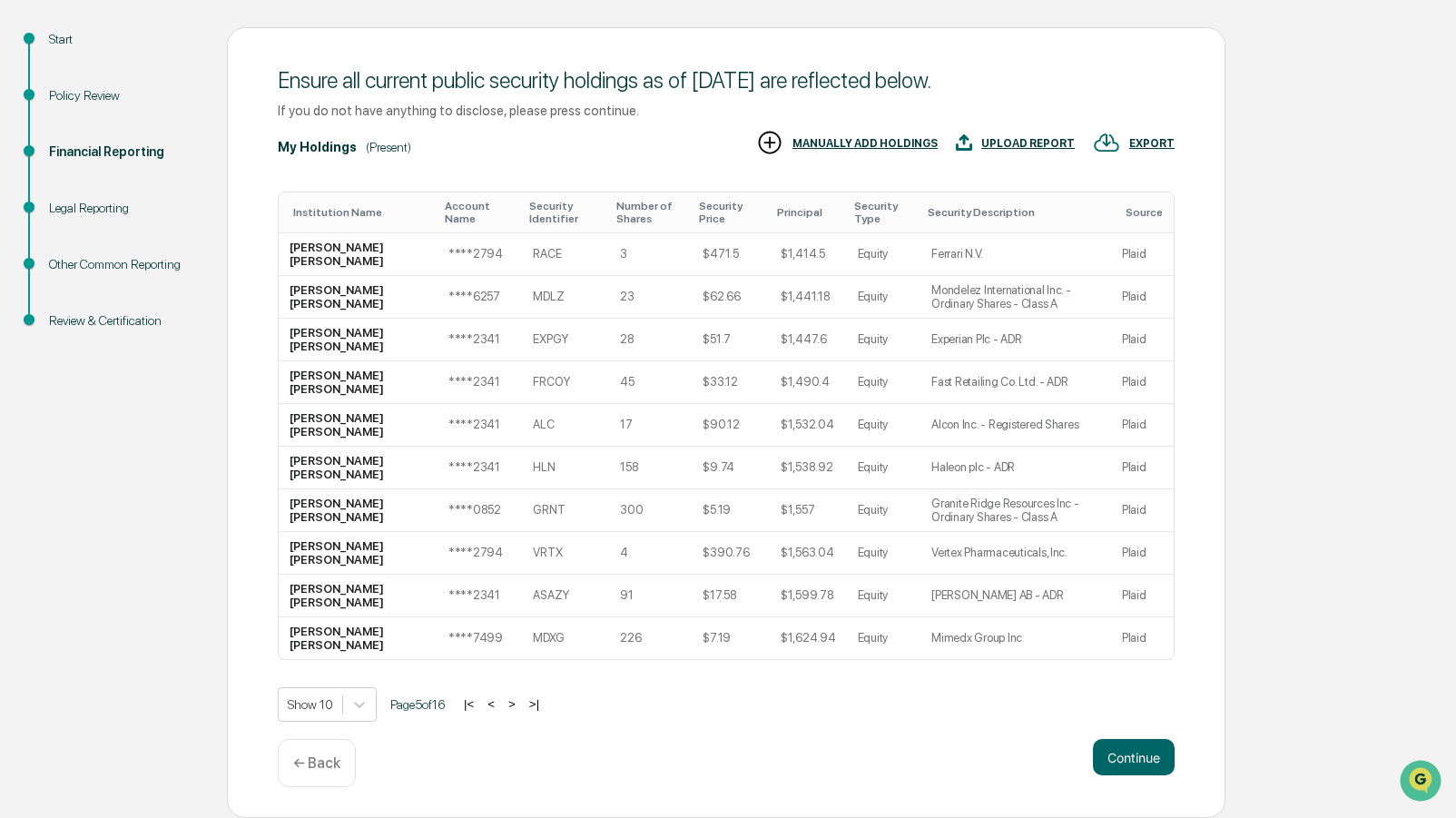
click at [521, 710] on button ">" at bounding box center [512, 703] width 18 height 15
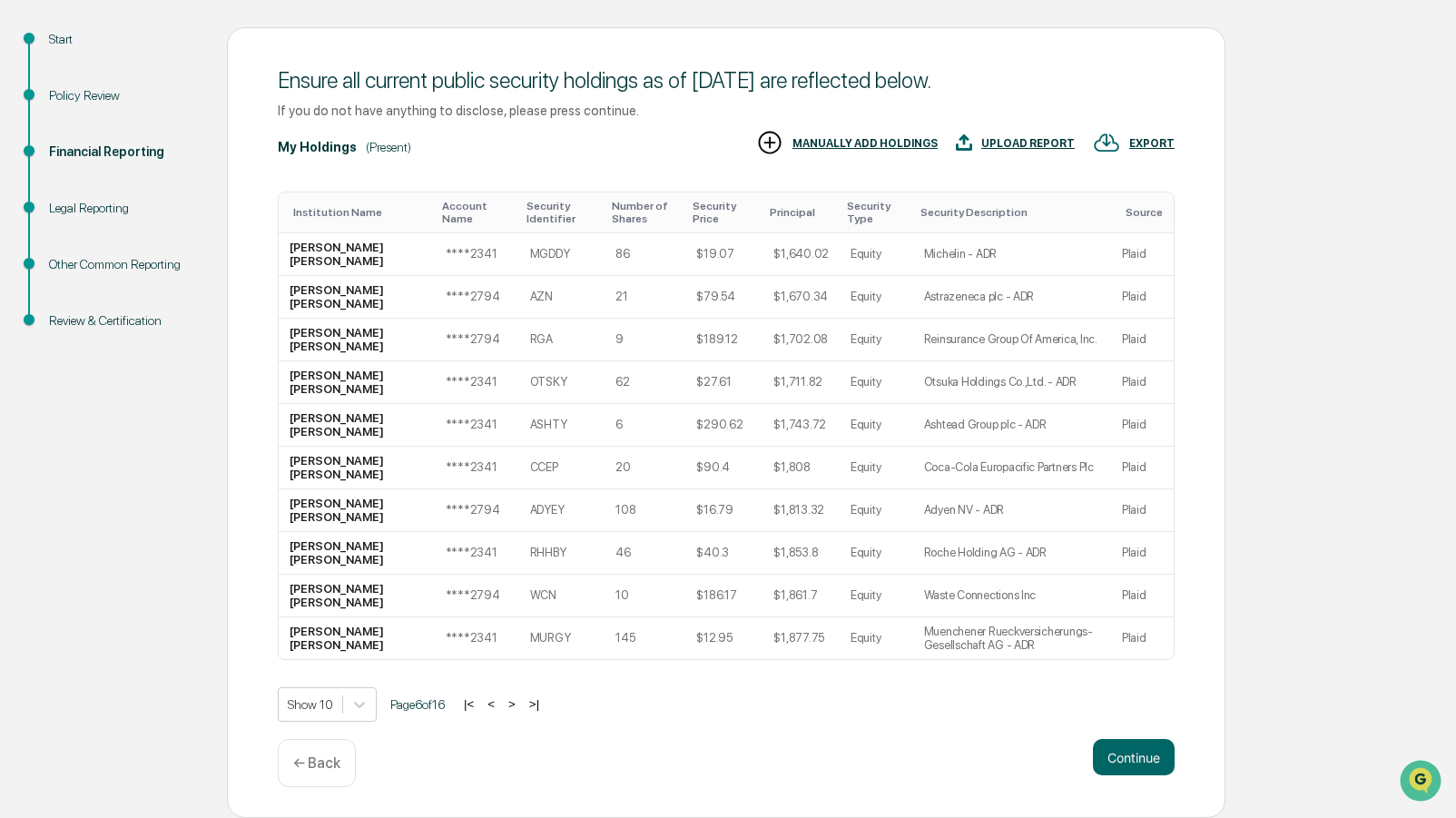
click at [521, 710] on button ">" at bounding box center [512, 703] width 18 height 15
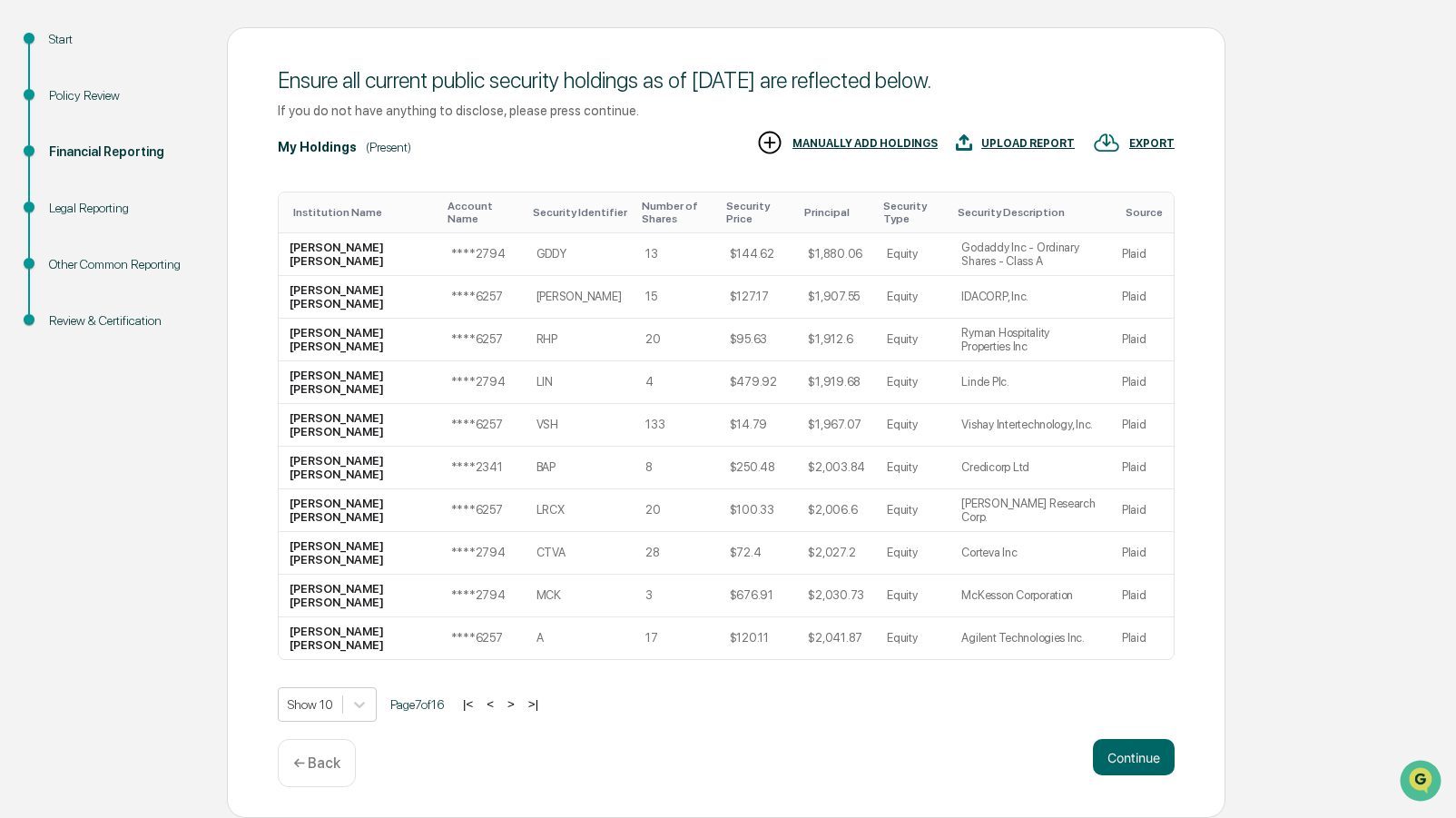
click at [520, 710] on button ">" at bounding box center [511, 703] width 18 height 15
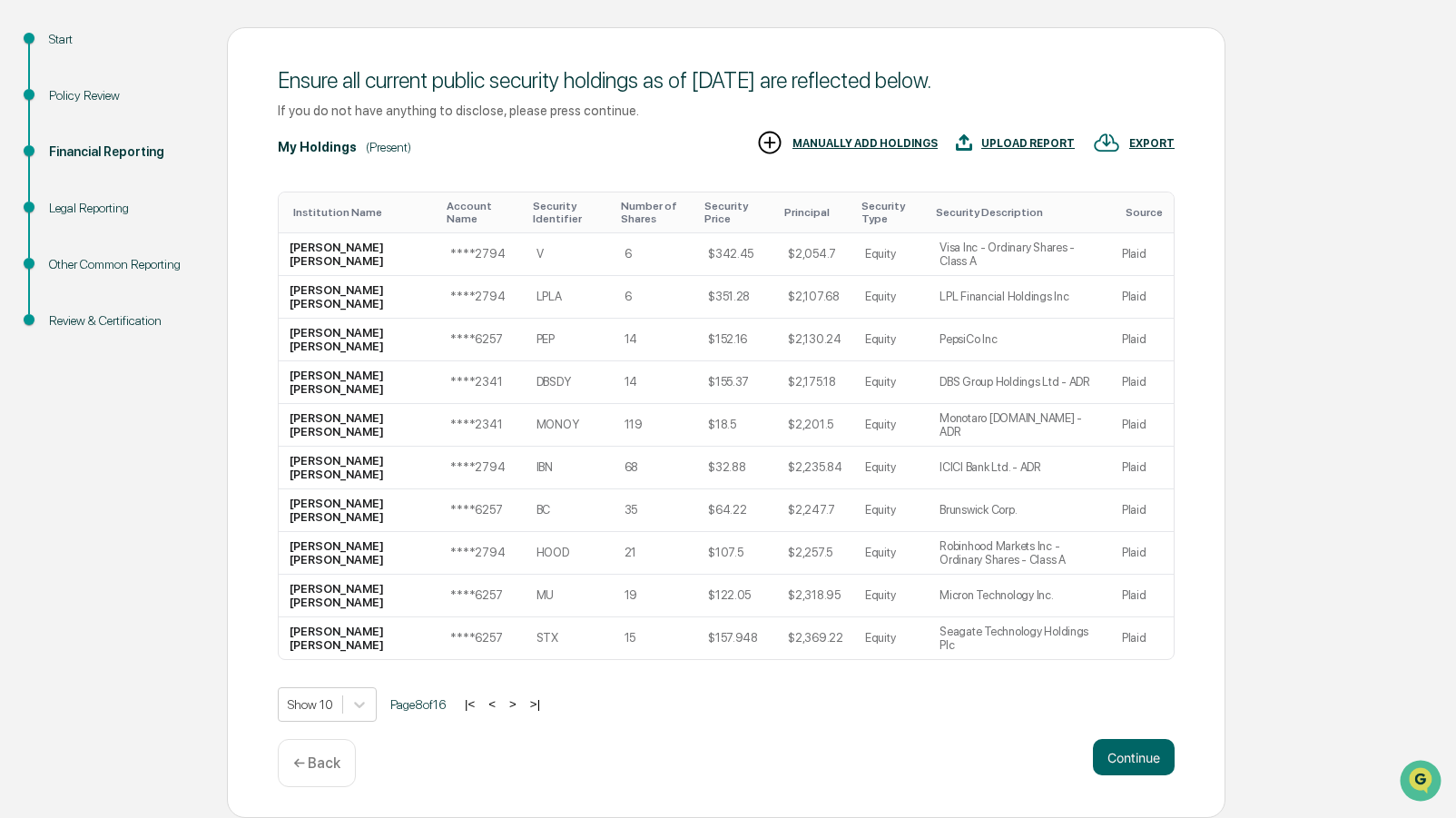
click at [522, 710] on button ">" at bounding box center [513, 703] width 18 height 15
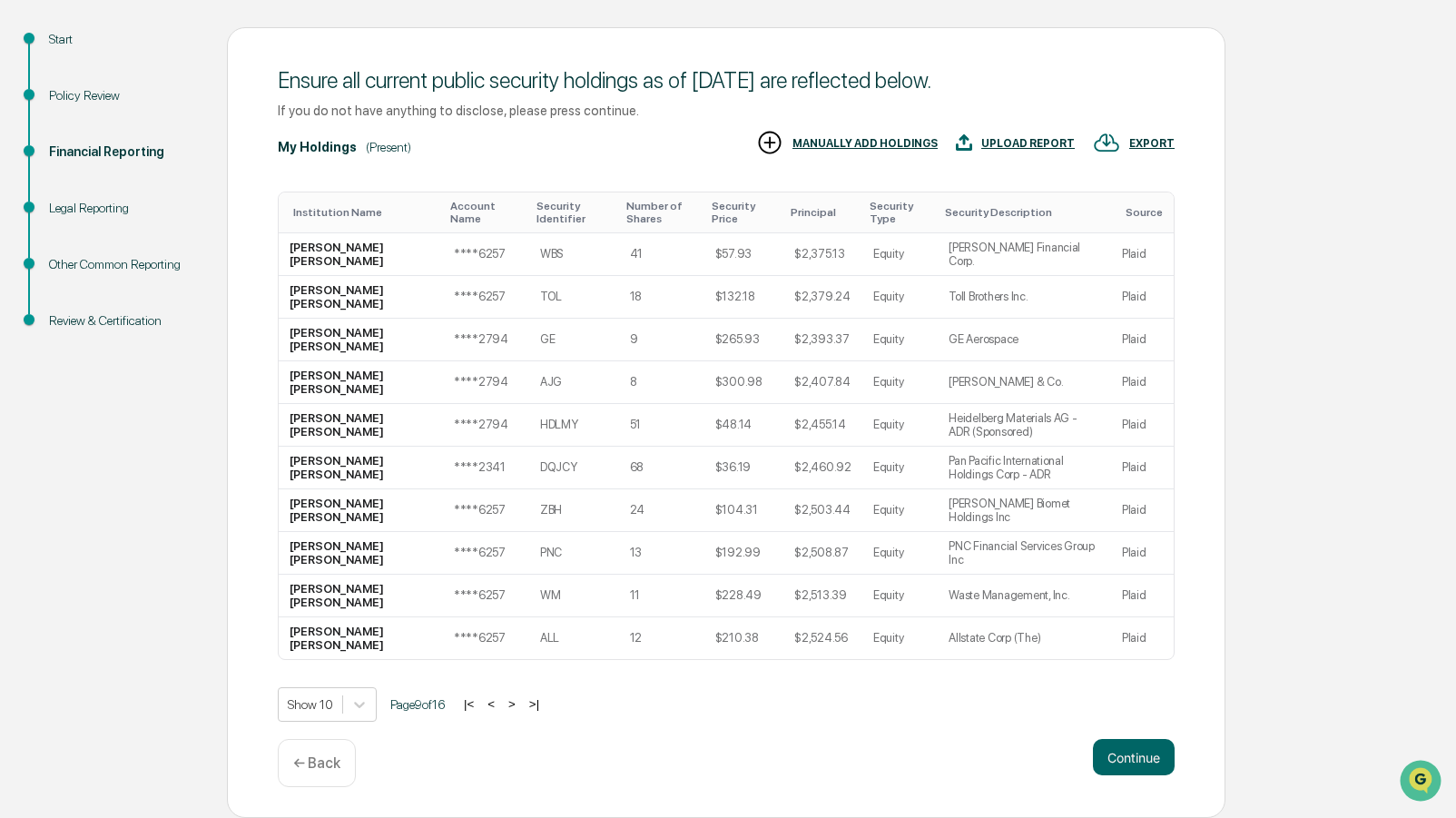
click at [521, 710] on button ">" at bounding box center [512, 703] width 18 height 15
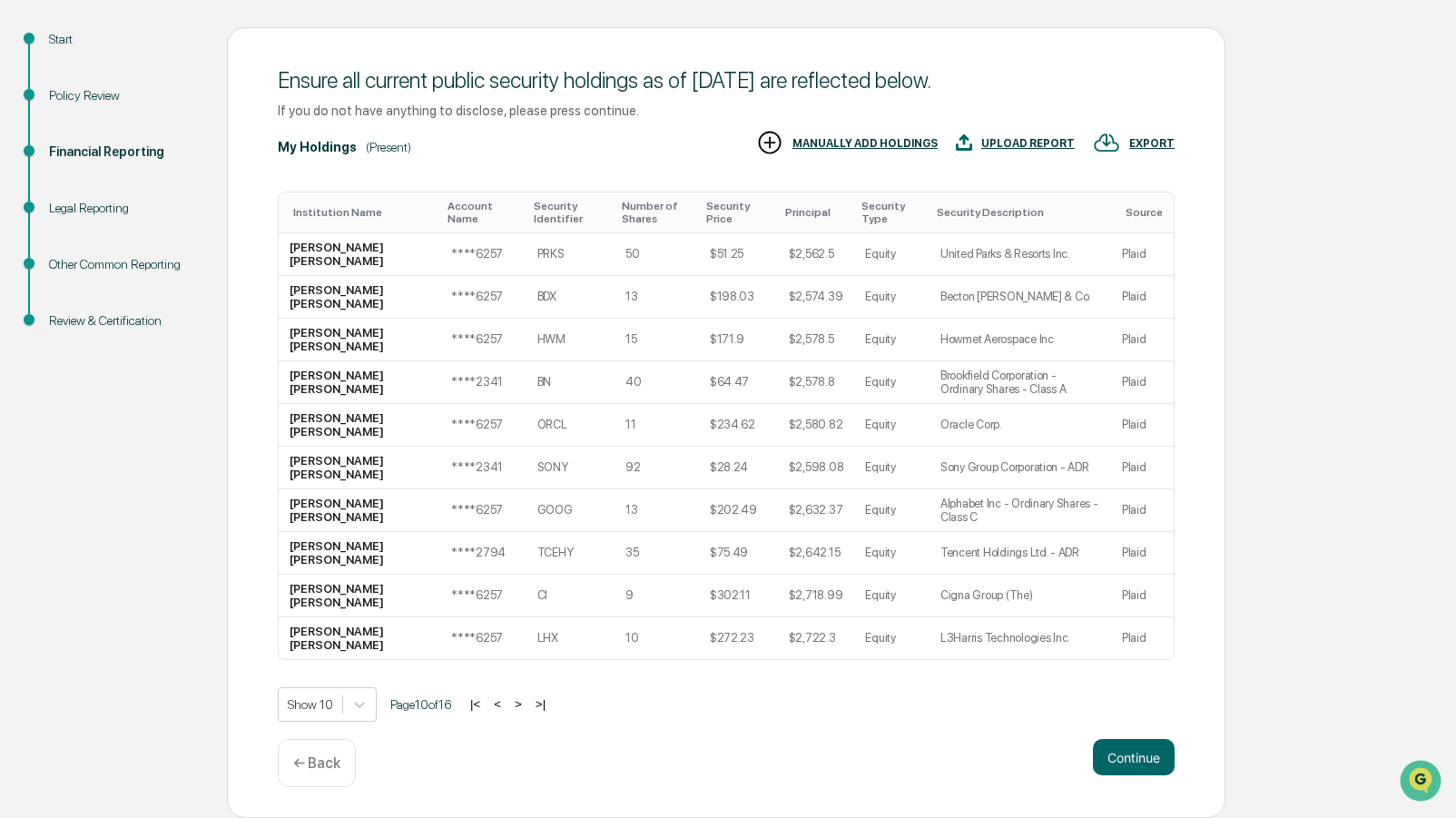
click at [527, 710] on button ">" at bounding box center [517, 703] width 18 height 15
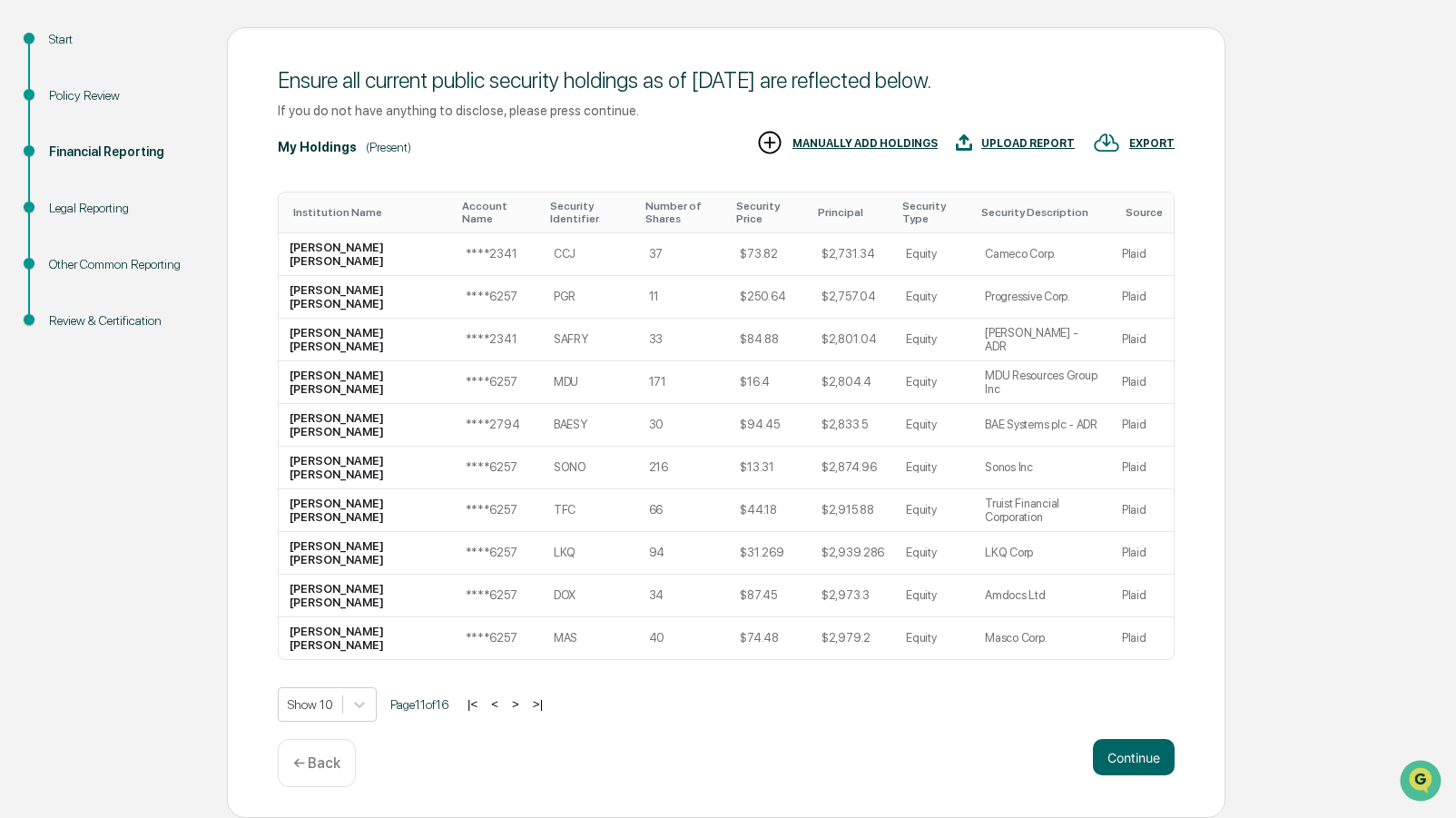
click at [524, 710] on button ">" at bounding box center [516, 703] width 18 height 15
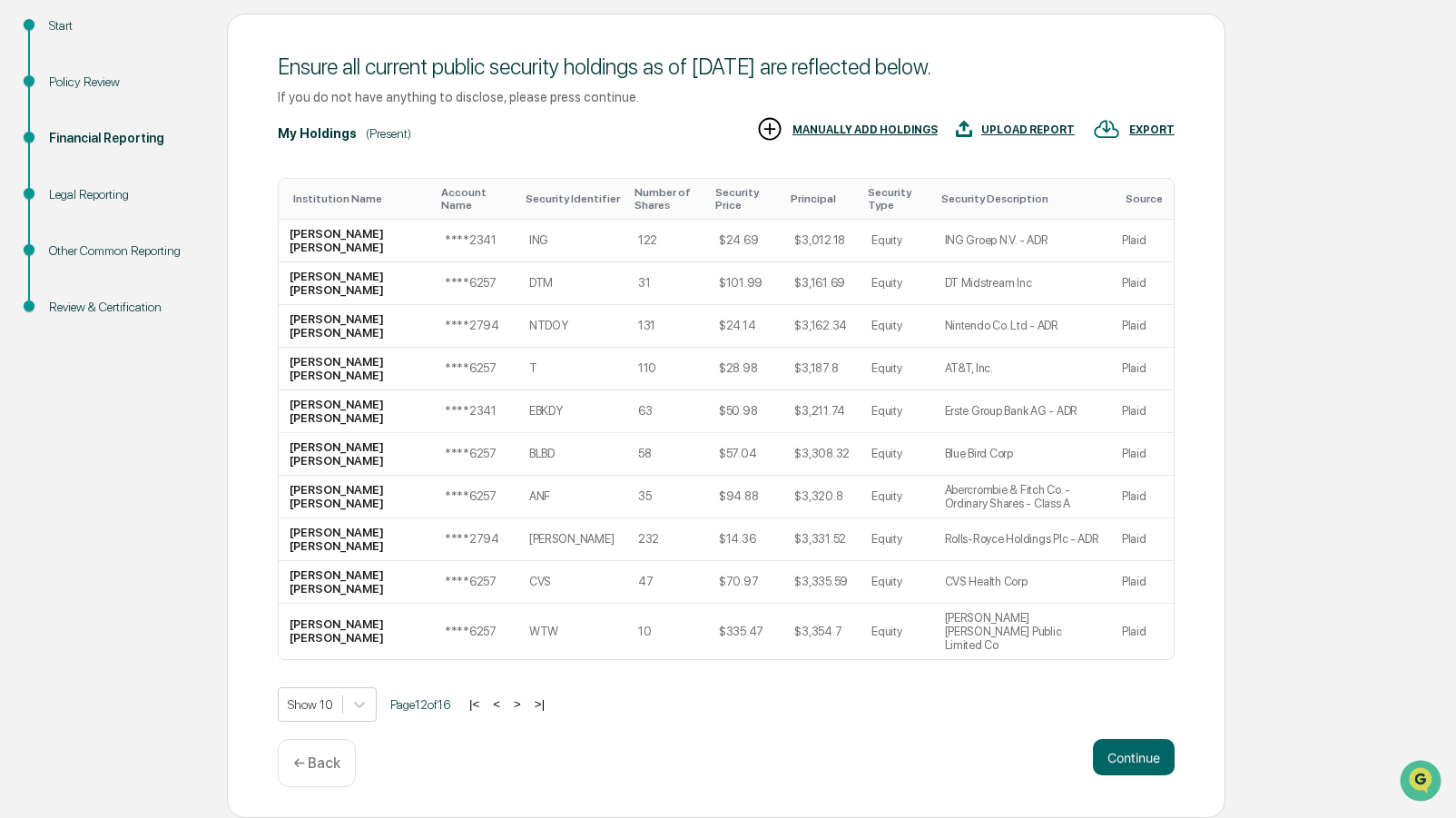
click at [526, 709] on button ">" at bounding box center [516, 703] width 18 height 15
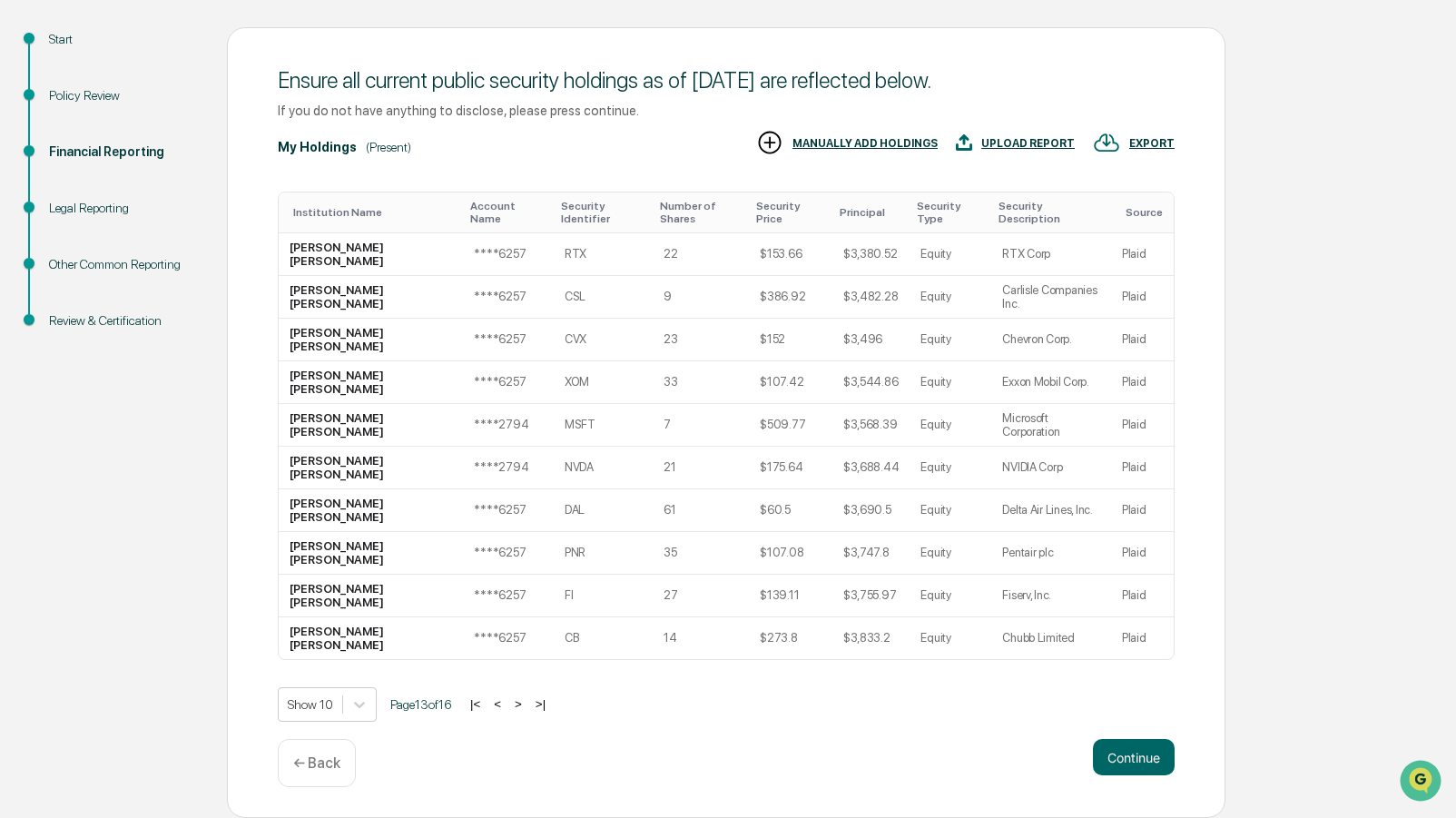
click at [527, 709] on button ">" at bounding box center [517, 703] width 18 height 15
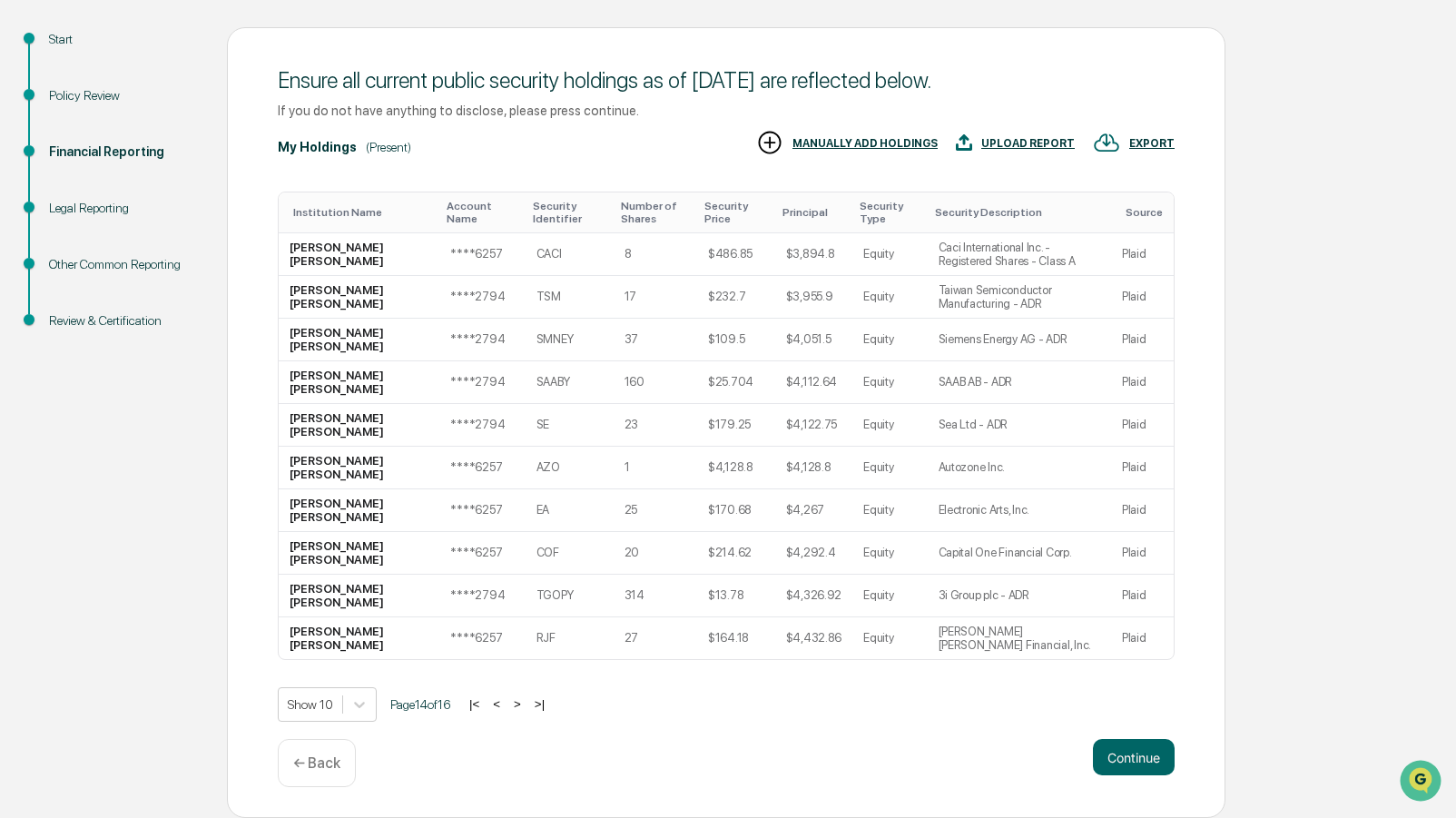
click at [526, 709] on button ">" at bounding box center [516, 703] width 18 height 15
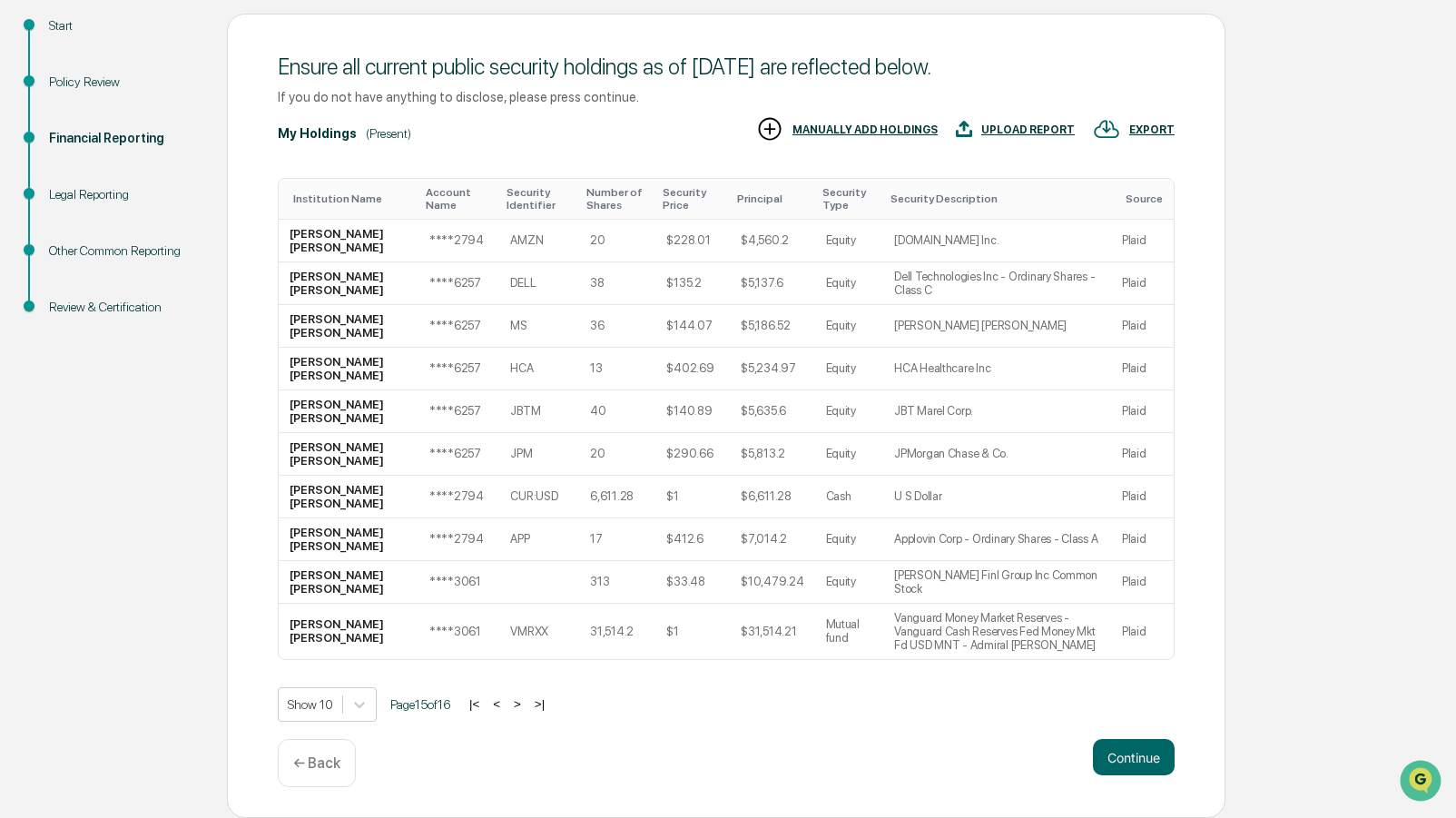
click at [526, 709] on button ">" at bounding box center [516, 703] width 18 height 15
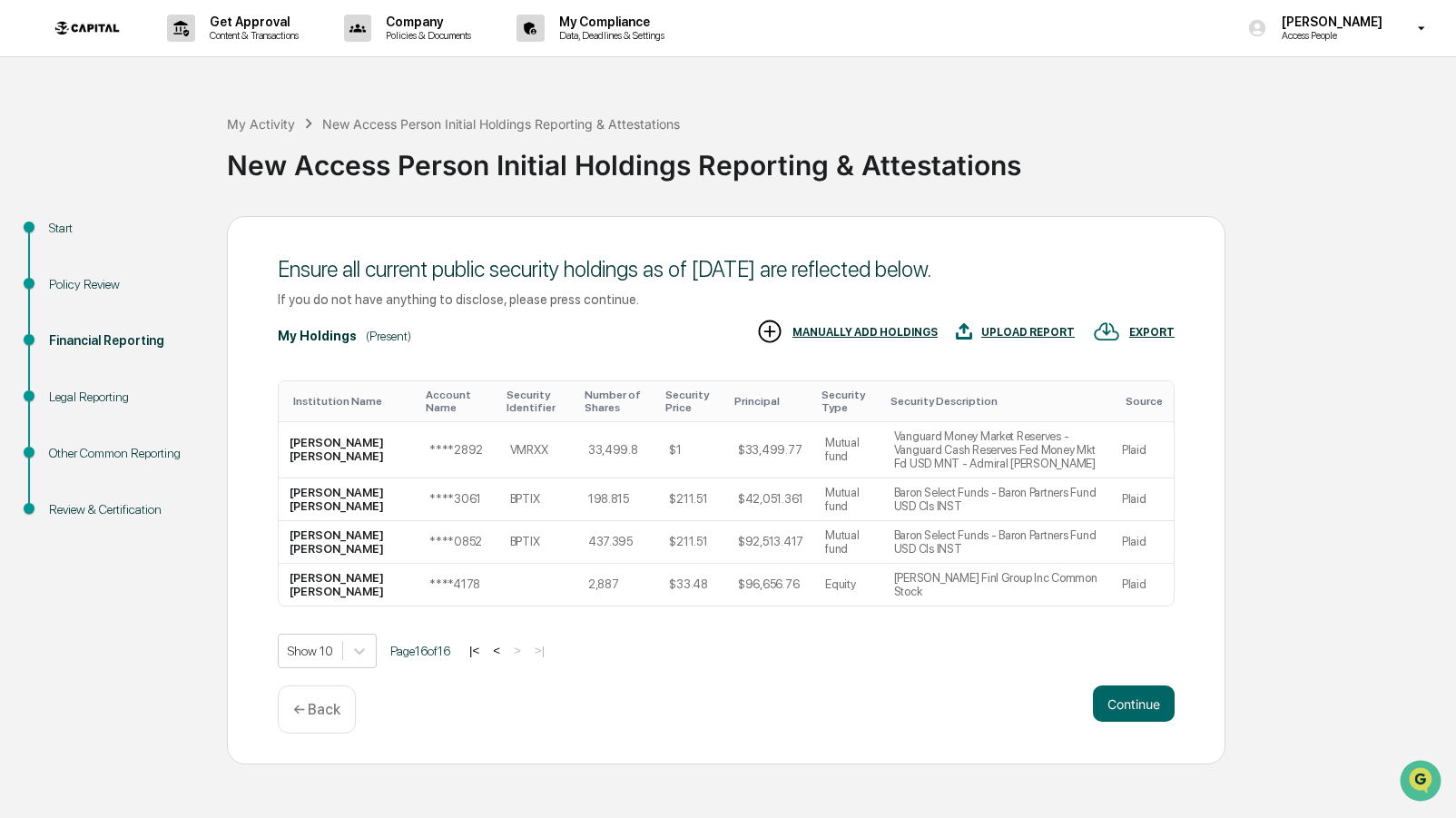
scroll to position [0, 0]
click at [485, 658] on button "|<" at bounding box center [474, 650] width 21 height 15
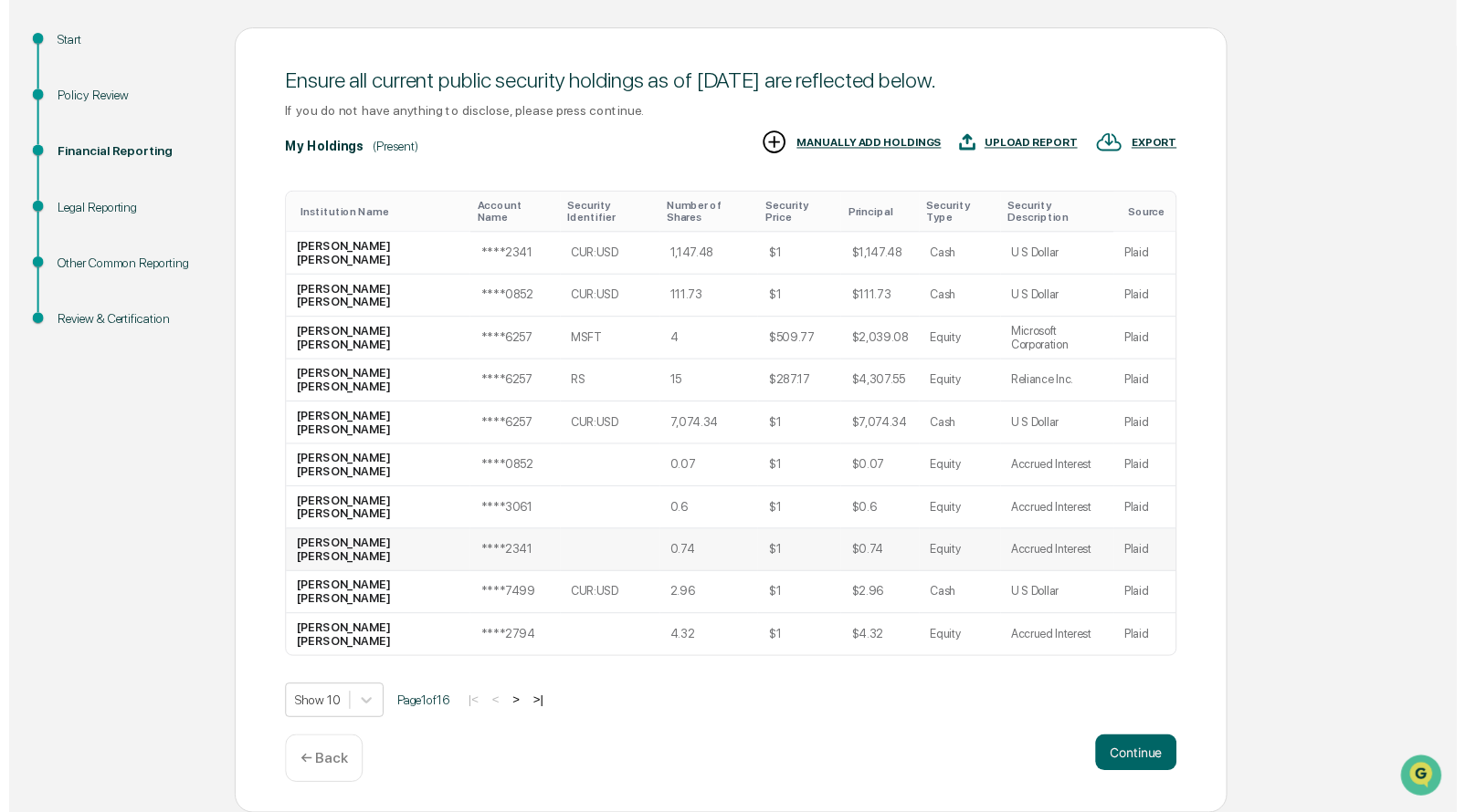
scroll to position [204, 0]
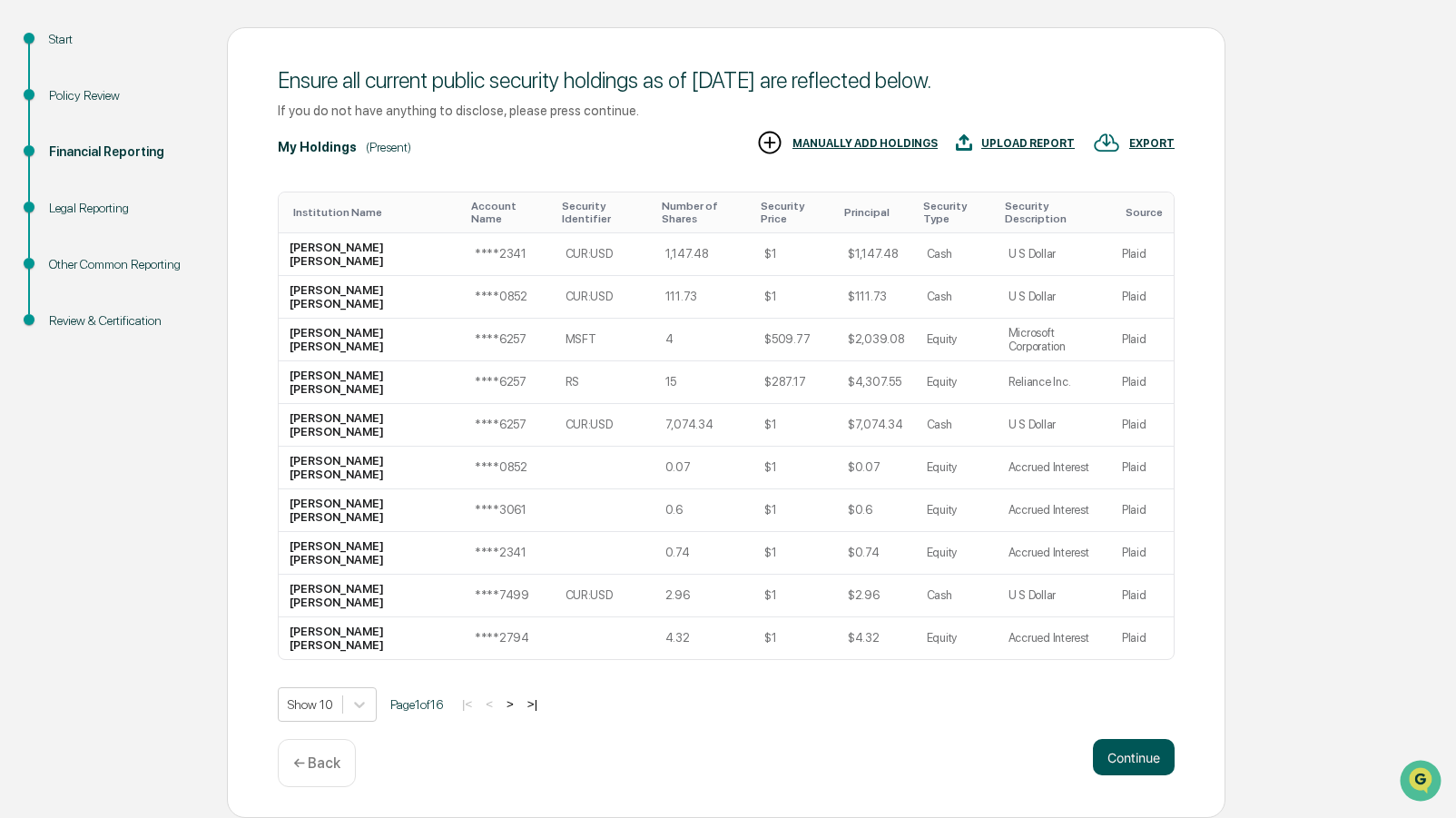
click at [1116, 758] on button "Continue" at bounding box center [1133, 757] width 82 height 37
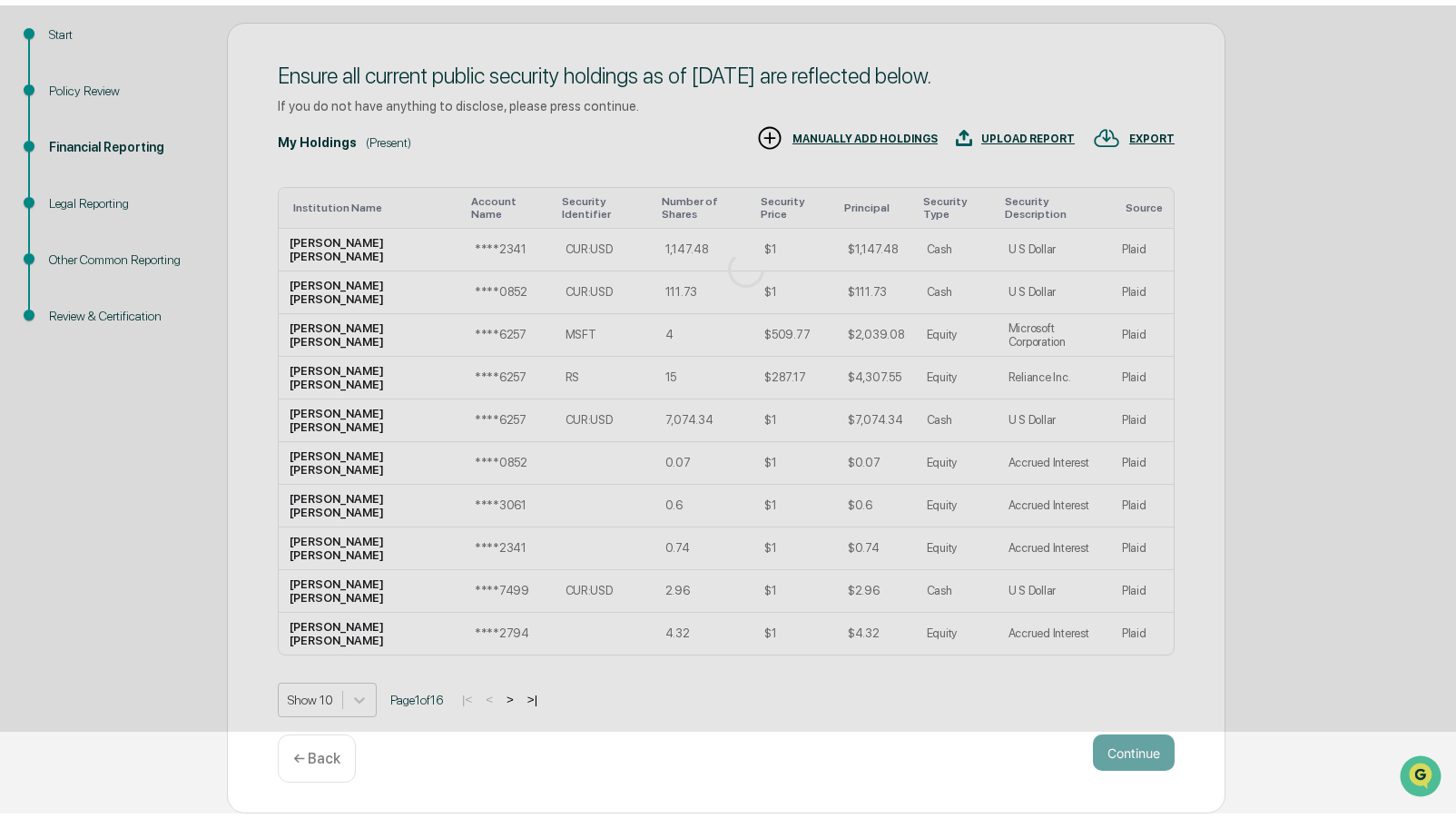
scroll to position [0, 0]
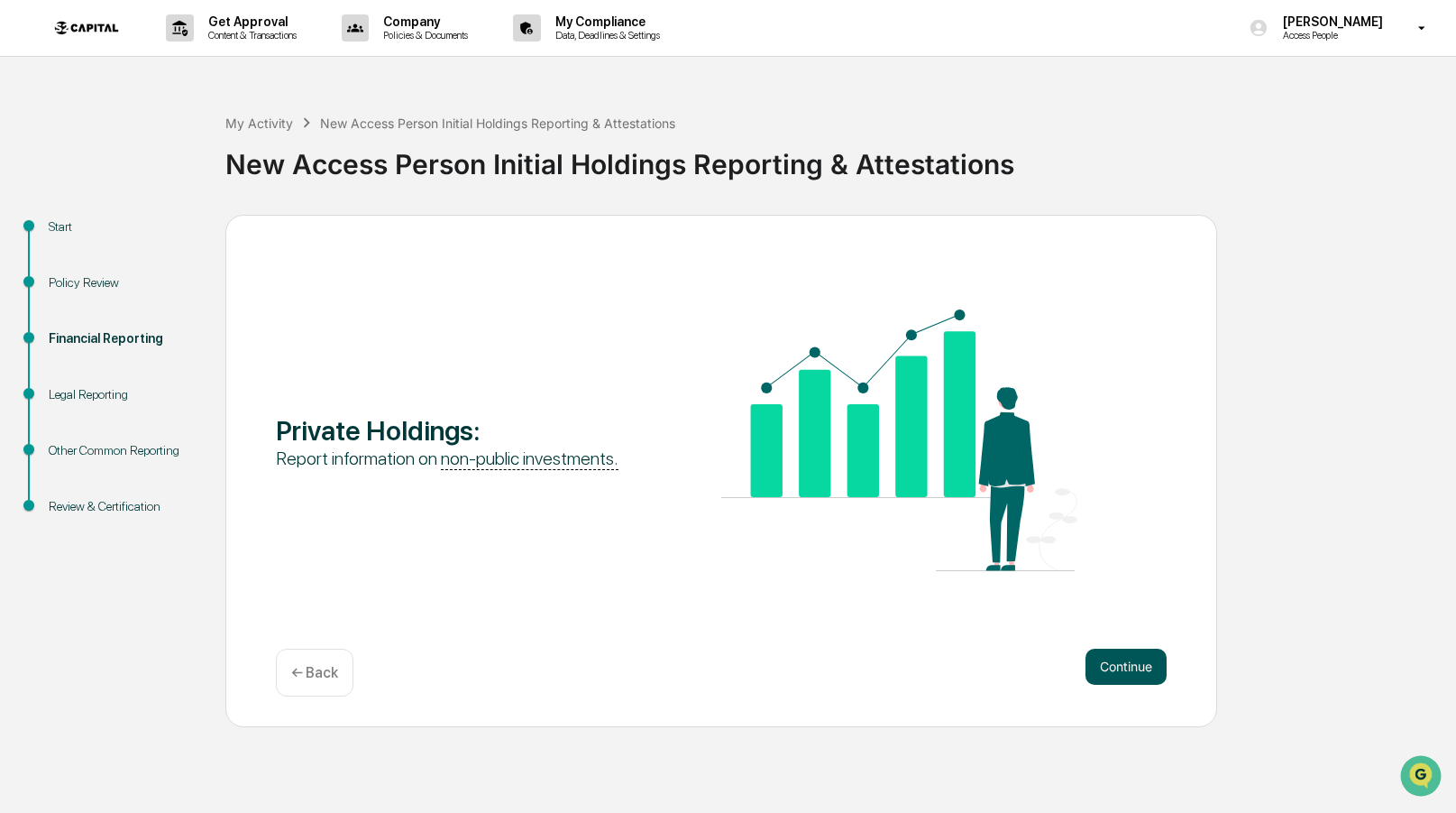
click at [1136, 661] on button "Continue" at bounding box center [1126, 666] width 81 height 36
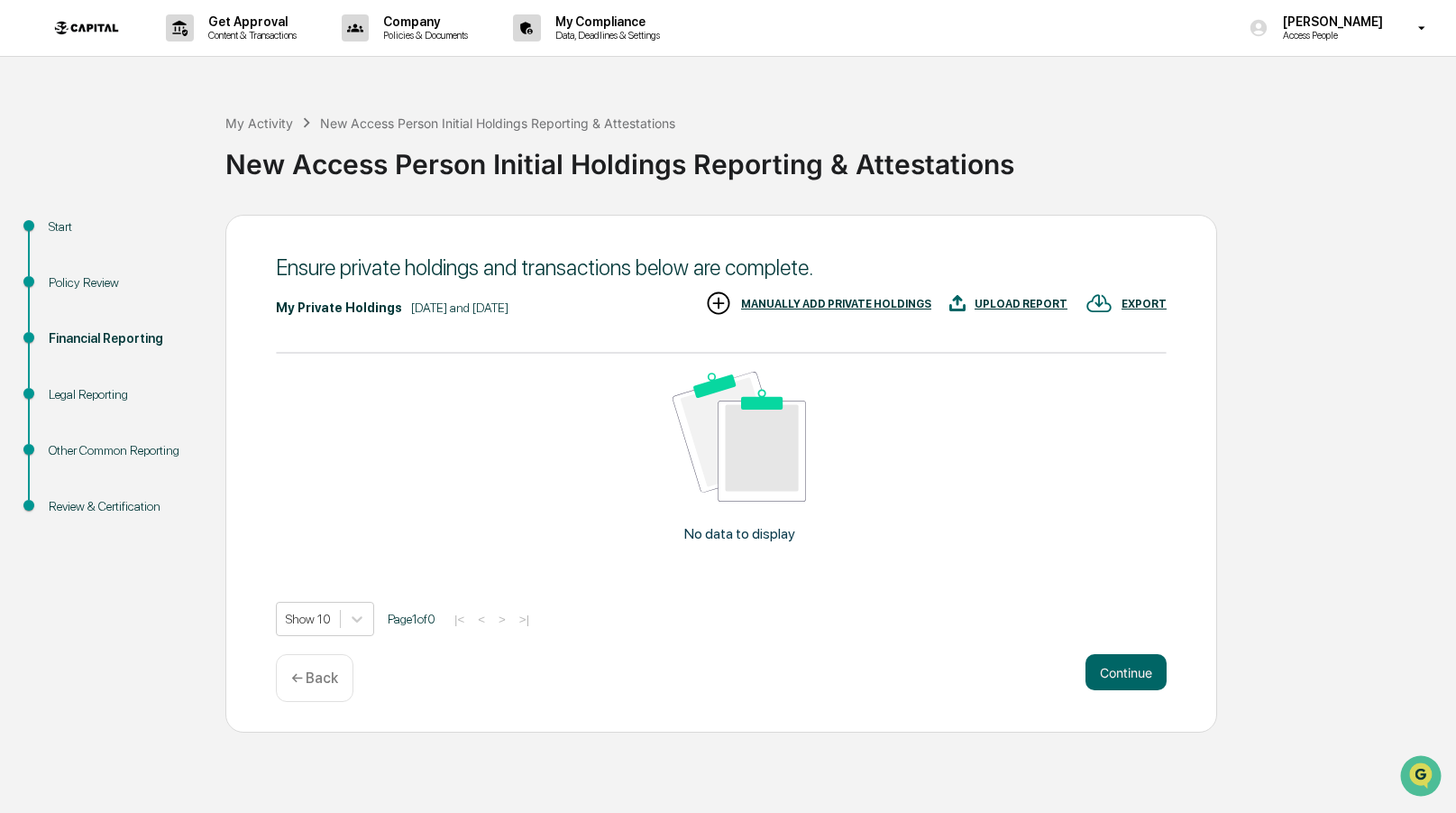
click at [766, 298] on div "MANUALLY ADD PRIVATE HOLDINGS" at bounding box center [836, 304] width 190 height 12
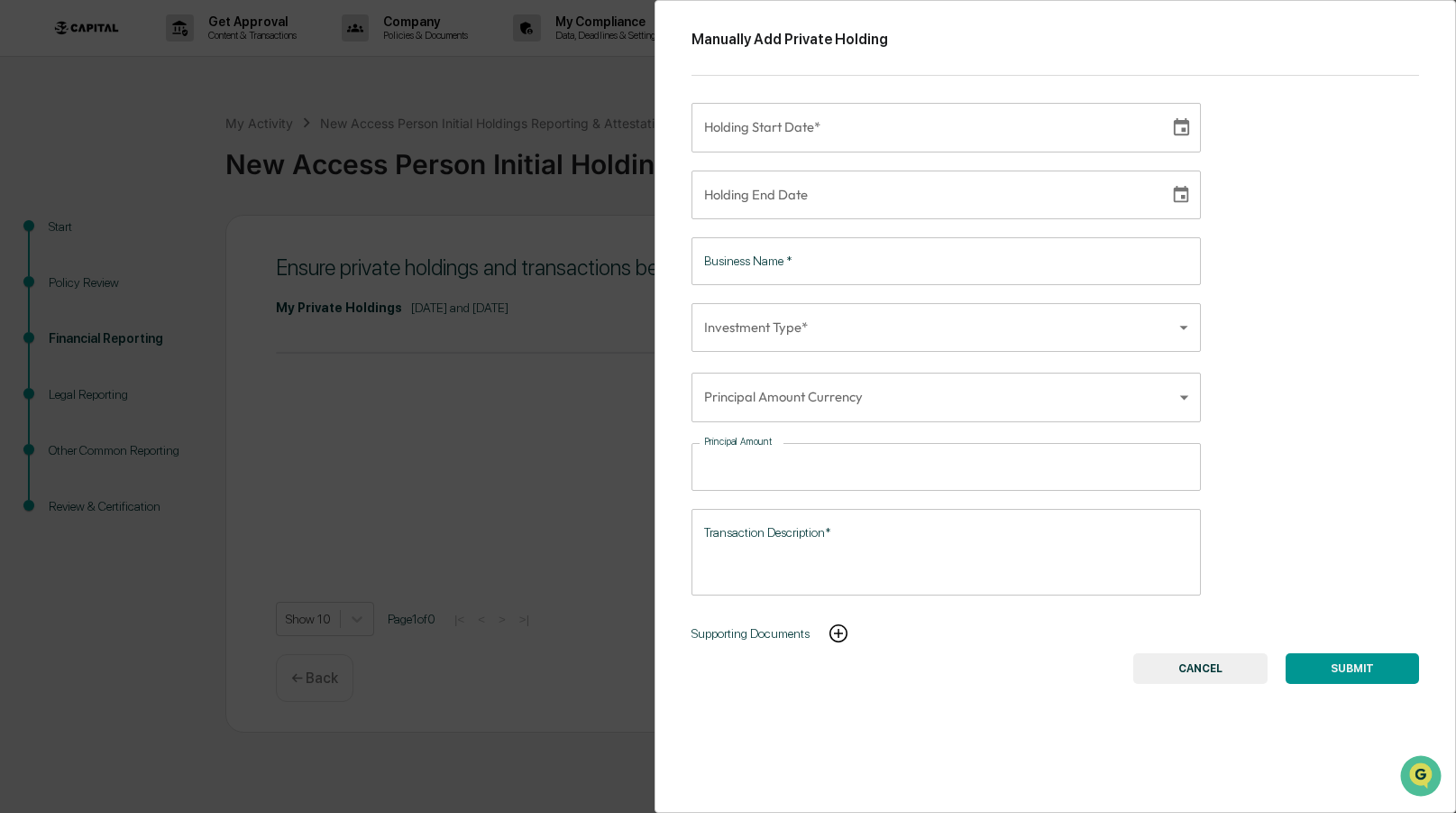
click at [439, 469] on div "Manually Add Private Holding Holding Start Date* Holding Start Date* Holding En…" at bounding box center [728, 406] width 1456 height 813
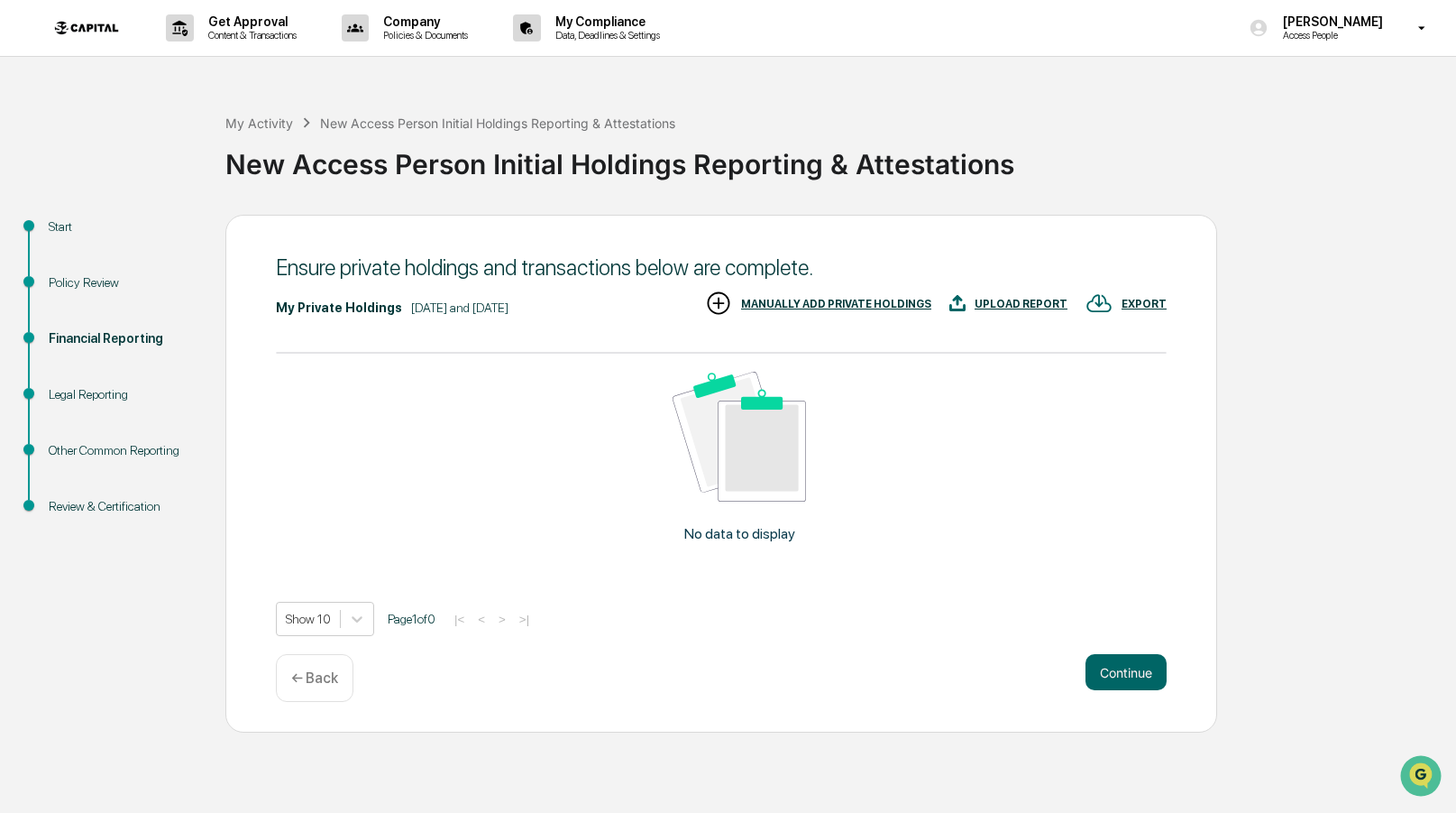
click at [531, 256] on div "Ensure private holdings and transactions below are complete." at bounding box center [721, 267] width 891 height 26
click at [471, 267] on div "Ensure private holdings and transactions below are complete." at bounding box center [721, 267] width 891 height 26
click at [359, 663] on div "Continue ← Back" at bounding box center [721, 678] width 891 height 48
click at [331, 672] on p "← Back" at bounding box center [314, 678] width 47 height 17
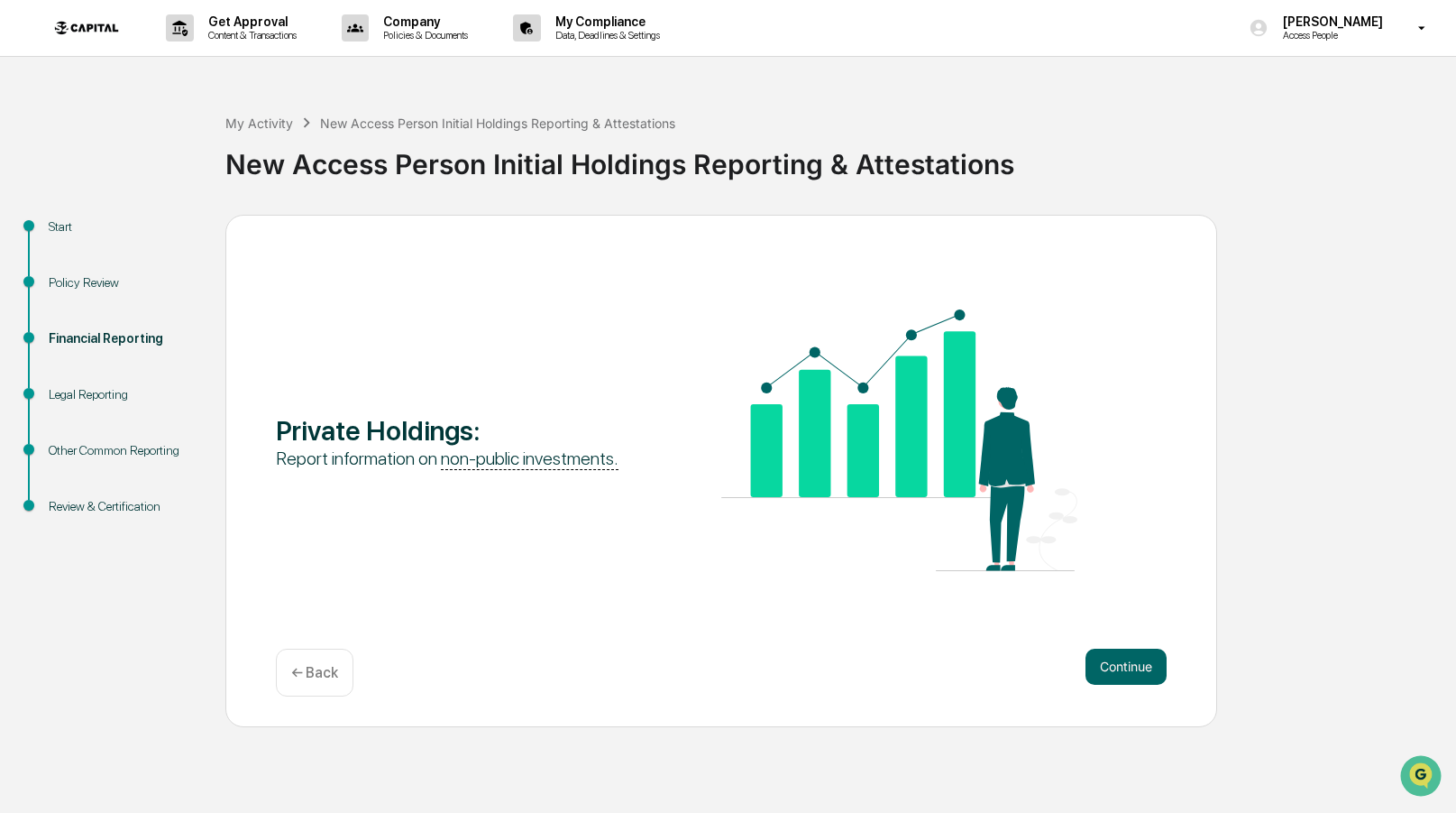
click at [320, 684] on div "← Back" at bounding box center [314, 672] width 78 height 48
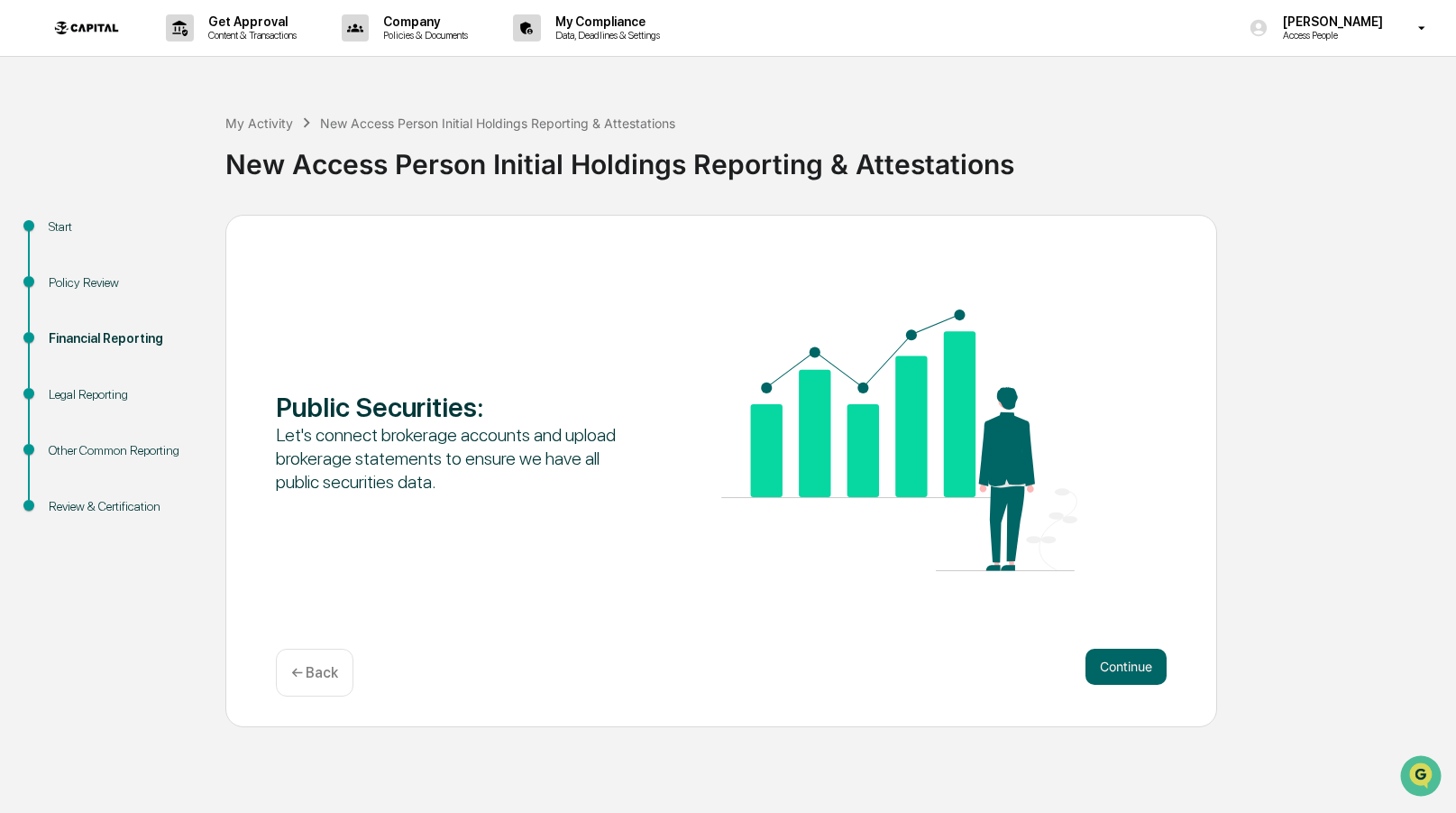
click at [320, 684] on div "← Back" at bounding box center [314, 672] width 78 height 48
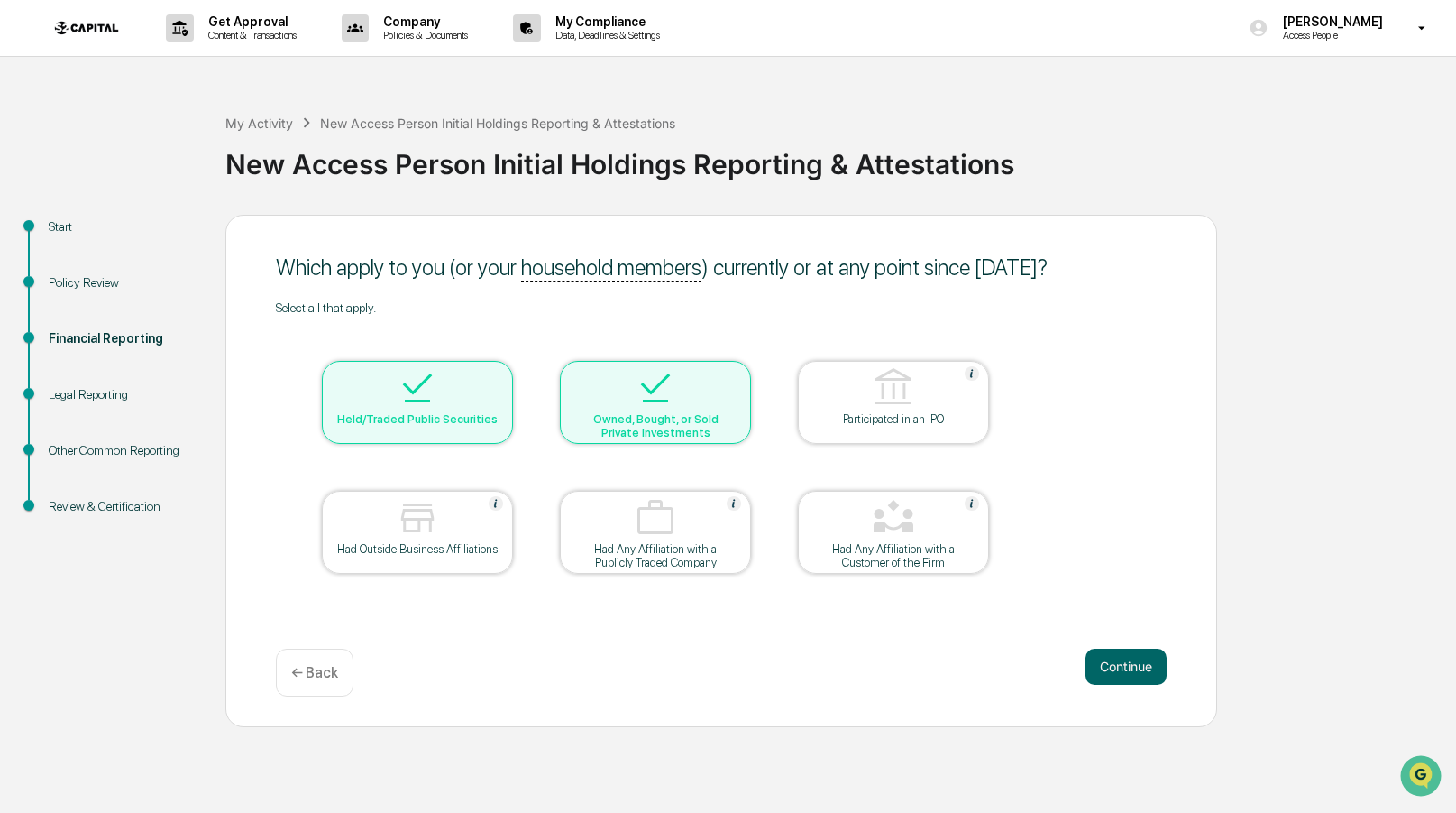
click at [630, 432] on div "Owned, Bought, or Sold Private Investments" at bounding box center [656, 425] width 163 height 27
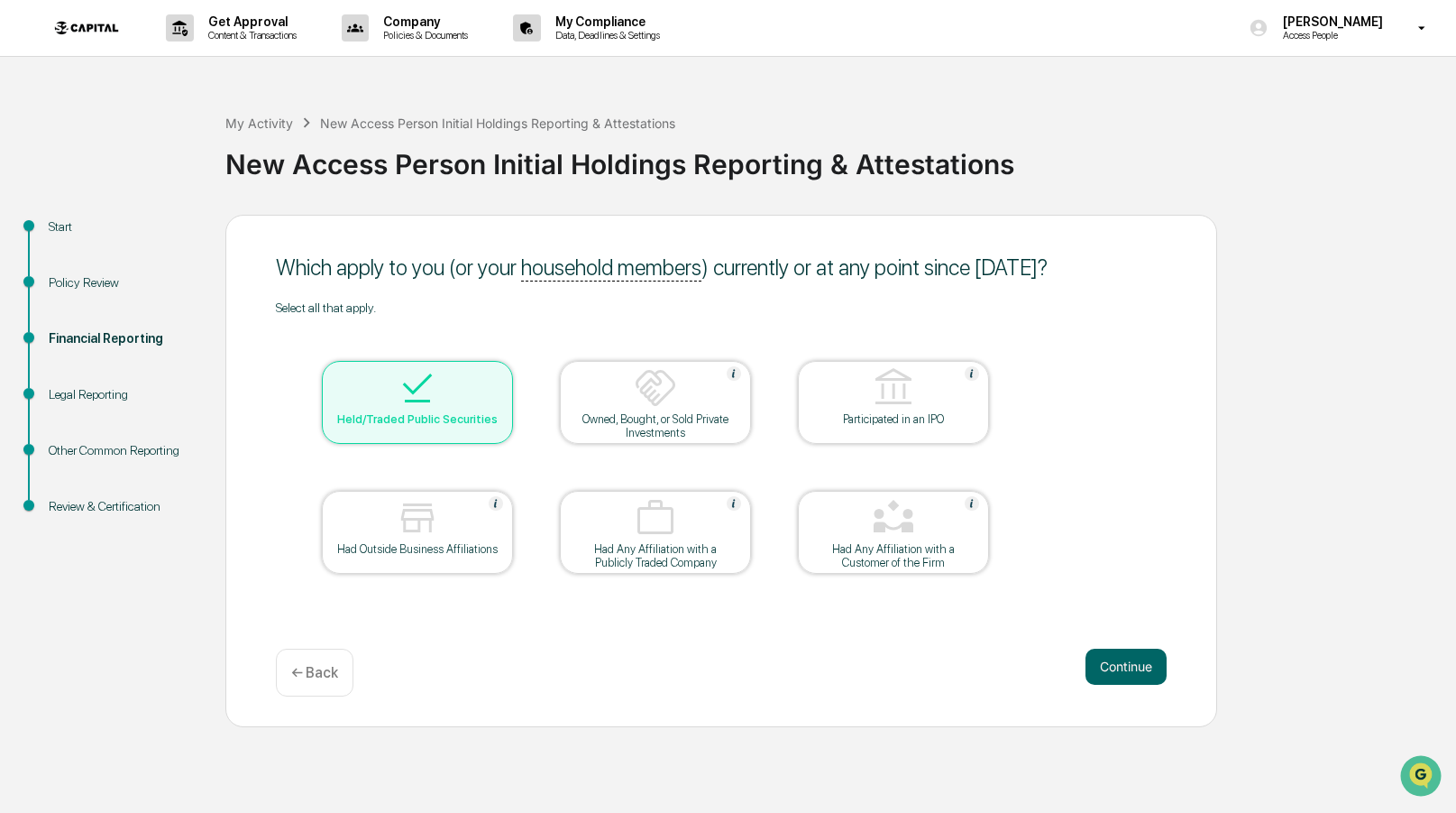
click at [631, 432] on div "Owned, Bought, or Sold Private Investments" at bounding box center [656, 425] width 163 height 27
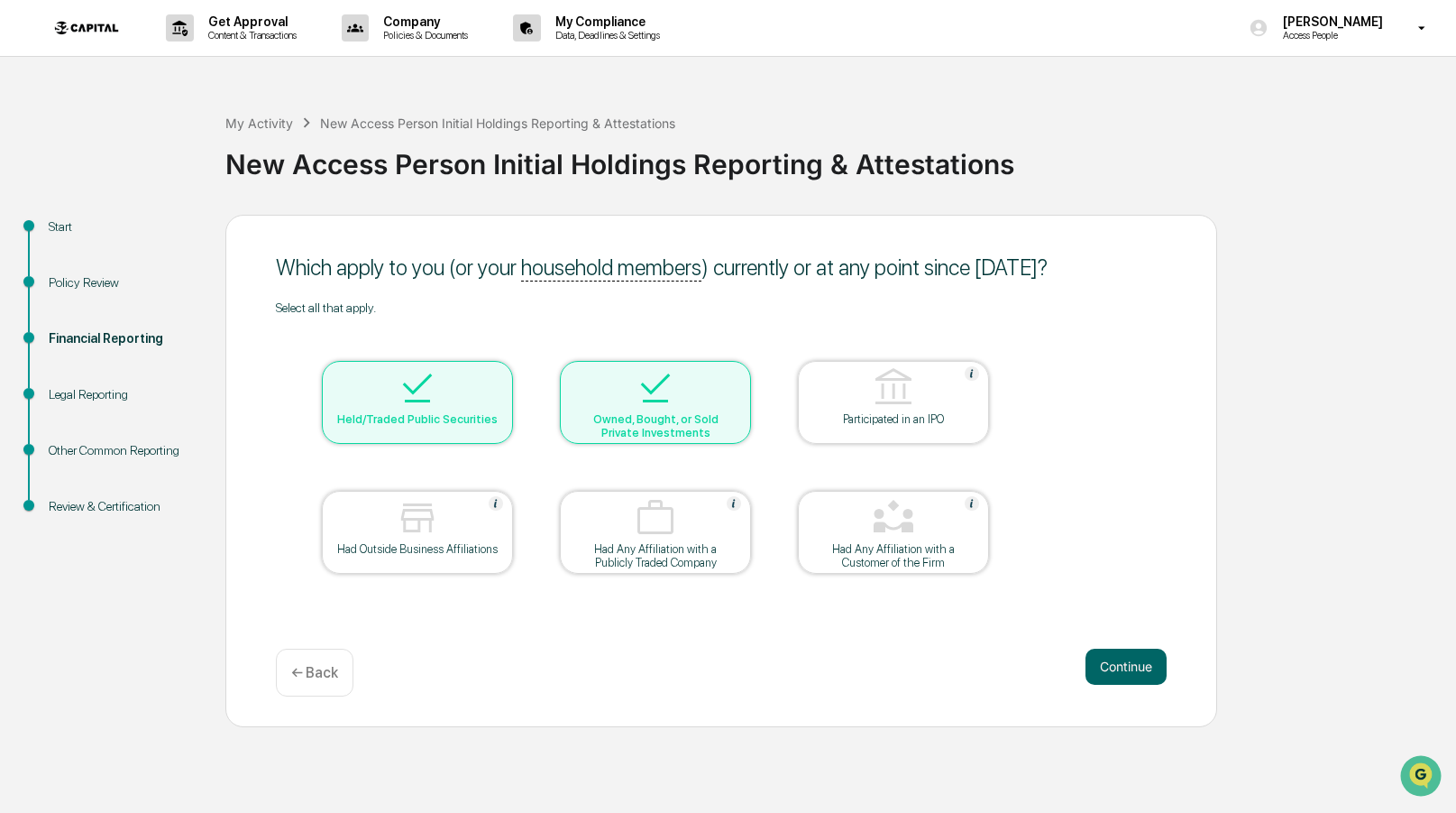
click at [727, 386] on div at bounding box center [656, 389] width 180 height 46
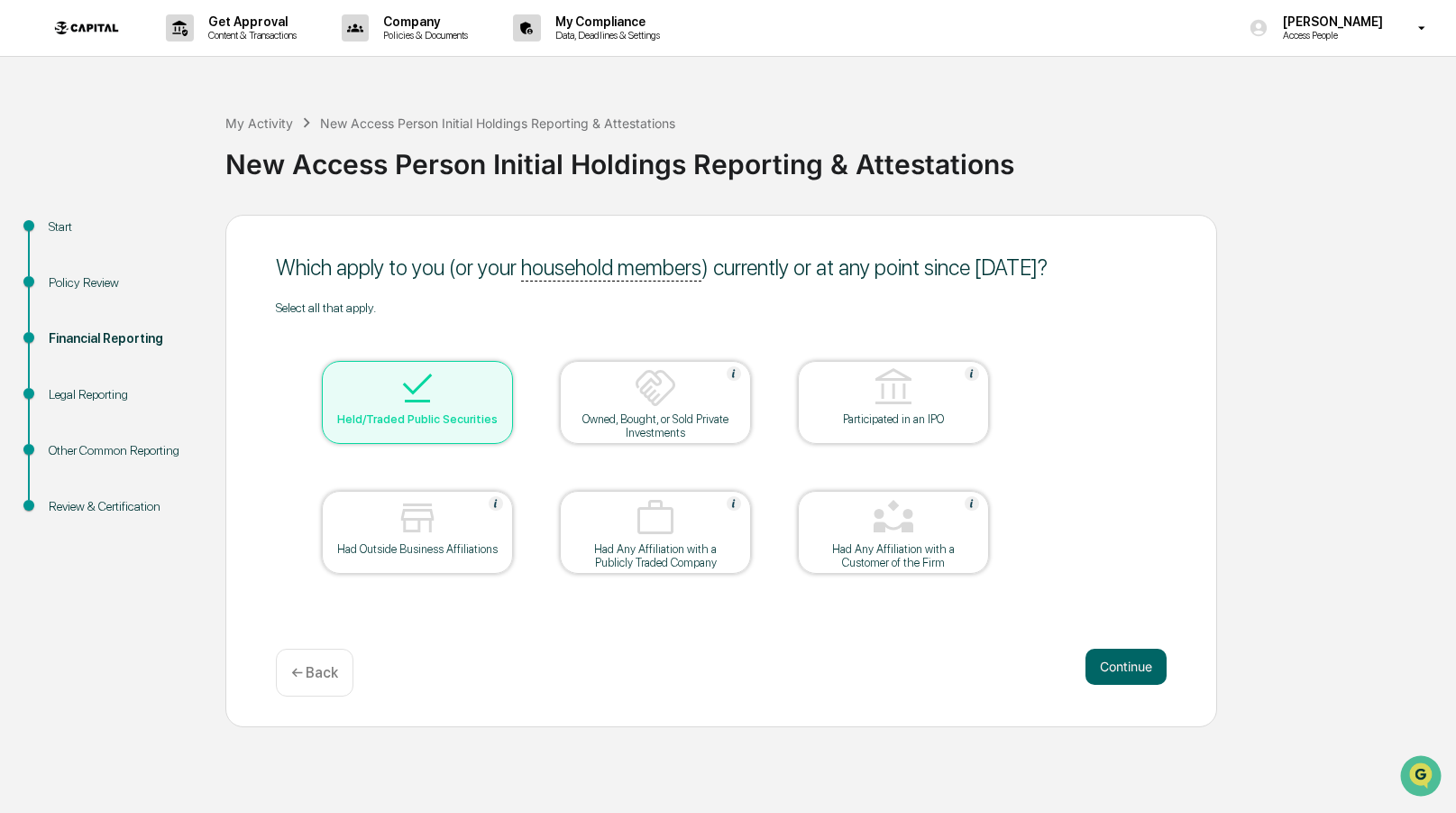
click at [638, 432] on div "Owned, Bought, or Sold Private Investments" at bounding box center [656, 425] width 163 height 27
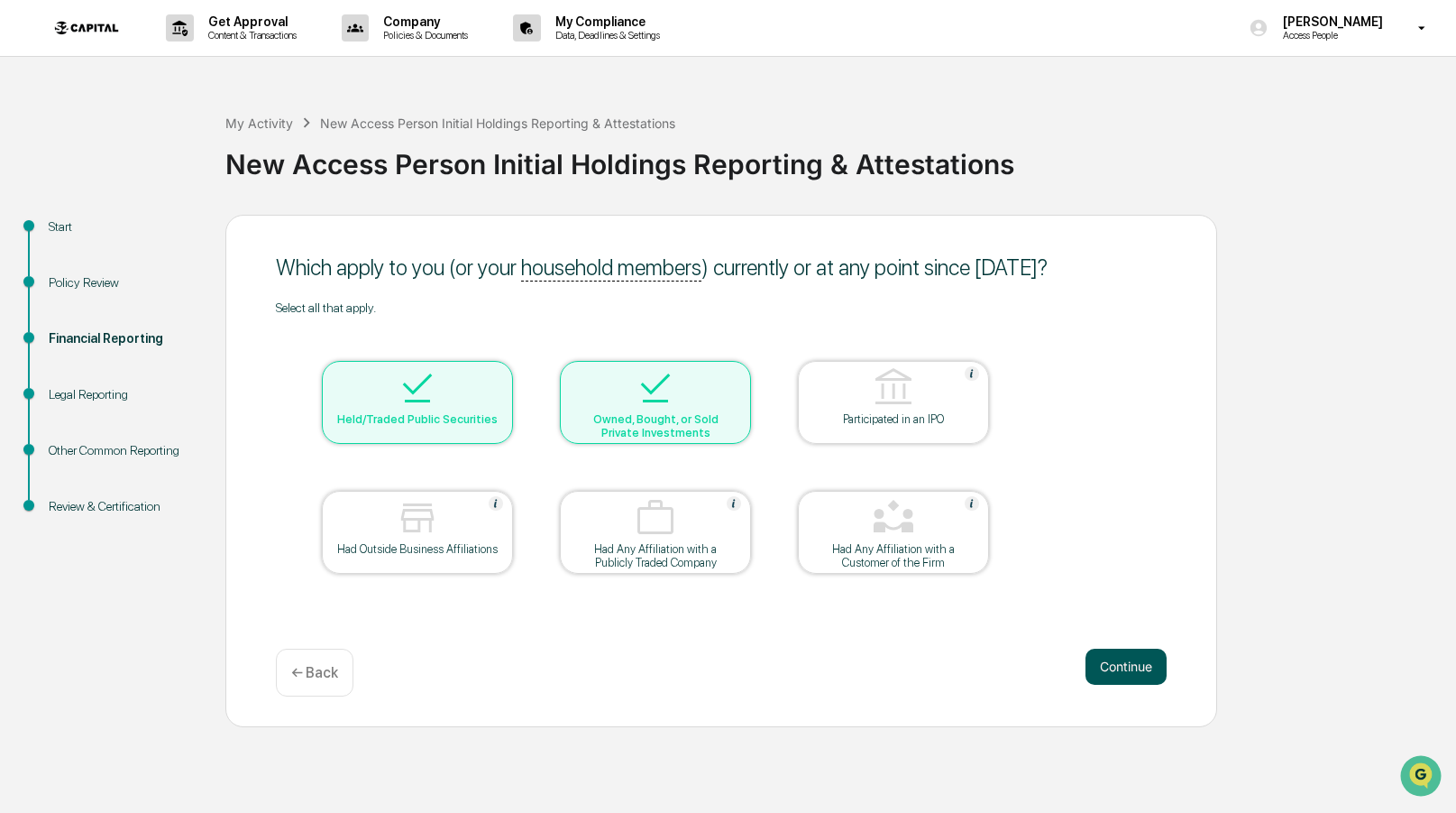
click at [1106, 649] on button "Continue" at bounding box center [1126, 666] width 81 height 36
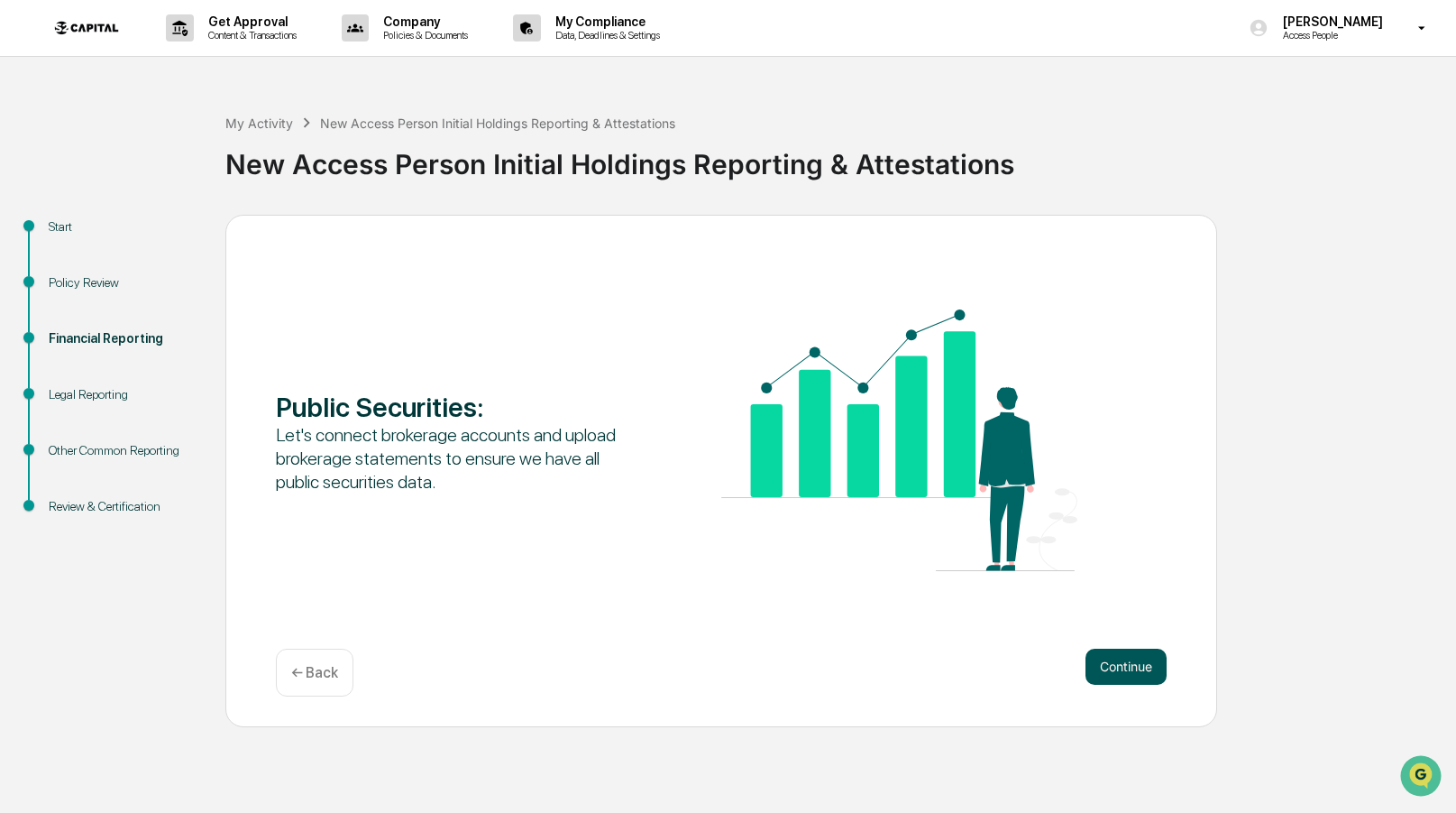
click at [1129, 673] on button "Continue" at bounding box center [1126, 666] width 81 height 36
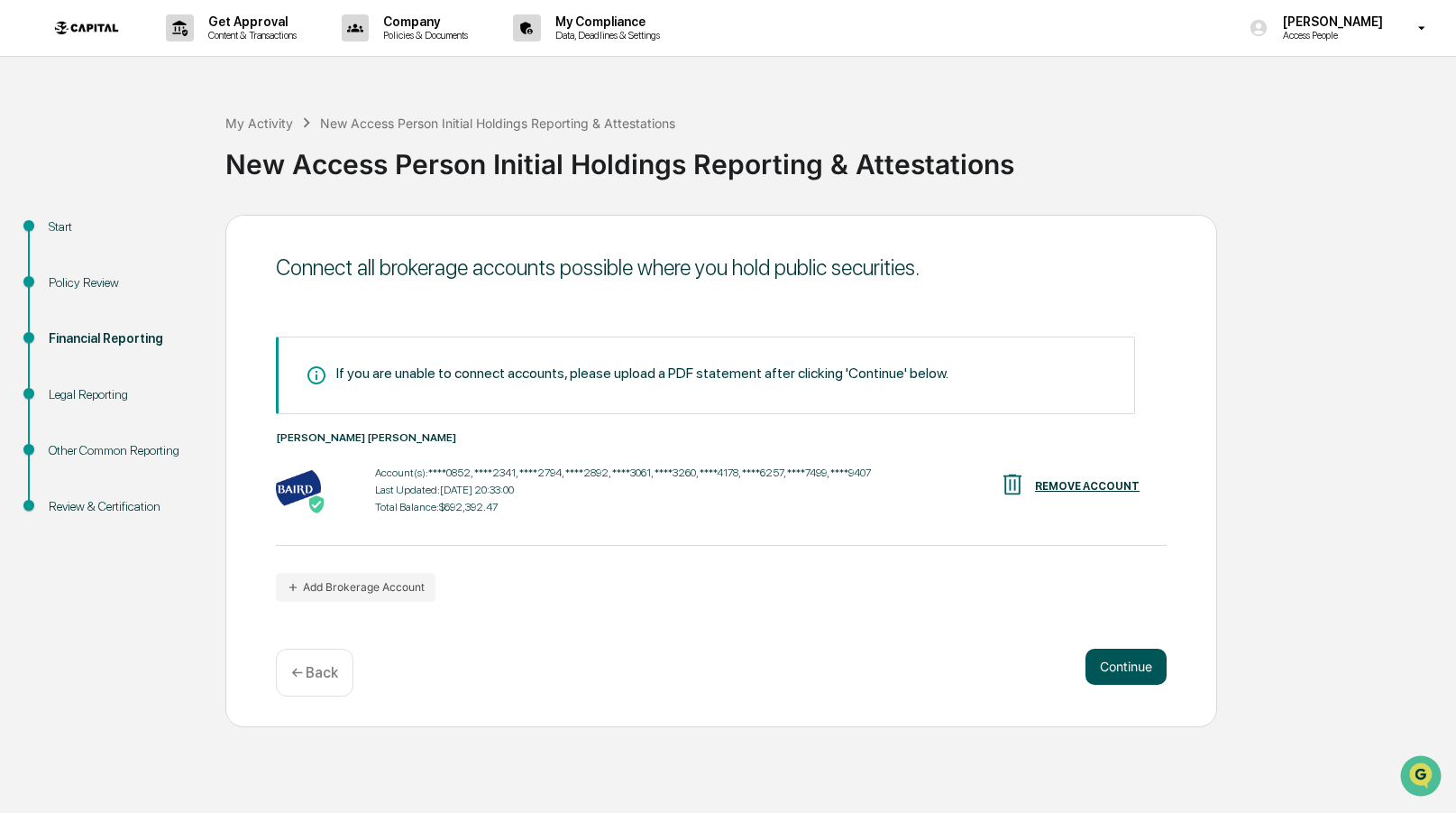
click at [1120, 659] on button "Continue" at bounding box center [1126, 666] width 81 height 36
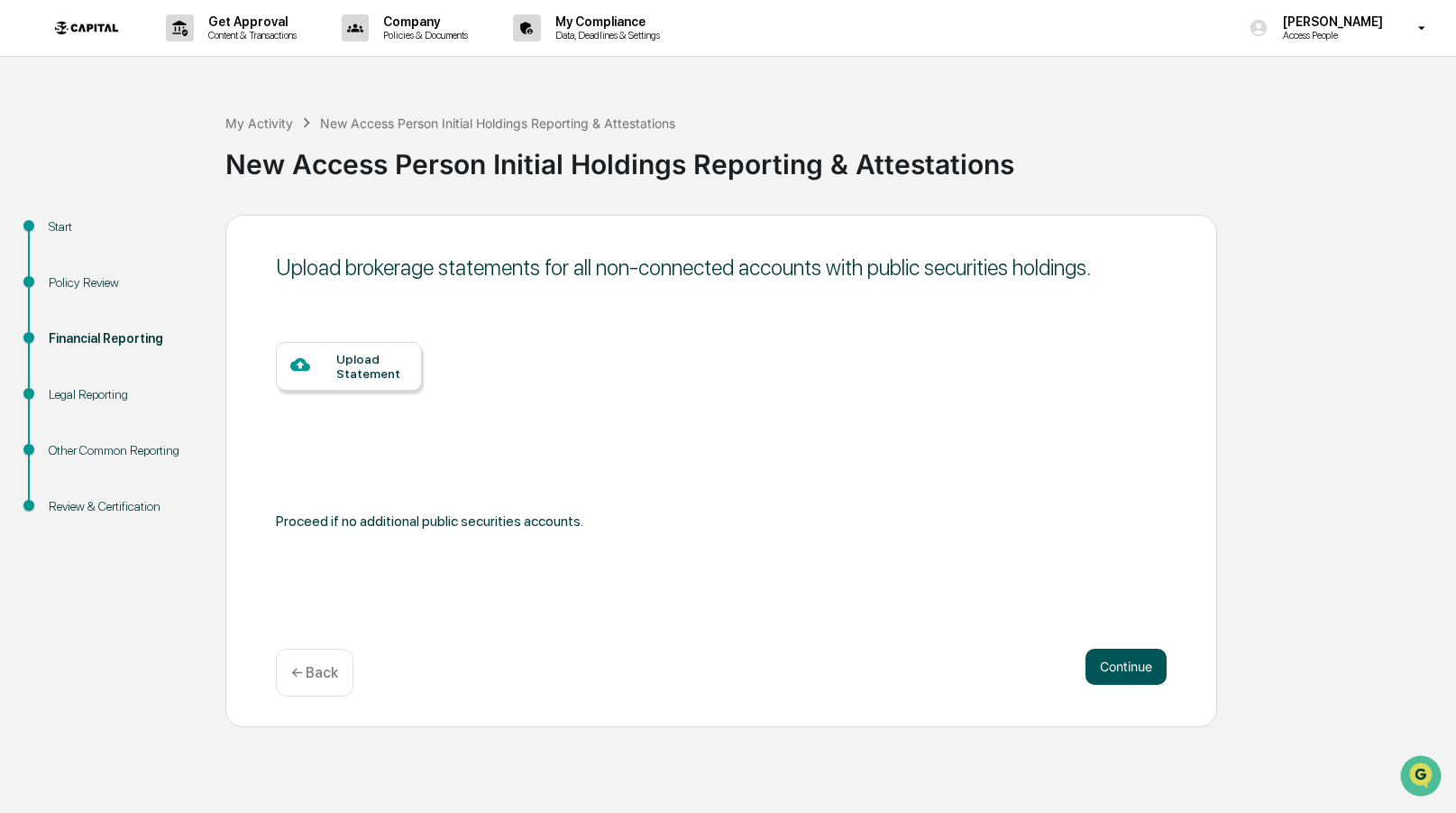
click at [1123, 664] on button "Continue" at bounding box center [1126, 666] width 81 height 36
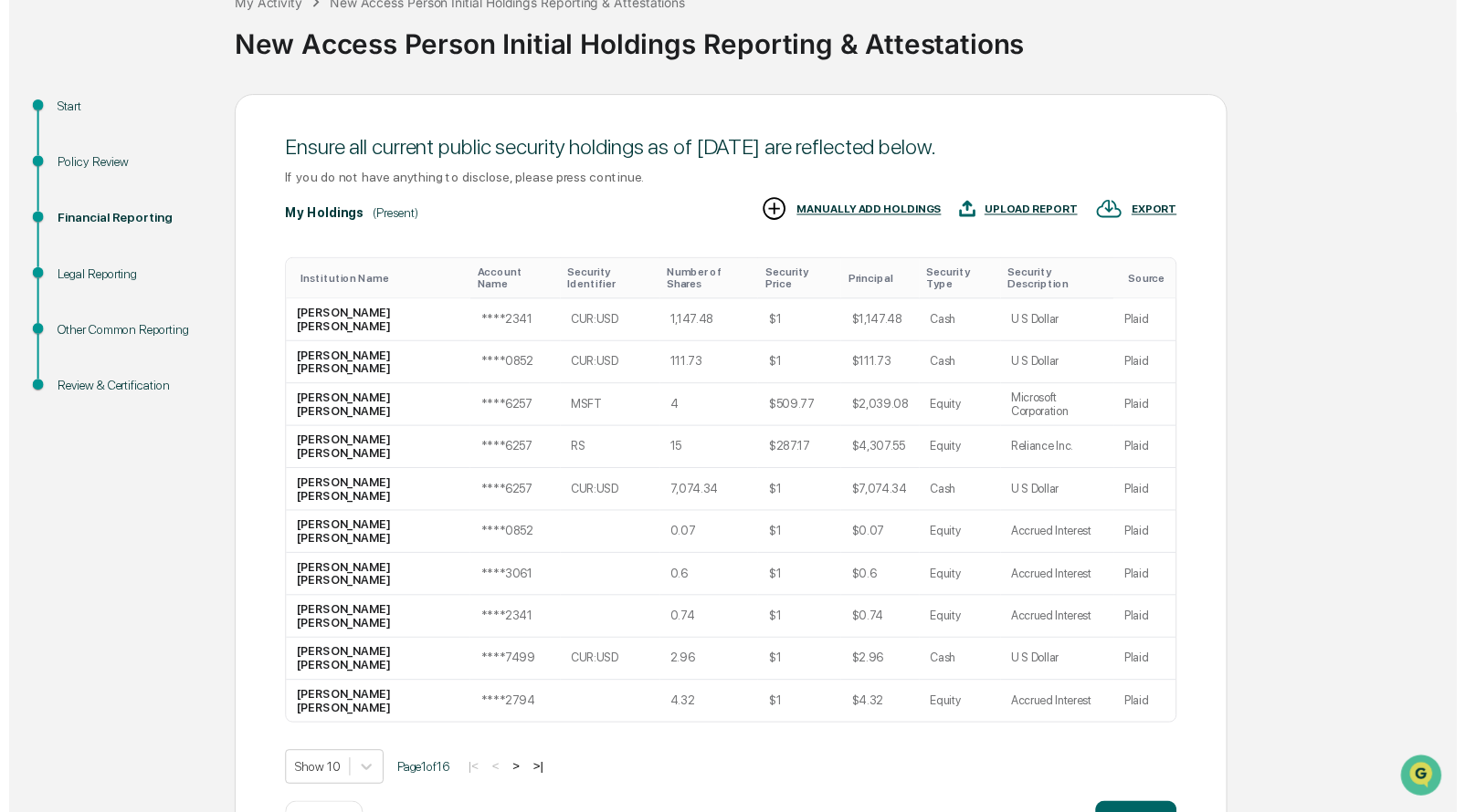
scroll to position [208, 0]
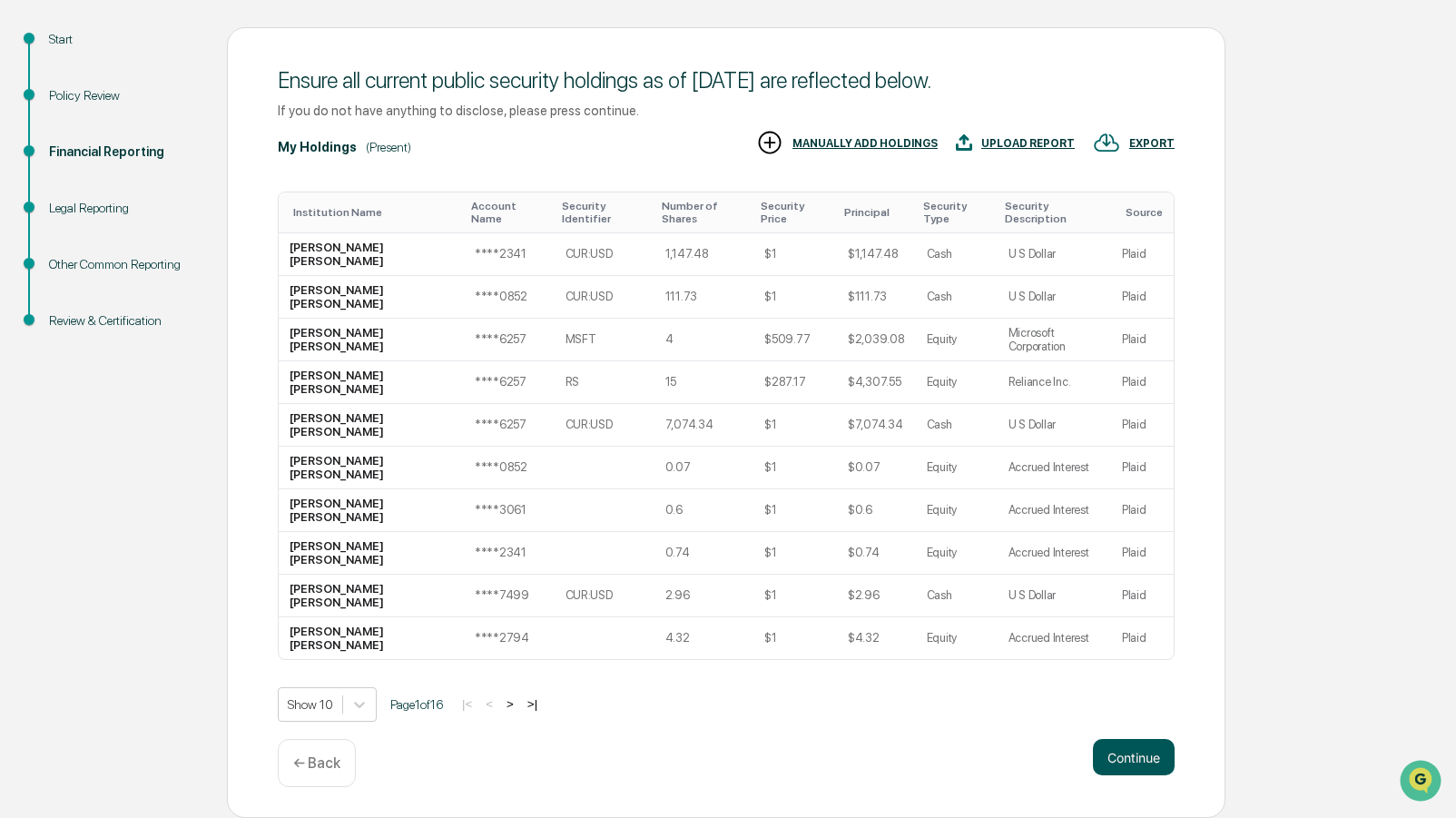
click at [1165, 764] on button "Continue" at bounding box center [1133, 757] width 82 height 37
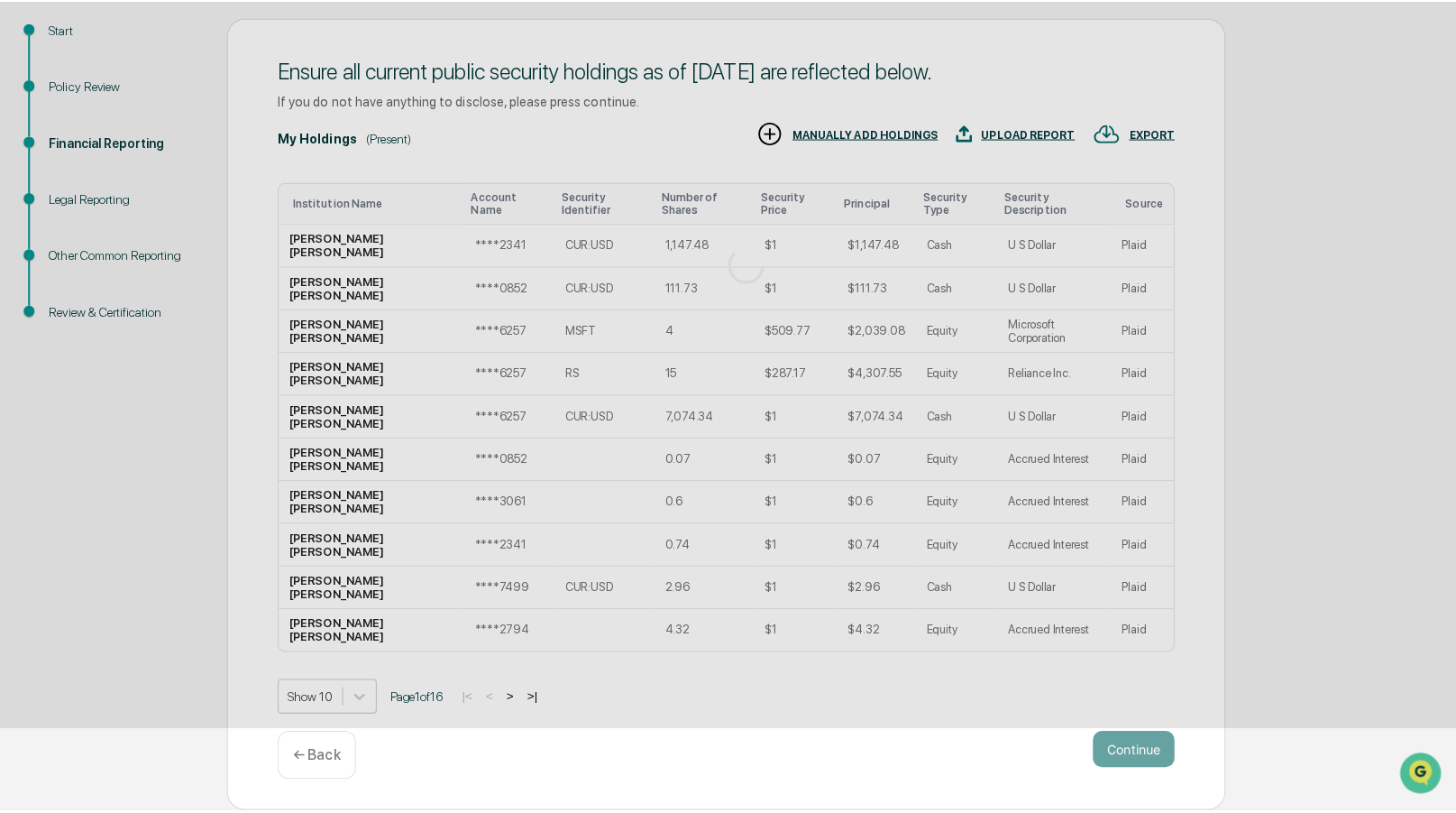
scroll to position [0, 0]
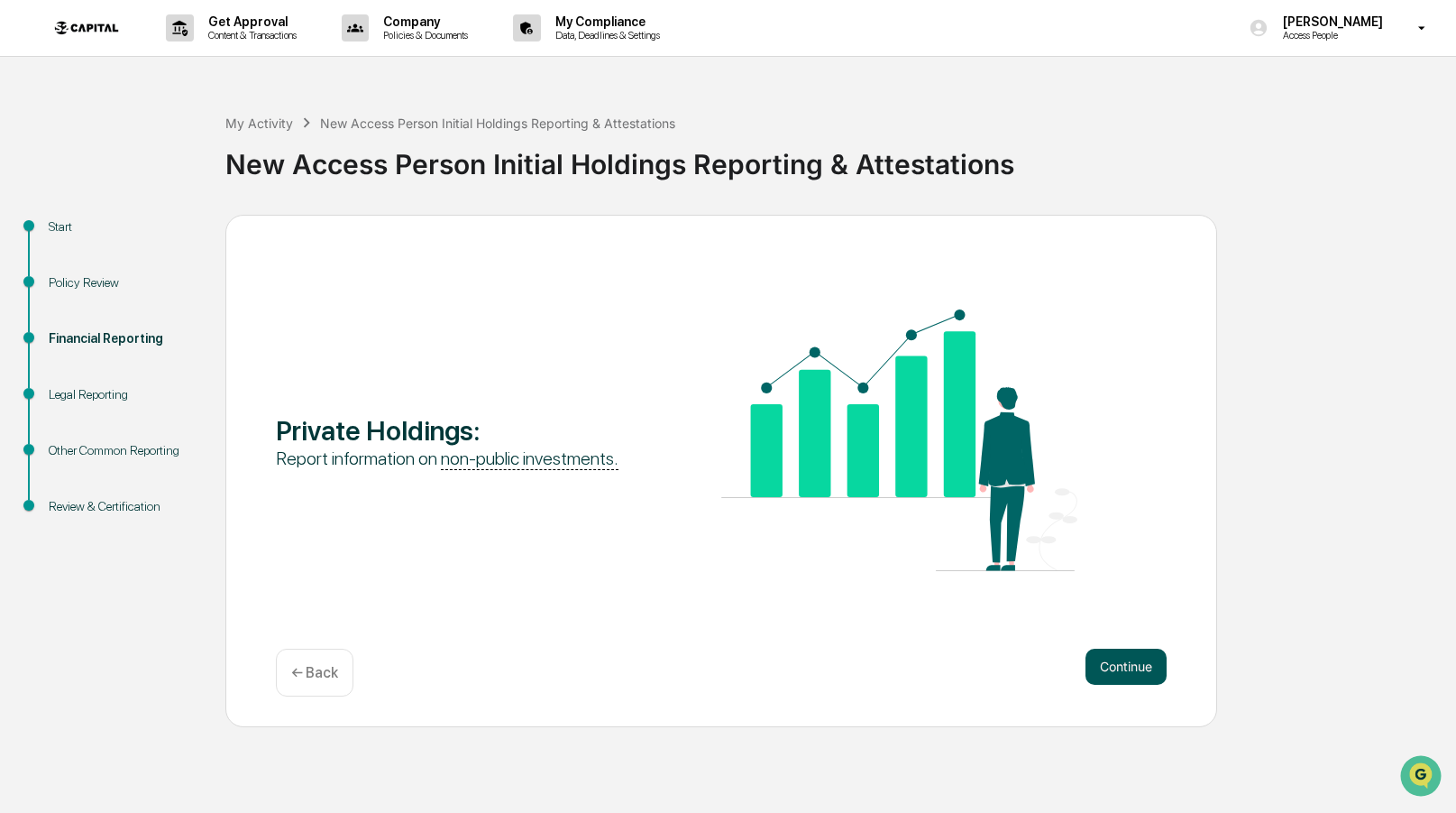
click at [1143, 670] on button "Continue" at bounding box center [1126, 666] width 81 height 36
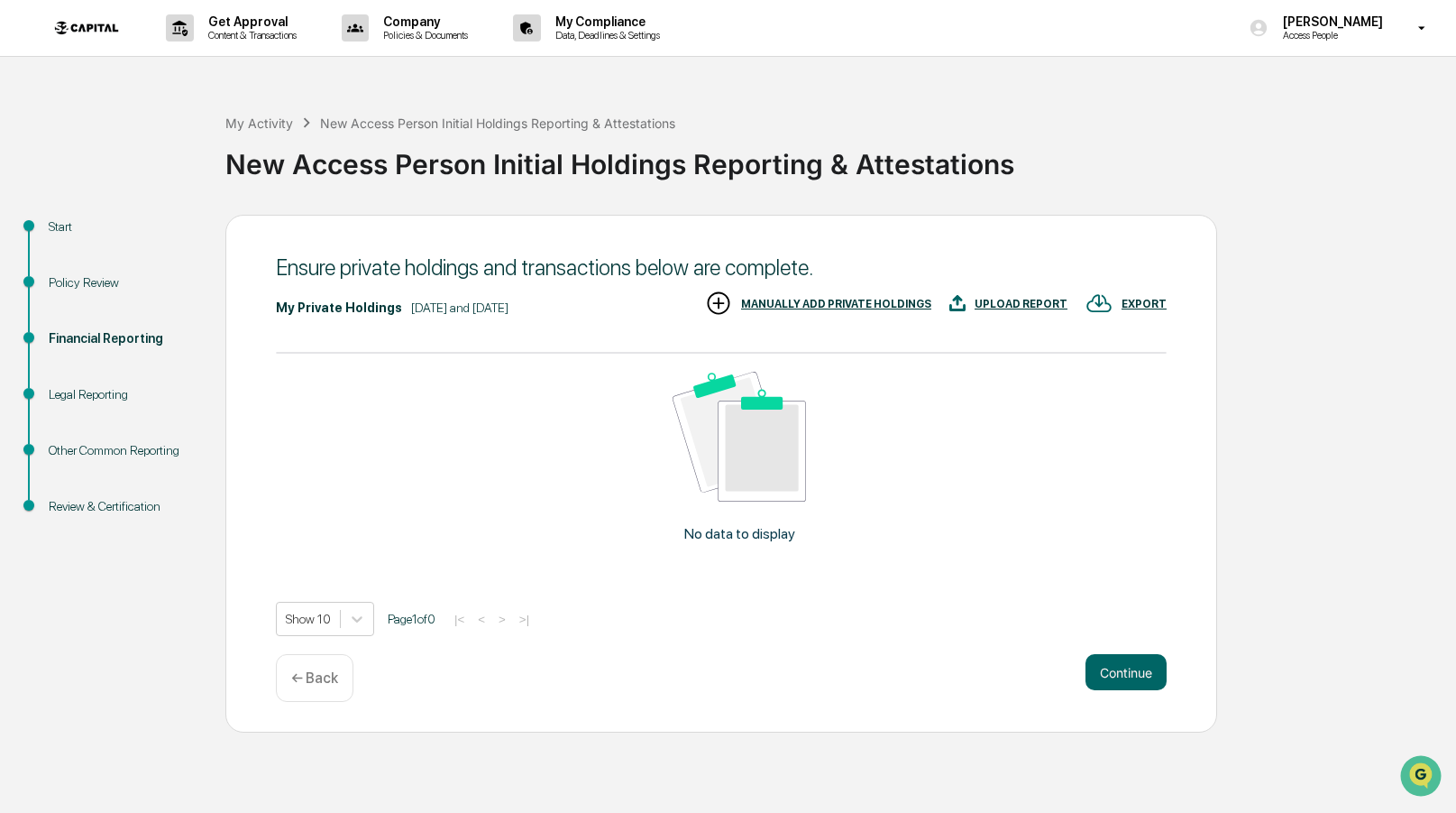
click at [847, 298] on div "MANUALLY ADD PRIVATE HOLDINGS" at bounding box center [836, 304] width 190 height 12
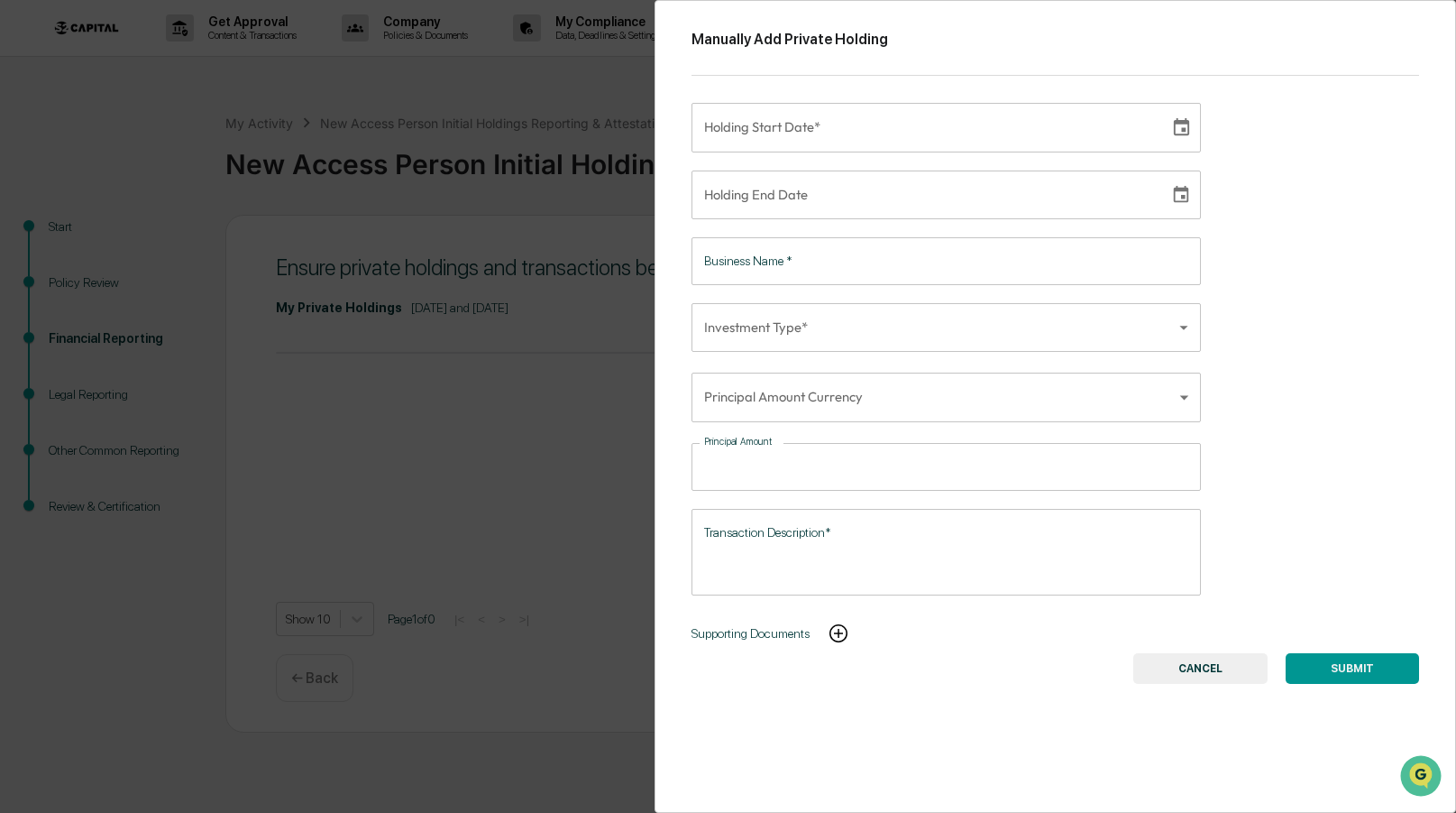
click at [568, 520] on div "Manually Add Private Holding Holding Start Date* Holding Start Date* Holding En…" at bounding box center [728, 406] width 1456 height 813
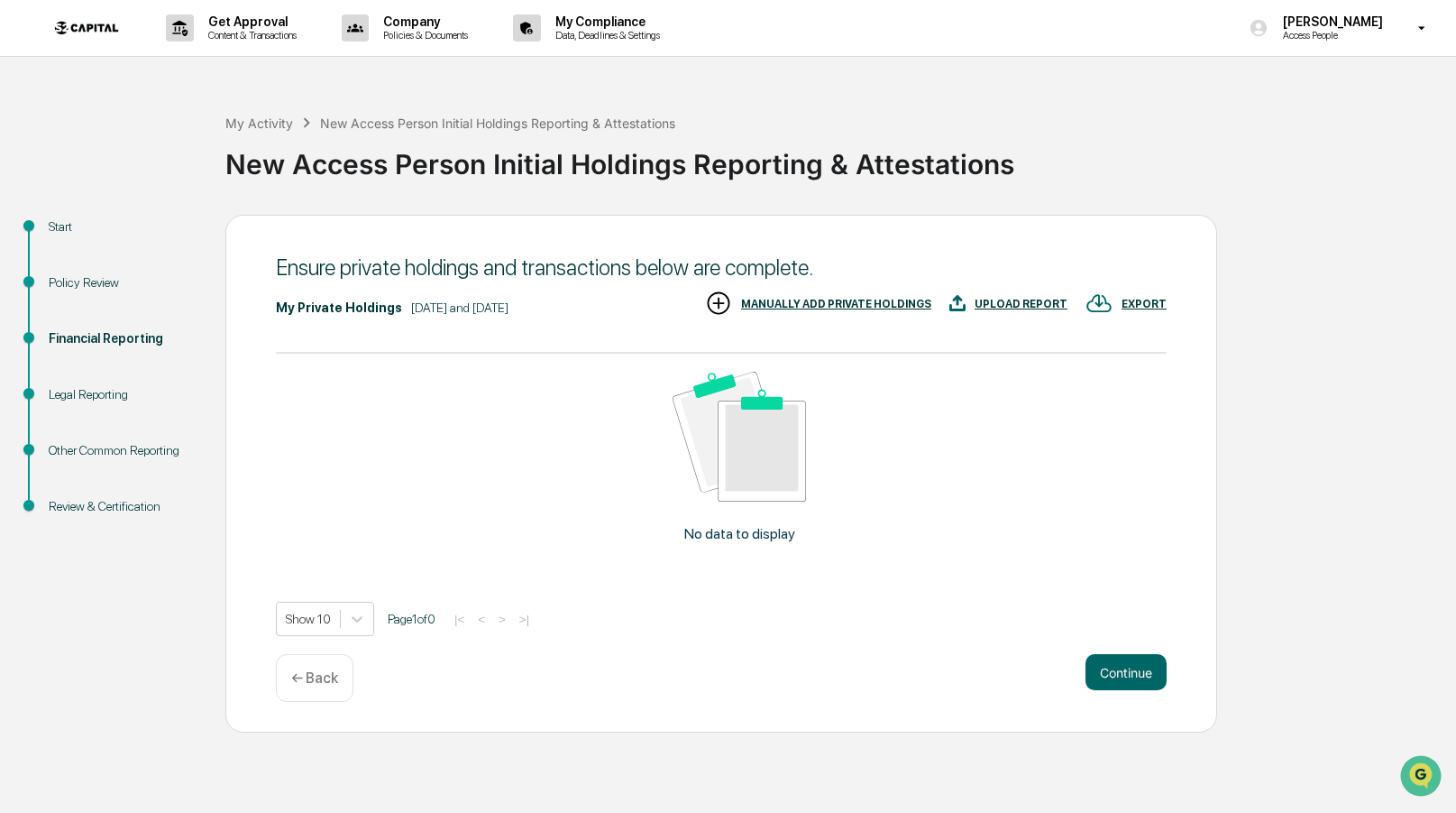
click at [1030, 298] on div "UPLOAD REPORT" at bounding box center [1020, 304] width 93 height 12
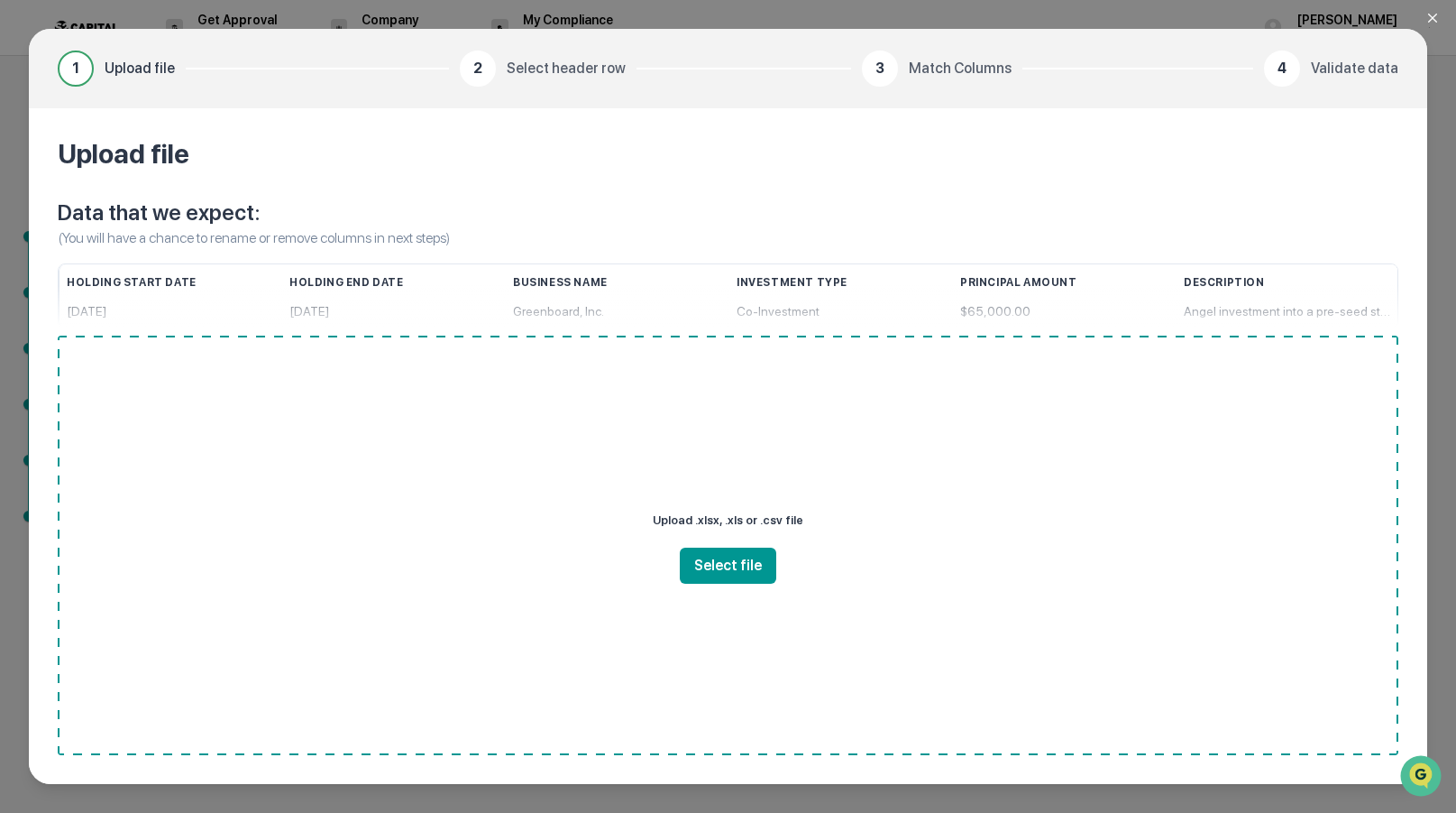
click at [1440, 13] on button "Close modal" at bounding box center [1444, 18] width 36 height 36
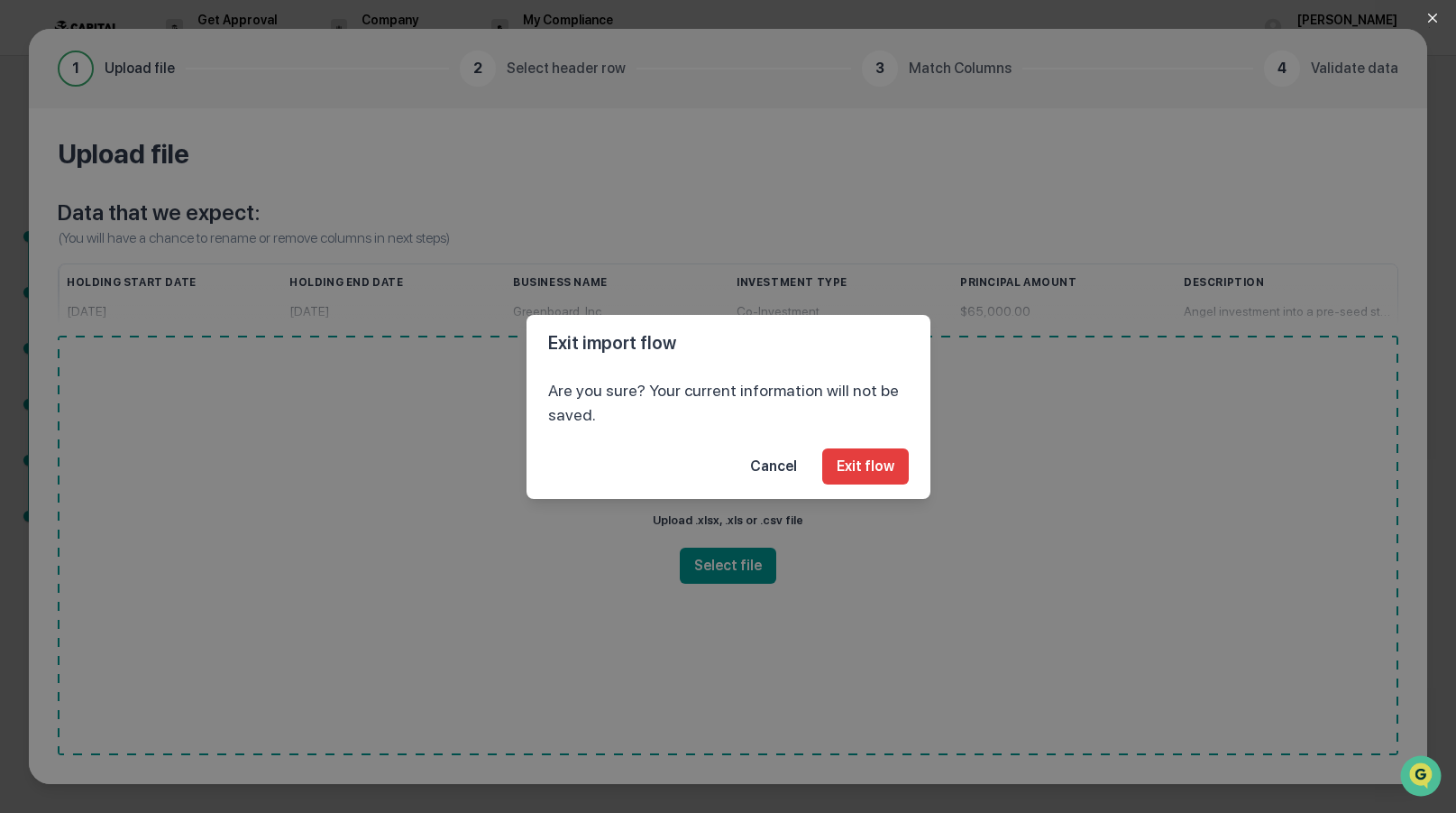
click at [773, 477] on button "Cancel" at bounding box center [773, 466] width 76 height 36
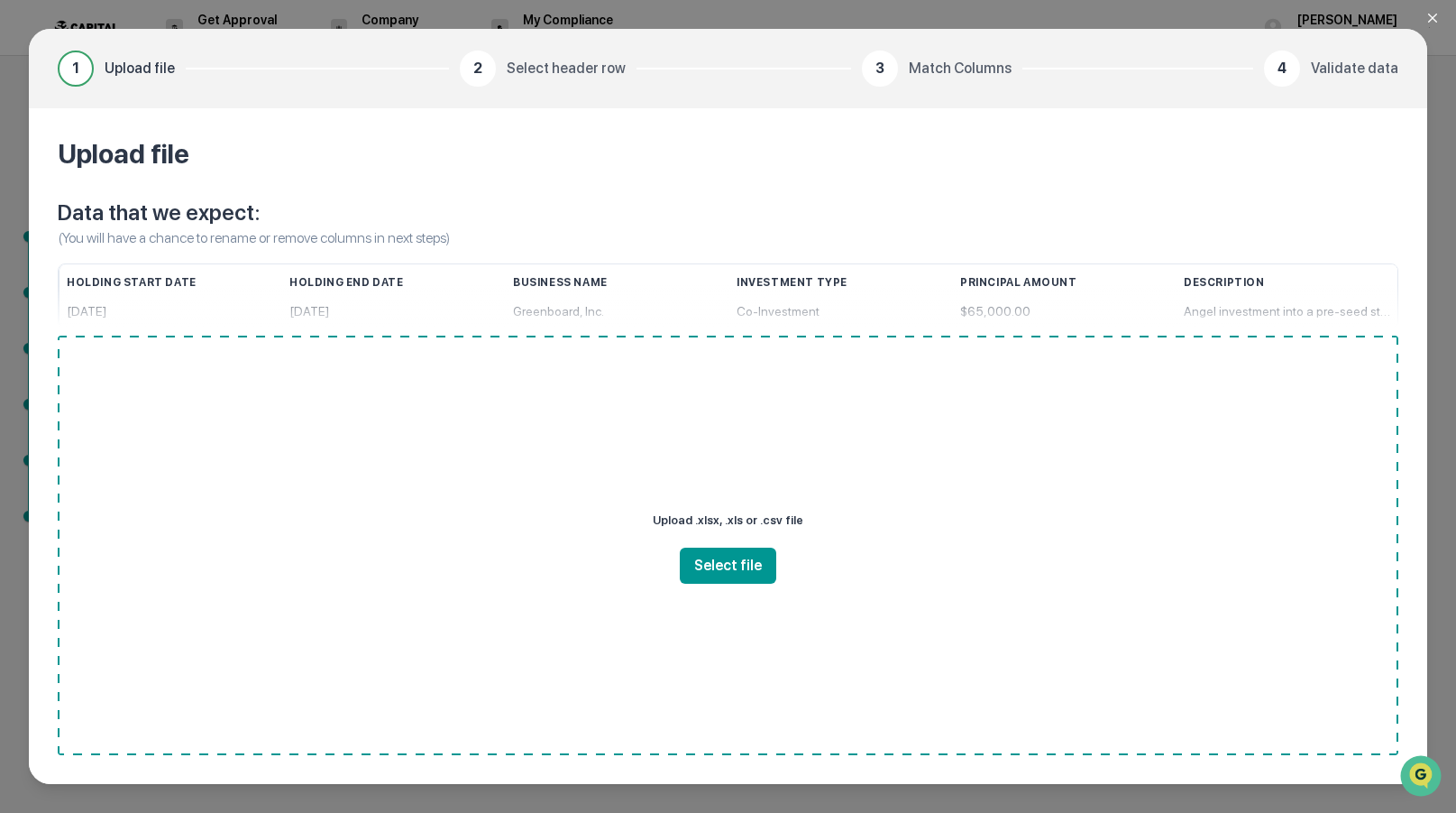
click at [1434, 16] on icon "Close modal" at bounding box center [1432, 17] width 9 height 9
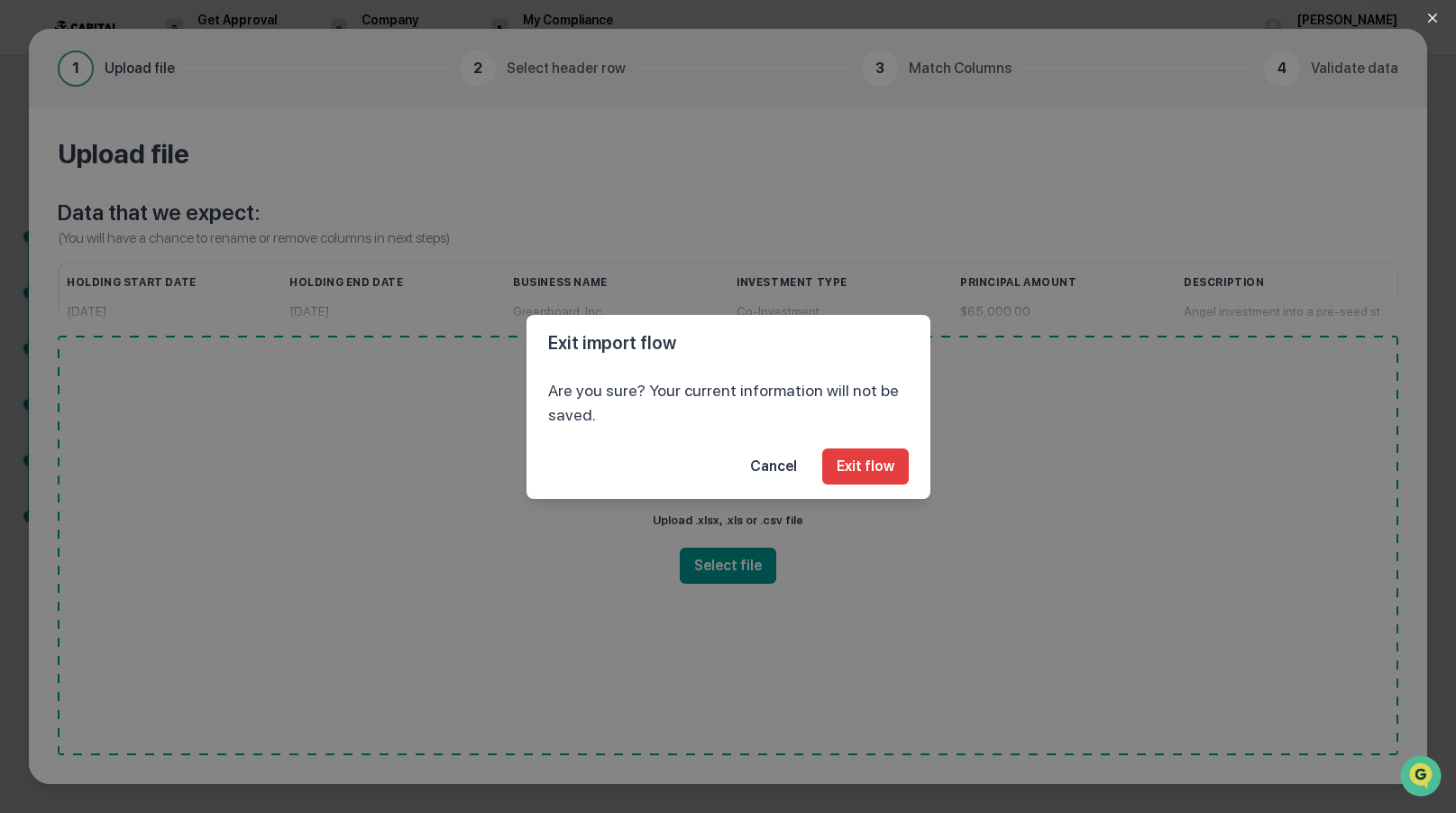
drag, startPoint x: 868, startPoint y: 471, endPoint x: 904, endPoint y: 458, distance: 38.3
click at [869, 471] on button "Exit flow" at bounding box center [865, 466] width 86 height 36
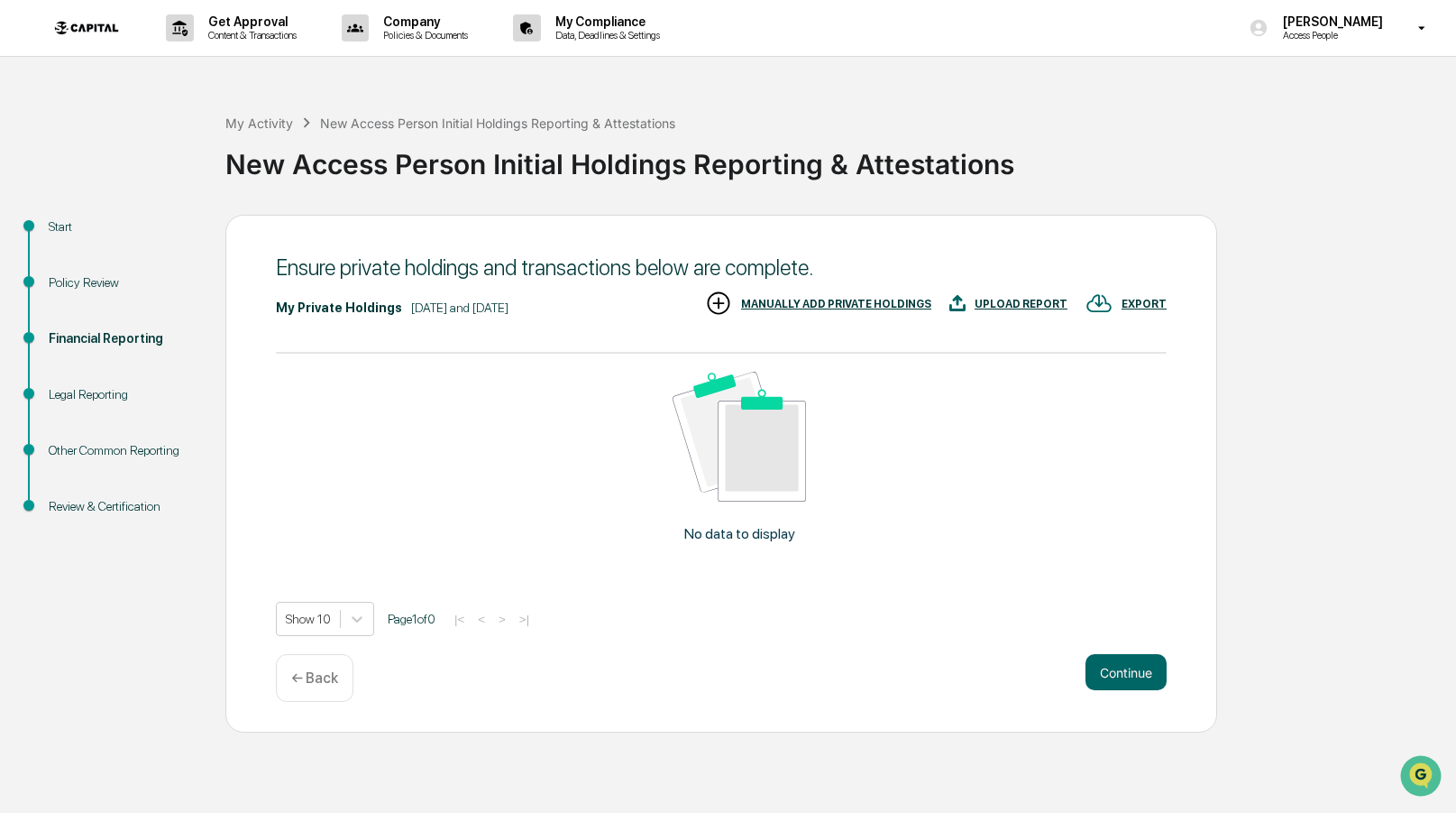
click at [824, 301] on div "MANUALLY ADD PRIVATE HOLDINGS" at bounding box center [836, 304] width 190 height 12
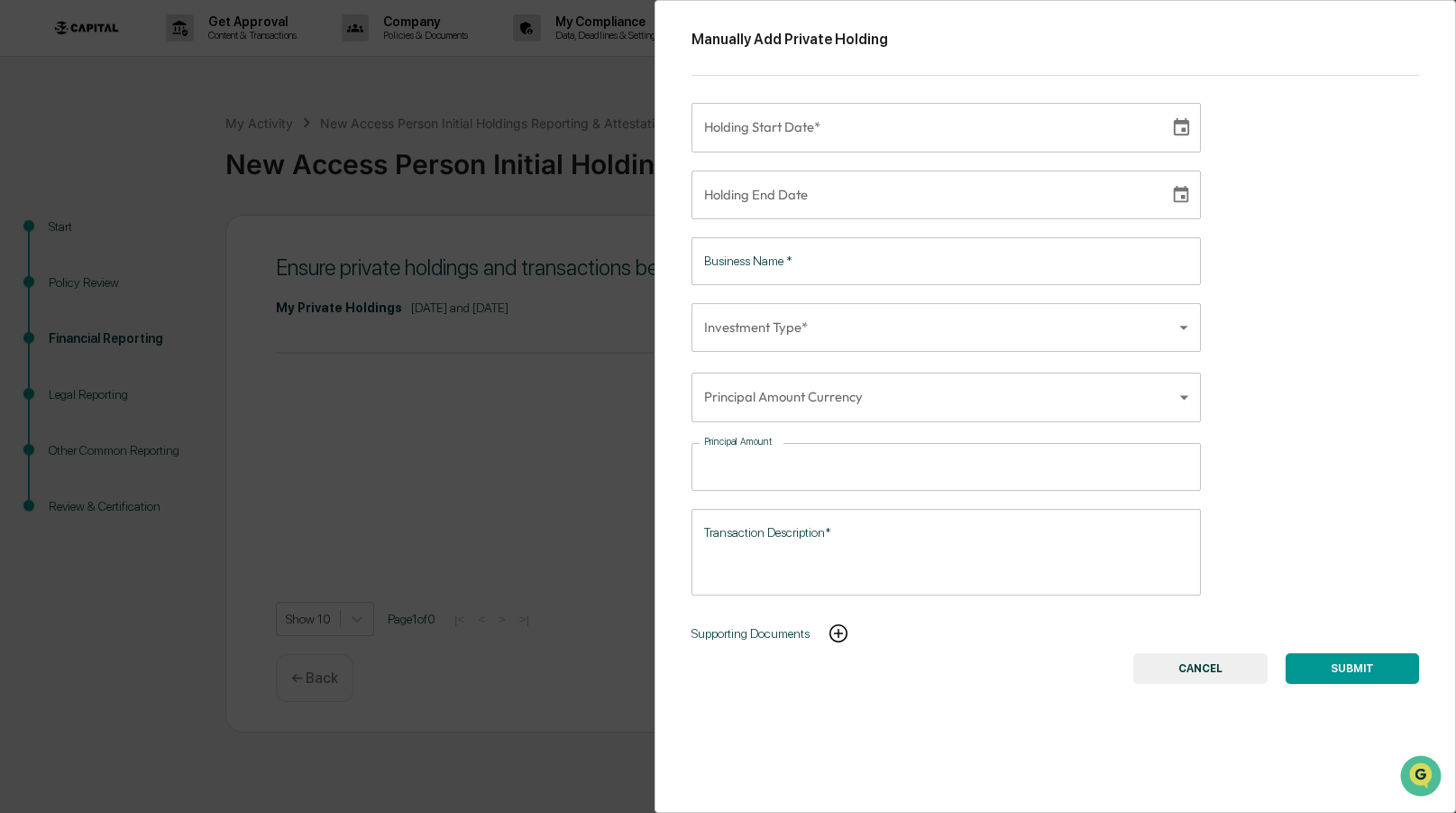
click at [847, 318] on body "Get Approval Content & Transactions Company Policies & Documents My Compliance …" at bounding box center [728, 406] width 1456 height 813
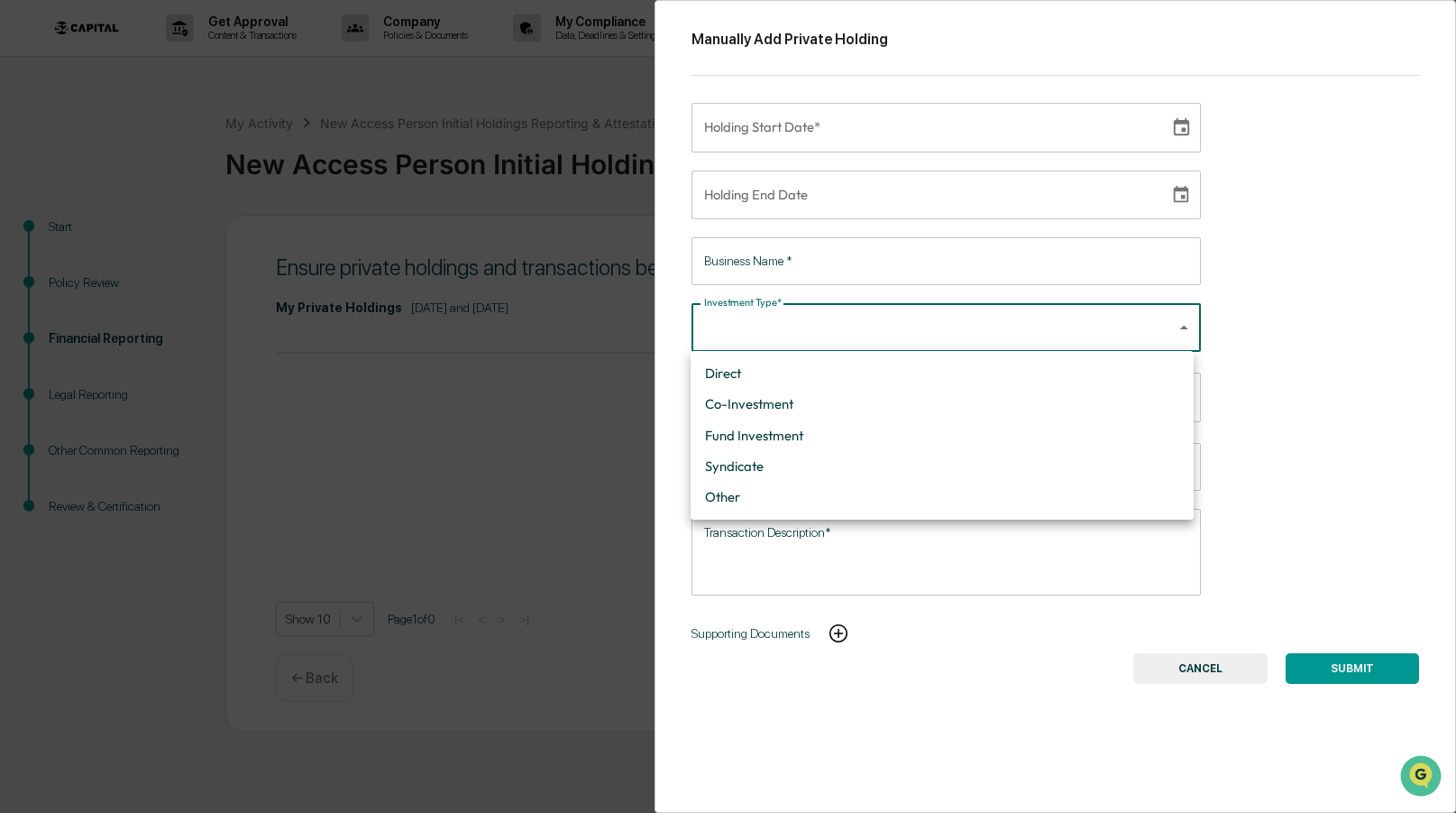
click at [793, 404] on li "Co-Investment" at bounding box center [942, 404] width 504 height 31
type input "**********"
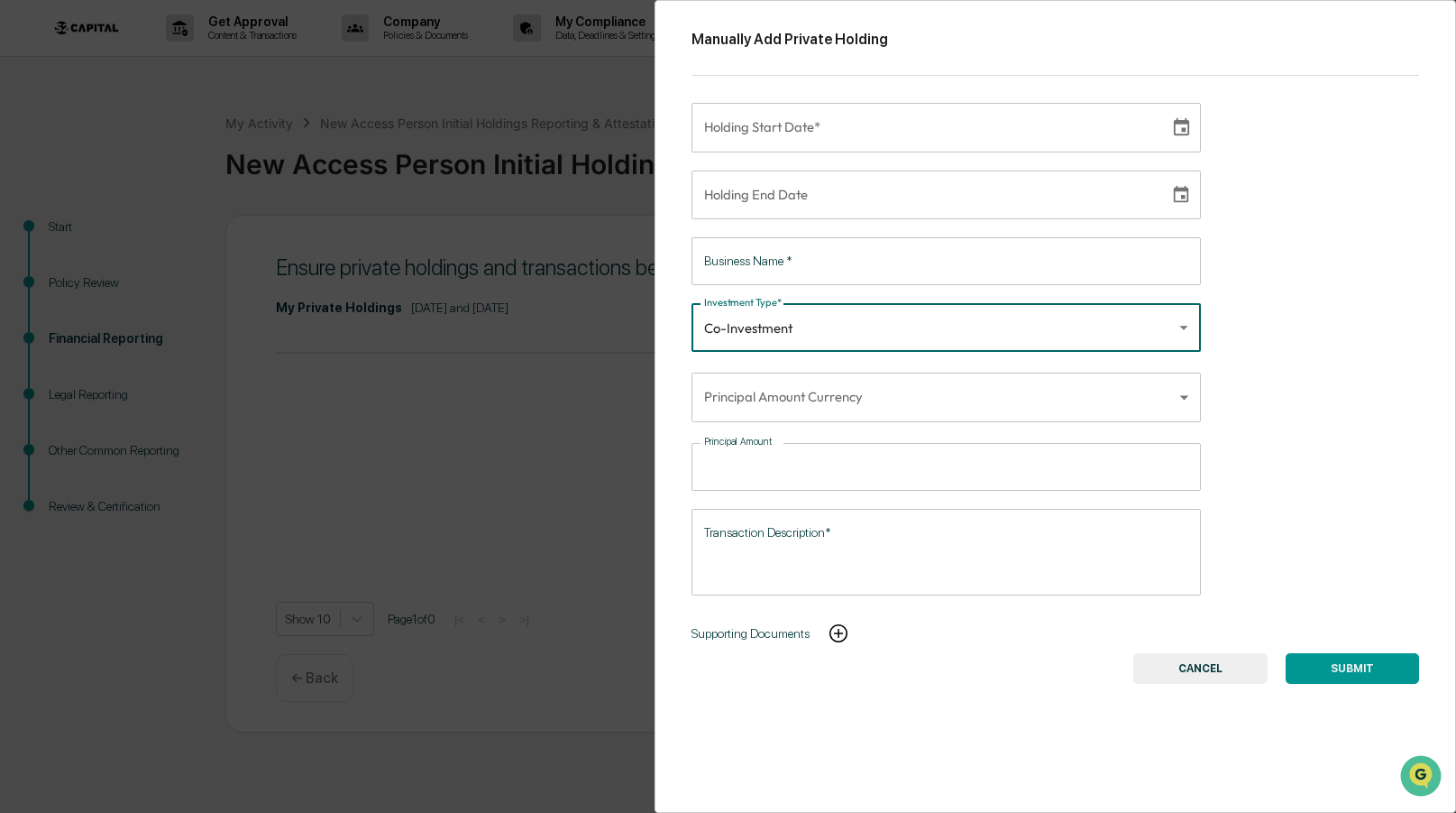
click at [793, 384] on body "**********" at bounding box center [728, 406] width 1456 height 813
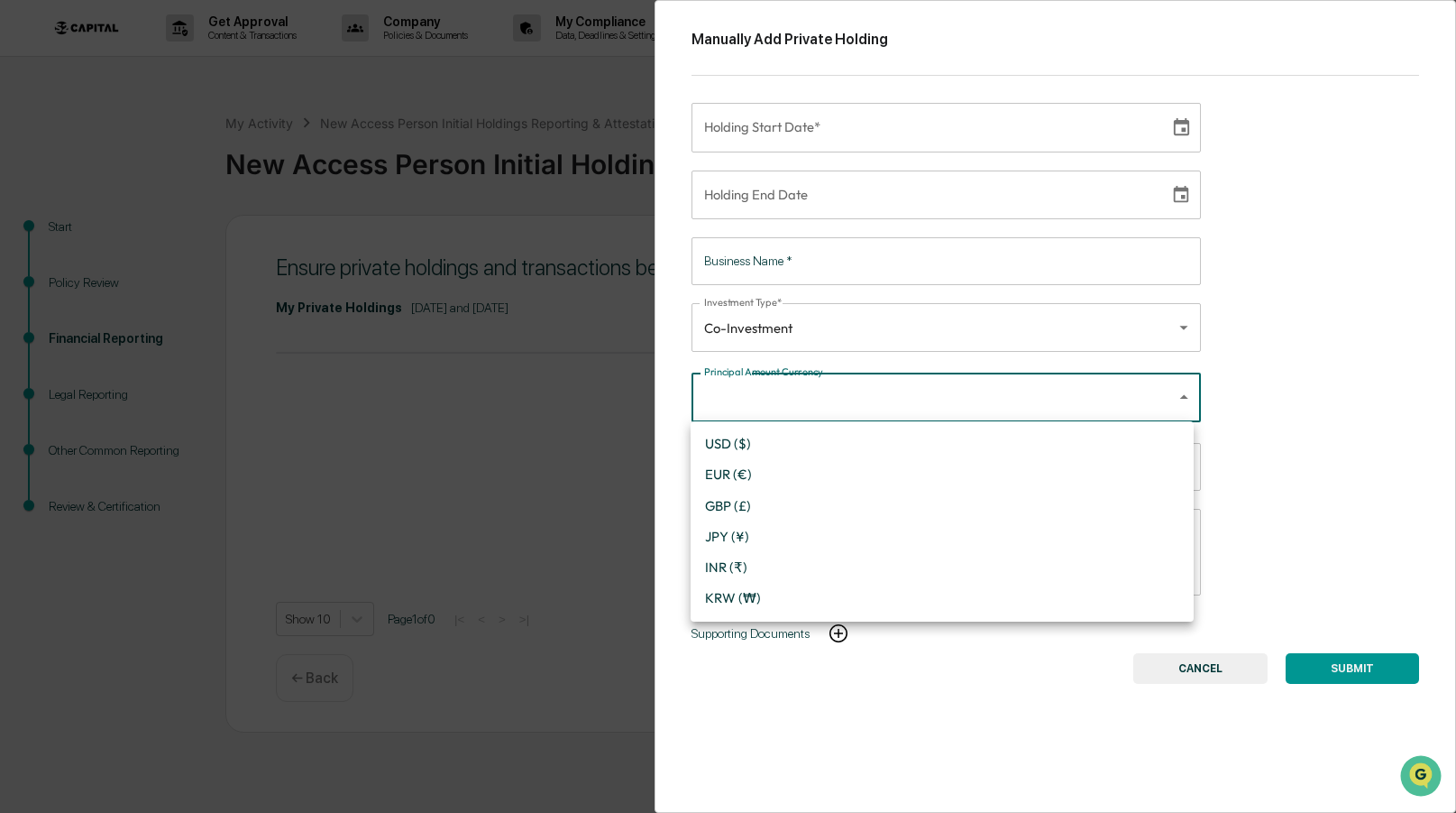
click at [765, 445] on li "USD ($)" at bounding box center [942, 443] width 504 height 31
type input "*"
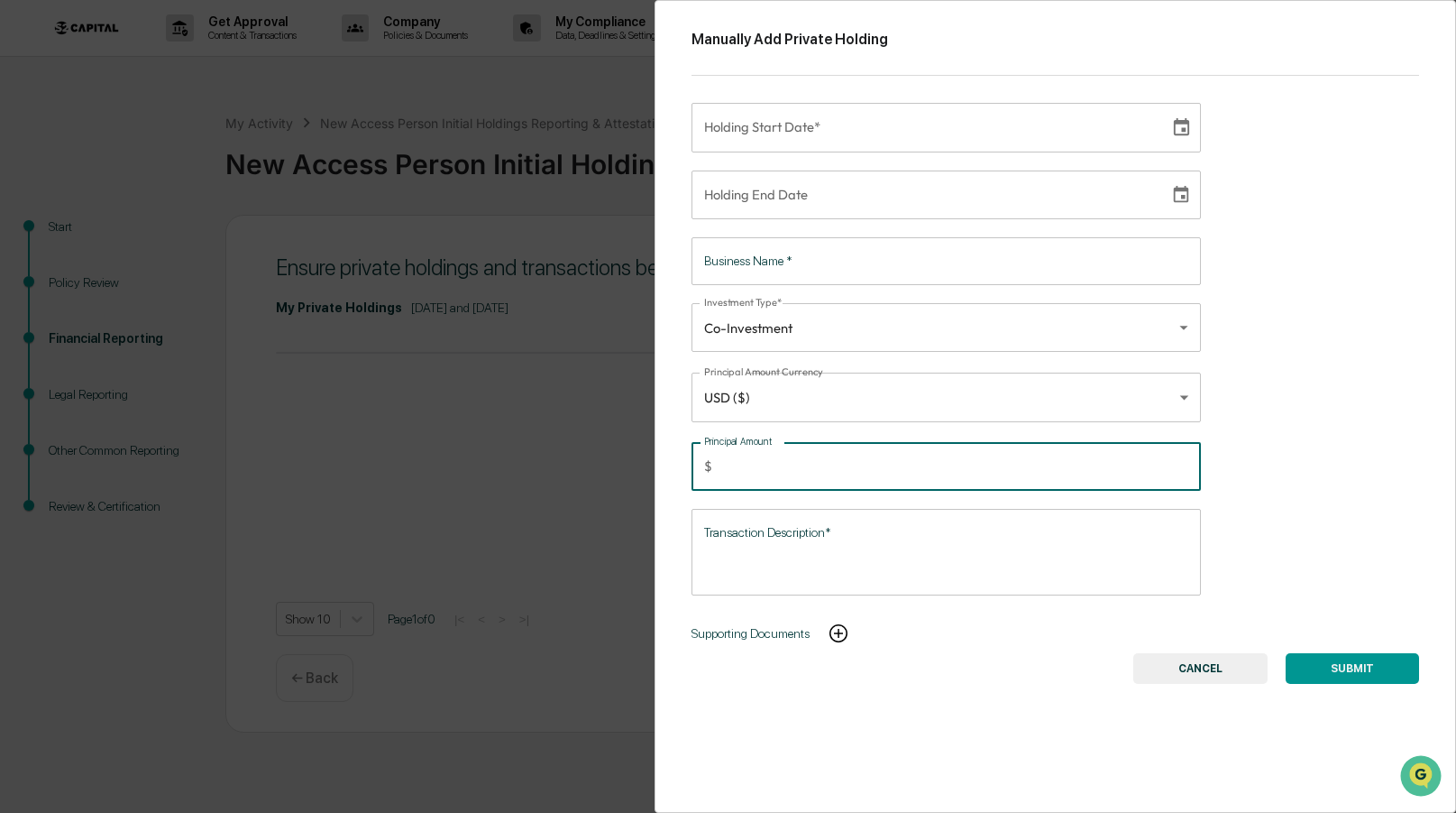
click at [796, 453] on input "Principal Amount" at bounding box center [960, 466] width 482 height 48
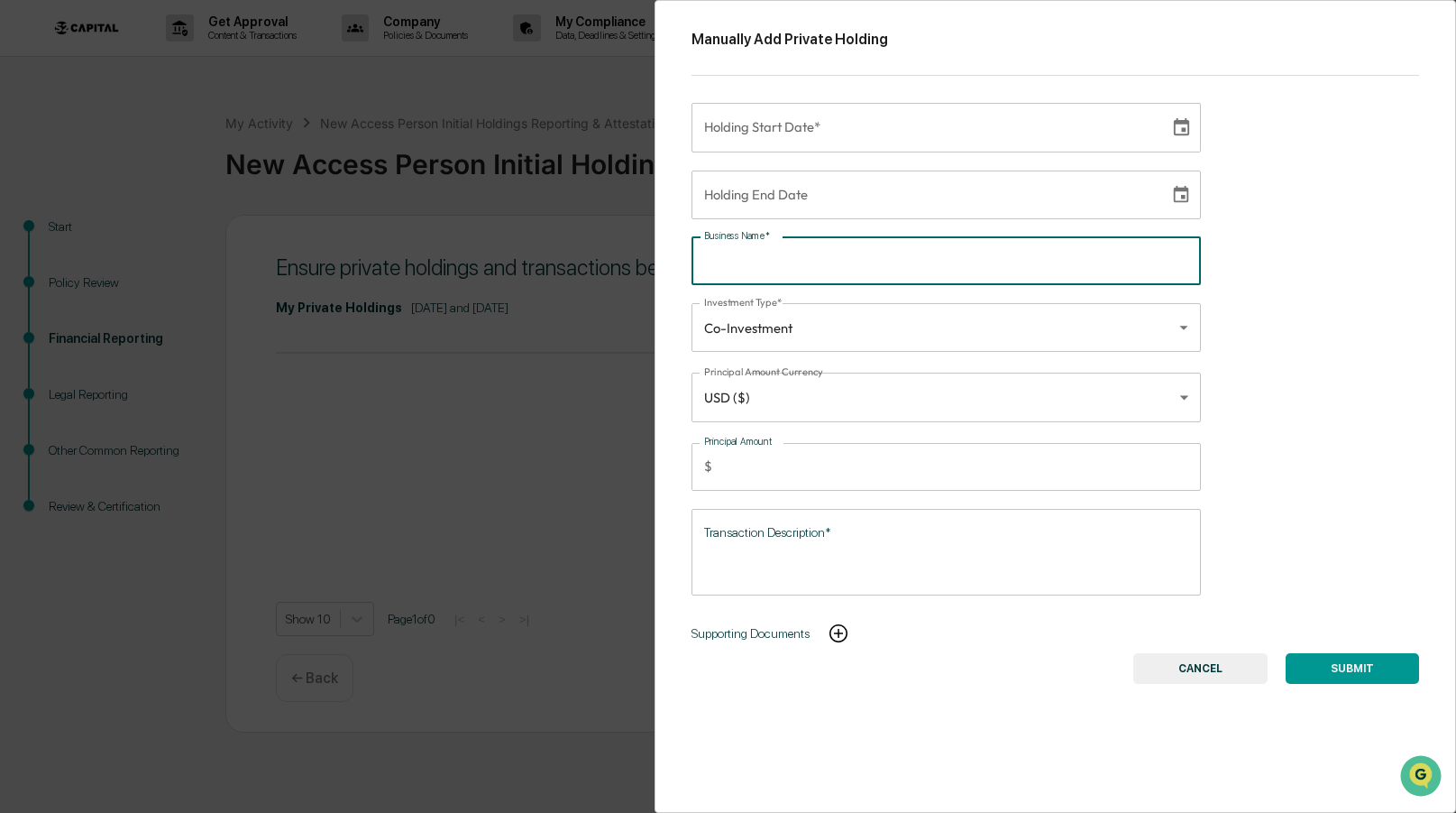
click at [791, 254] on input "Business Name   *" at bounding box center [946, 261] width 509 height 48
type input "**********"
click at [811, 198] on input "**********" at bounding box center [924, 194] width 466 height 49
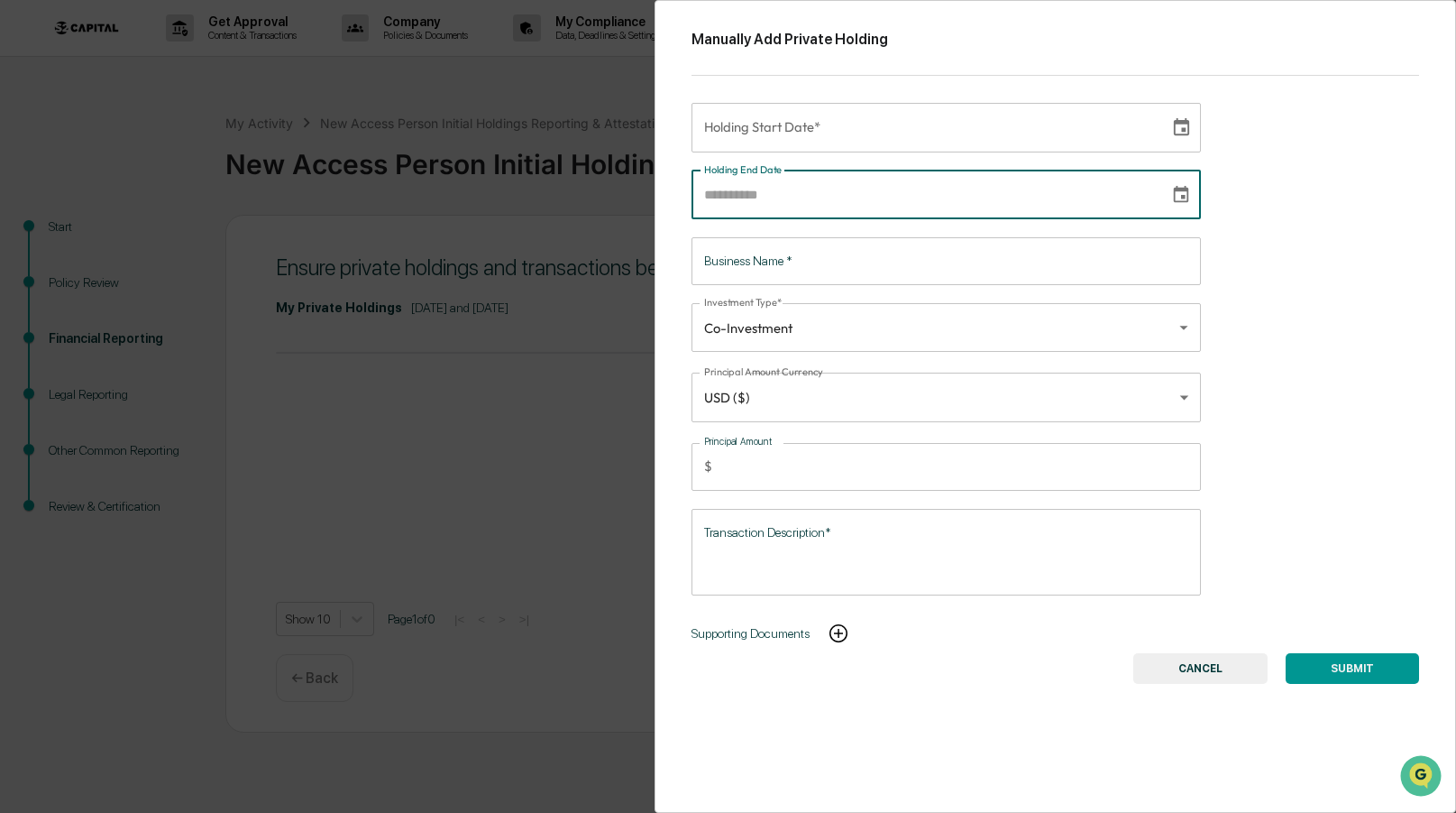
type input "**********"
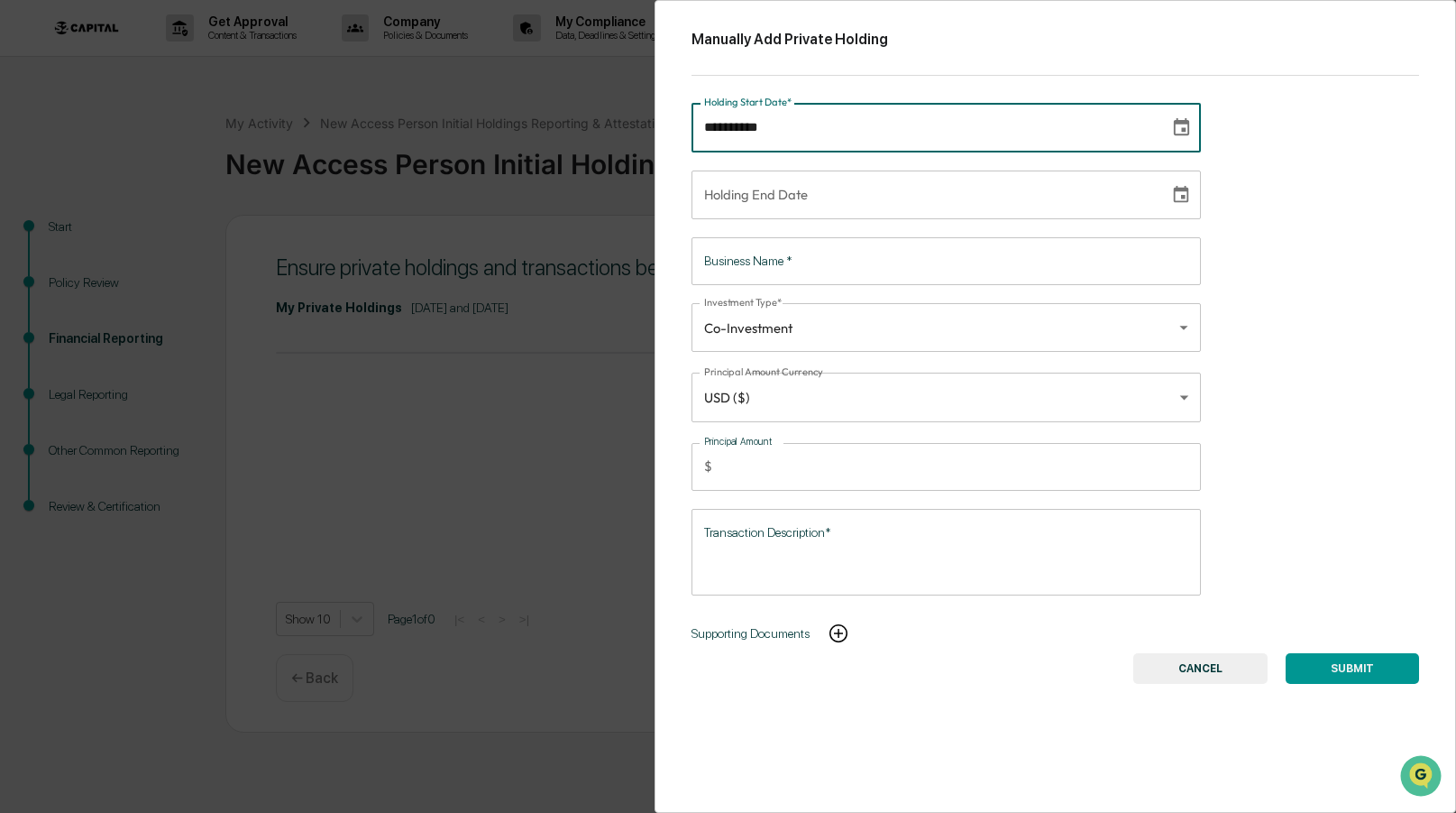
click at [851, 142] on input "**********" at bounding box center [924, 126] width 466 height 49
click at [1156, 187] on div "Holding End Date" at bounding box center [946, 194] width 509 height 49
type input "**********"
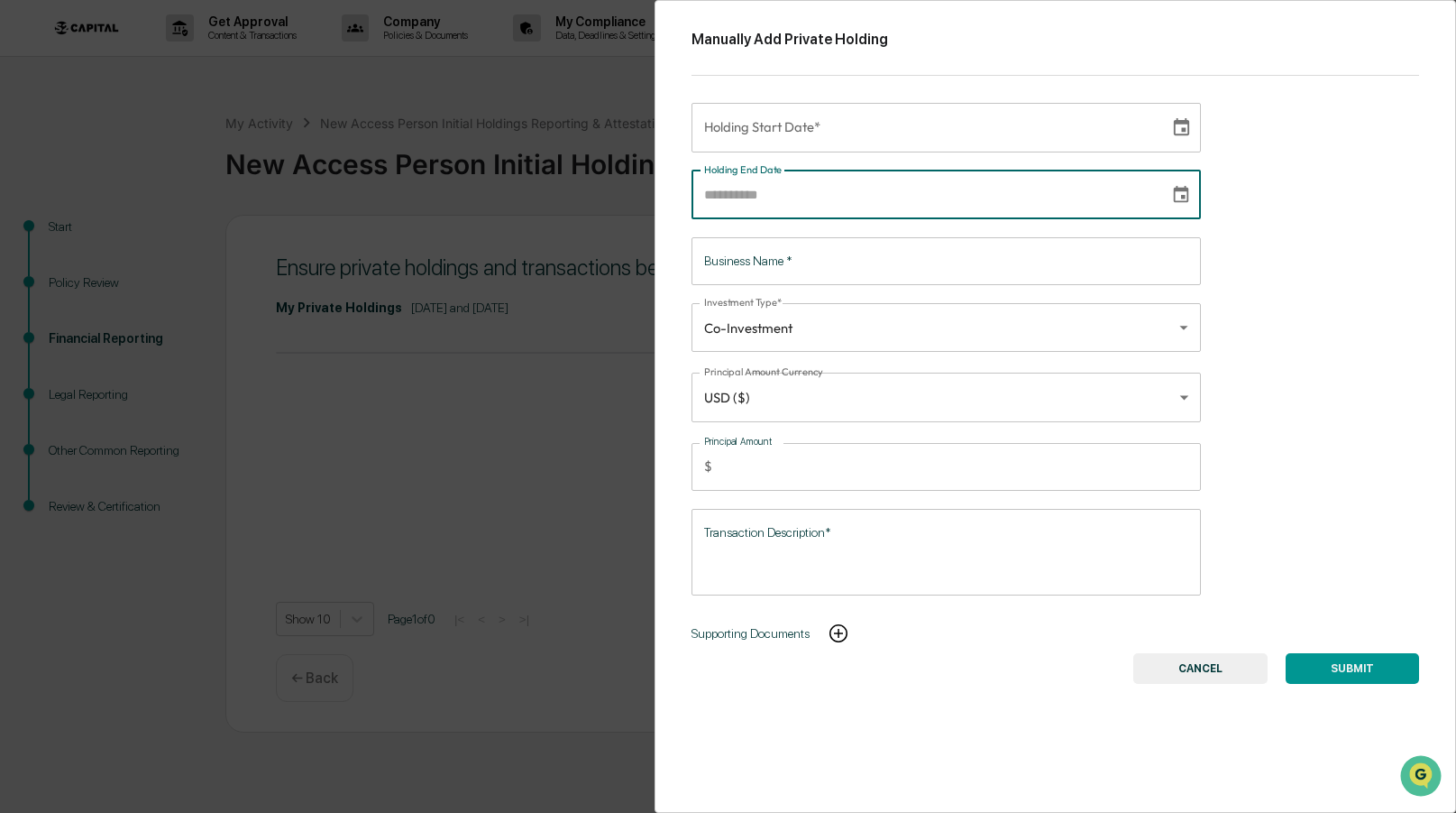
click at [1176, 195] on icon "Choose date" at bounding box center [1181, 194] width 15 height 17
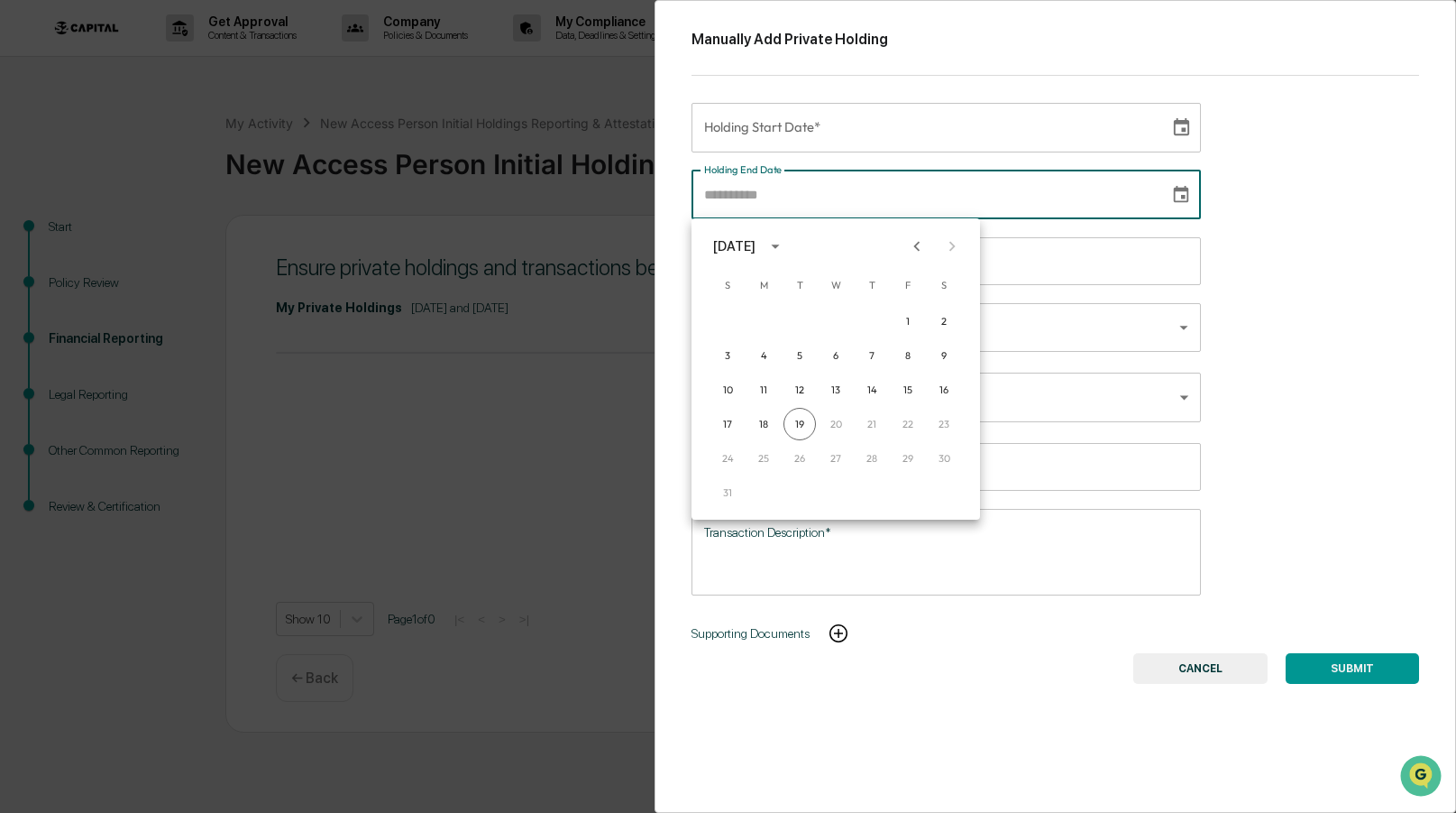
click at [1231, 199] on div "**********" at bounding box center [1056, 406] width 802 height 813
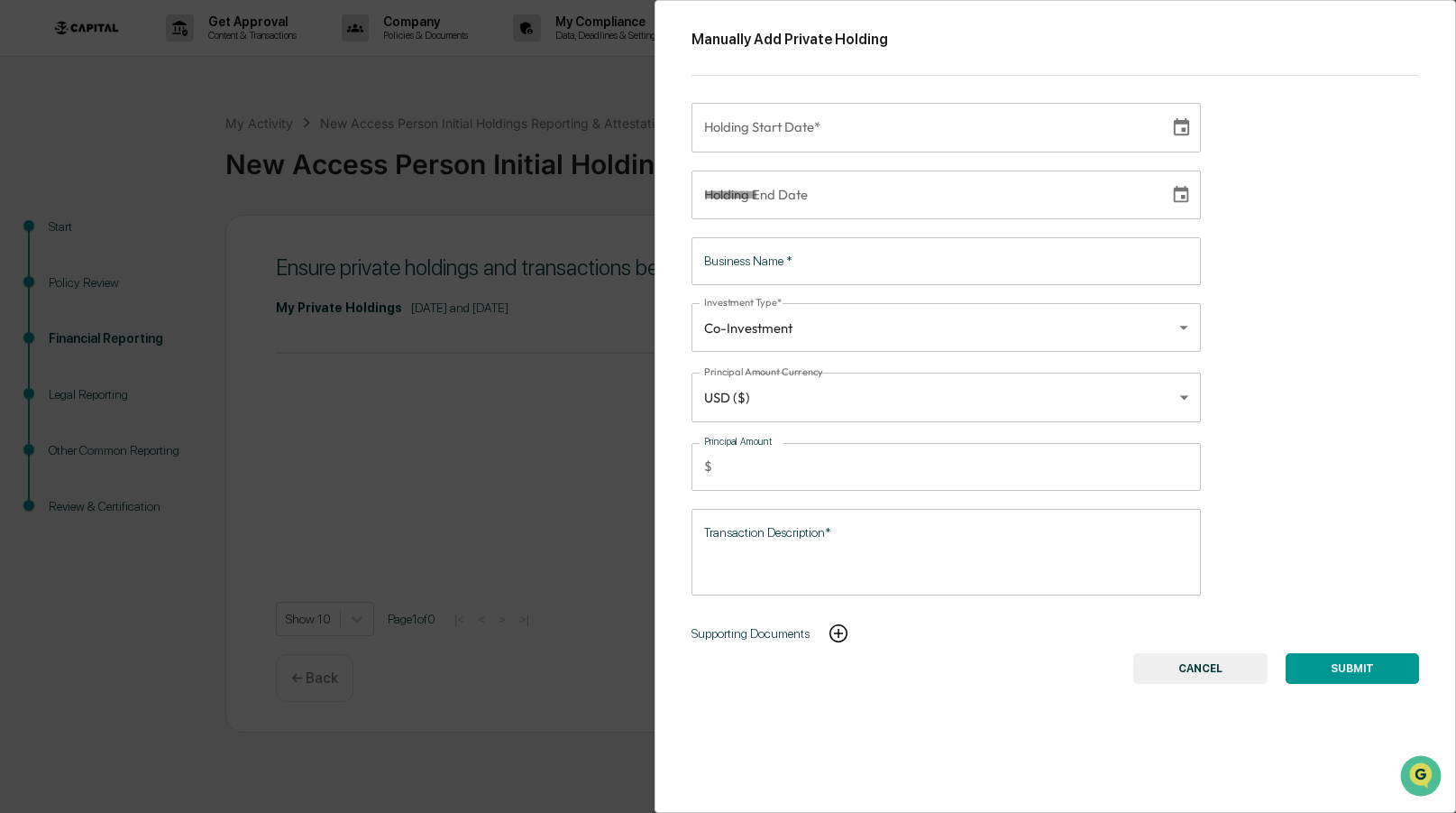
click at [1176, 192] on icon "Choose date" at bounding box center [1180, 194] width 20 height 20
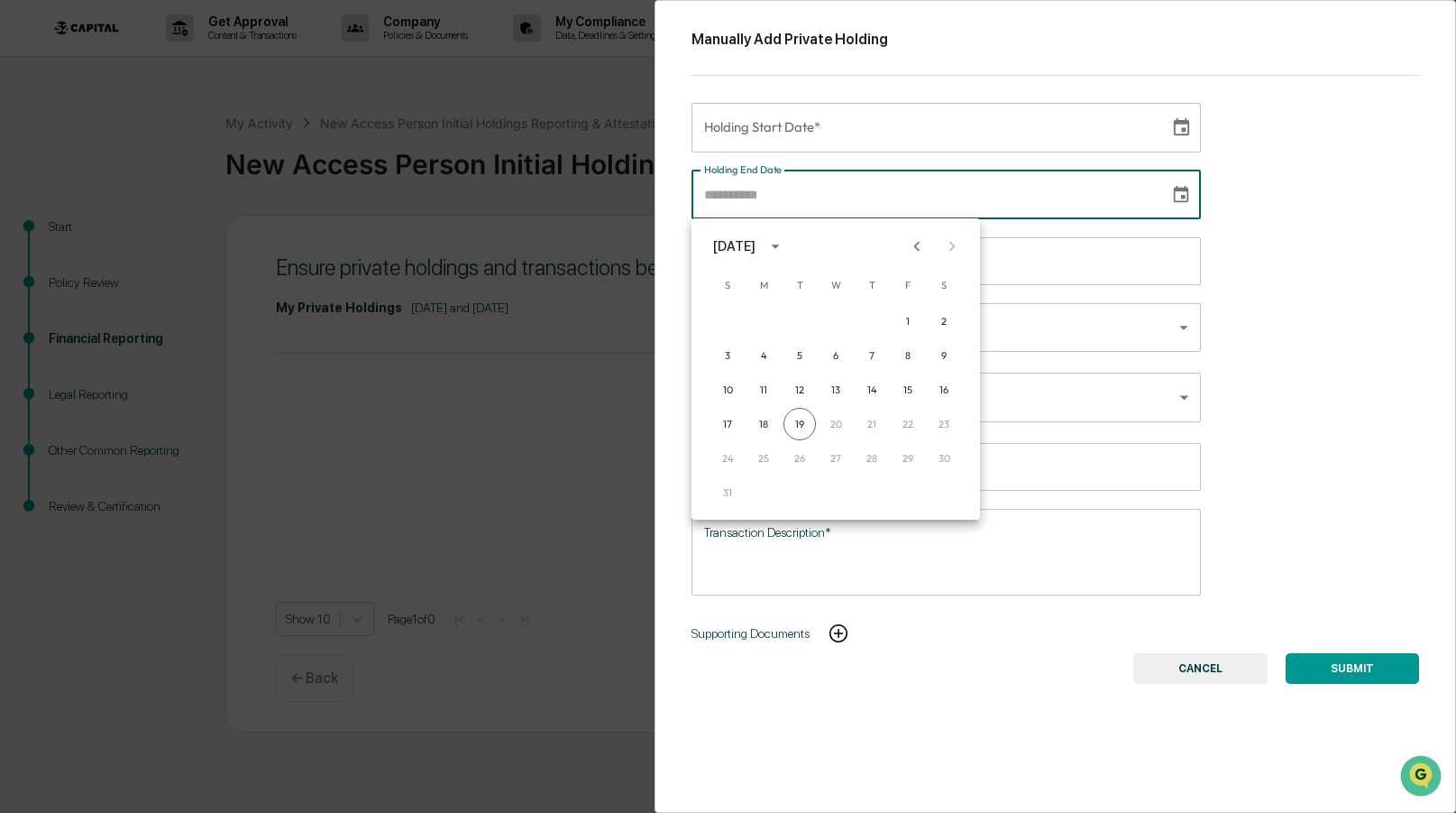
click at [834, 416] on div "17 18 19 20 21 22 23" at bounding box center [835, 424] width 288 height 33
click at [809, 425] on button "19" at bounding box center [799, 424] width 33 height 33
type input "**********"
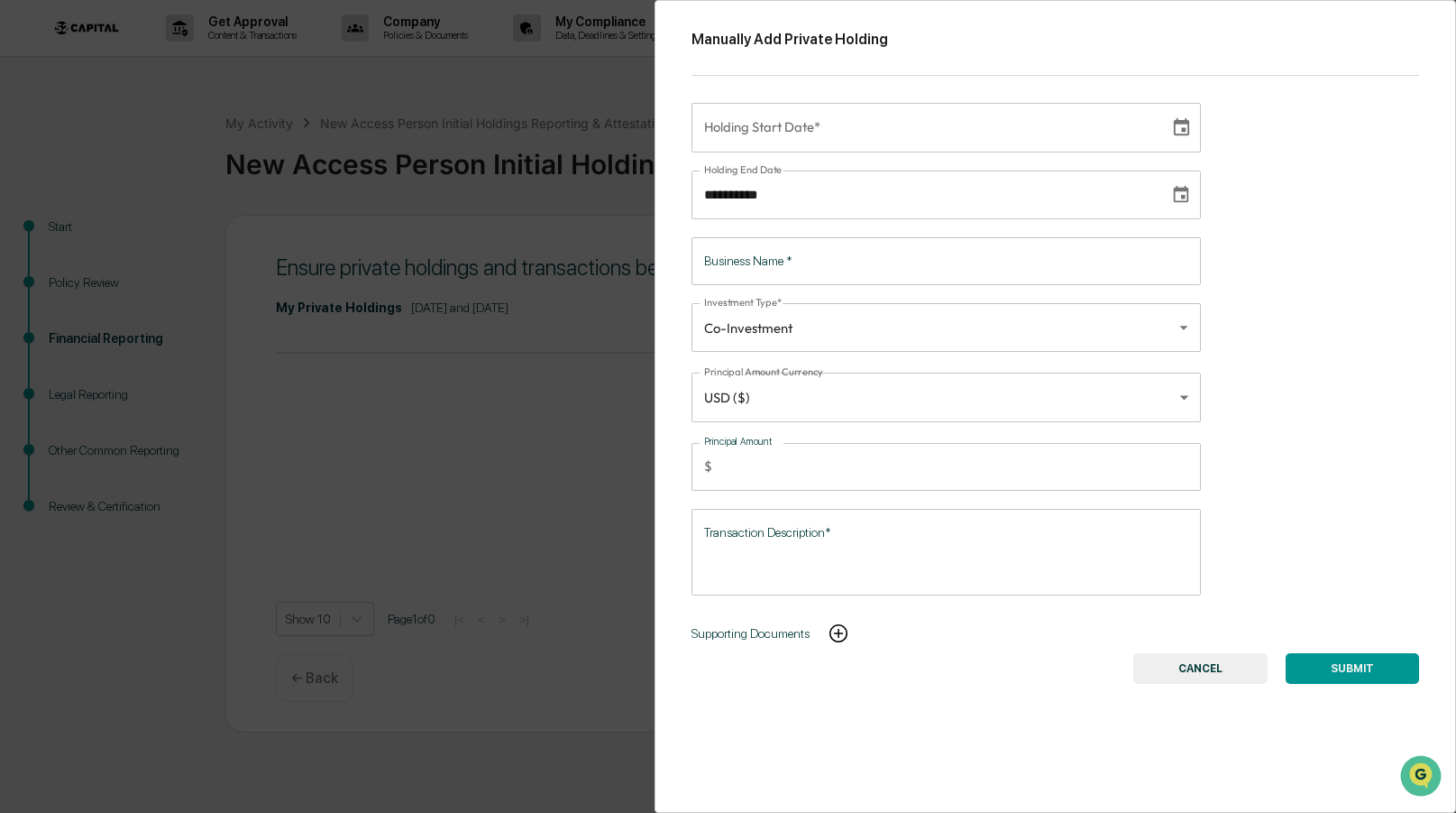
click at [1282, 392] on div "**********" at bounding box center [1056, 406] width 802 height 813
click at [1183, 190] on icon "Choose date, selected date is Aug 19, 2025" at bounding box center [1180, 194] width 20 height 20
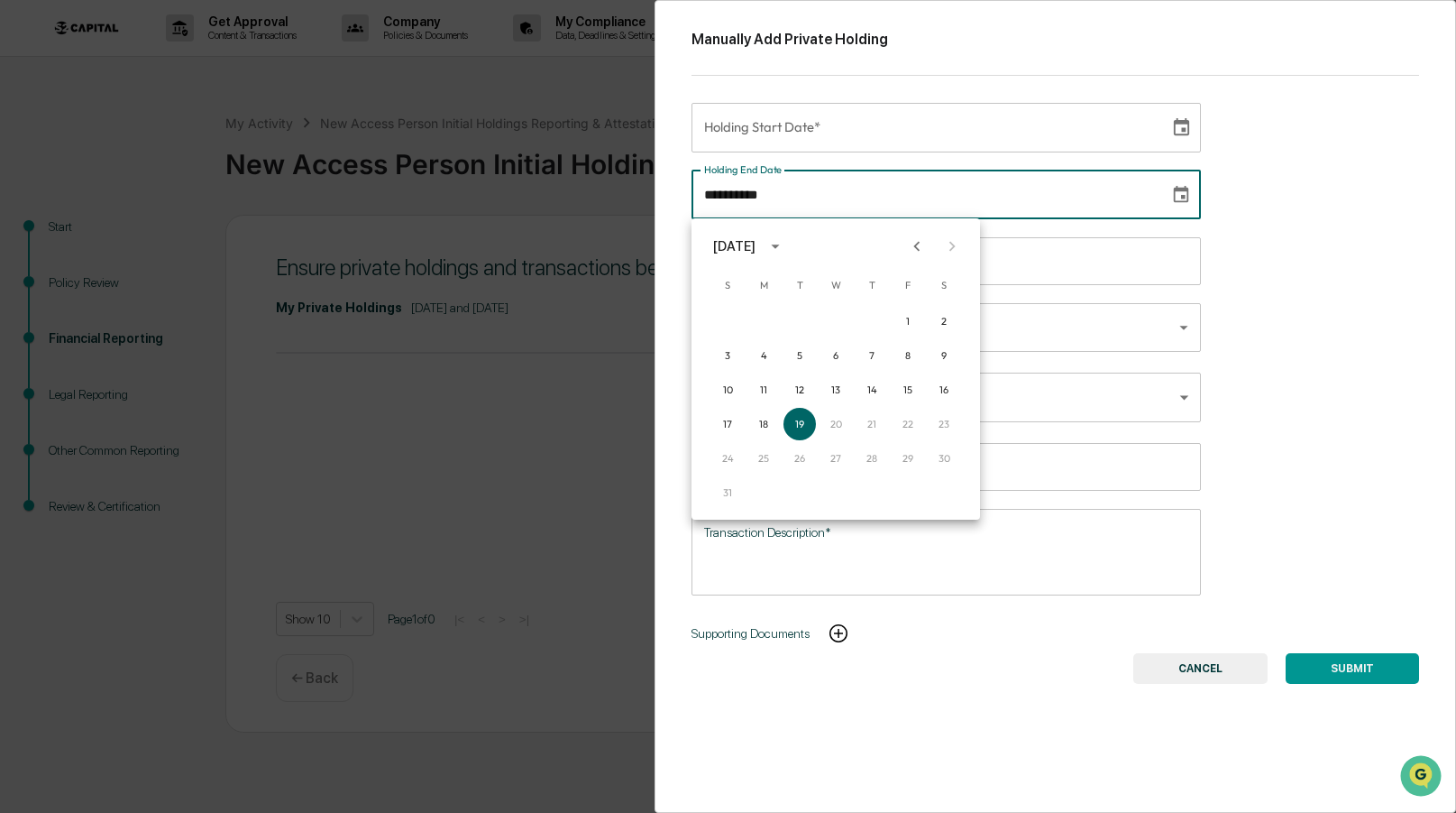
click at [1242, 209] on div "**********" at bounding box center [1056, 406] width 802 height 813
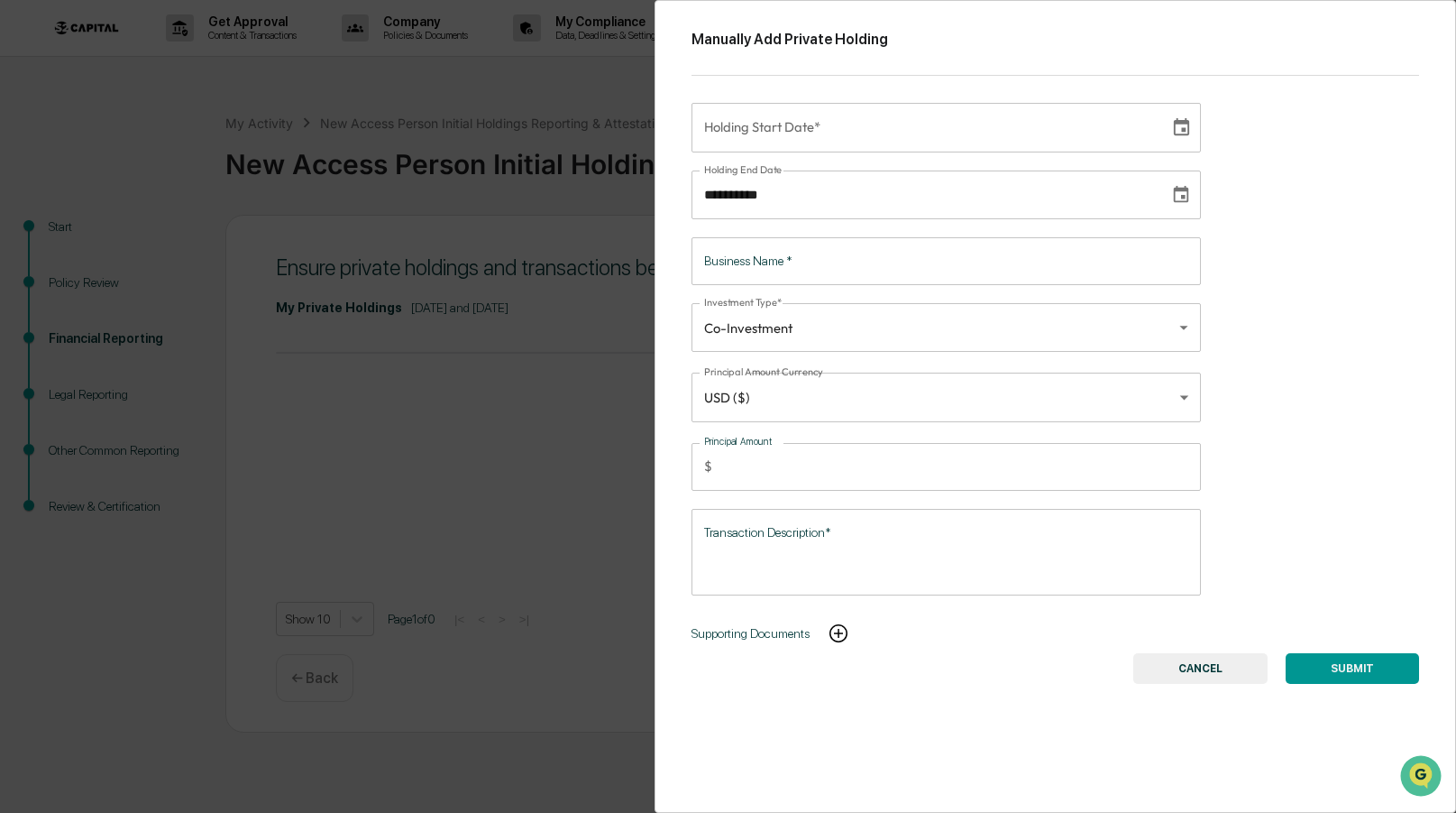
click at [1180, 676] on button "CANCEL" at bounding box center [1200, 668] width 134 height 31
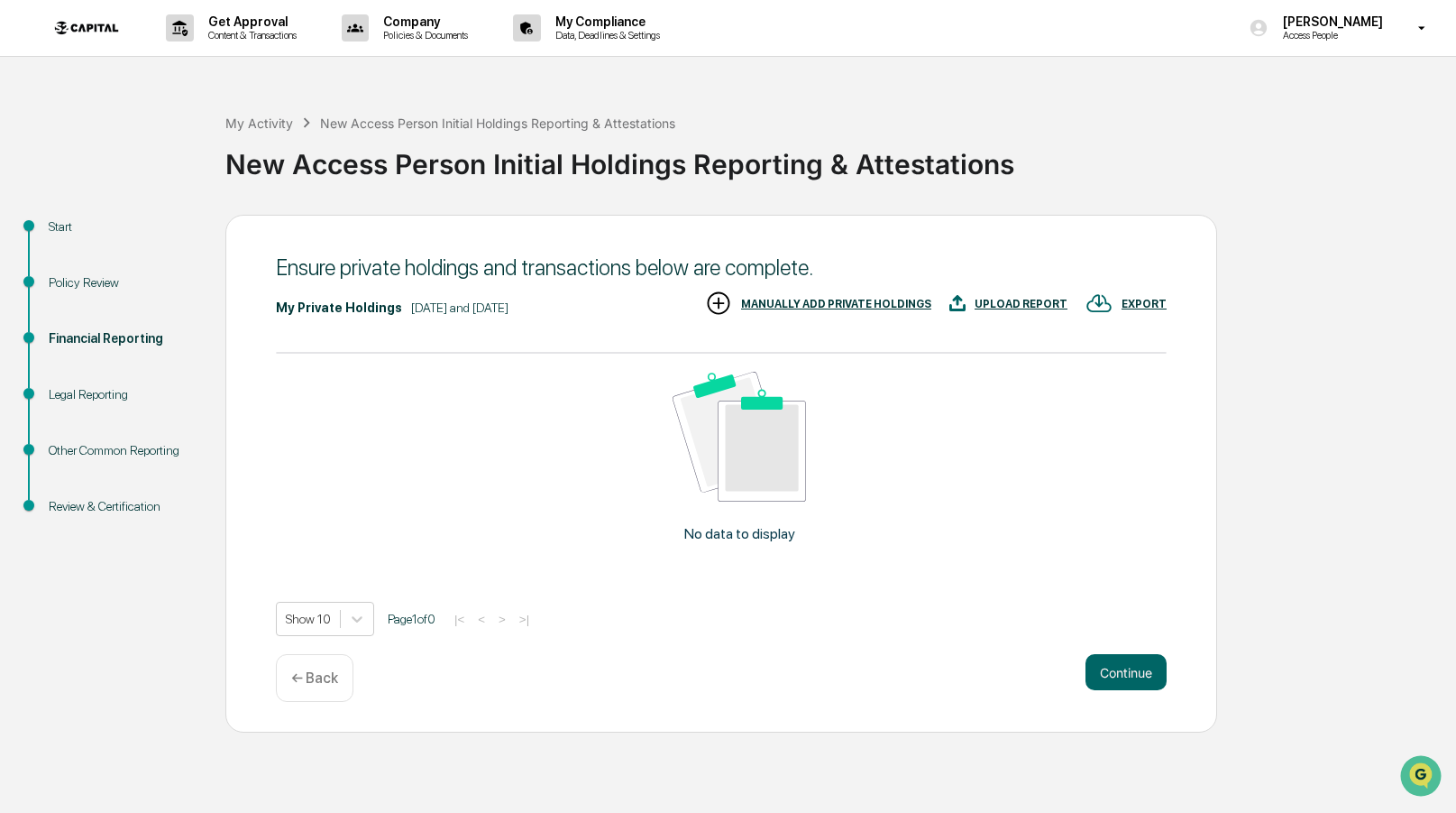
click at [1151, 305] on div "EXPORT" at bounding box center [1144, 304] width 45 height 12
click at [1142, 352] on p "csv (excel)" at bounding box center [1160, 351] width 63 height 19
click at [1301, 363] on div at bounding box center [728, 406] width 1456 height 813
